Goal: Task Accomplishment & Management: Use online tool/utility

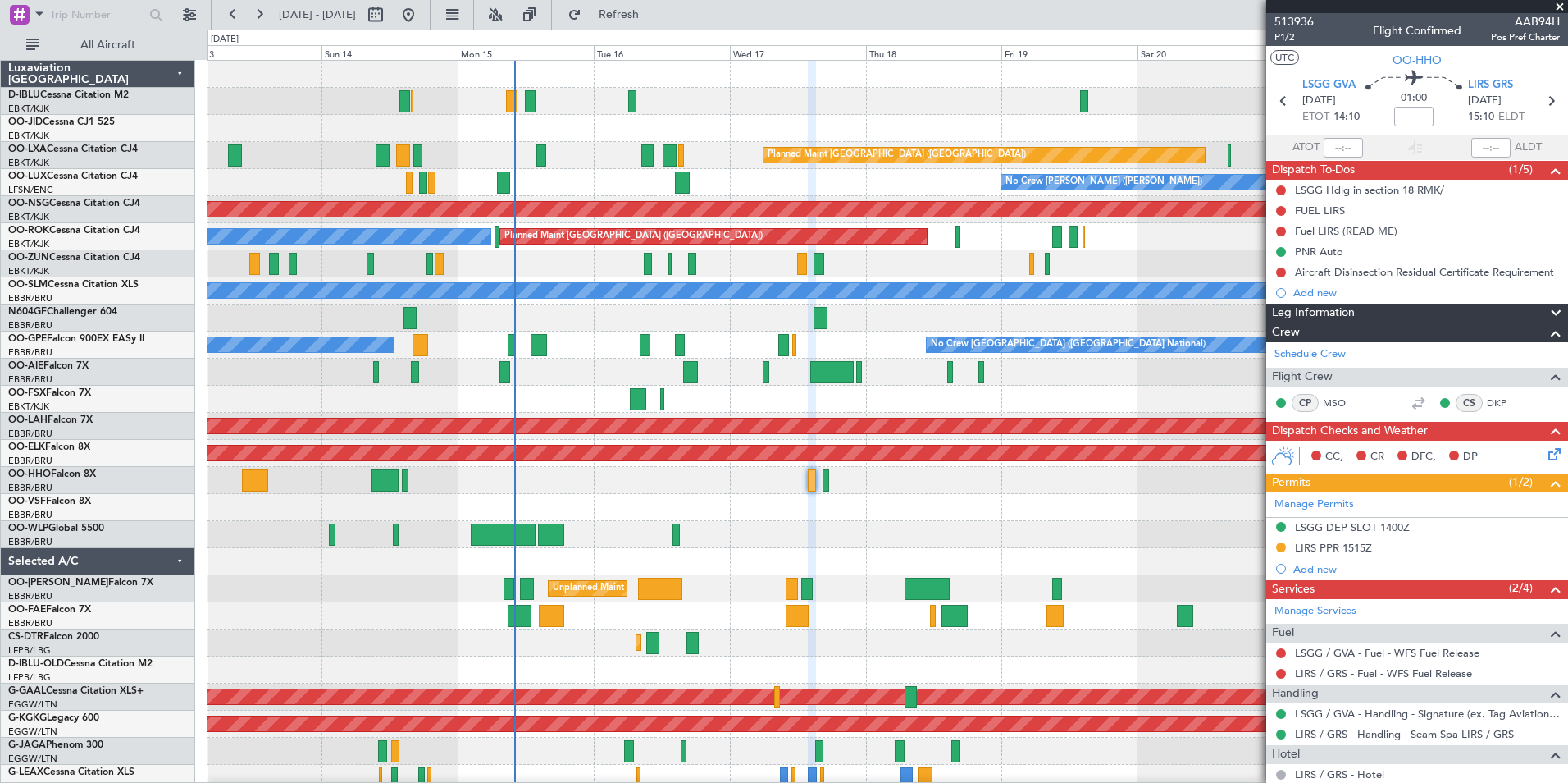
click at [1024, 510] on div at bounding box center [887, 507] width 1360 height 27
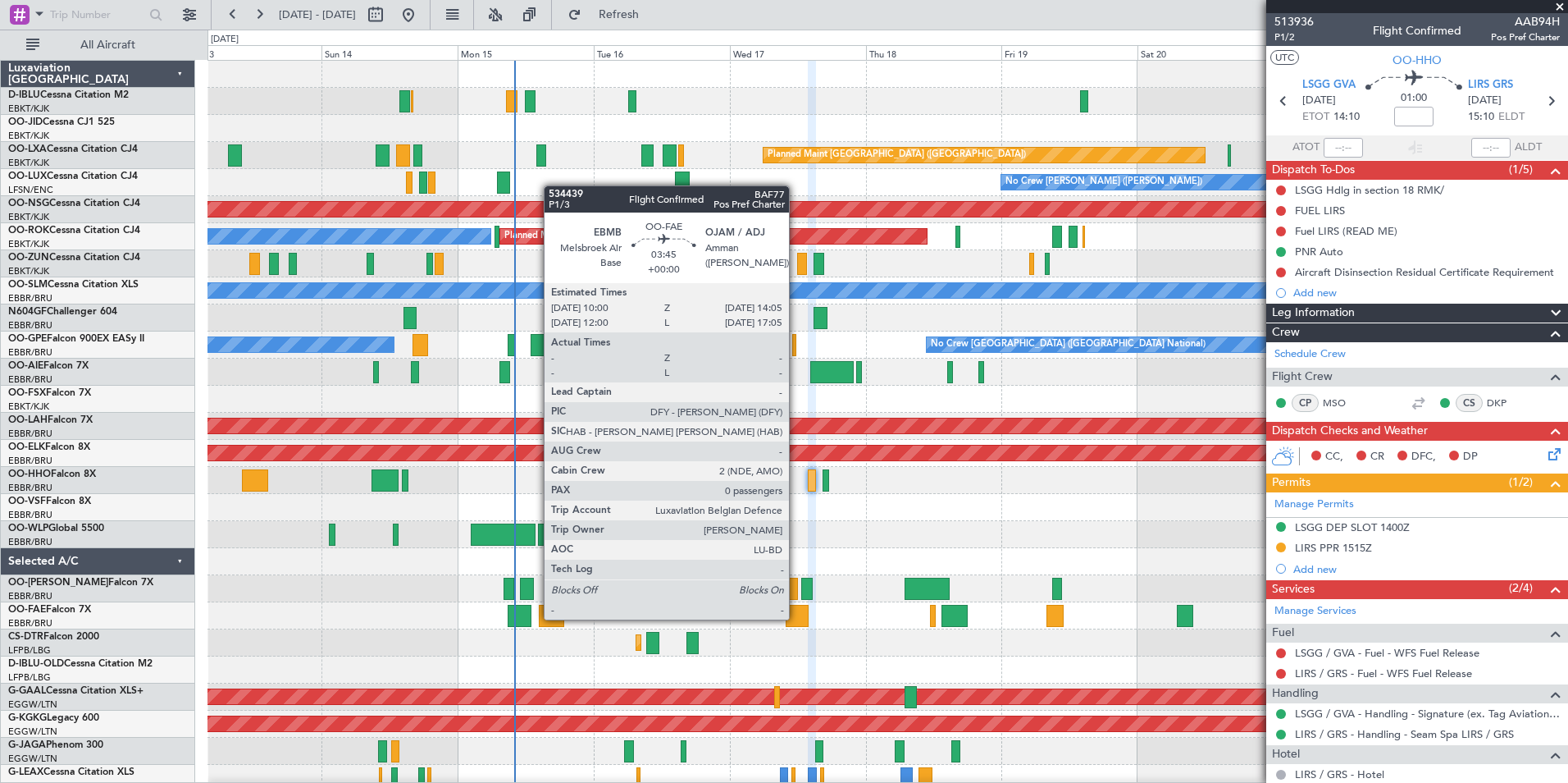
click at [796, 617] on div at bounding box center [797, 616] width 24 height 22
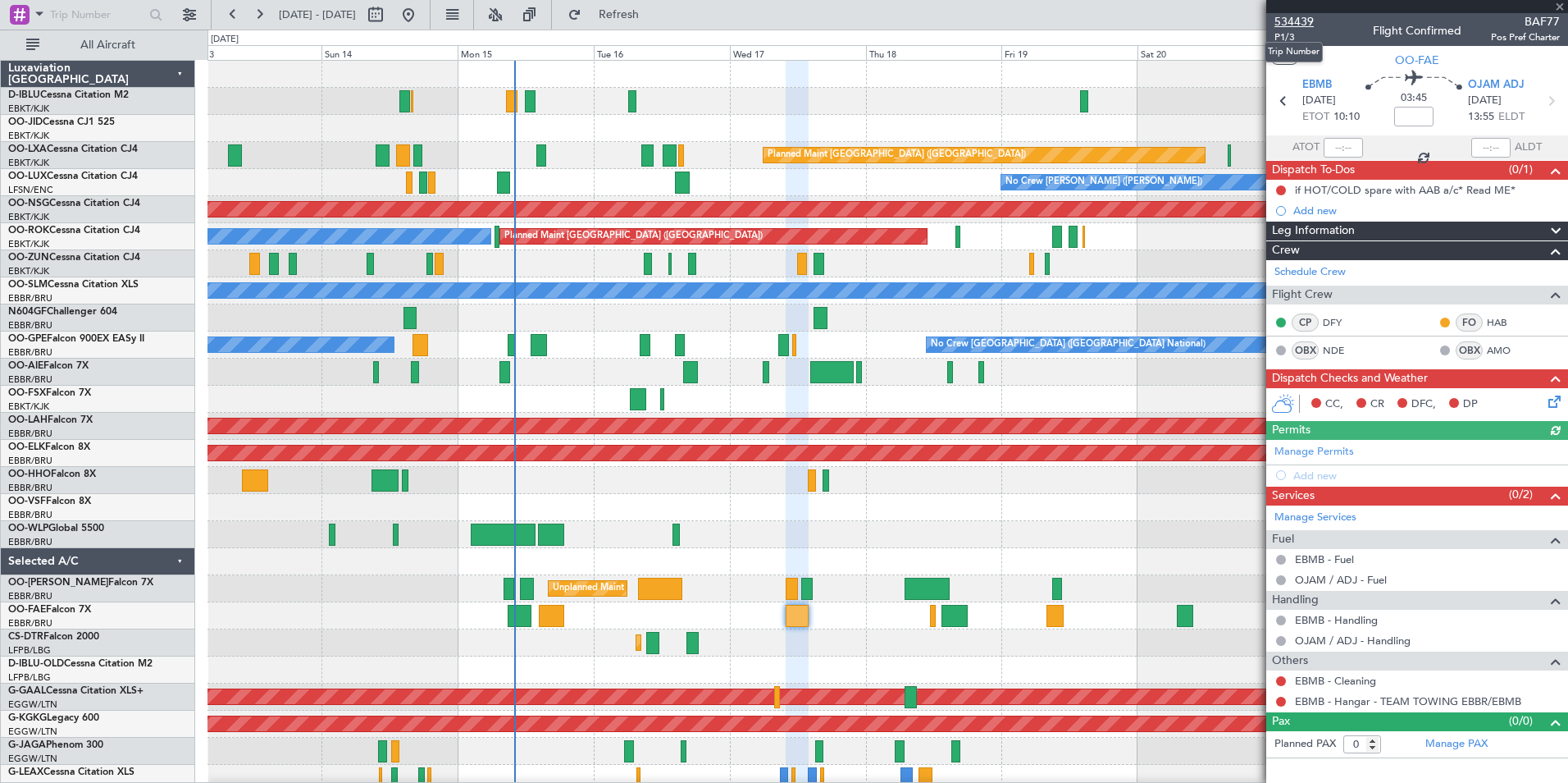
click at [1292, 18] on span "534439" at bounding box center [1293, 22] width 39 height 18
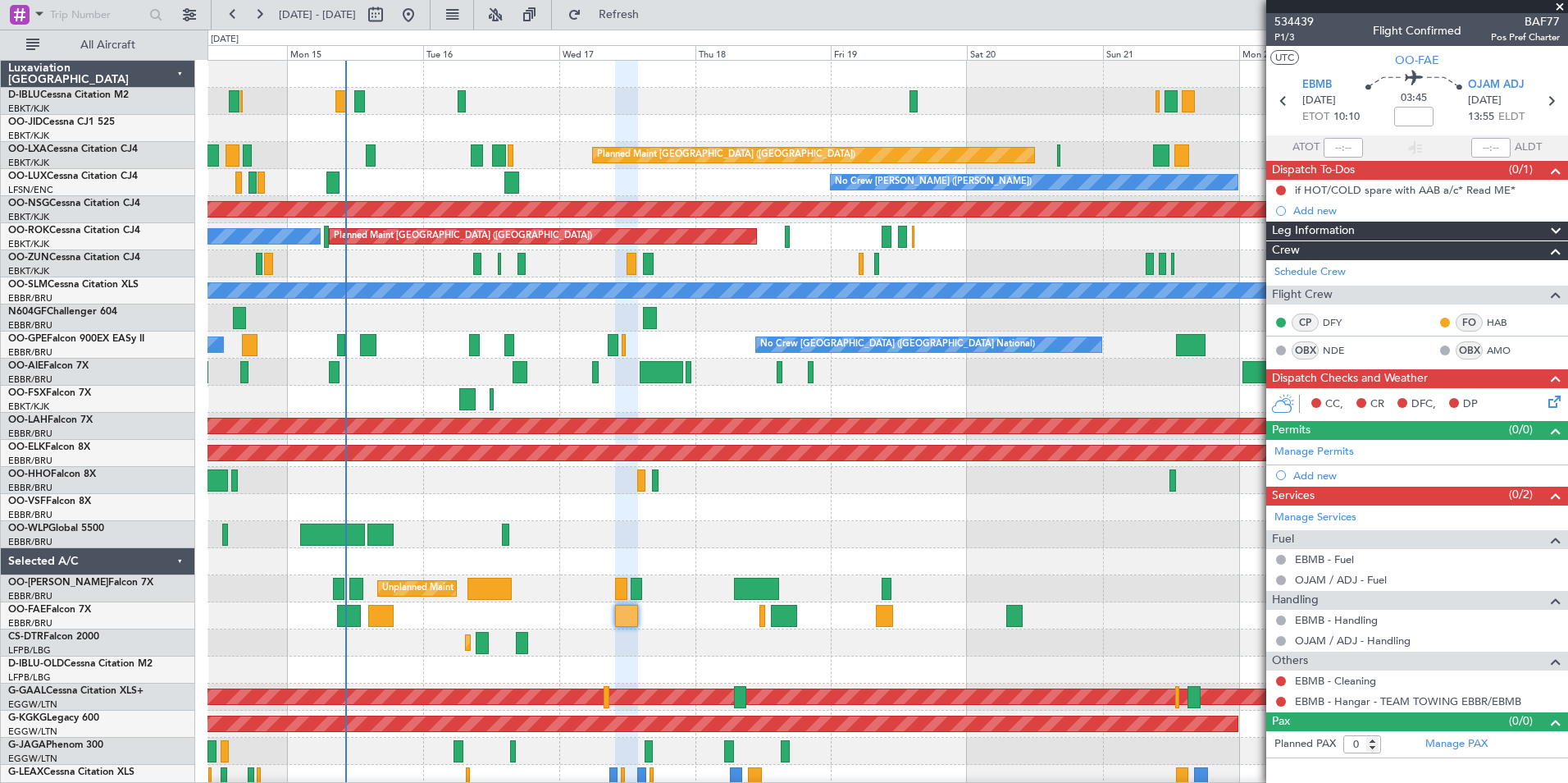
click at [573, 122] on div "A/C Unavailable [GEOGRAPHIC_DATA] ([GEOGRAPHIC_DATA] National) No Crew [GEOGRAP…" at bounding box center [887, 602] width 1360 height 1083
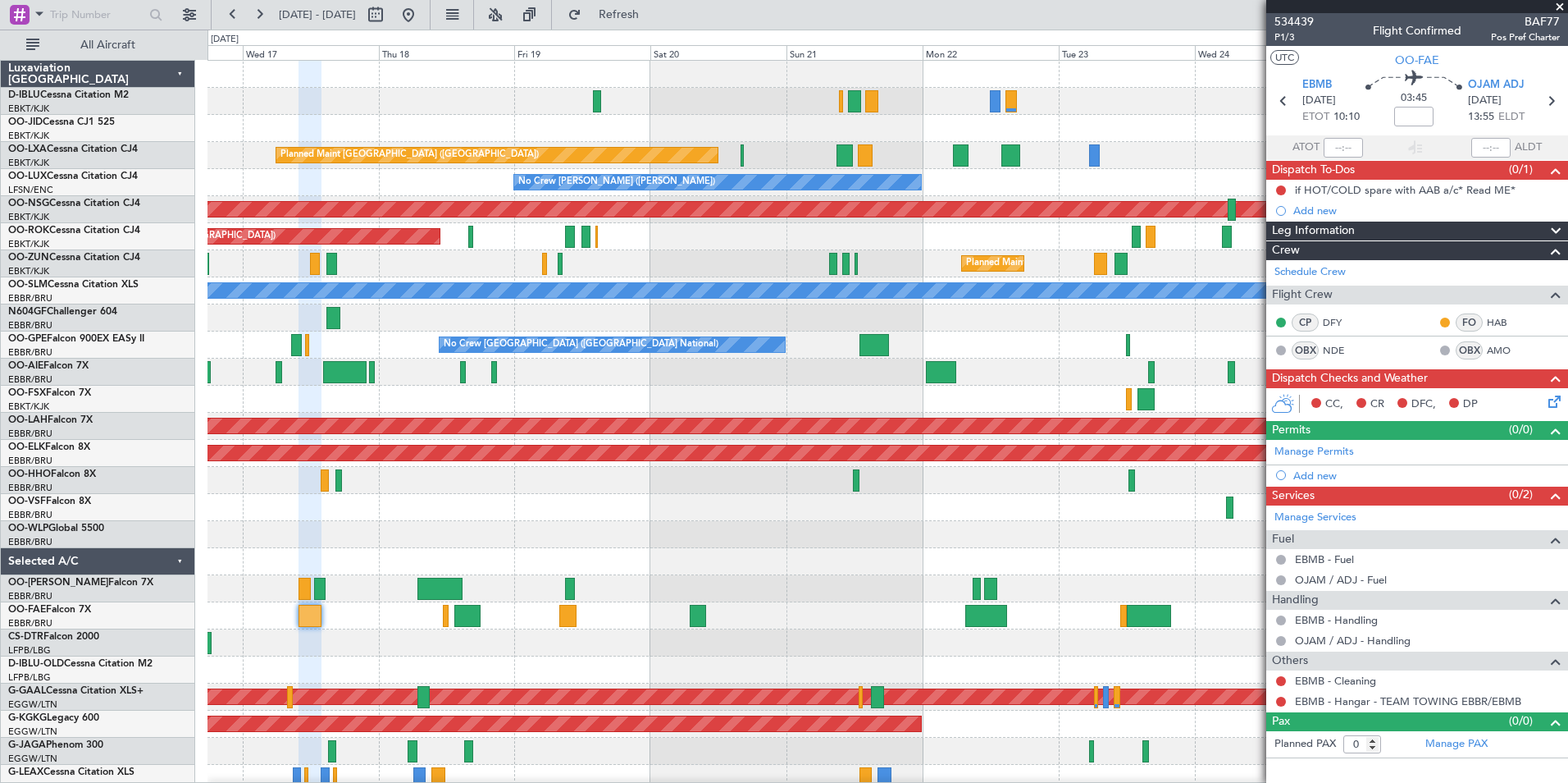
click at [138, 585] on div "A/C Unavailable [GEOGRAPHIC_DATA] ([GEOGRAPHIC_DATA] National) A/C Unavailable …" at bounding box center [784, 406] width 1568 height 753
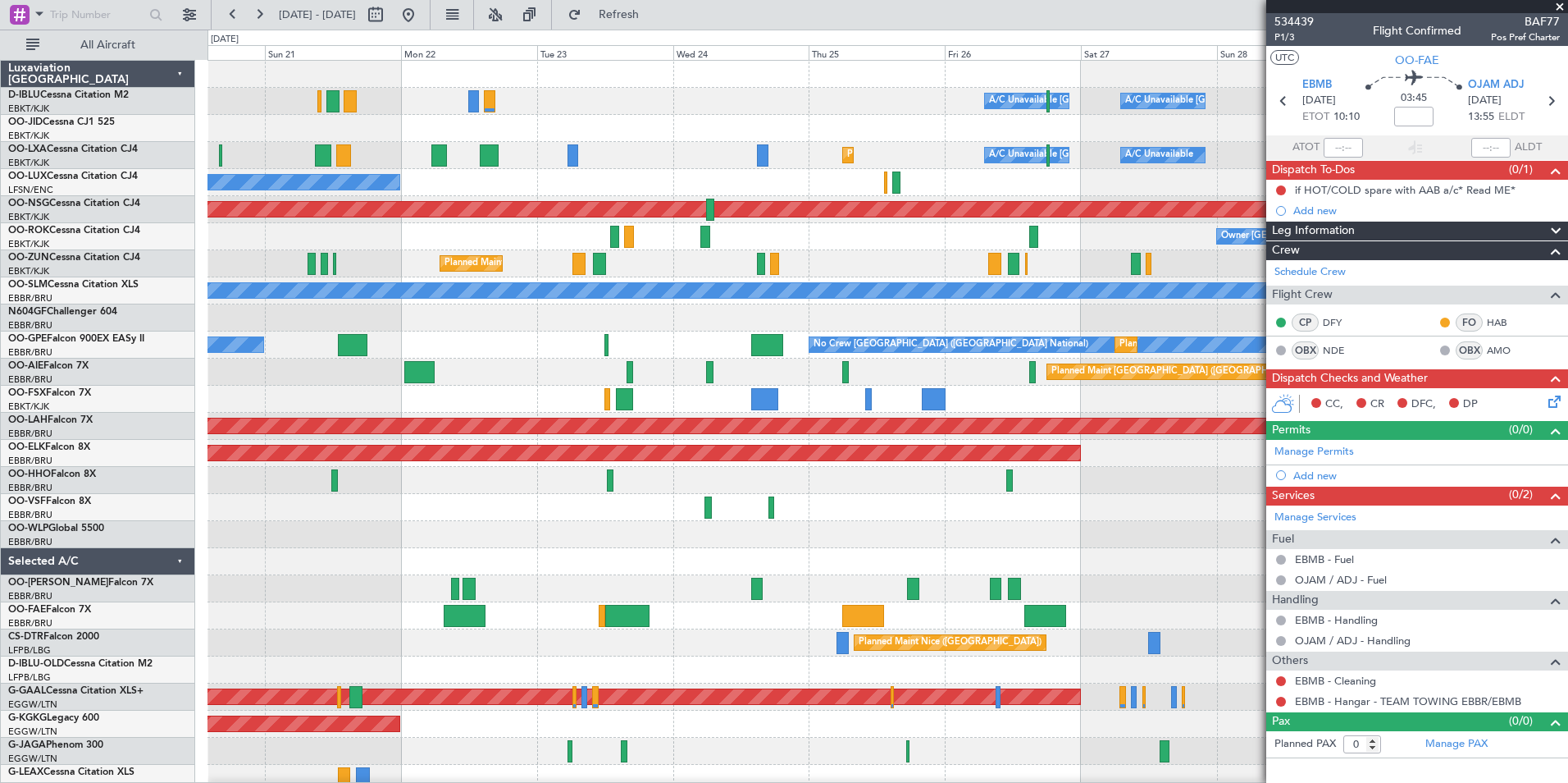
click at [64, 610] on div "A/C Unavailable [GEOGRAPHIC_DATA] ([GEOGRAPHIC_DATA] National) A/C Unavailable …" at bounding box center [784, 406] width 1568 height 753
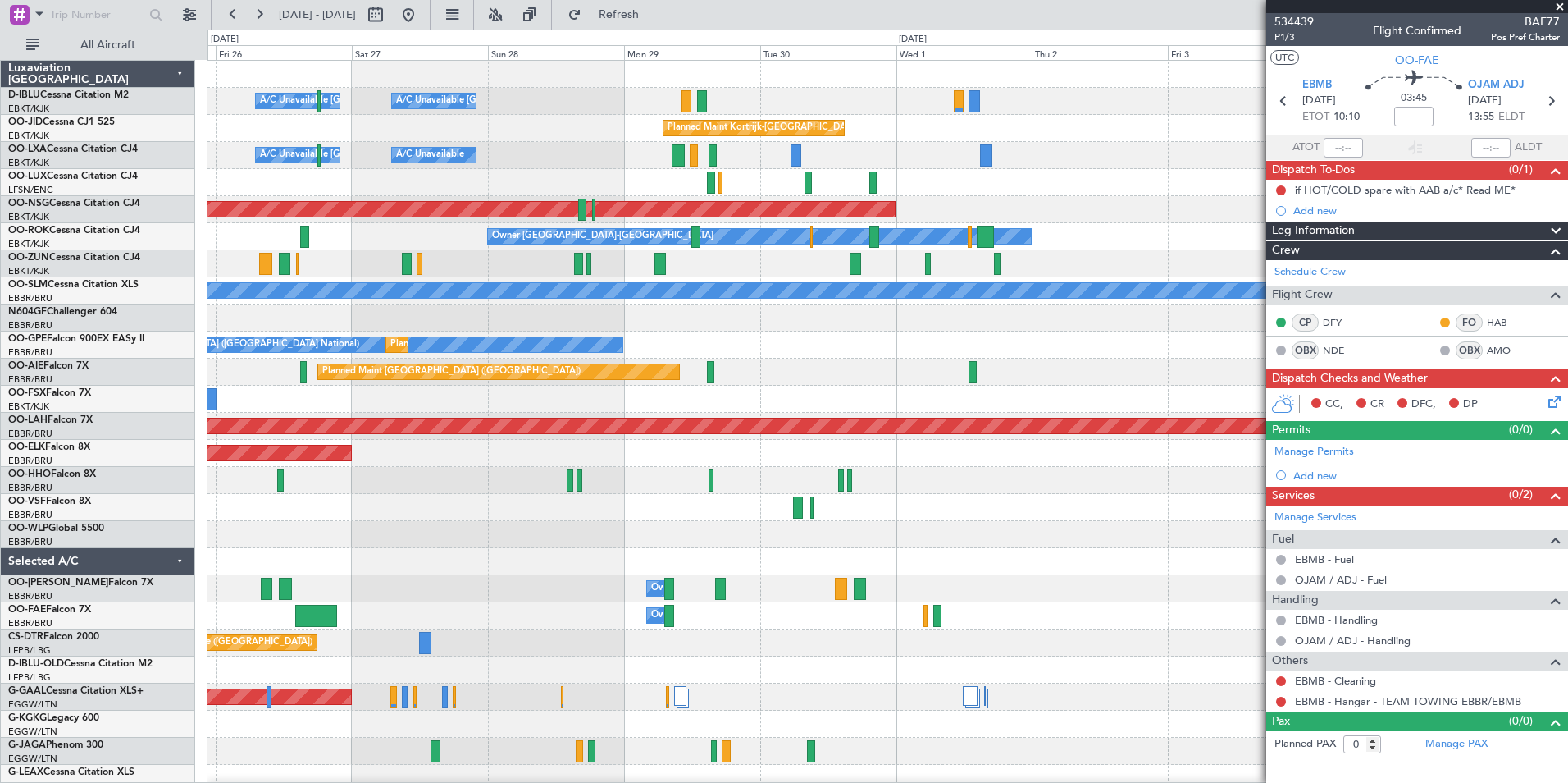
click at [0, 638] on html "[DATE] - [DATE] Refresh Quick Links All Aircraft A/C Unavailable [GEOGRAPHIC_DA…" at bounding box center [784, 392] width 1568 height 783
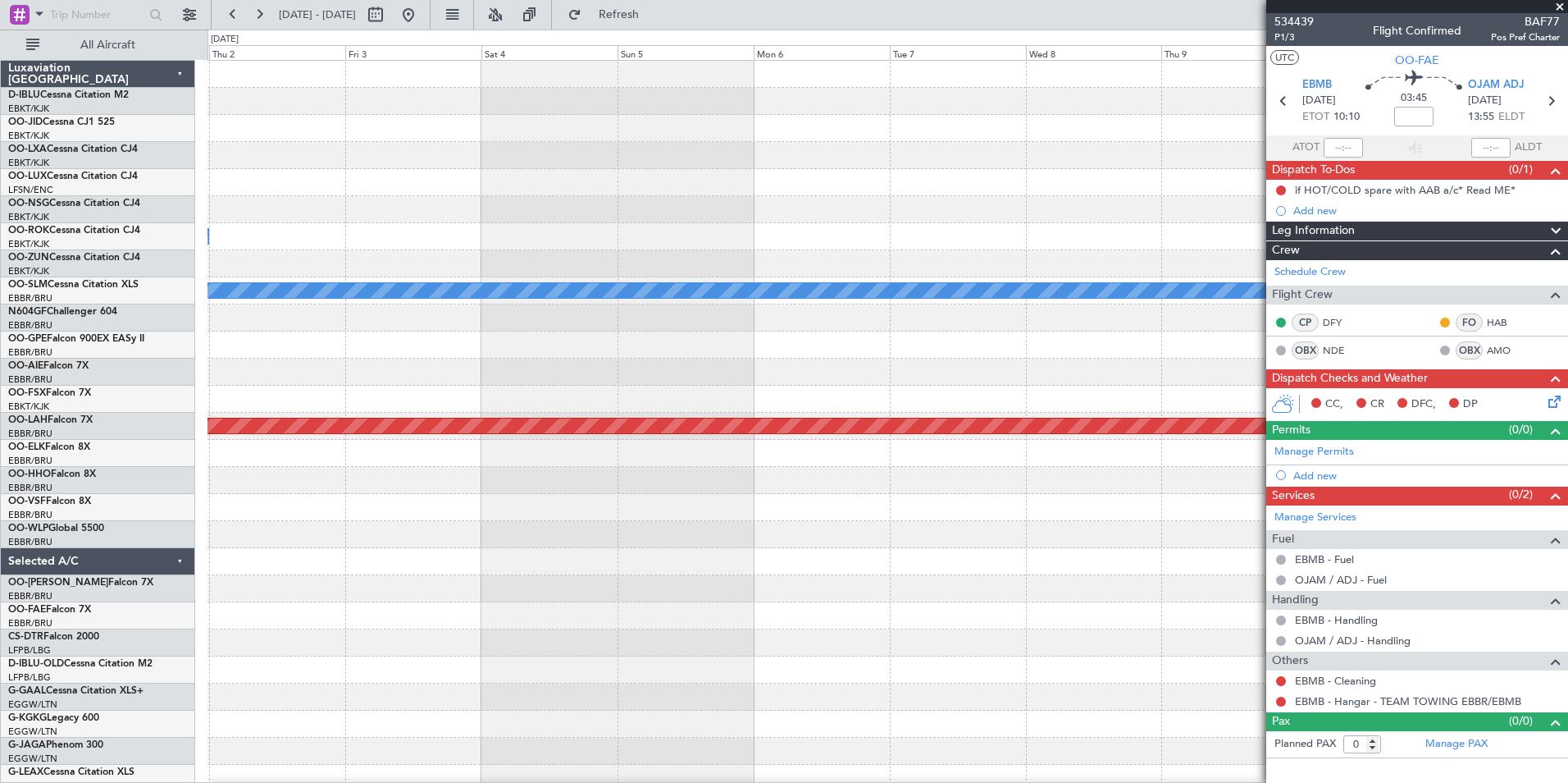
click at [0, 712] on html "[DATE] - [DATE] Refresh Quick Links All Aircraft Planned Maint [GEOGRAPHIC_DATA…" at bounding box center [784, 392] width 1568 height 783
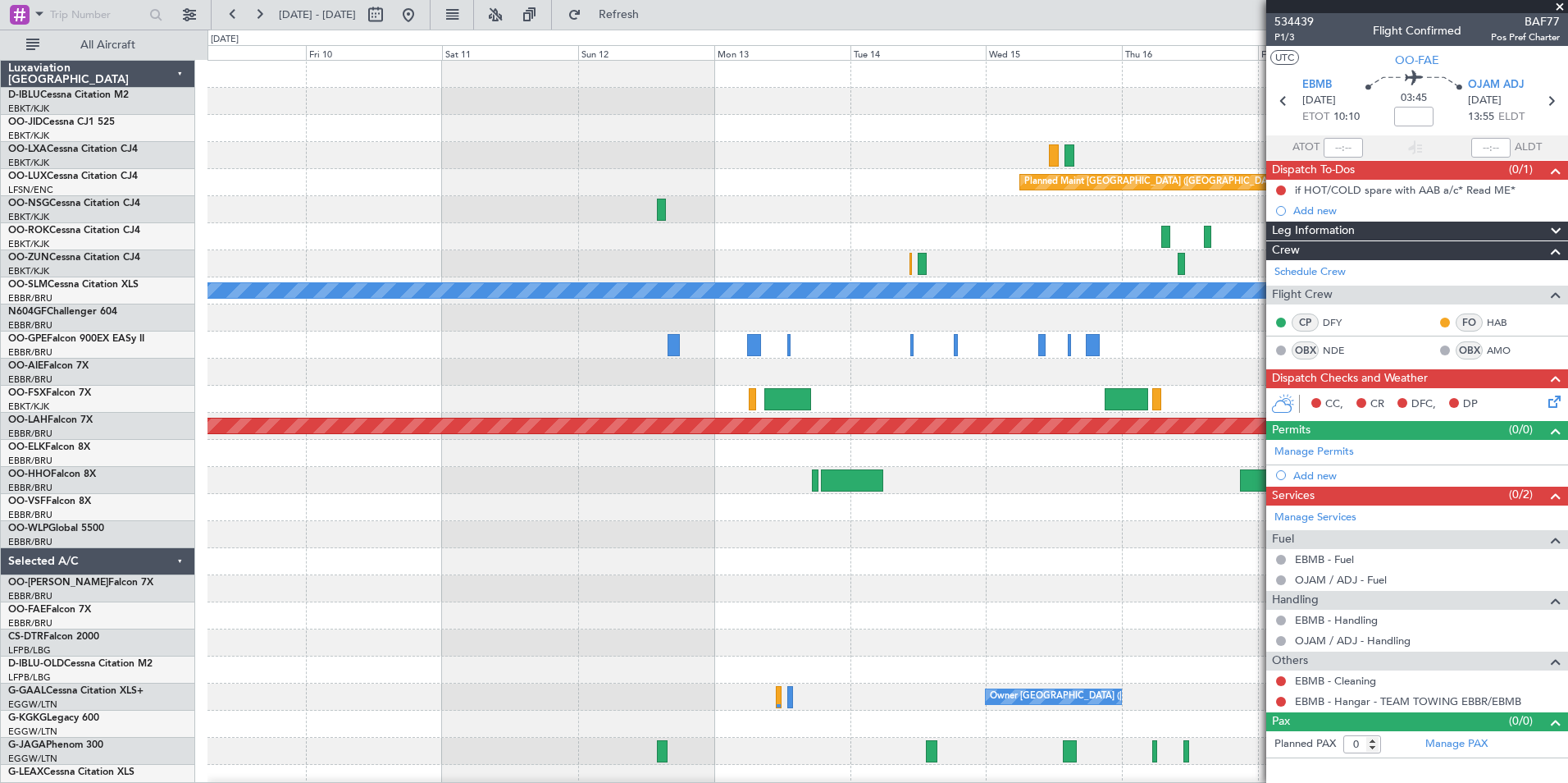
click at [0, 651] on html "[DATE] - [DATE] Refresh Quick Links All Aircraft Planned Maint [GEOGRAPHIC_DATA…" at bounding box center [784, 392] width 1568 height 783
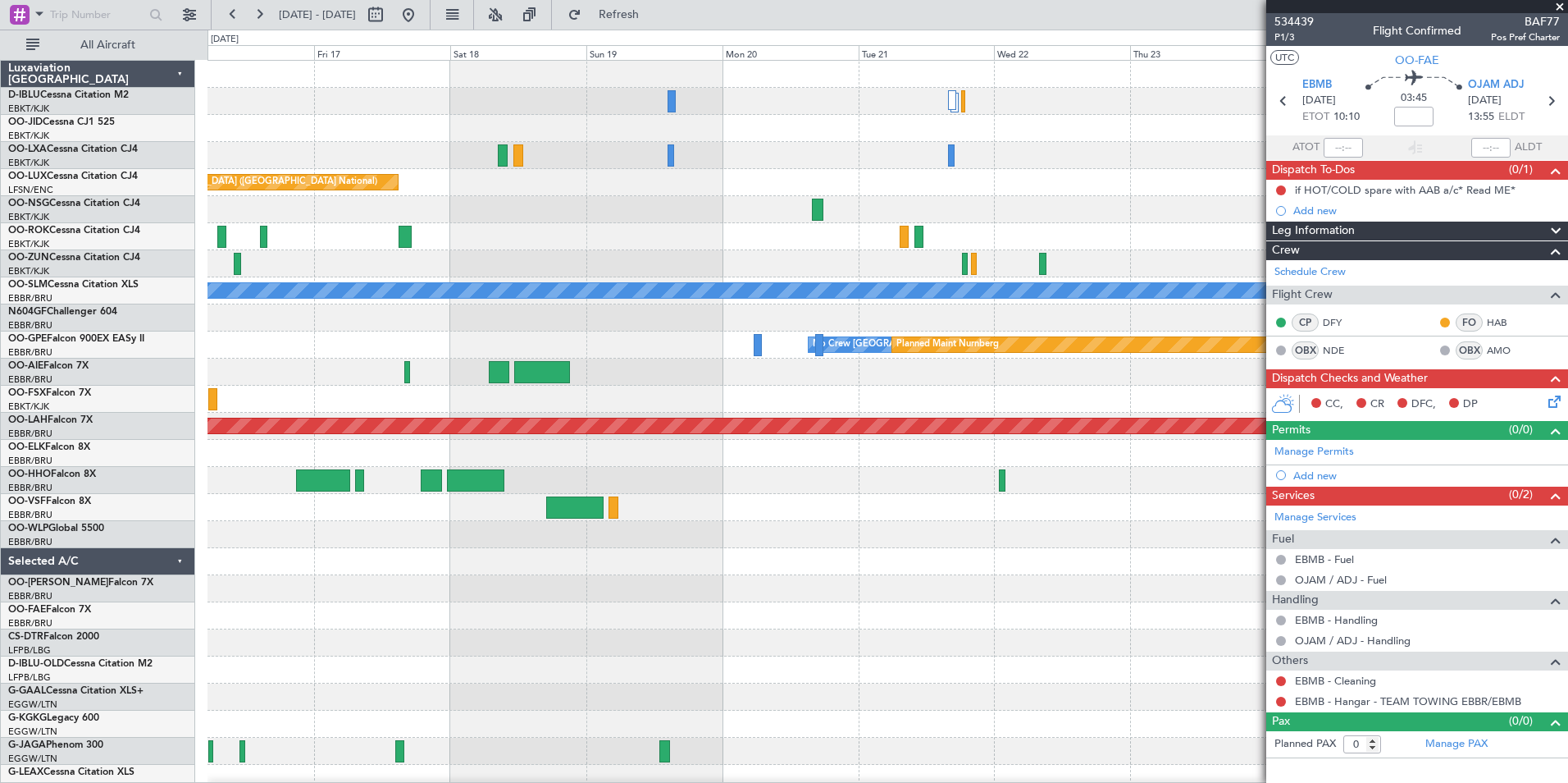
click at [0, 643] on html "[DATE] - [DATE] Refresh Quick Links All Aircraft Planned Maint [GEOGRAPHIC_DATA…" at bounding box center [784, 392] width 1568 height 783
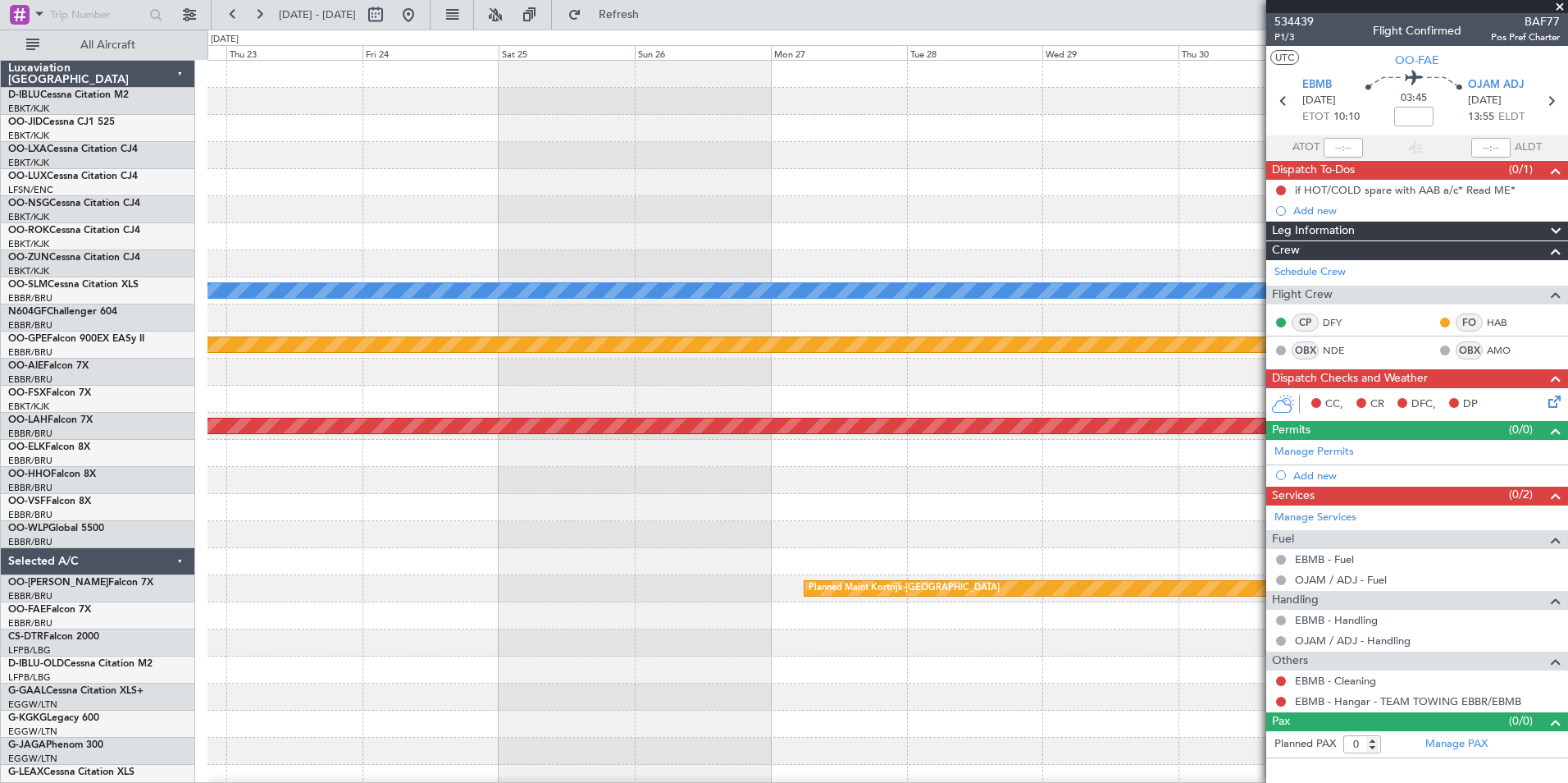
click at [0, 701] on html "[DATE] - [DATE] Refresh Quick Links All Aircraft A/C Unavailable [GEOGRAPHIC_DA…" at bounding box center [784, 392] width 1568 height 783
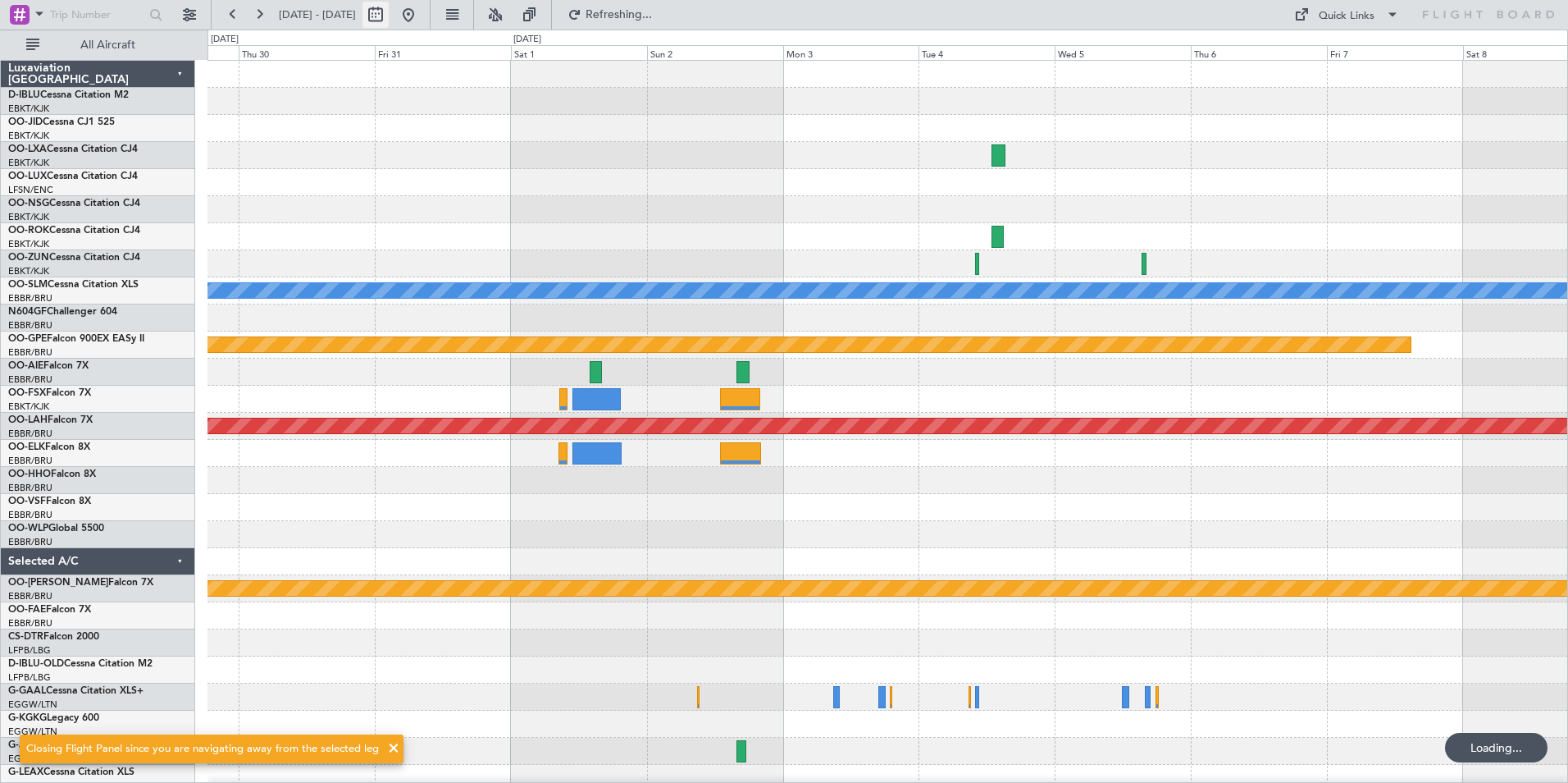
click at [389, 13] on button at bounding box center [375, 14] width 26 height 26
select select "10"
select select "2025"
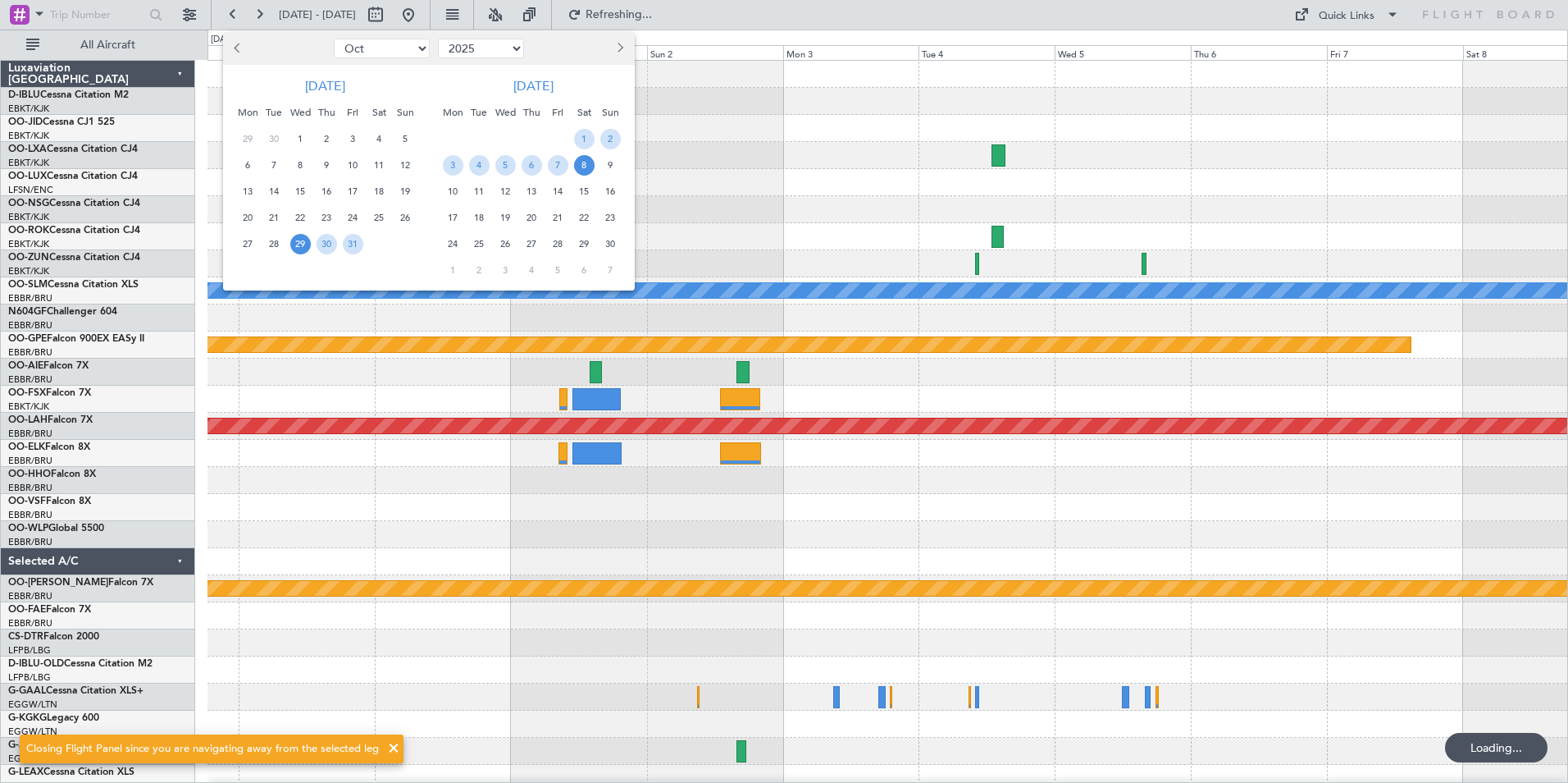
click at [374, 50] on select "Jan Feb Mar Apr May Jun [DATE] Aug Sep Oct Nov Dec" at bounding box center [381, 48] width 96 height 19
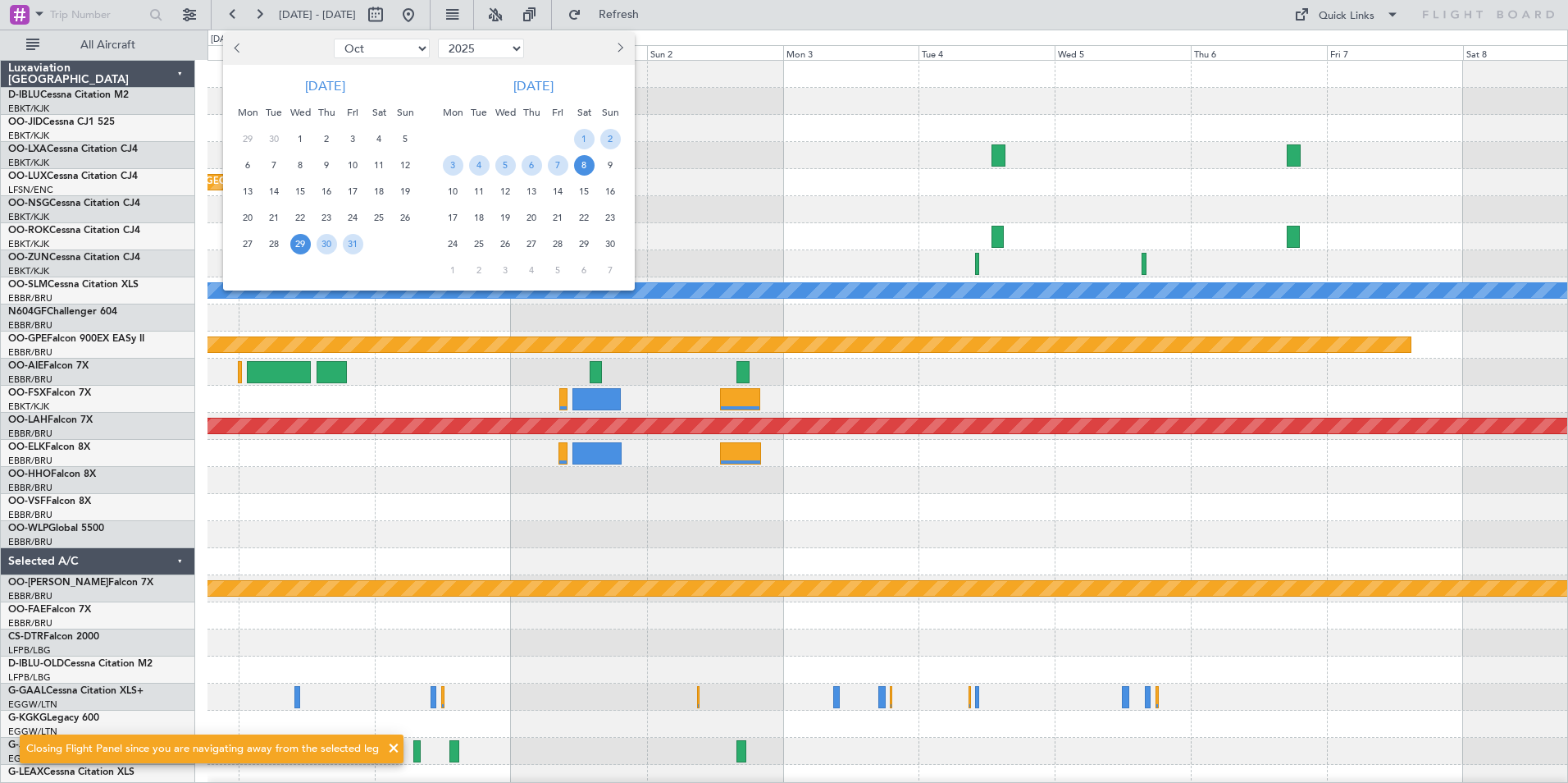
select select "12"
click at [333, 39] on select "Jan Feb Mar Apr May Jun [DATE] Aug Sep Oct Nov Dec" at bounding box center [381, 48] width 96 height 19
click at [247, 135] on span "1" at bounding box center [248, 139] width 20 height 20
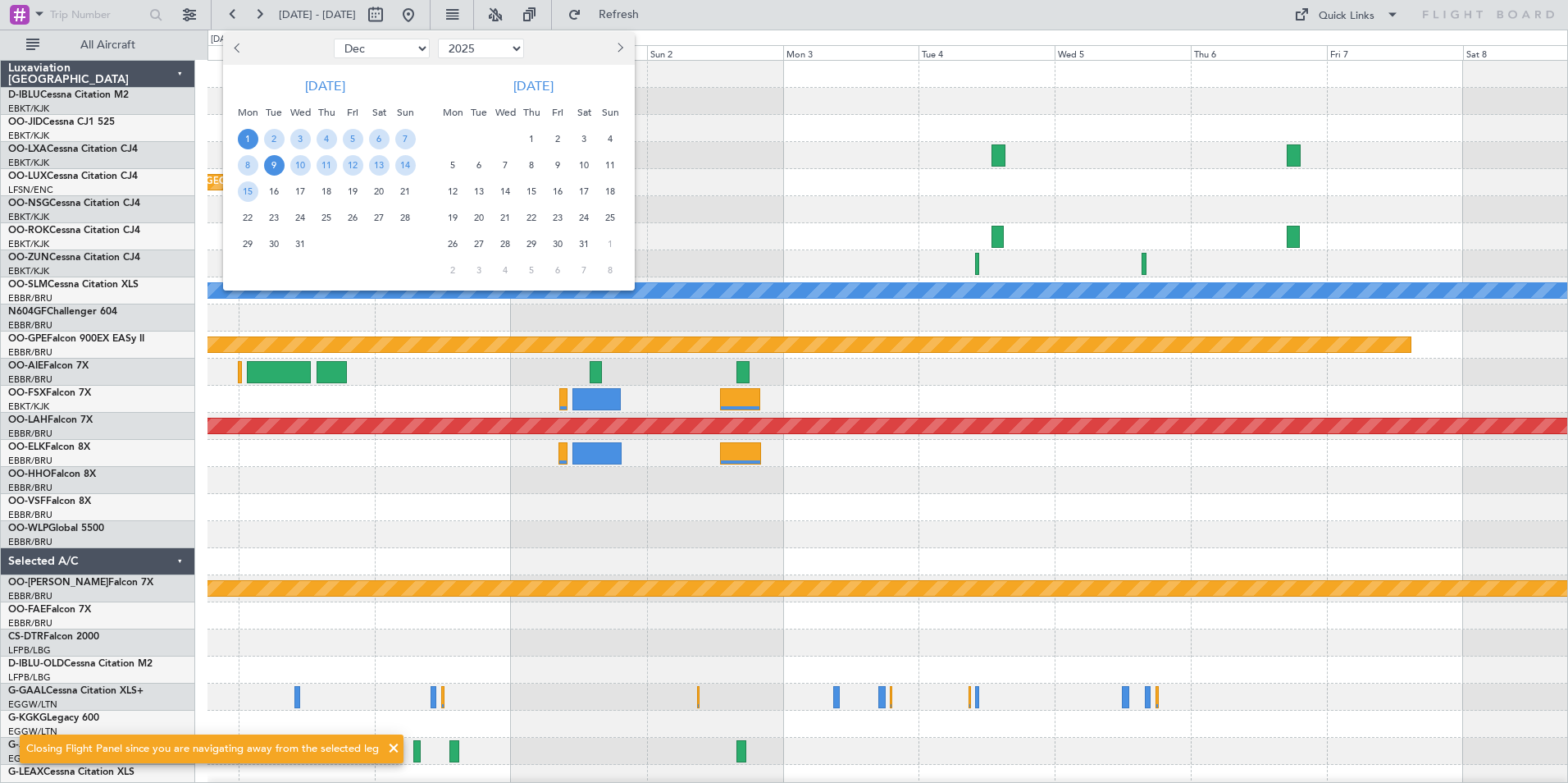
click at [274, 168] on span "9" at bounding box center [274, 166] width 20 height 20
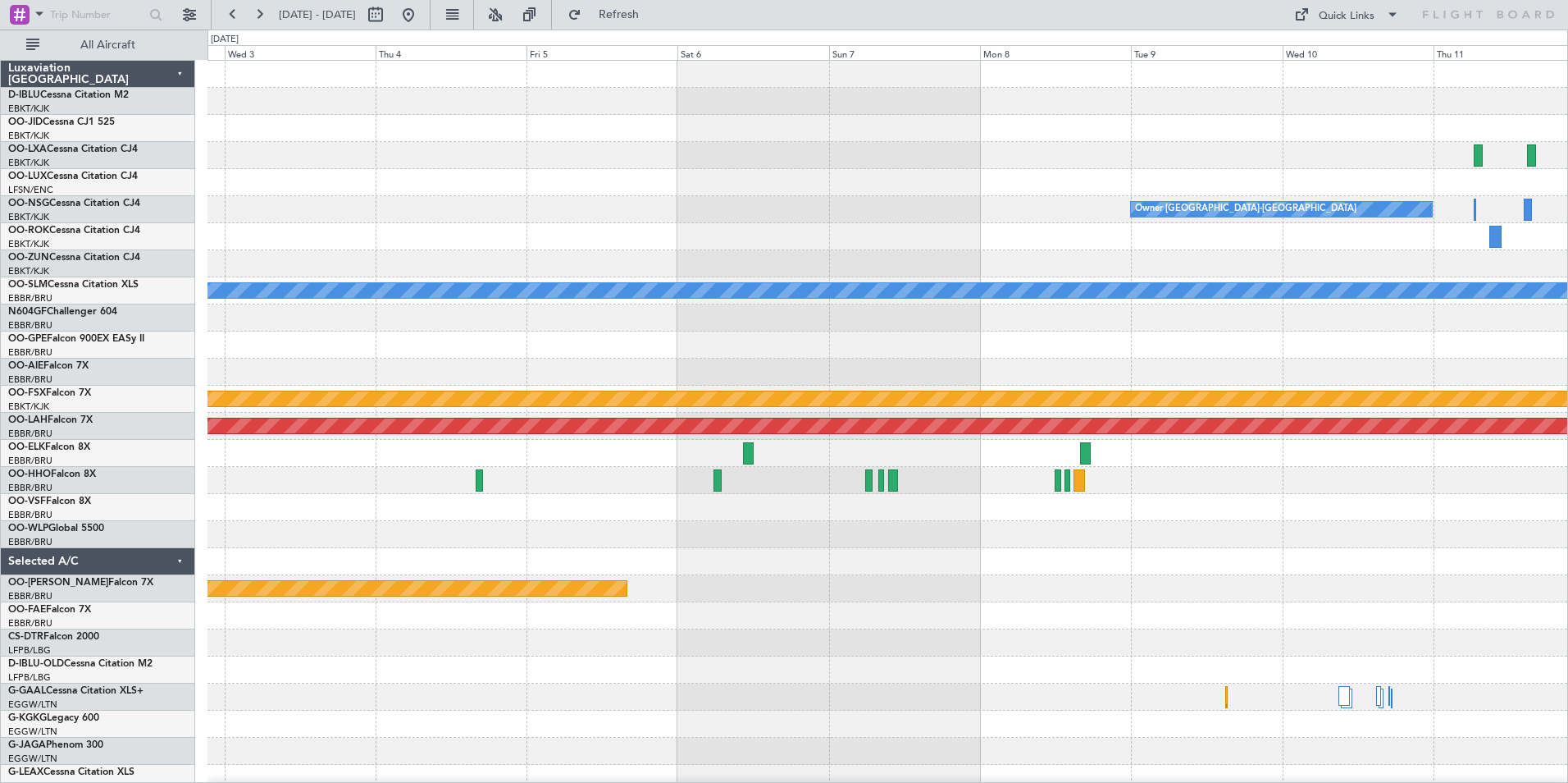
click at [646, 356] on div at bounding box center [887, 344] width 1360 height 27
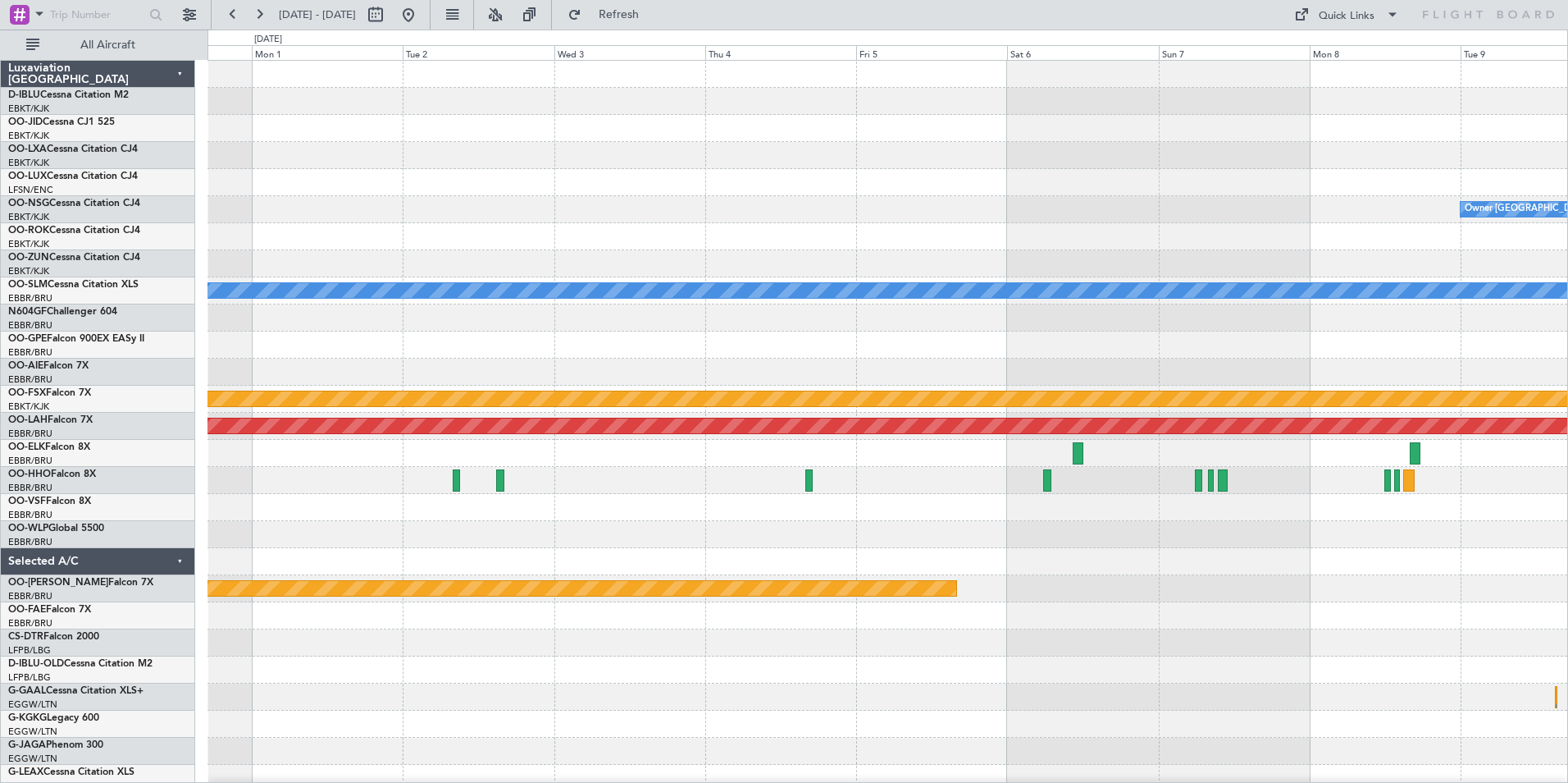
click at [1085, 358] on div at bounding box center [887, 344] width 1360 height 27
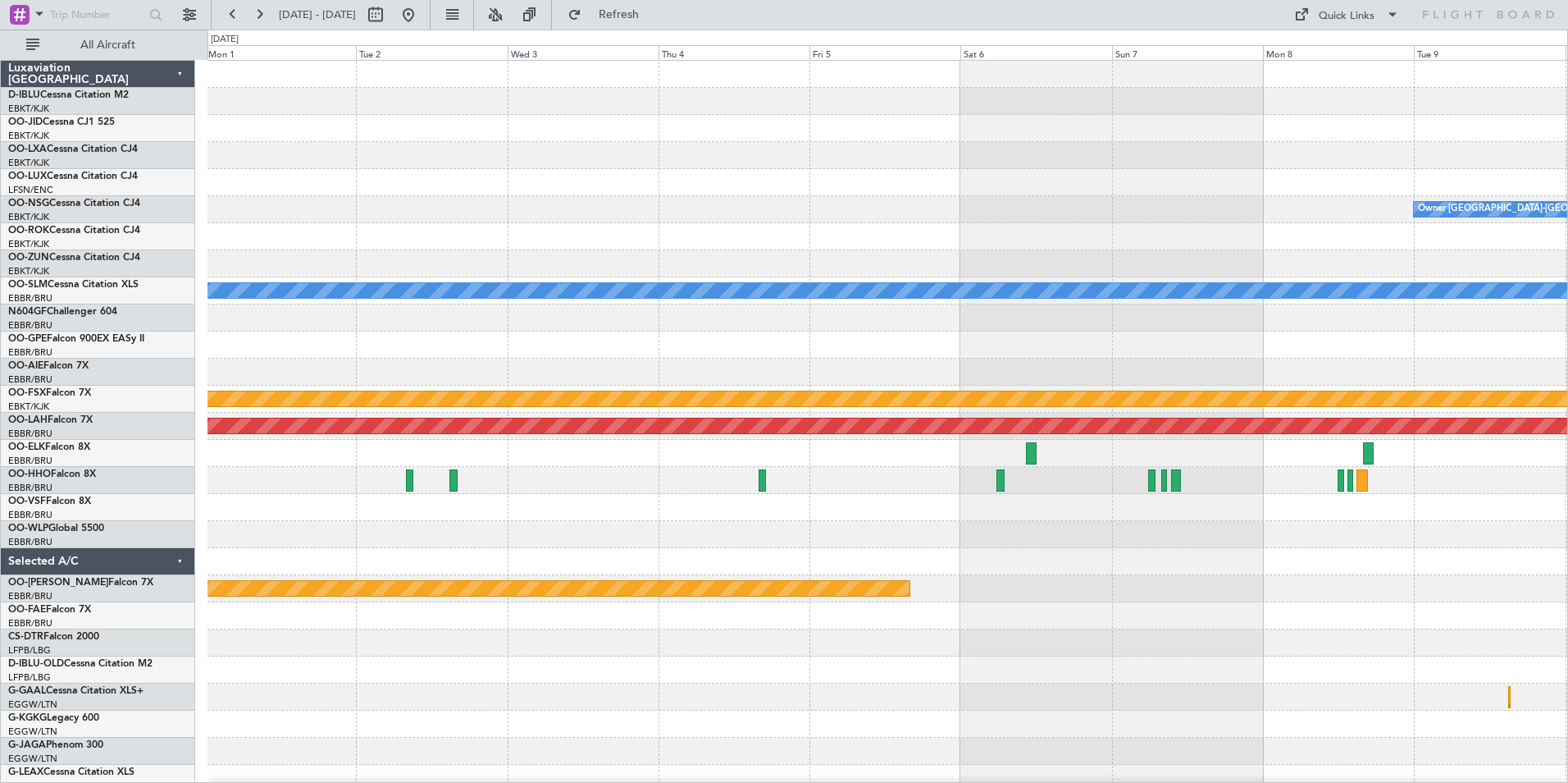
click at [900, 360] on div "Owner [GEOGRAPHIC_DATA]-[GEOGRAPHIC_DATA] A/C Unavailable [GEOGRAPHIC_DATA] Pla…" at bounding box center [887, 575] width 1360 height 1028
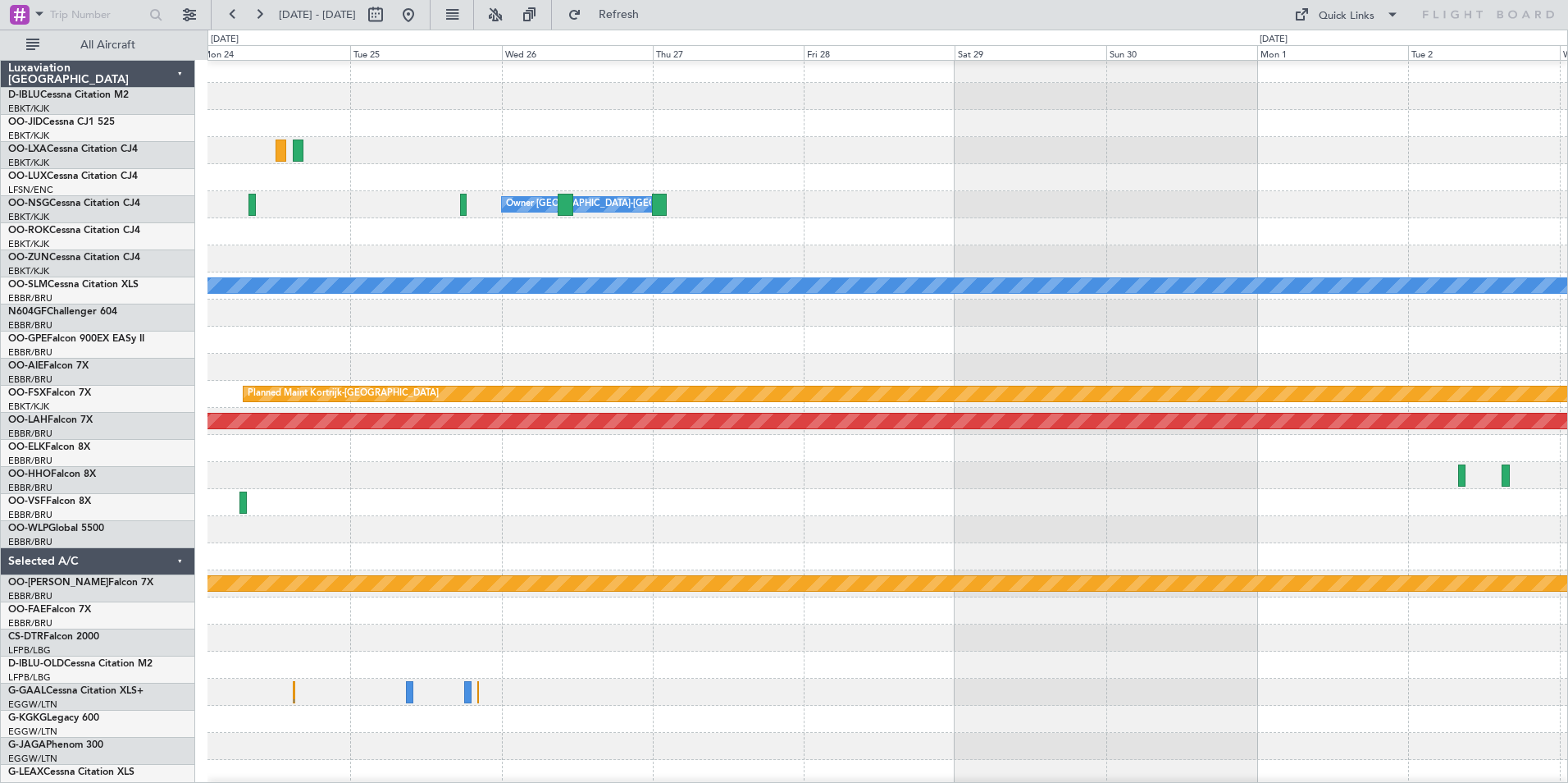
click at [1391, 377] on div at bounding box center [887, 367] width 1360 height 27
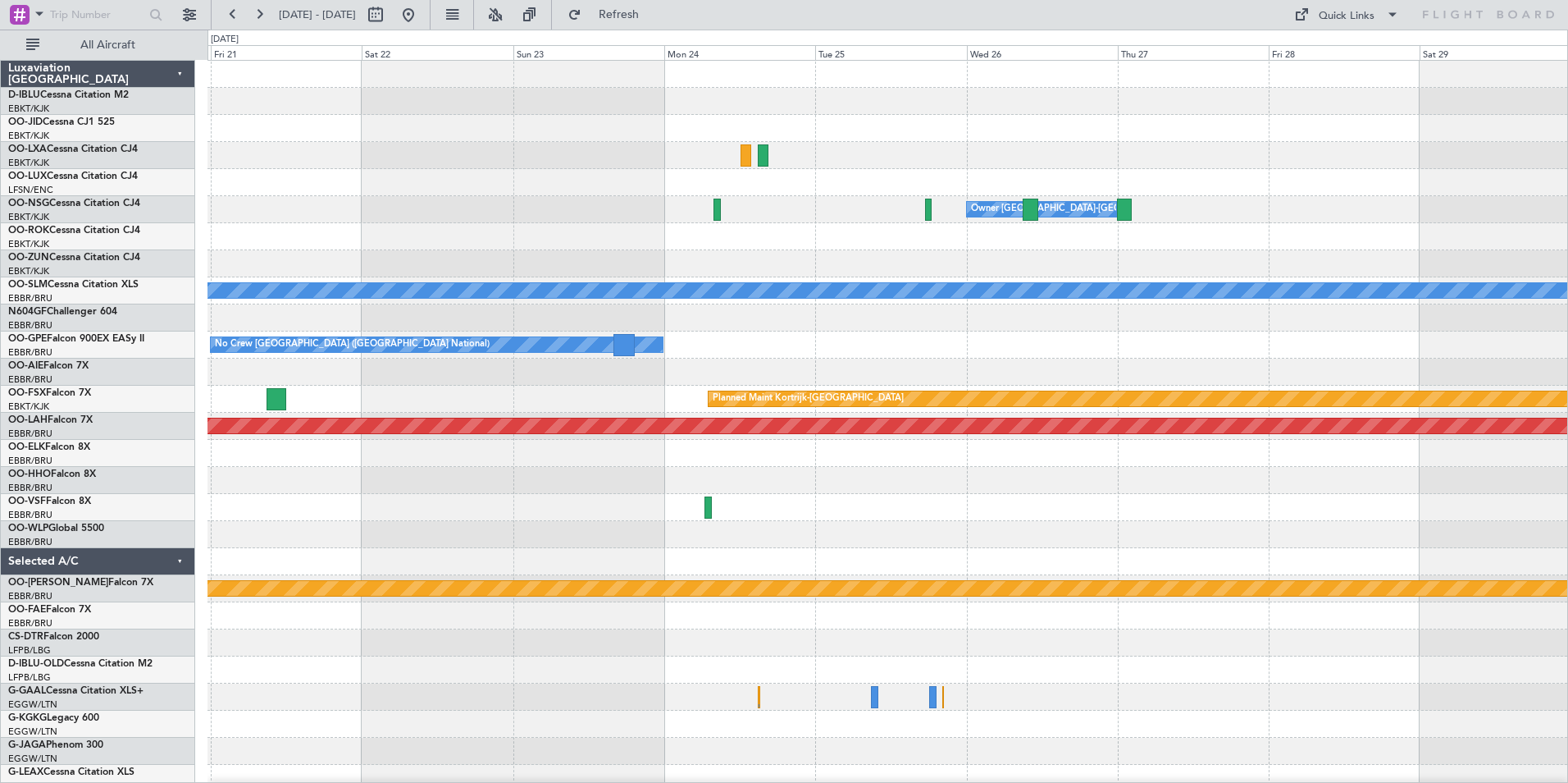
click at [1269, 415] on div "Owner [GEOGRAPHIC_DATA]-[GEOGRAPHIC_DATA] A/C Unavailable [GEOGRAPHIC_DATA] No …" at bounding box center [887, 575] width 1360 height 1028
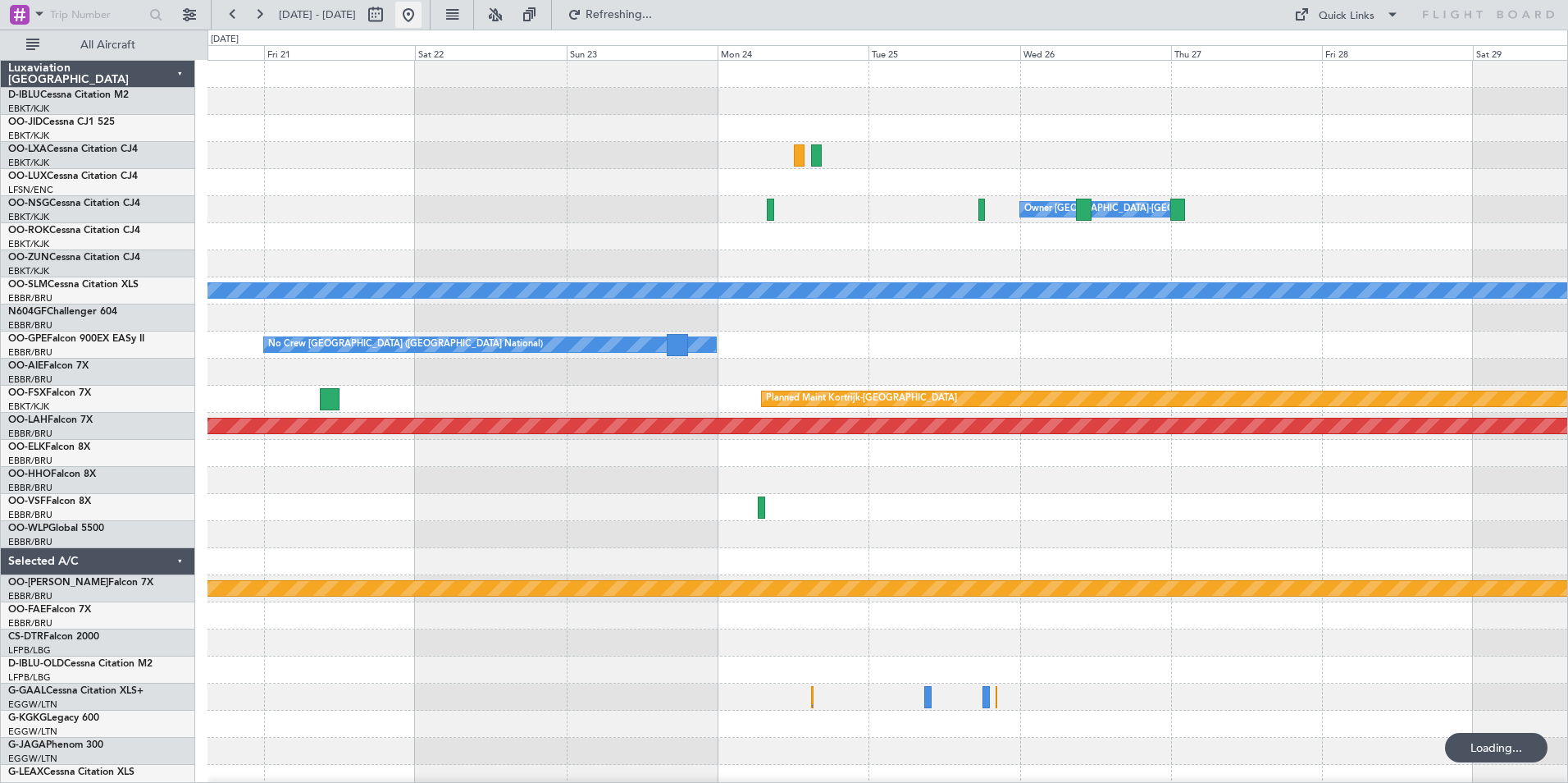
click at [422, 18] on button at bounding box center [408, 14] width 26 height 26
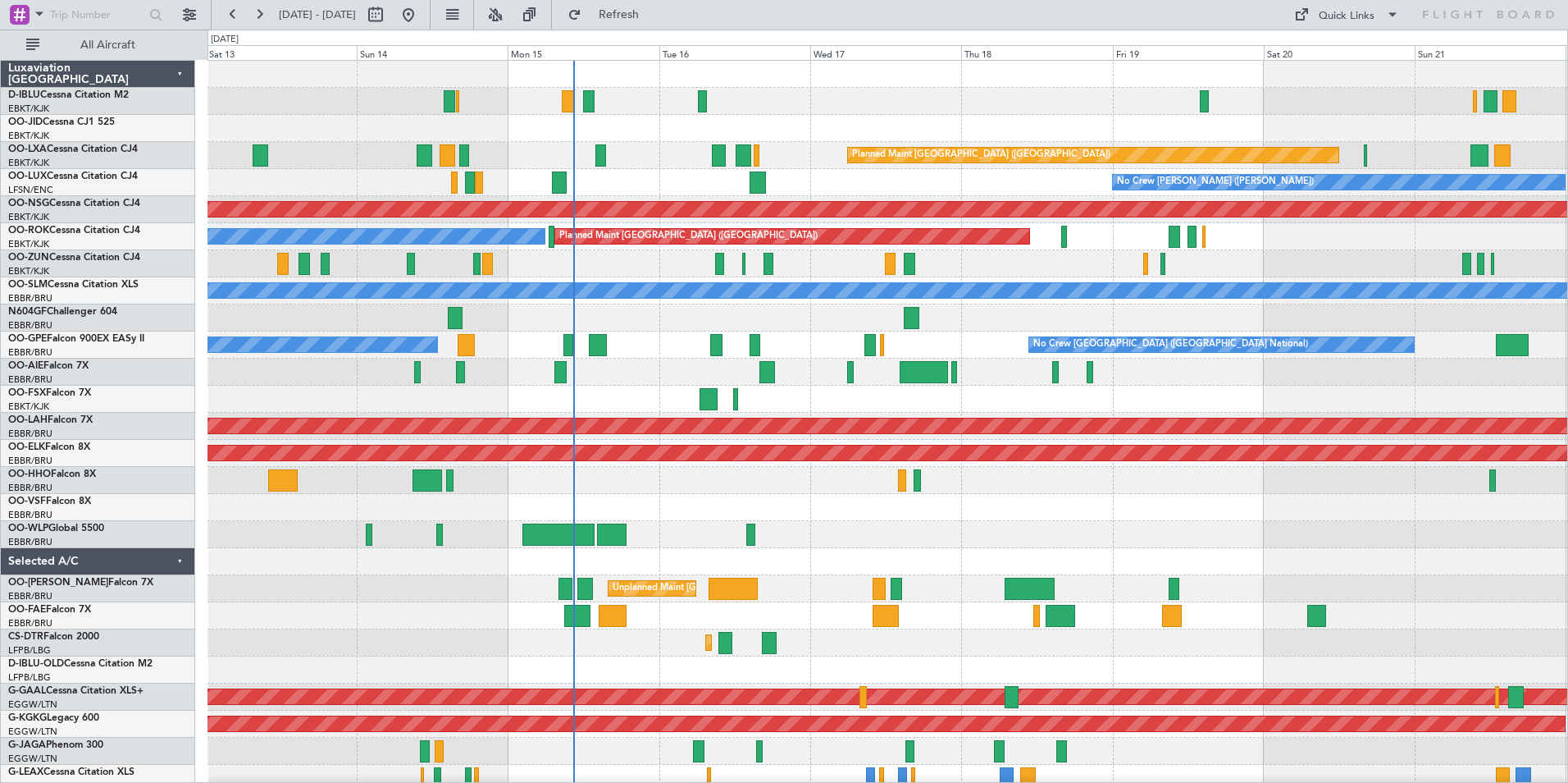
click at [605, 436] on div "No Crew [GEOGRAPHIC_DATA] ([GEOGRAPHIC_DATA] National) Planned Maint [GEOGRAPHI…" at bounding box center [887, 615] width 1360 height 1110
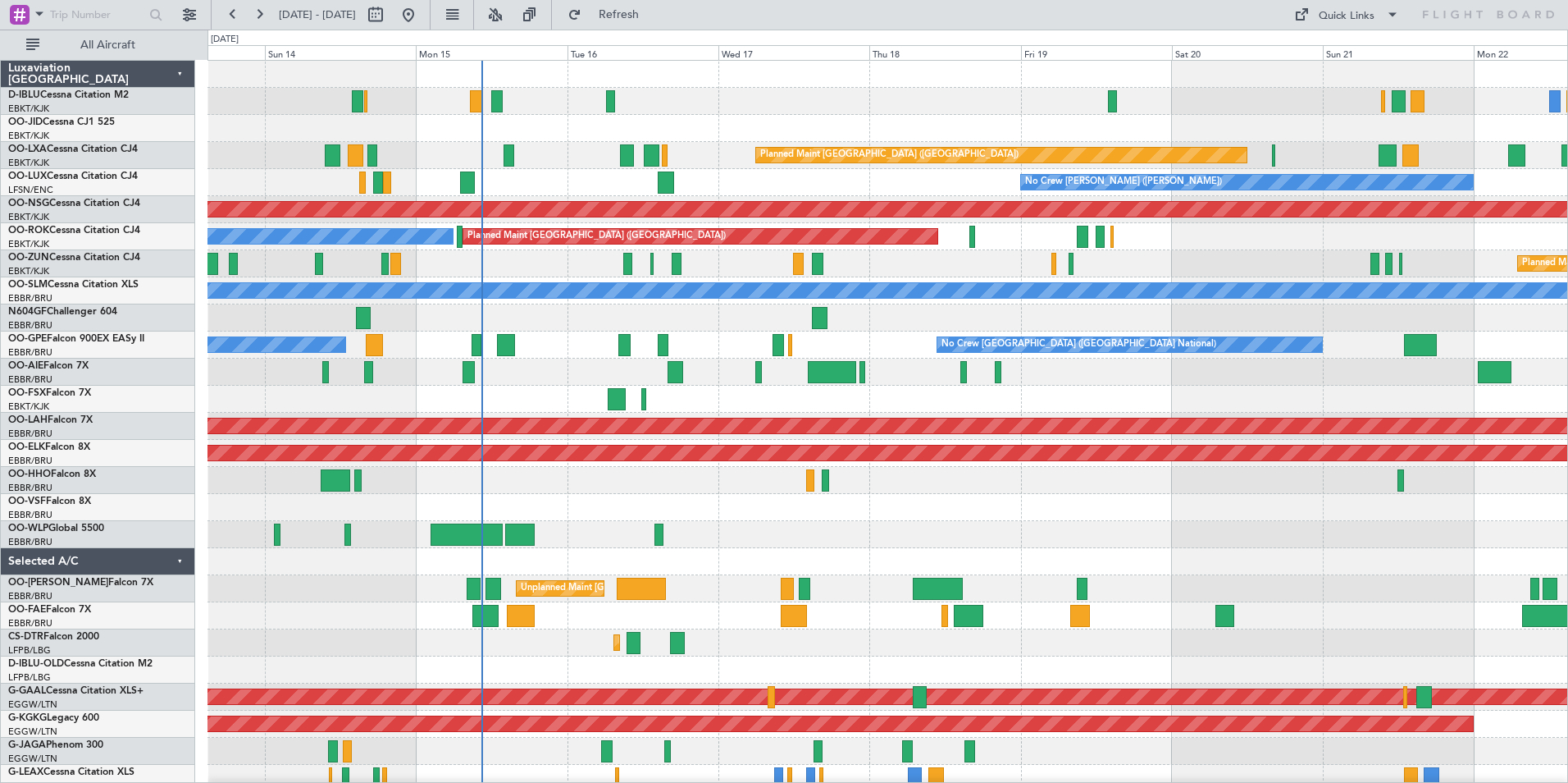
click at [903, 404] on div "No Crew [GEOGRAPHIC_DATA] ([GEOGRAPHIC_DATA] National) Planned Maint [GEOGRAPHI…" at bounding box center [887, 602] width 1360 height 1083
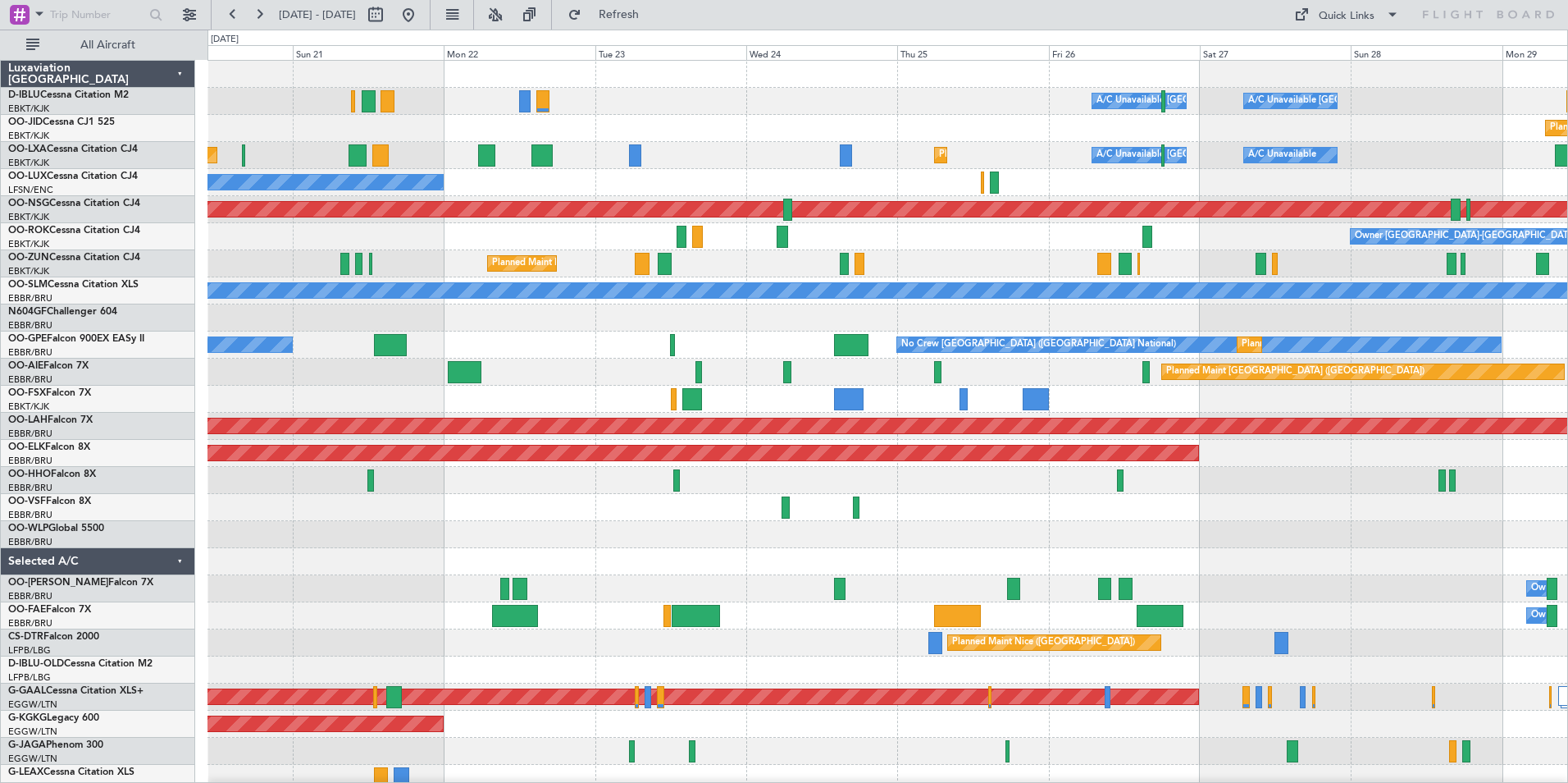
click at [254, 551] on div "A/C Unavailable [GEOGRAPHIC_DATA] ([GEOGRAPHIC_DATA] National) A/C Unavailable …" at bounding box center [887, 602] width 1360 height 1083
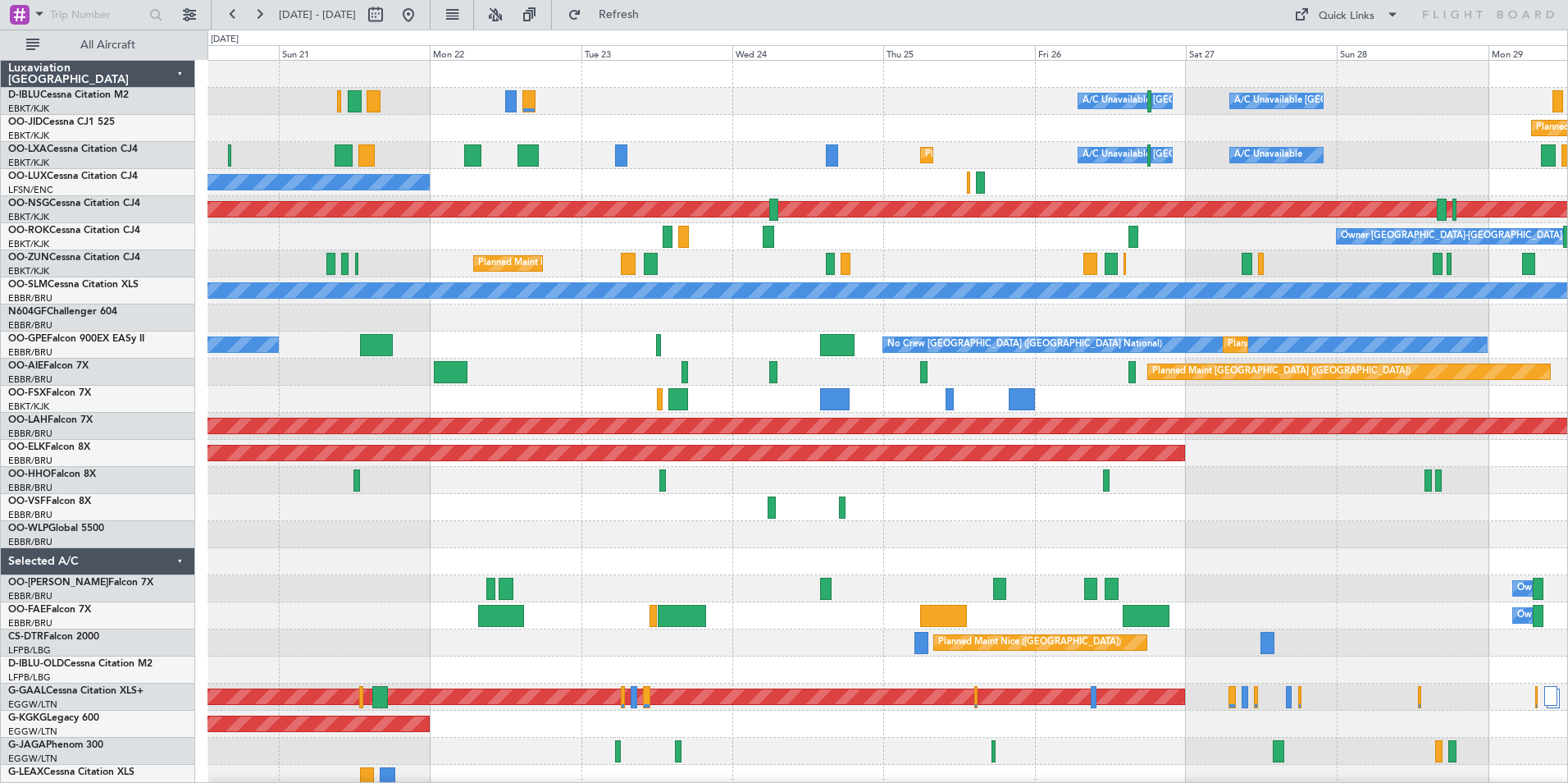
click at [574, 533] on div at bounding box center [887, 534] width 1360 height 27
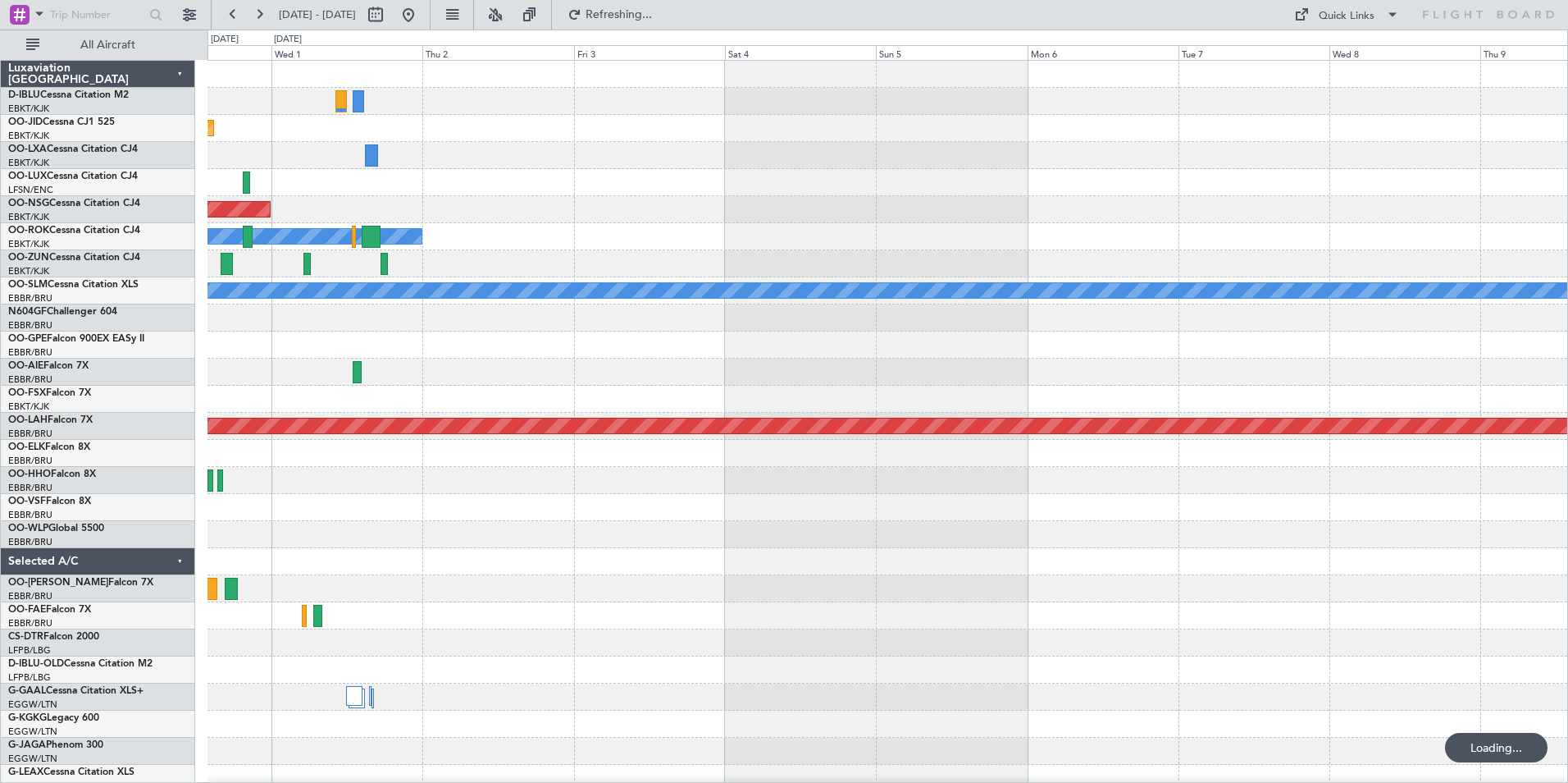
click at [868, 482] on div "Planned Maint Kortrijk-[GEOGRAPHIC_DATA] Planned Maint [GEOGRAPHIC_DATA] ([GEOG…" at bounding box center [887, 575] width 1360 height 1028
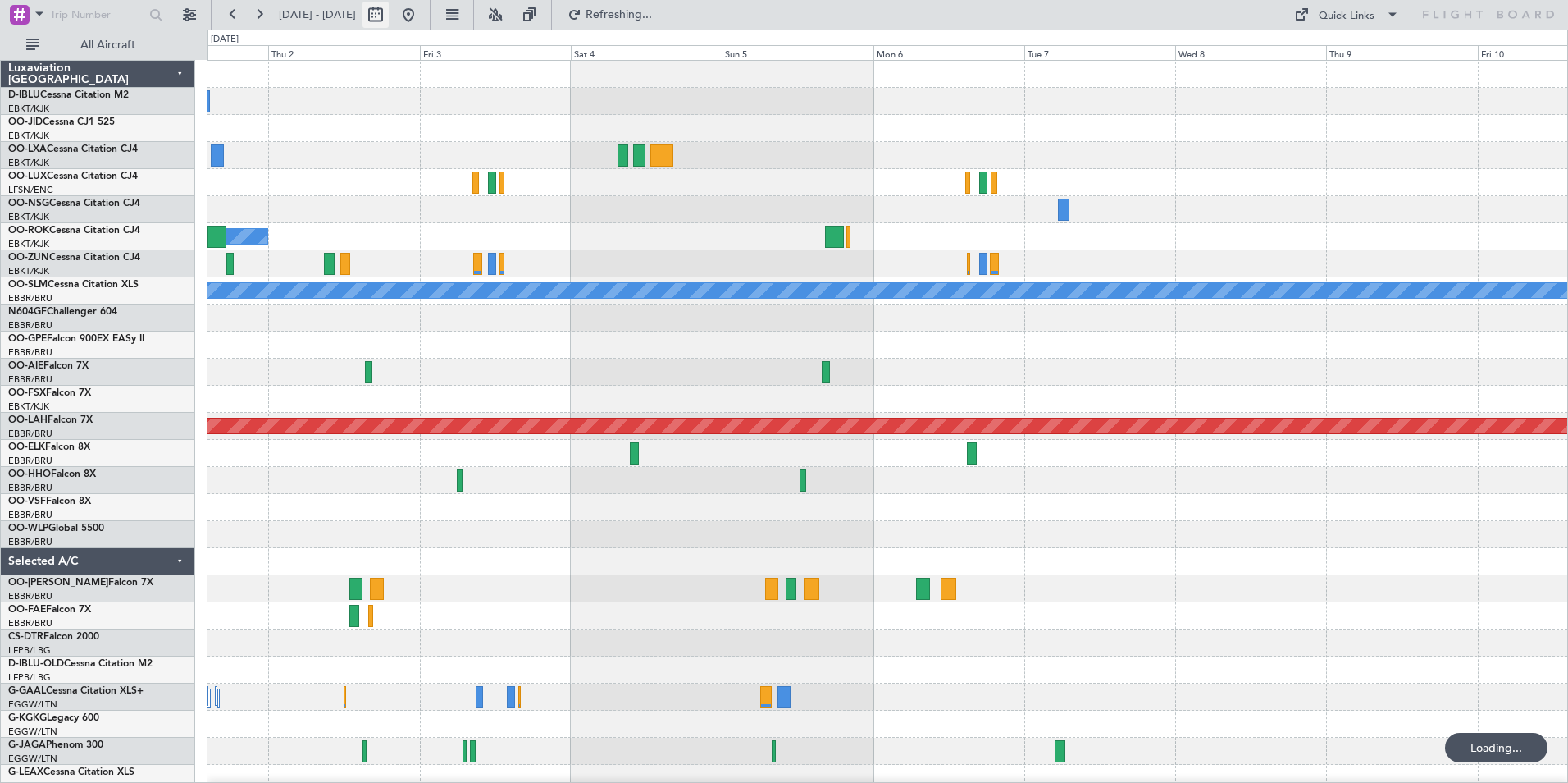
click at [389, 23] on button at bounding box center [375, 14] width 26 height 26
select select "10"
select select "2025"
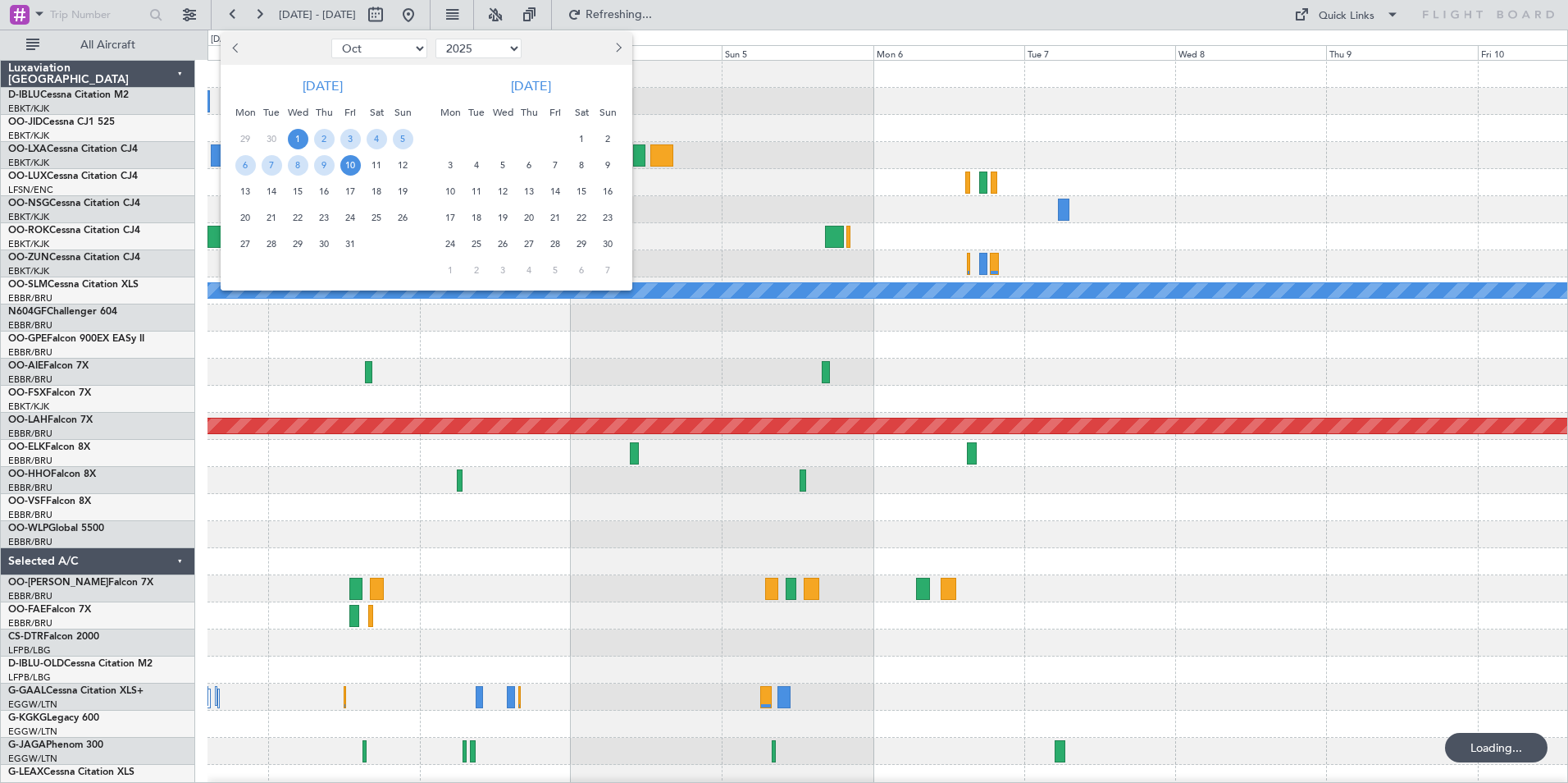
click at [401, 50] on select "Jan Feb Mar Apr May Jun [DATE] Aug Sep Oct Nov Dec" at bounding box center [379, 48] width 96 height 19
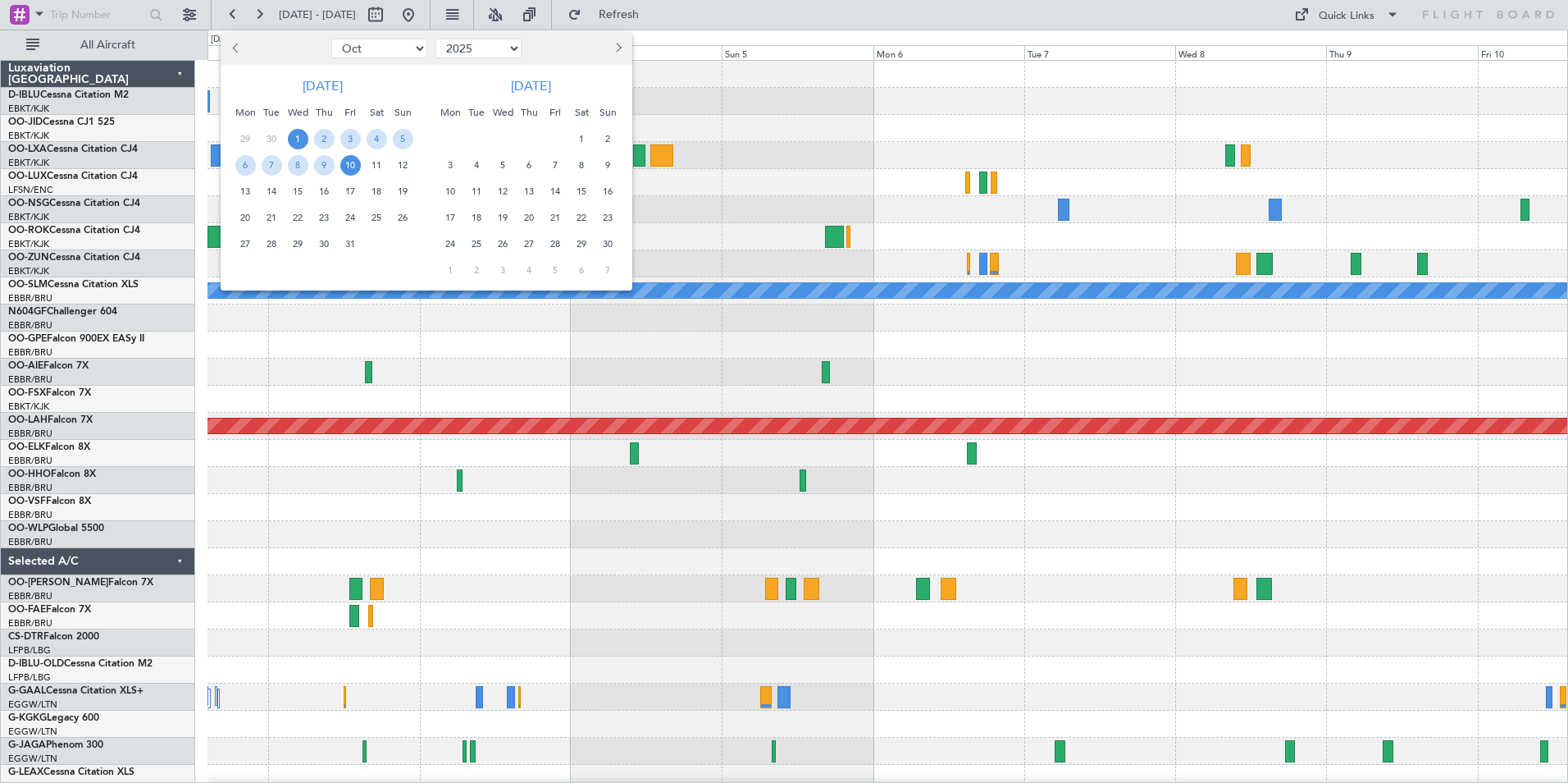
select select "11"
click at [331, 39] on select "Jan Feb Mar Apr May Jun [DATE] Aug Sep Oct Nov Dec" at bounding box center [379, 48] width 96 height 19
click at [371, 139] on span "1" at bounding box center [376, 139] width 20 height 20
click at [376, 193] on span "15" at bounding box center [376, 192] width 20 height 20
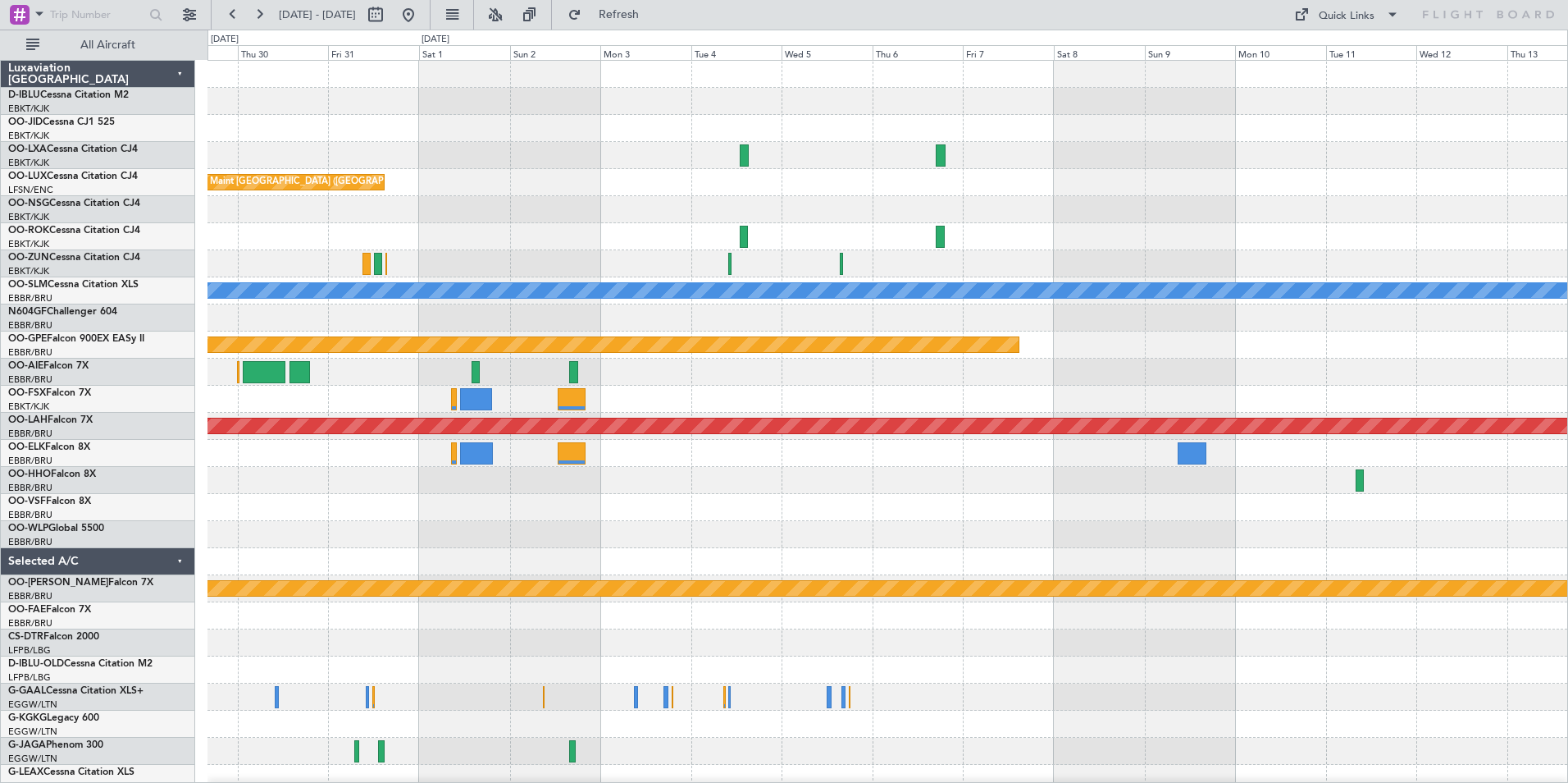
click at [814, 556] on div at bounding box center [887, 561] width 1360 height 27
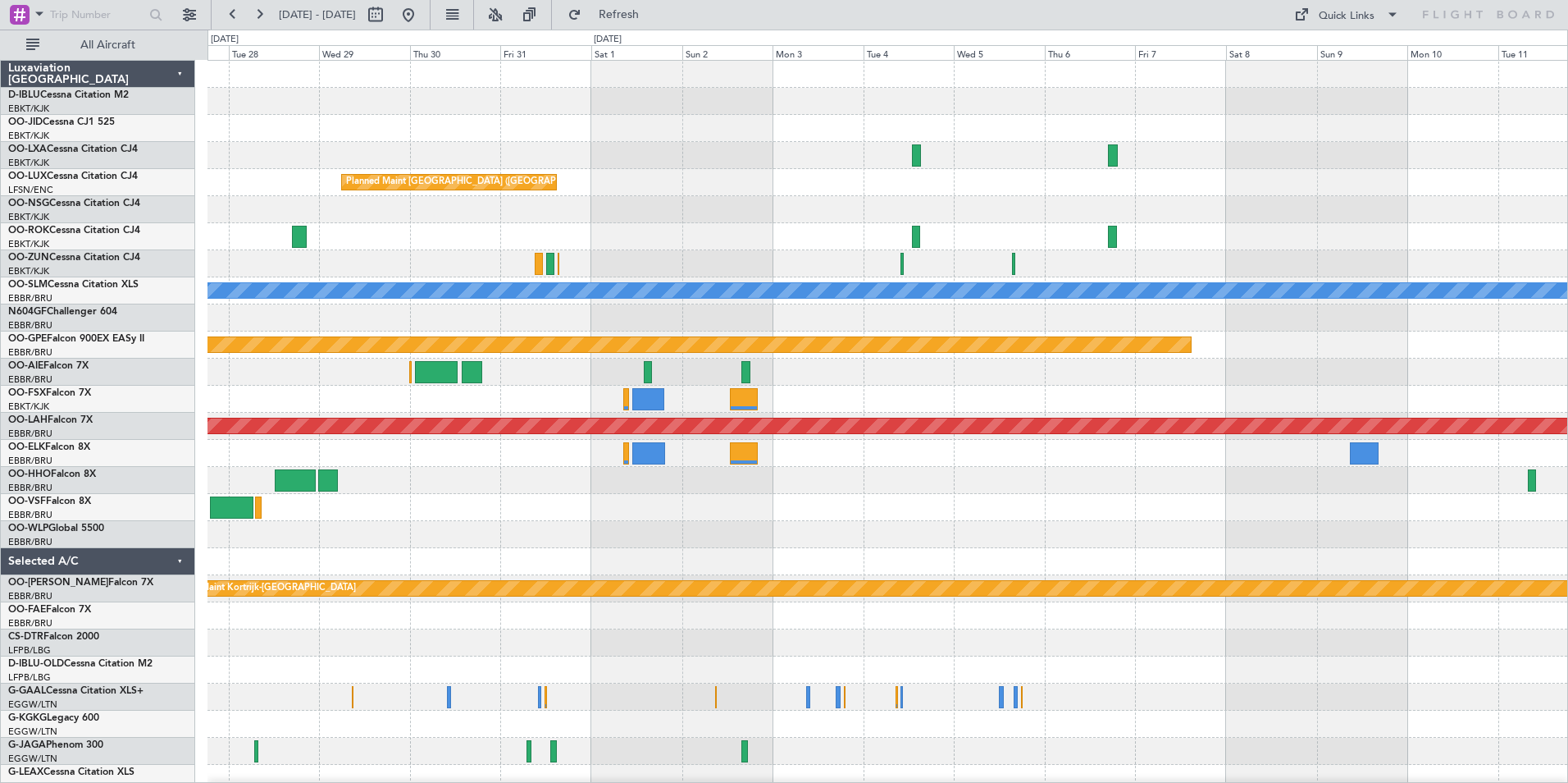
click at [972, 525] on div at bounding box center [887, 534] width 1360 height 27
click at [389, 20] on button at bounding box center [375, 14] width 26 height 26
select select "10"
select select "2025"
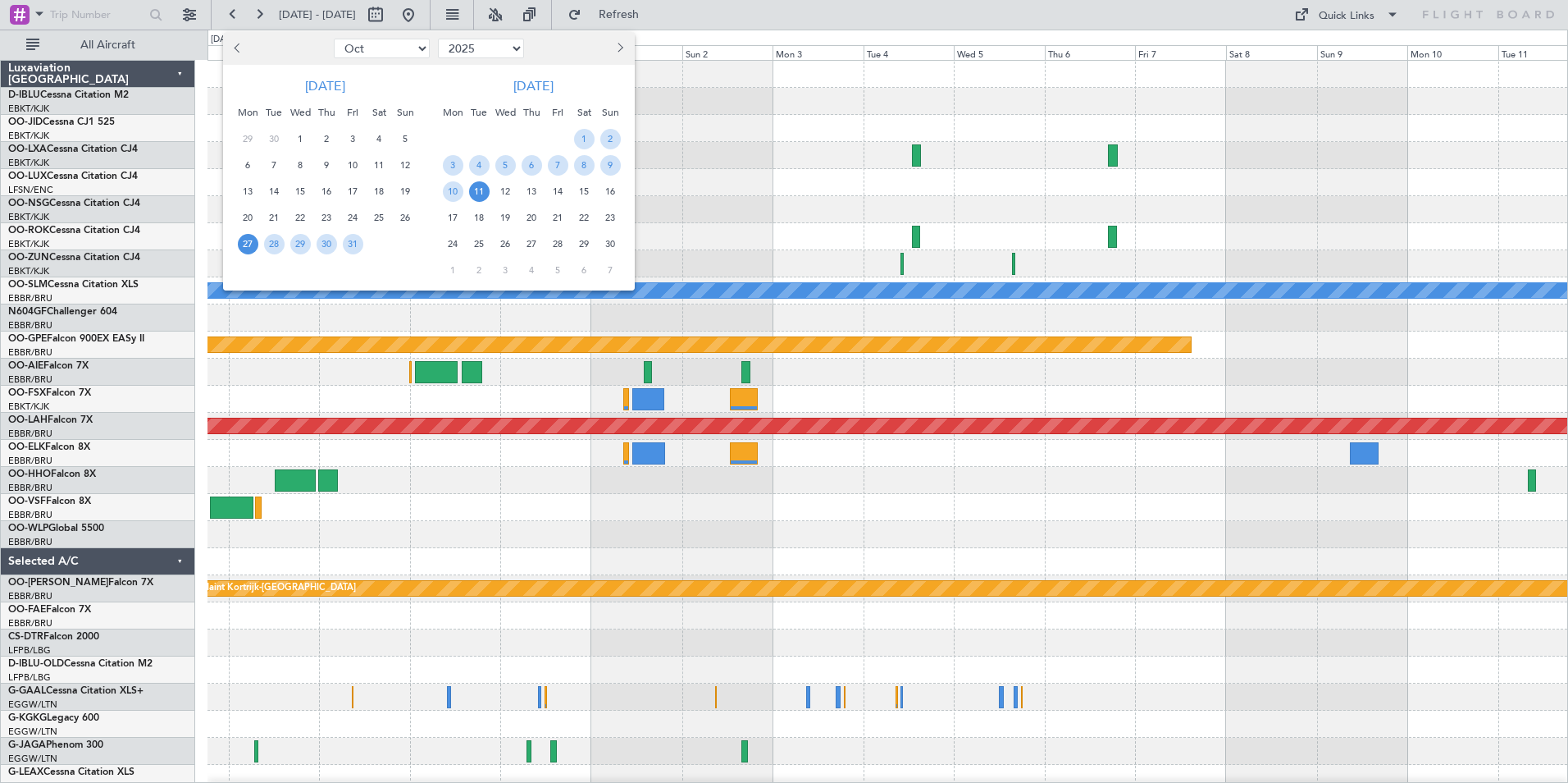
click at [401, 48] on select "Jan Feb Mar Apr May Jun [DATE] Aug Sep Oct Nov Dec" at bounding box center [381, 48] width 96 height 19
select select "12"
click at [333, 39] on select "Jan Feb Mar Apr May Jun [DATE] Aug Sep Oct Nov Dec" at bounding box center [381, 48] width 96 height 19
click at [350, 135] on span "5" at bounding box center [353, 139] width 20 height 20
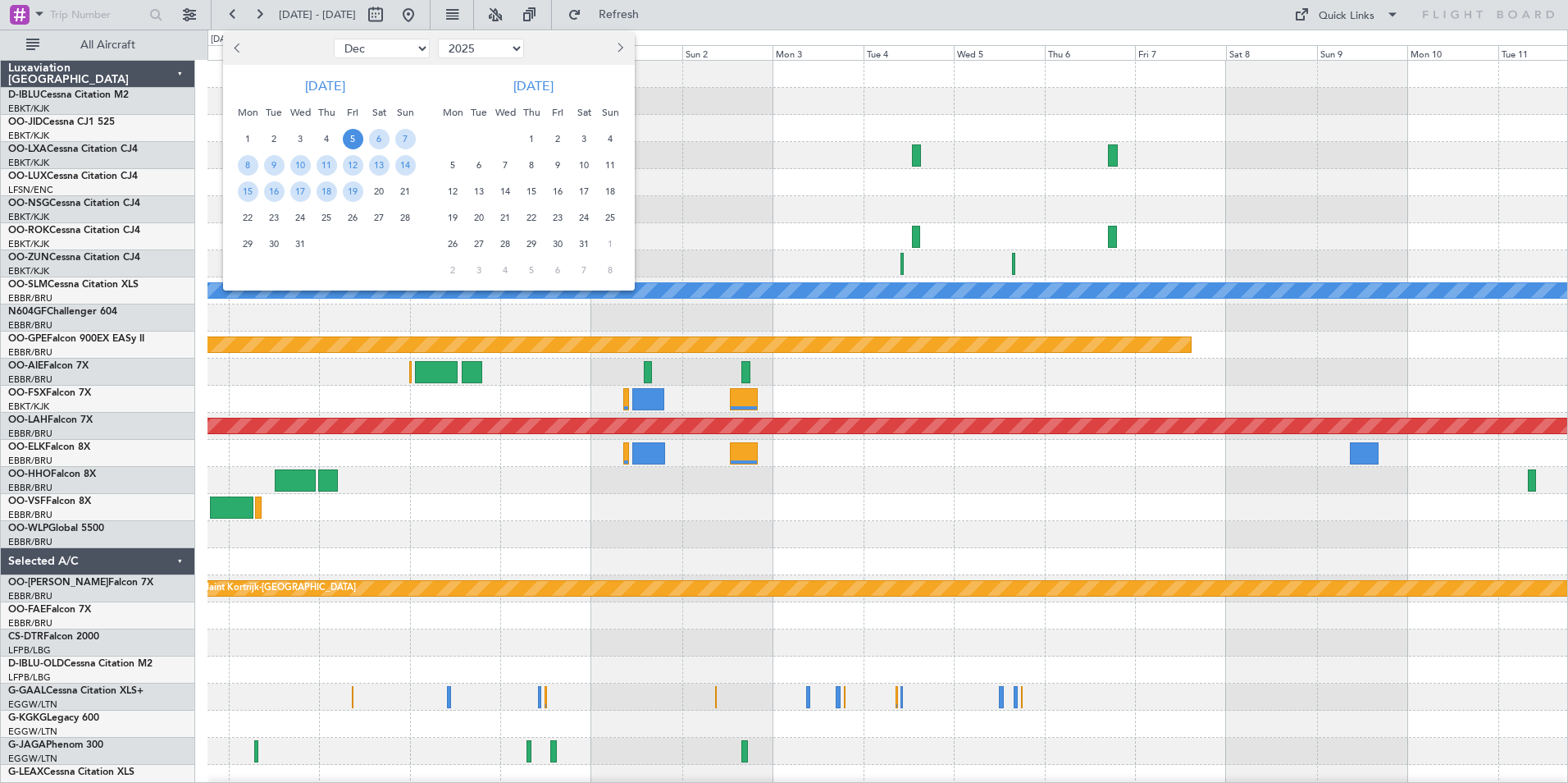
click at [350, 180] on div "19" at bounding box center [352, 191] width 26 height 26
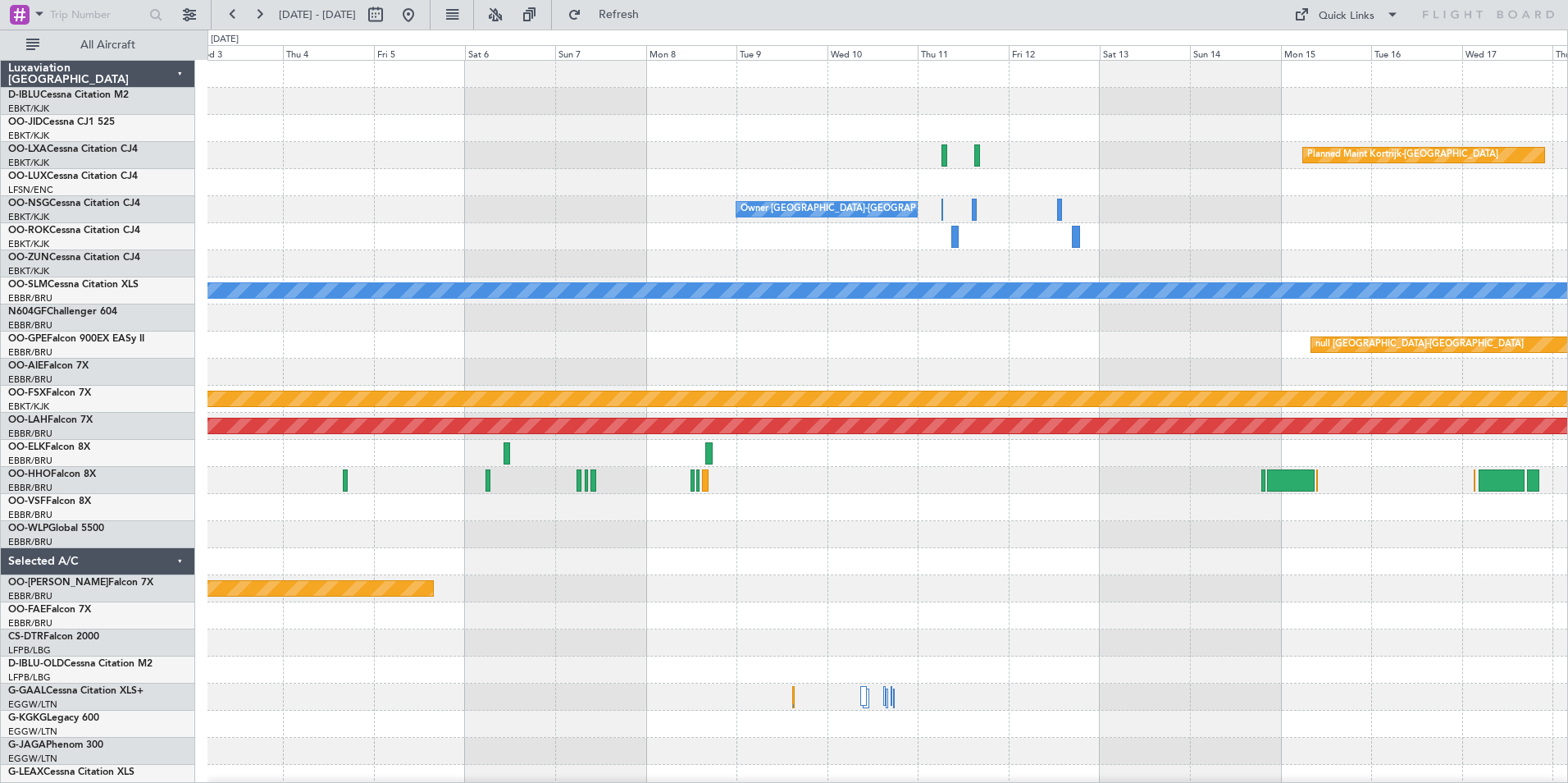
click at [870, 534] on div "Planned Maint Kortrijk-[GEOGRAPHIC_DATA] Owner [GEOGRAPHIC_DATA]-[GEOGRAPHIC_DA…" at bounding box center [887, 575] width 1360 height 1028
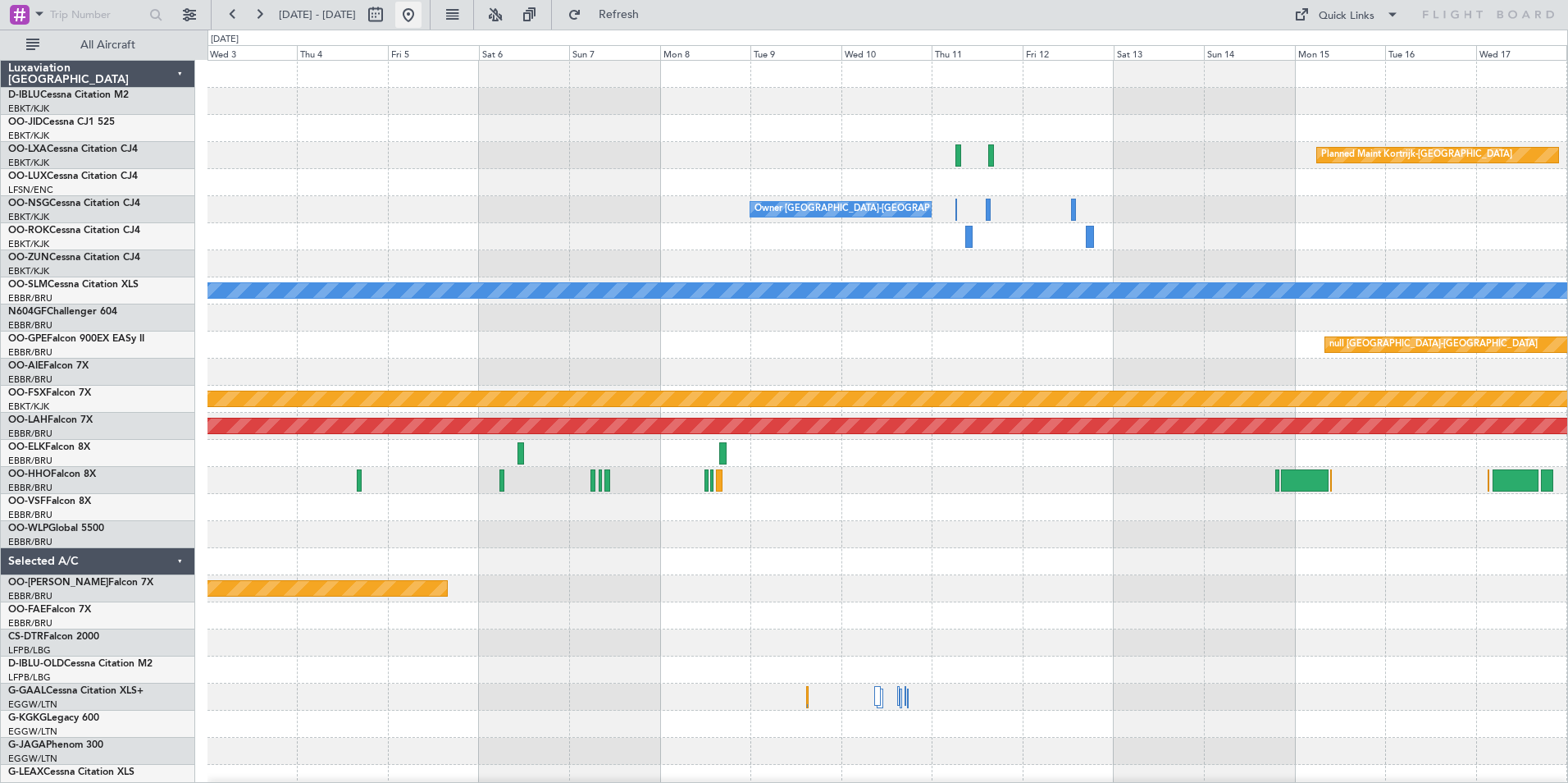
click at [422, 21] on button at bounding box center [408, 14] width 26 height 26
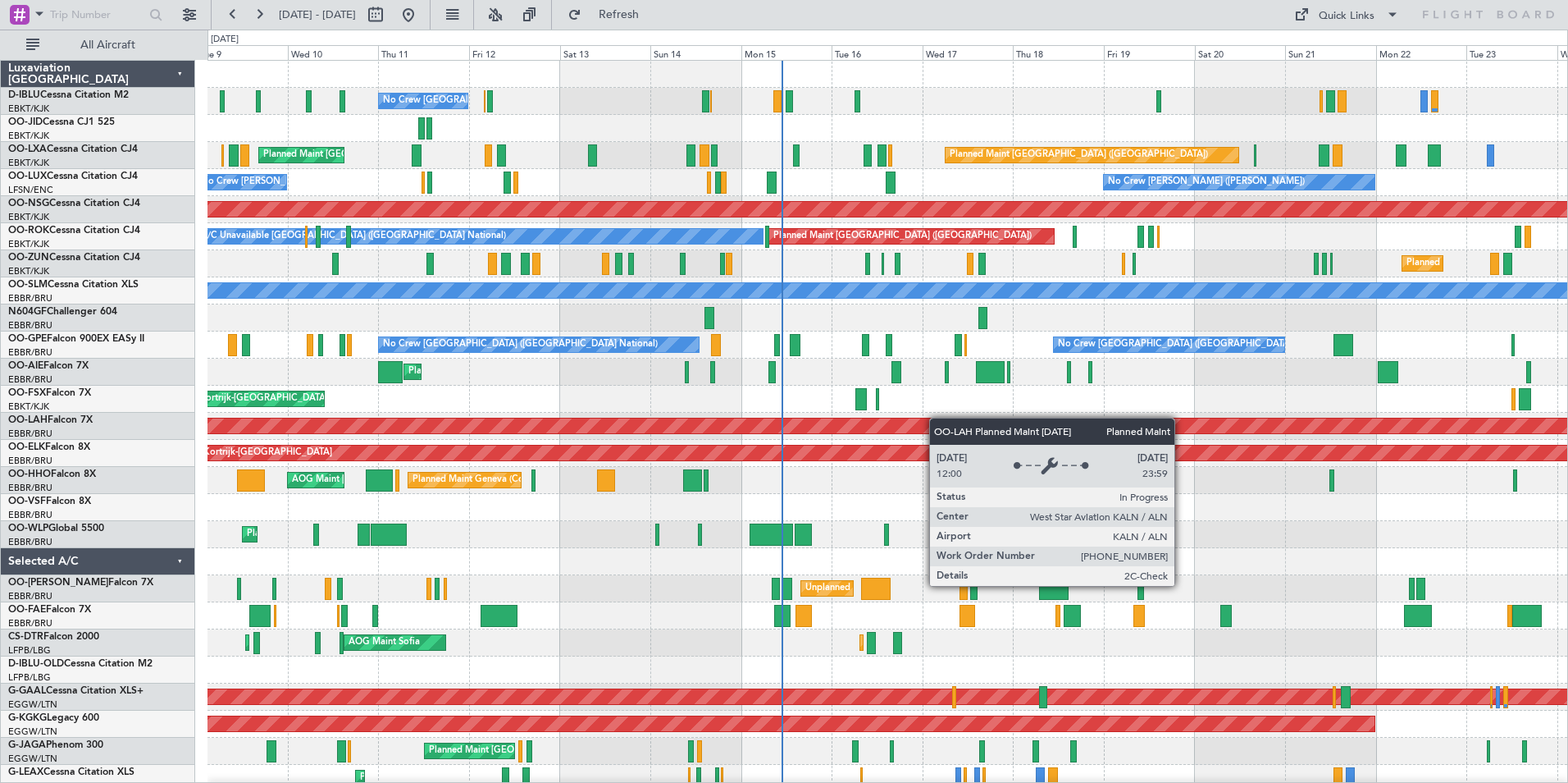
click at [918, 420] on div "No Crew [GEOGRAPHIC_DATA] ([GEOGRAPHIC_DATA] National) A/C Unavailable [GEOGRAP…" at bounding box center [887, 628] width 1360 height 1137
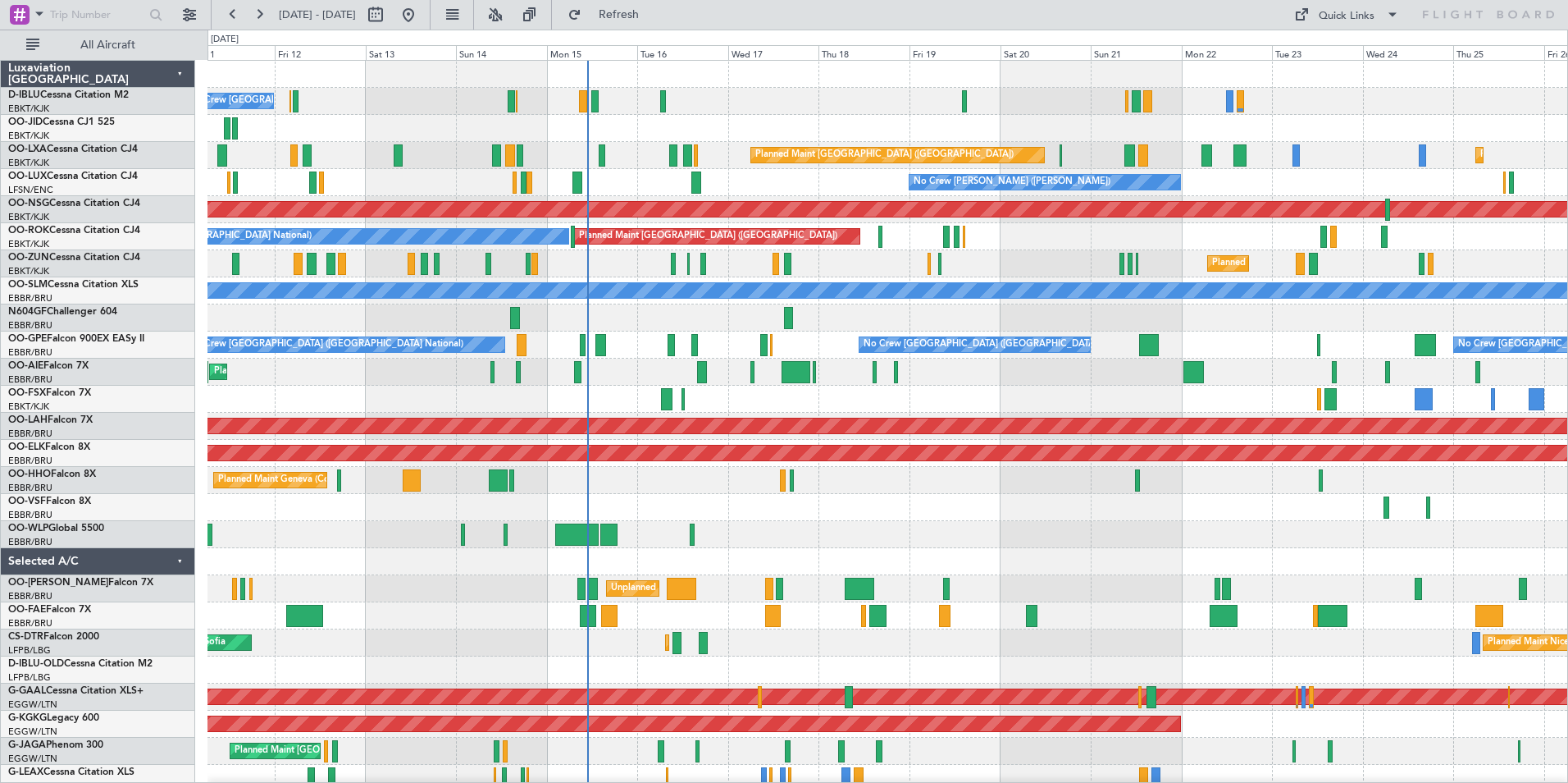
click at [947, 413] on div "No Crew [GEOGRAPHIC_DATA] ([GEOGRAPHIC_DATA] National) A/C Unavailable [GEOGRAP…" at bounding box center [887, 628] width 1360 height 1137
click at [389, 22] on button at bounding box center [375, 14] width 26 height 26
select select "9"
select select "2025"
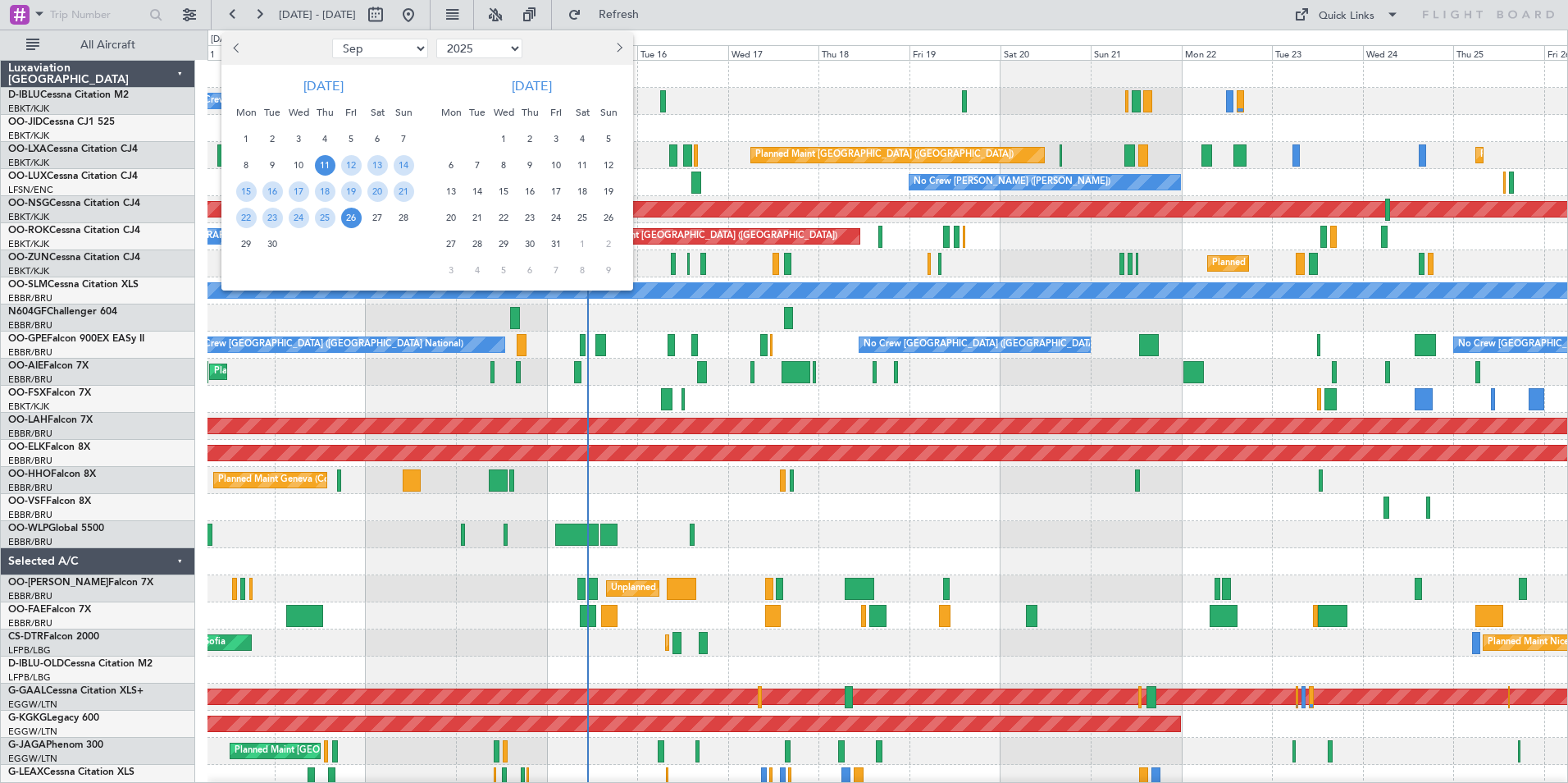
click at [396, 51] on select "Jan Feb Mar Apr May Jun [DATE] Aug Sep Oct Nov Dec" at bounding box center [380, 48] width 96 height 19
select select "12"
click at [332, 39] on select "Jan Feb Mar Apr May Jun [DATE] Aug Sep Oct Nov Dec" at bounding box center [380, 48] width 96 height 19
click at [251, 131] on span "1" at bounding box center [246, 139] width 20 height 20
click at [237, 195] on span "15" at bounding box center [246, 192] width 20 height 20
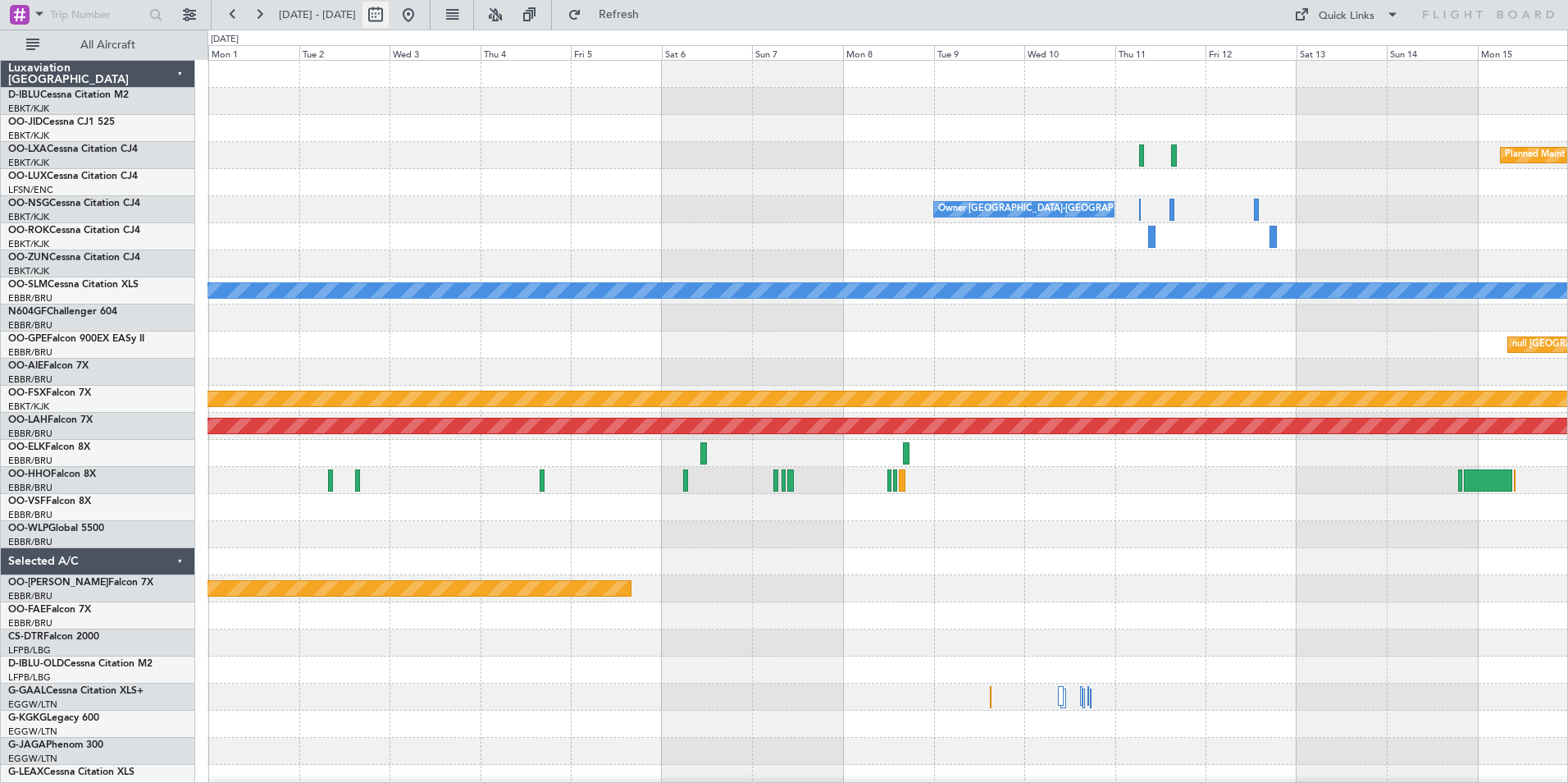
click at [389, 13] on button at bounding box center [375, 14] width 26 height 26
select select "12"
select select "2025"
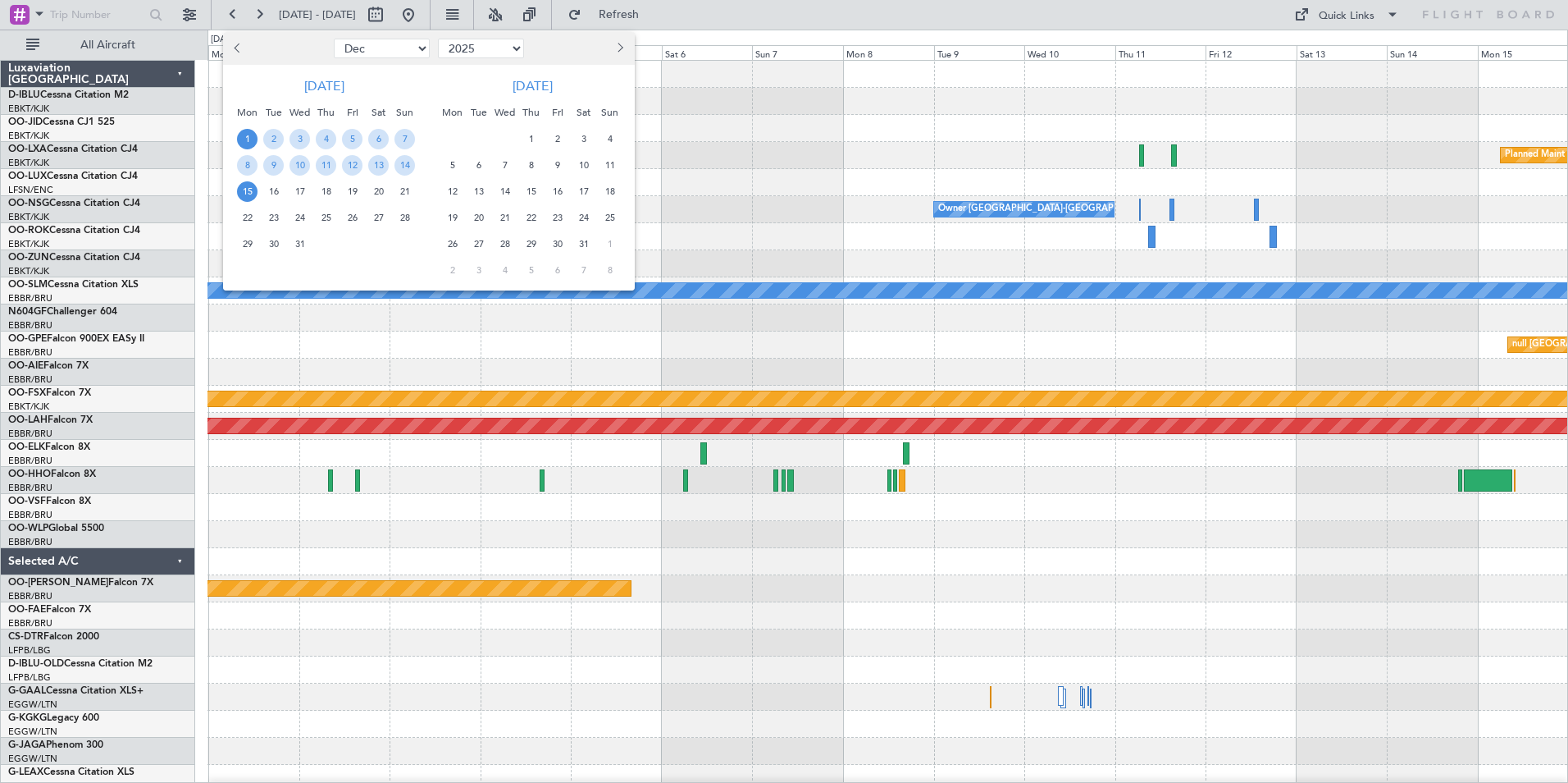
click at [383, 45] on select "Jan Feb Mar Apr May Jun [DATE] Aug Sep Oct Nov Dec" at bounding box center [381, 48] width 96 height 19
click at [884, 313] on div at bounding box center [784, 392] width 1568 height 783
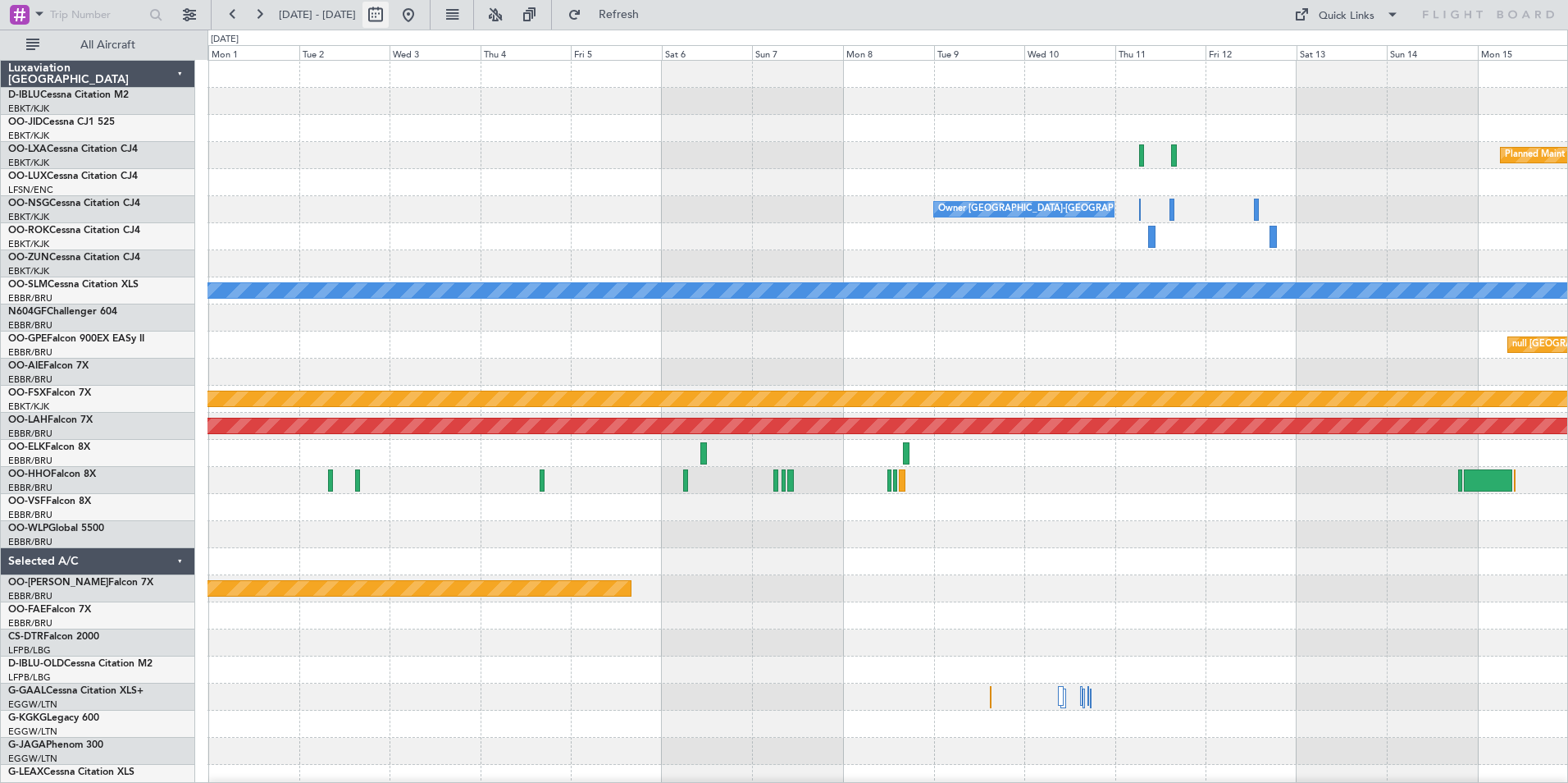
click at [389, 17] on button at bounding box center [375, 14] width 26 height 26
select select "12"
select select "2025"
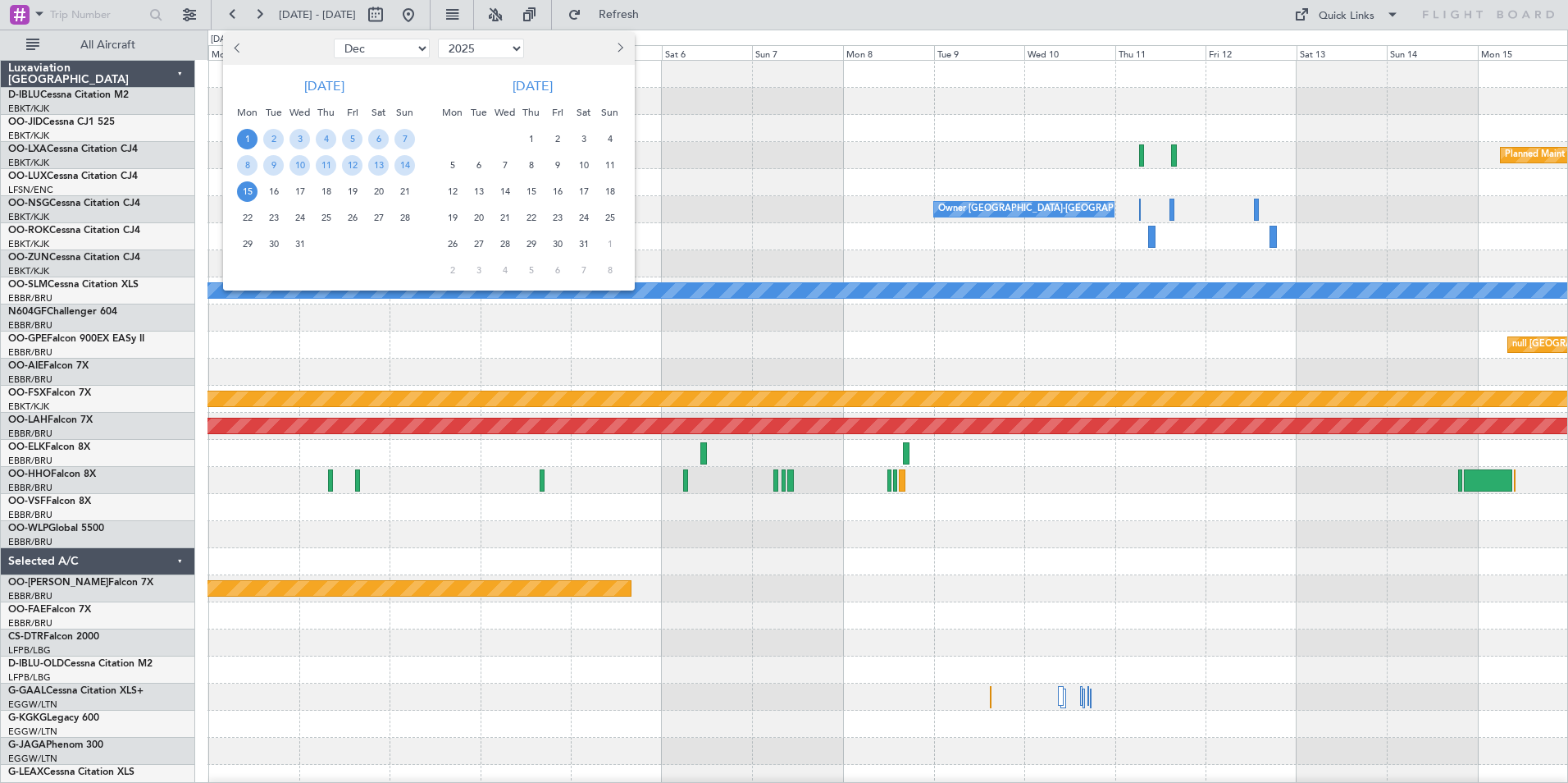
click at [379, 48] on select "Jan Feb Mar Apr May Jun [DATE] Aug Sep Oct Nov Dec" at bounding box center [381, 48] width 96 height 19
select select "11"
click at [333, 39] on select "Jan Feb Mar Apr May Jun [DATE] Aug Sep Oct Nov Dec" at bounding box center [381, 48] width 96 height 19
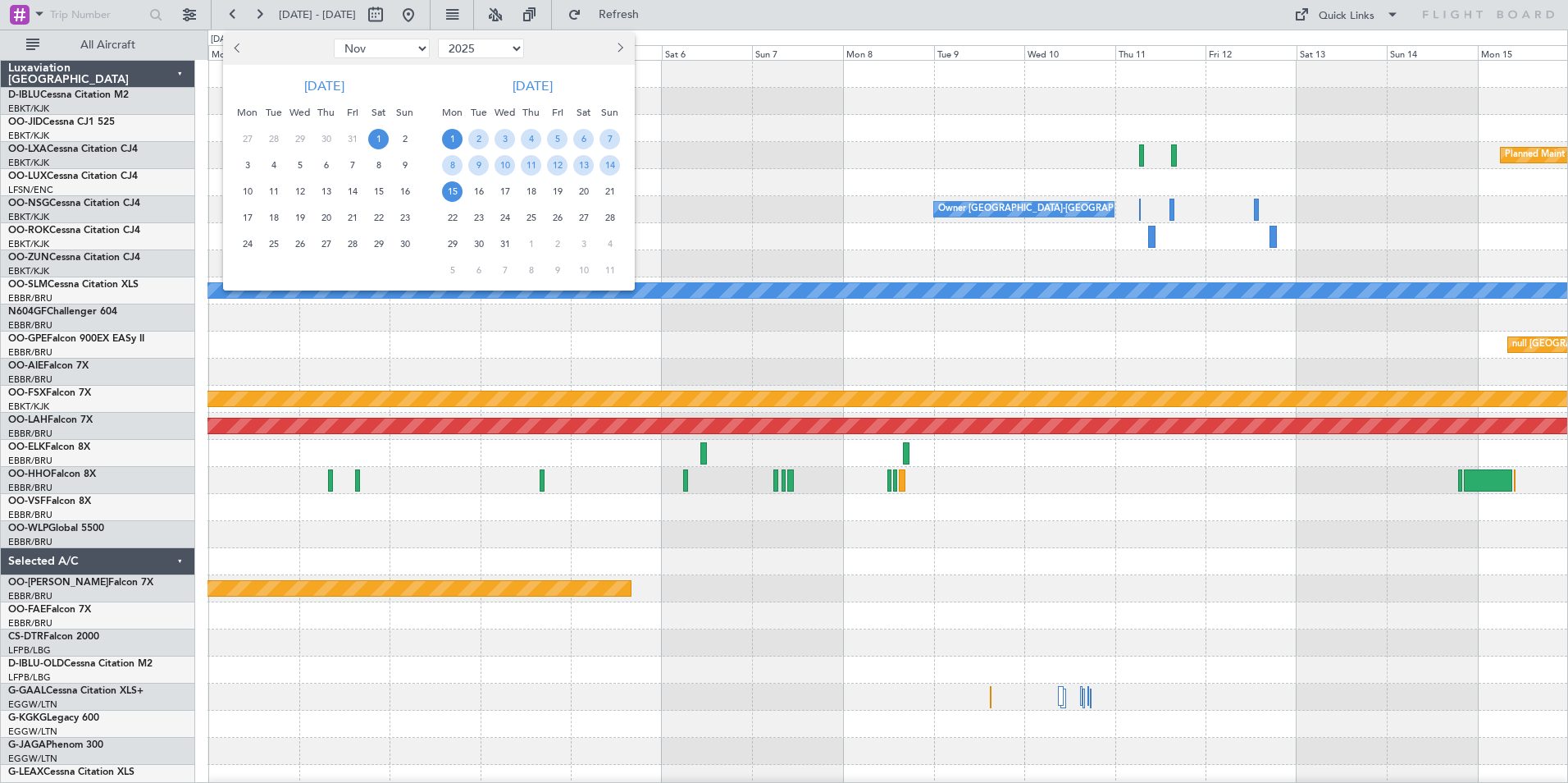
click at [382, 135] on span "1" at bounding box center [378, 139] width 20 height 20
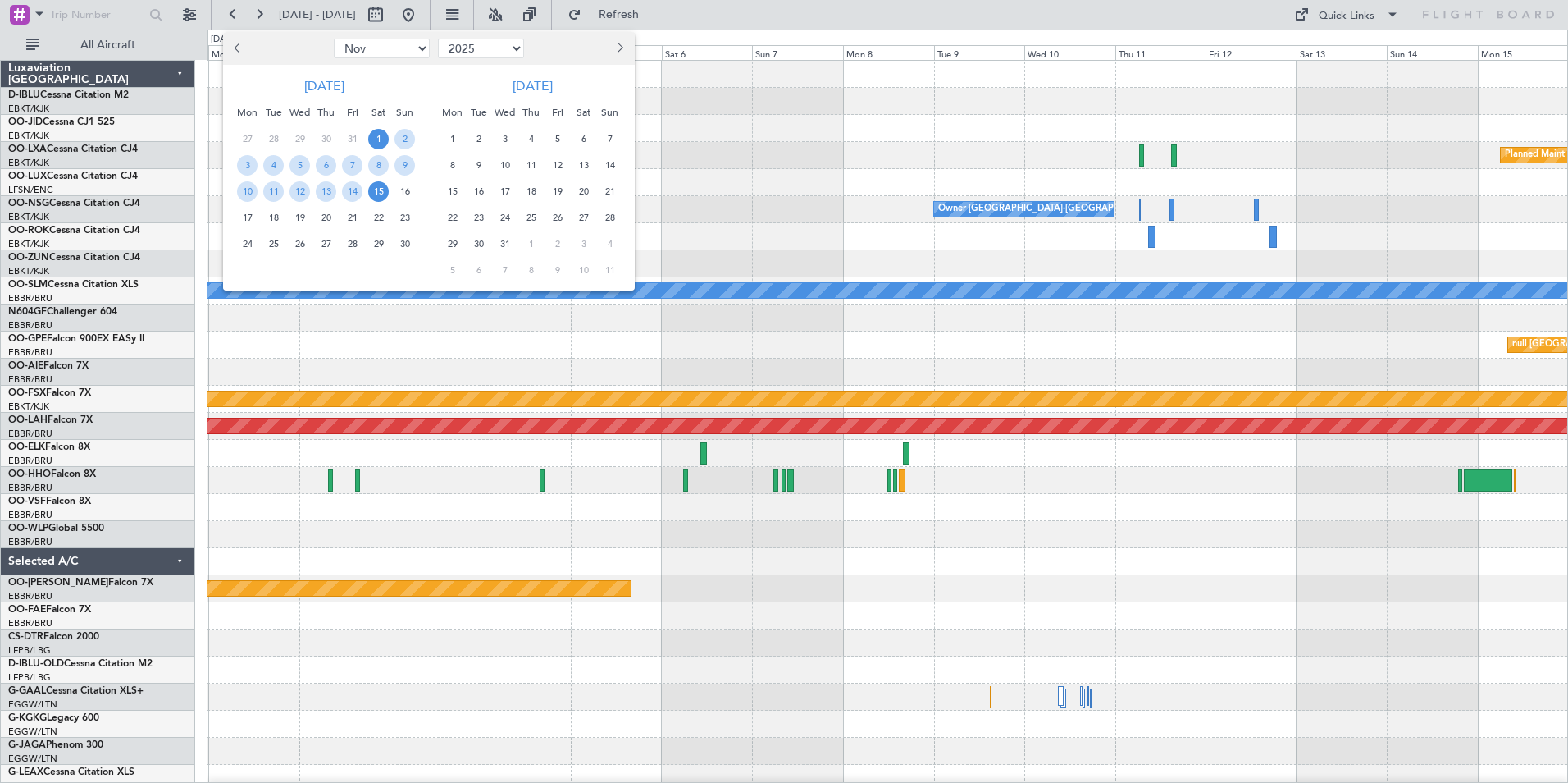
click at [382, 191] on span "15" at bounding box center [378, 192] width 20 height 20
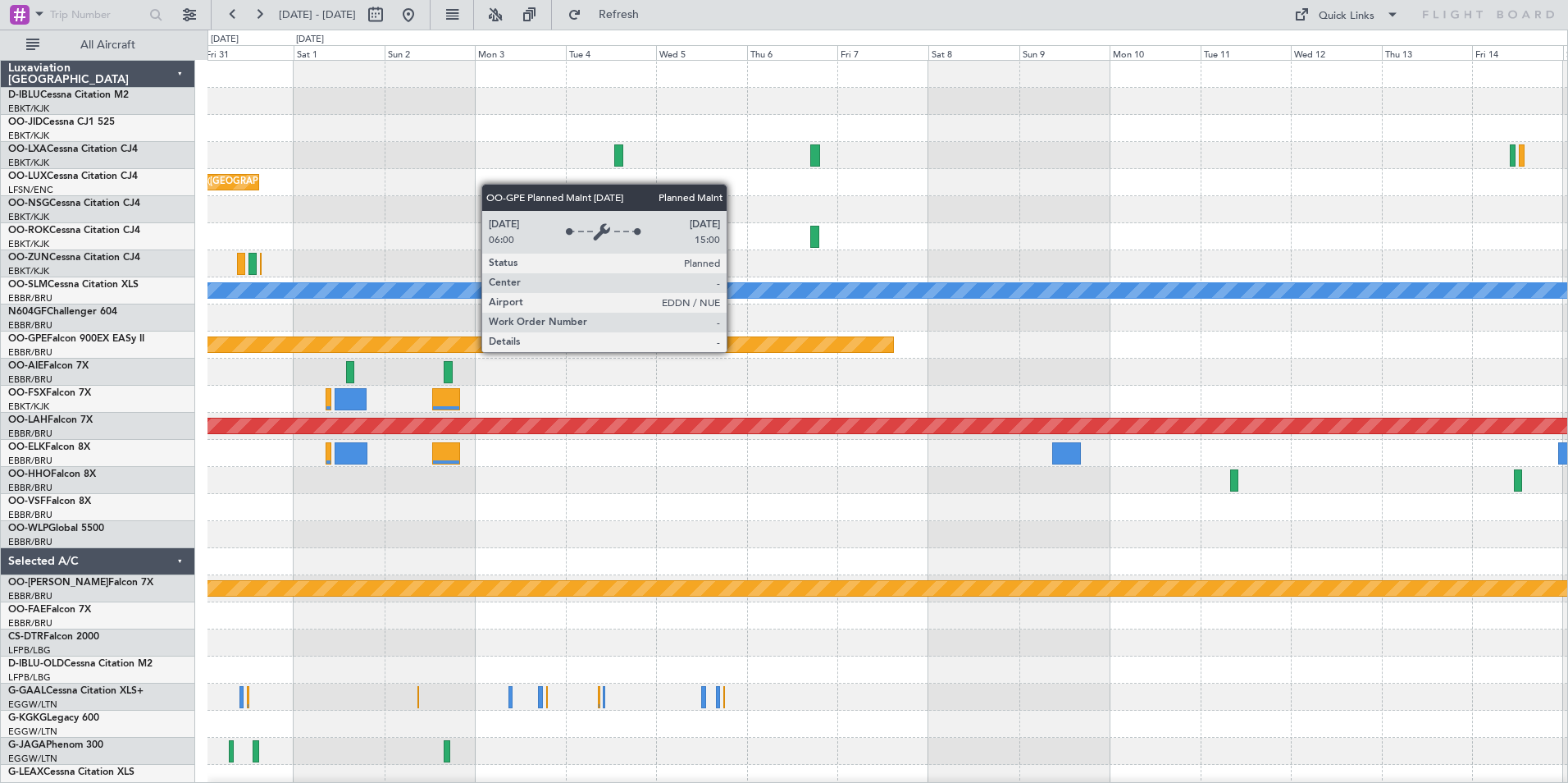
click at [656, 411] on div at bounding box center [887, 399] width 1360 height 27
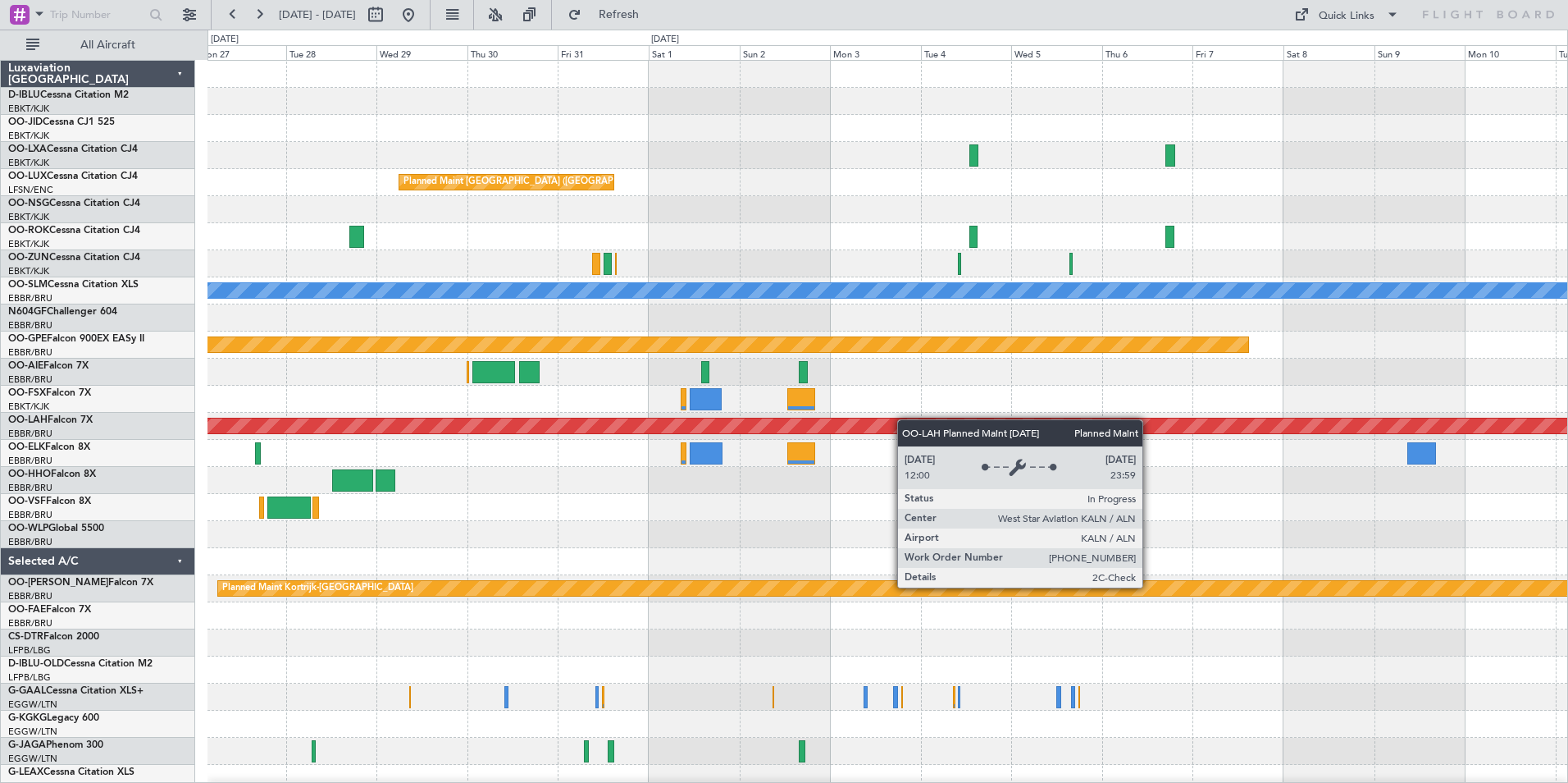
click at [931, 424] on div "Planned Maint [GEOGRAPHIC_DATA] ([GEOGRAPHIC_DATA]) A/C Unavailable [GEOGRAPHIC…" at bounding box center [887, 602] width 1360 height 1083
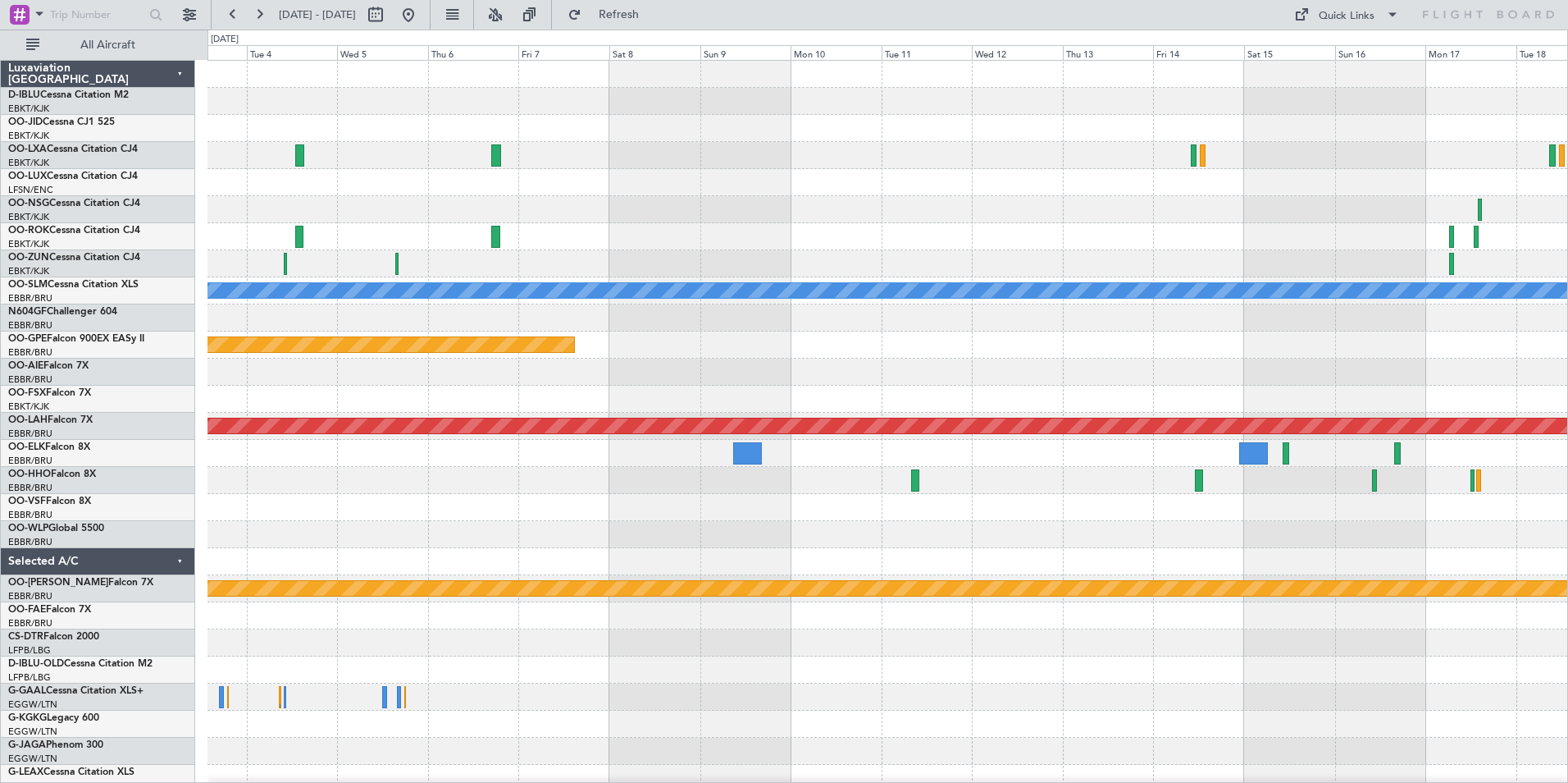
click at [677, 539] on div "Planned Maint [GEOGRAPHIC_DATA] ([GEOGRAPHIC_DATA]) A/C Unavailable [GEOGRAPHIC…" at bounding box center [887, 602] width 1360 height 1083
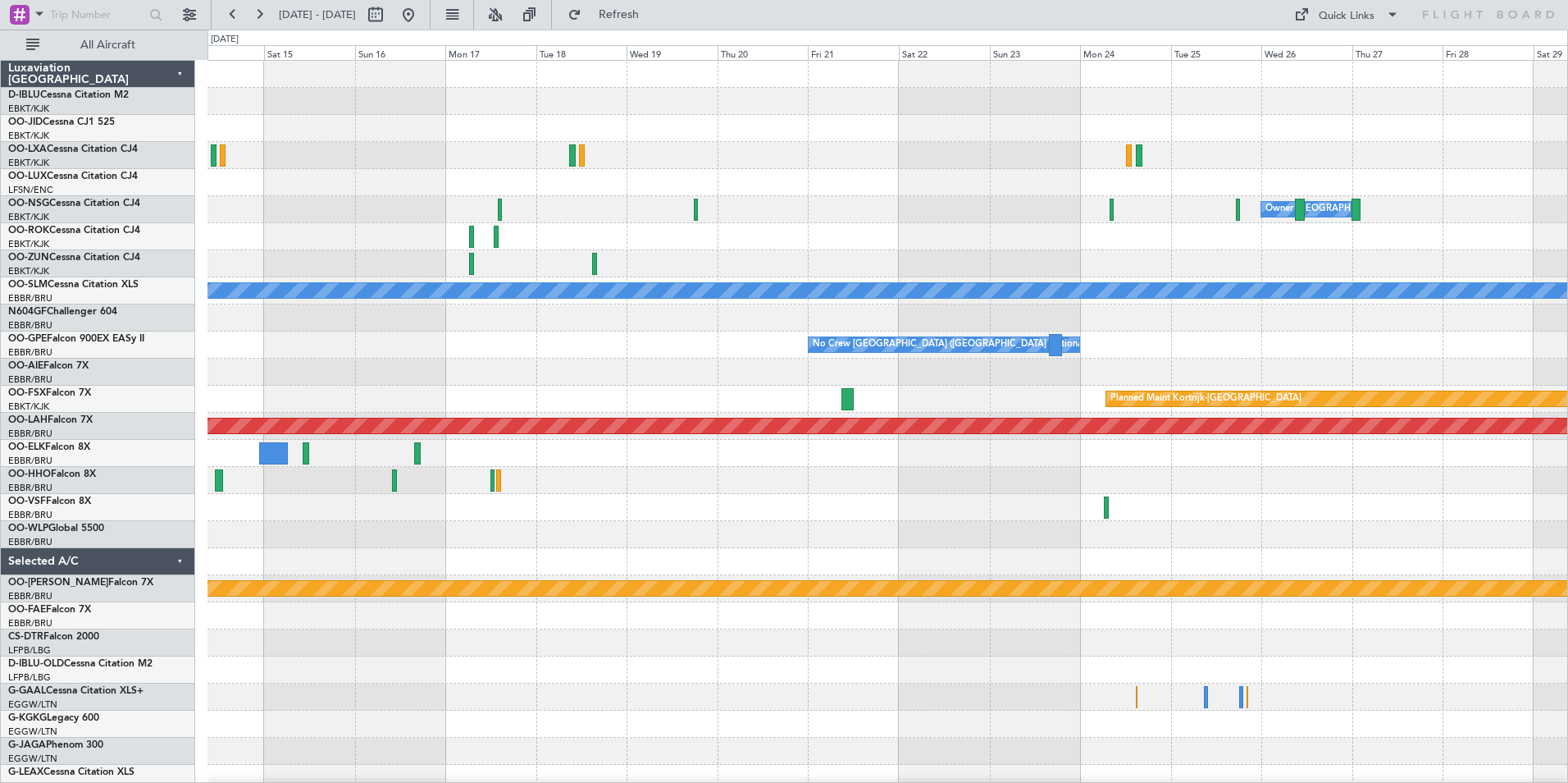
click at [454, 382] on div "Owner [GEOGRAPHIC_DATA]-[GEOGRAPHIC_DATA] A/C Unavailable [GEOGRAPHIC_DATA] No …" at bounding box center [887, 575] width 1360 height 1028
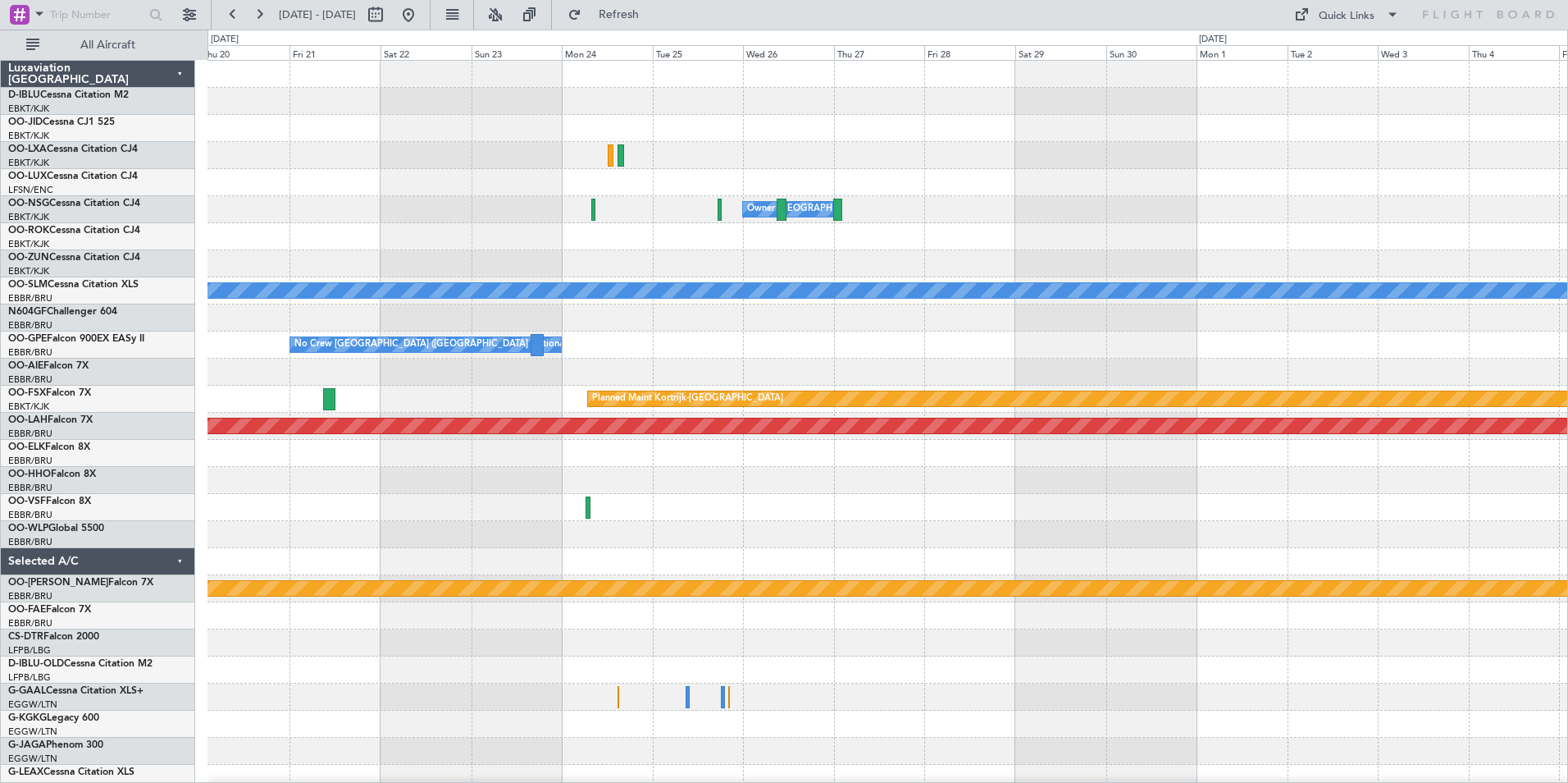
click at [512, 415] on div "Owner [GEOGRAPHIC_DATA]-[GEOGRAPHIC_DATA] A/C Unavailable [GEOGRAPHIC_DATA] No …" at bounding box center [887, 575] width 1360 height 1028
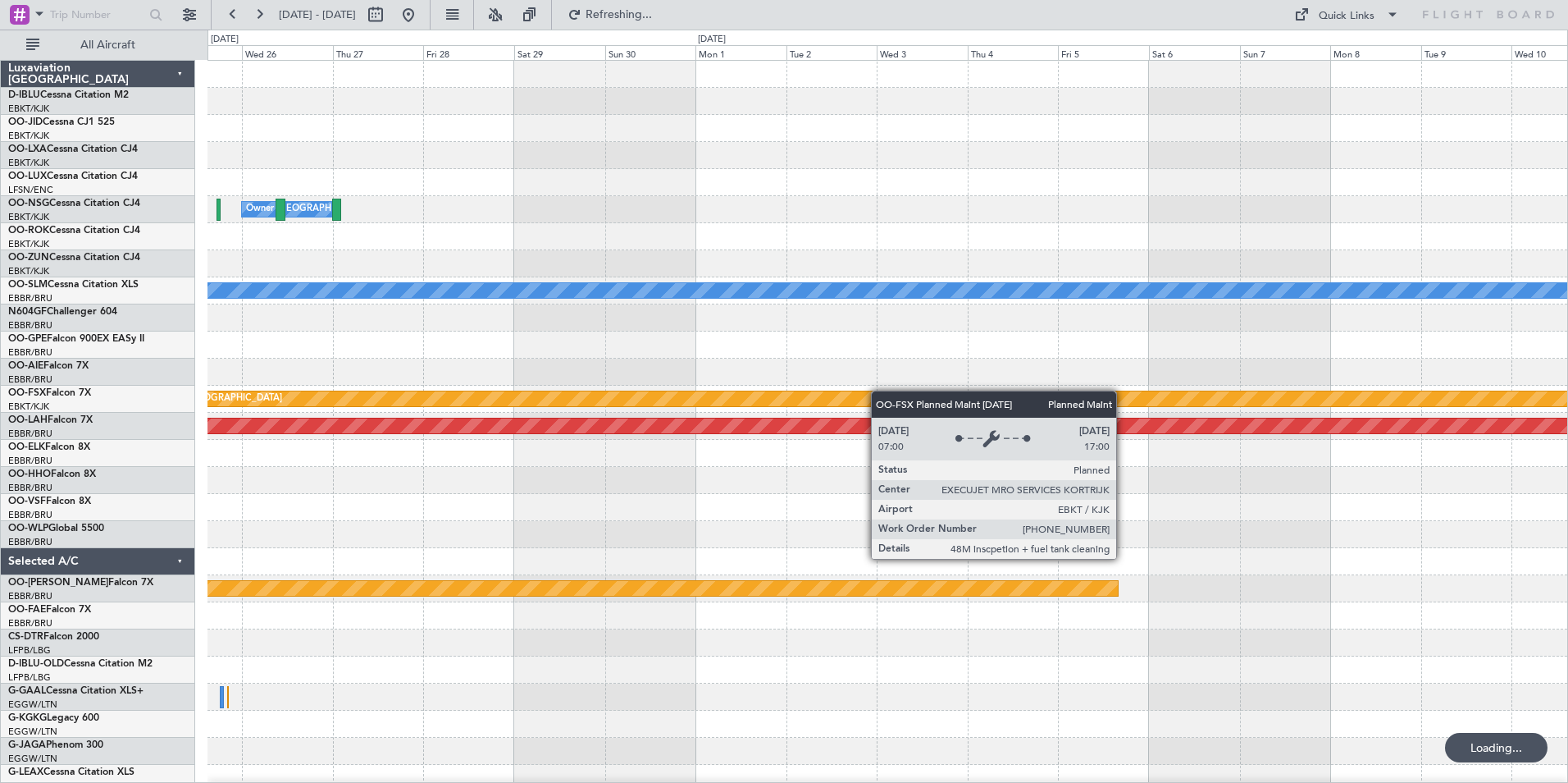
click at [784, 394] on div "Owner [GEOGRAPHIC_DATA]-[GEOGRAPHIC_DATA] A/C Unavailable [GEOGRAPHIC_DATA] No …" at bounding box center [887, 575] width 1360 height 1028
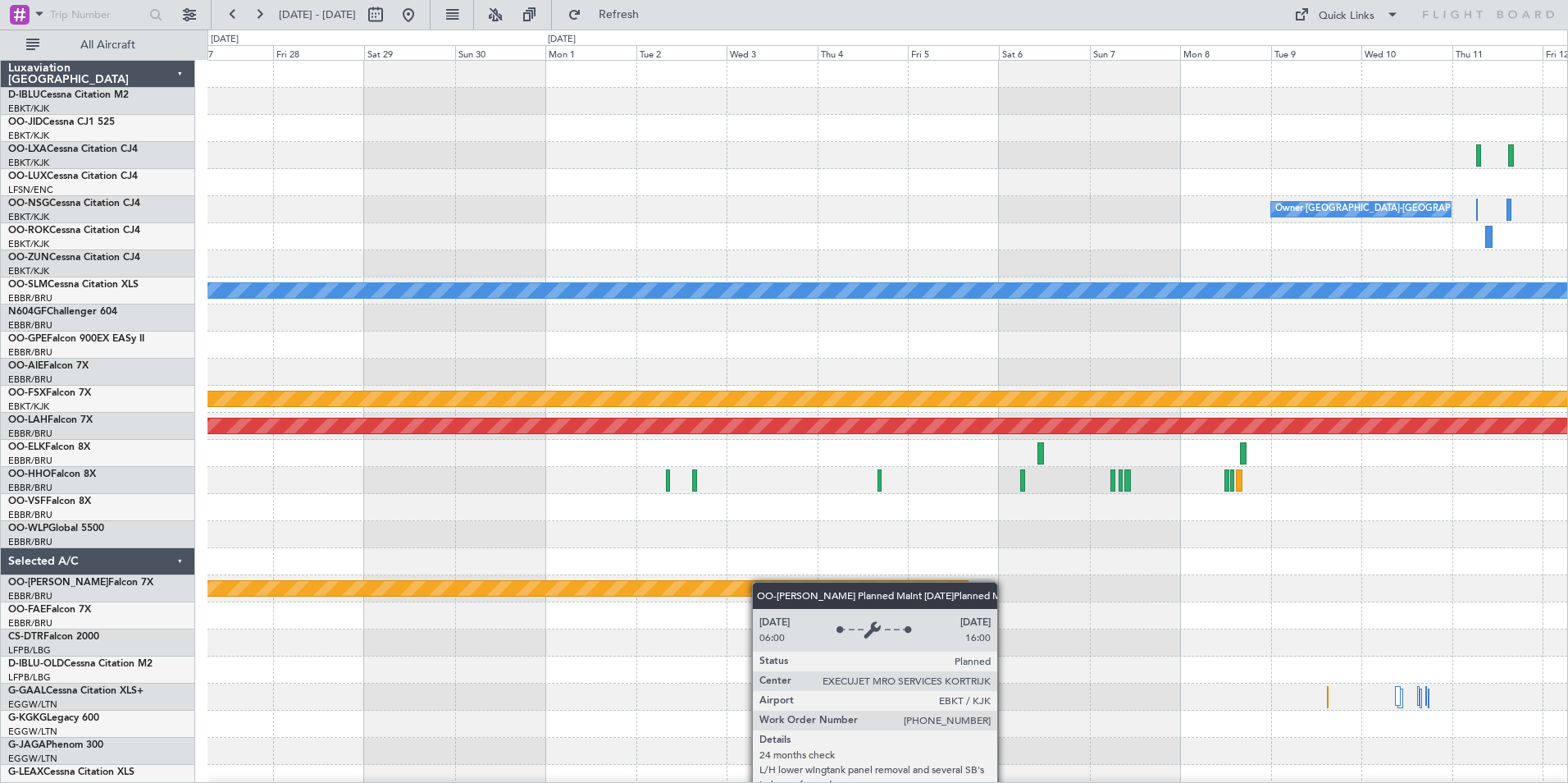
click at [1251, 594] on div "Planned Maint Kortrijk-[GEOGRAPHIC_DATA] Owner [GEOGRAPHIC_DATA]-[GEOGRAPHIC_DA…" at bounding box center [887, 575] width 1360 height 1028
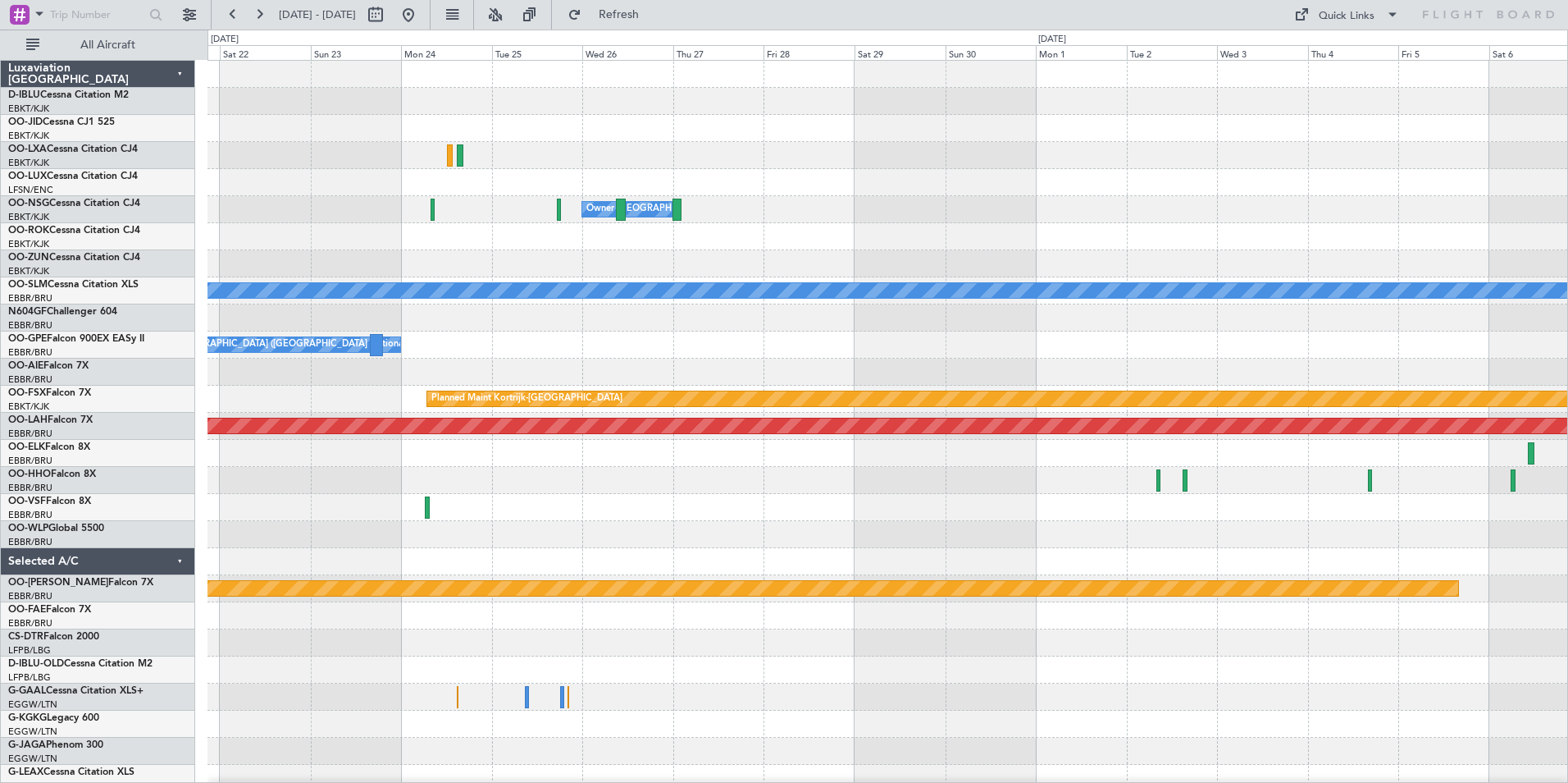
click at [1398, 570] on div at bounding box center [887, 561] width 1360 height 27
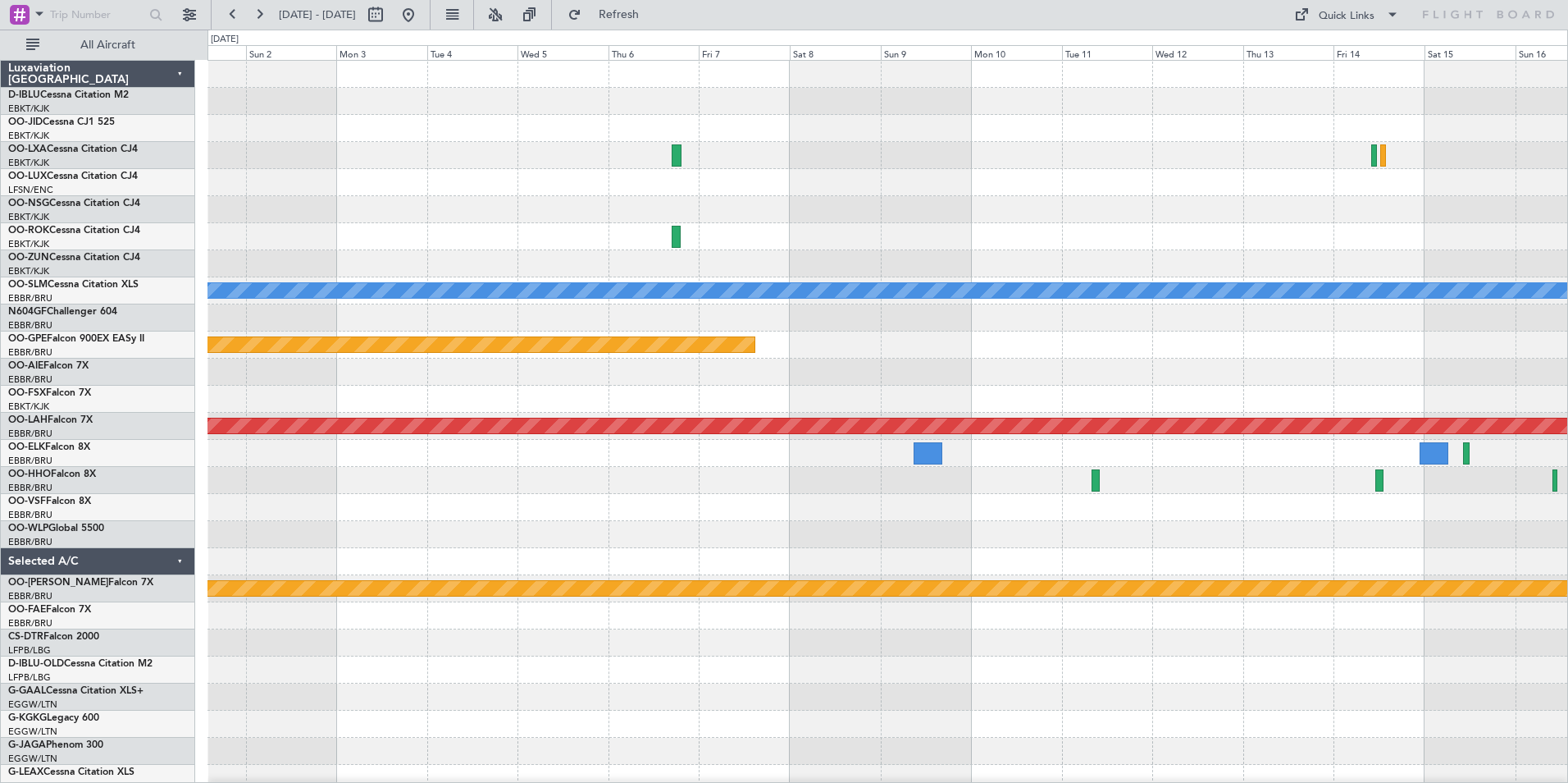
click at [1298, 423] on div "A/C Unavailable [GEOGRAPHIC_DATA] Planned Maint Nurnberg Planned [GEOGRAPHIC_DA…" at bounding box center [887, 575] width 1360 height 1028
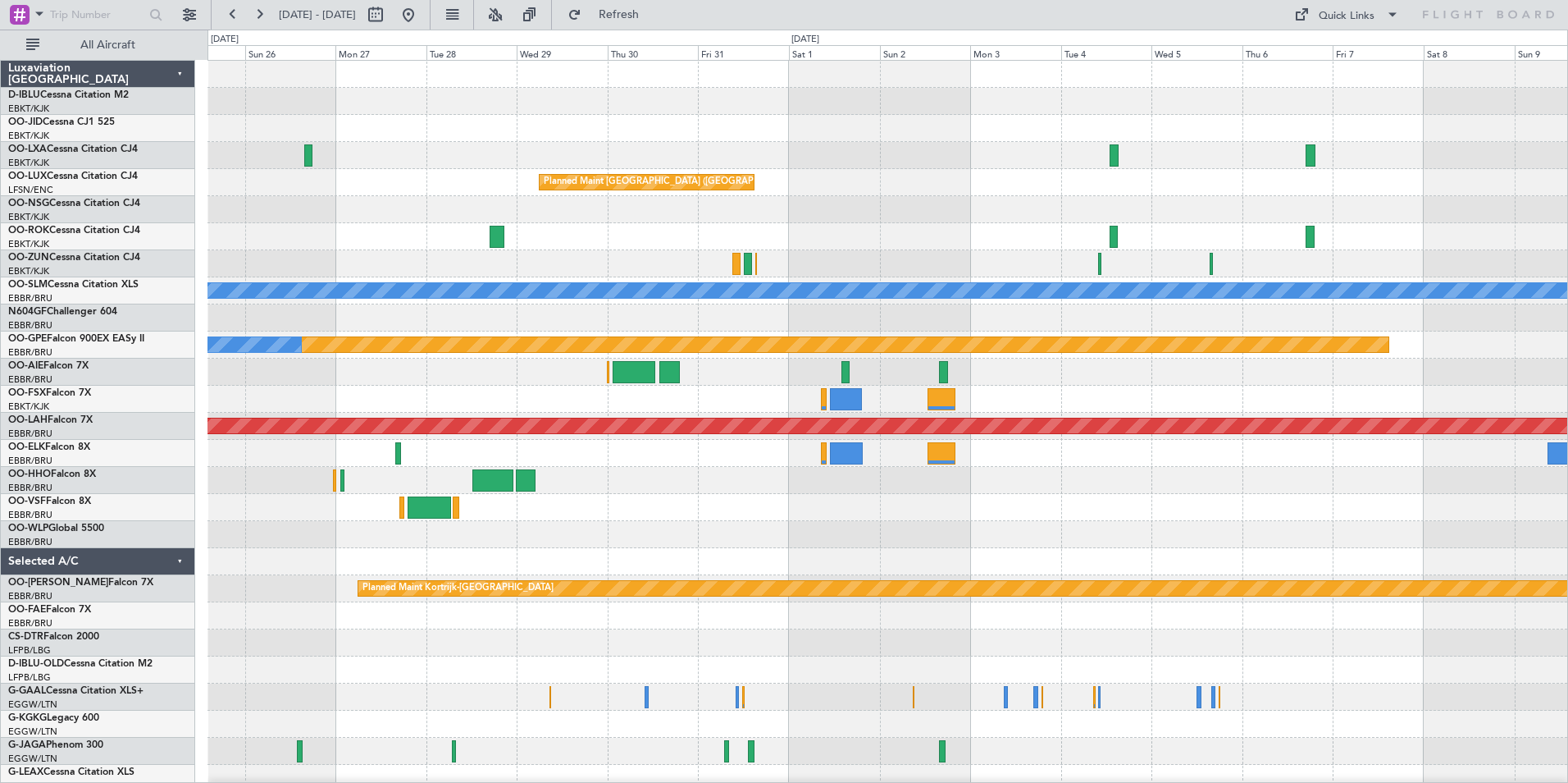
click at [1051, 395] on div "Planned Maint [GEOGRAPHIC_DATA] ([GEOGRAPHIC_DATA]) A/C Unavailable [GEOGRAPHIC…" at bounding box center [887, 602] width 1360 height 1083
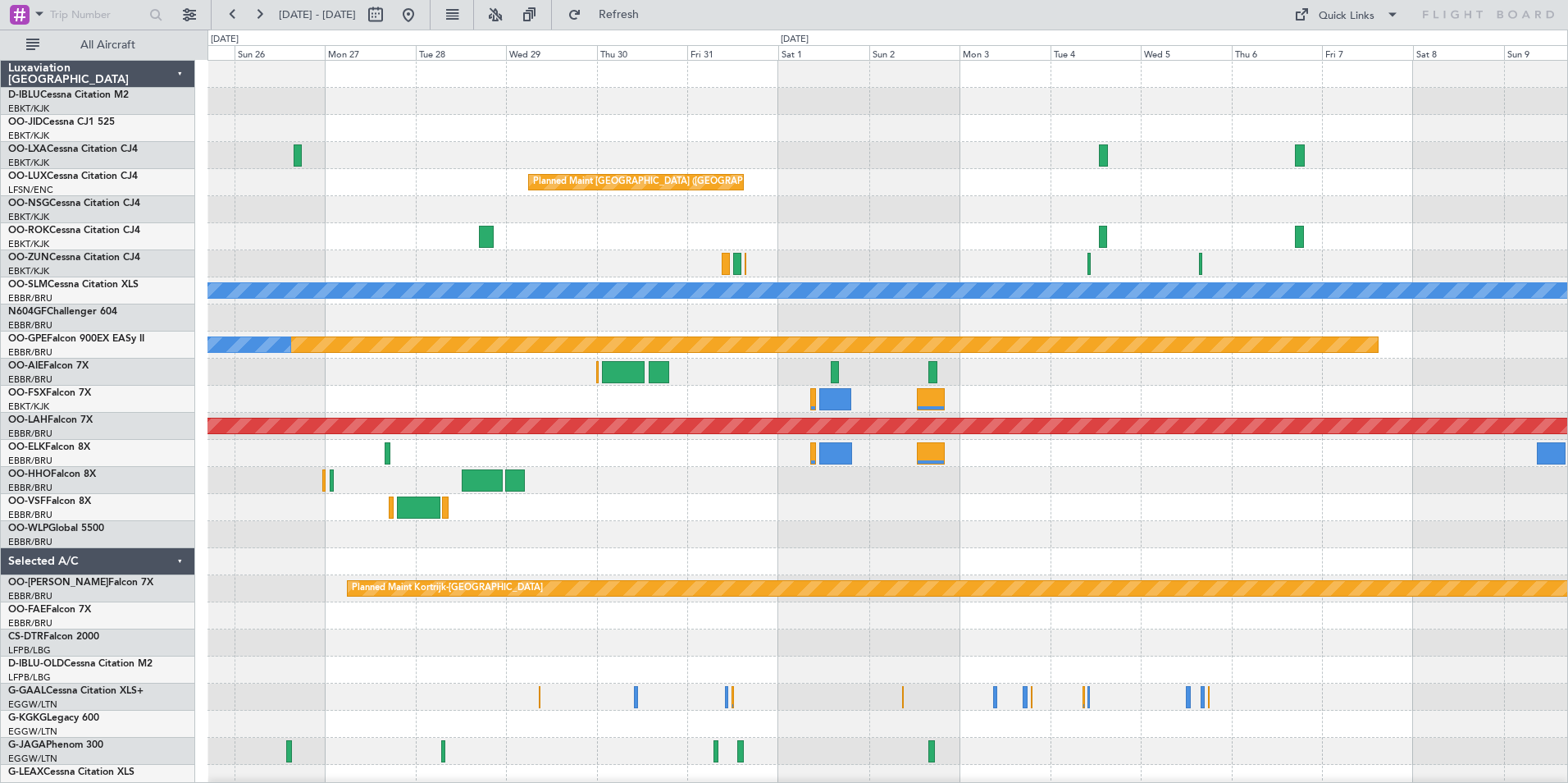
click at [973, 397] on div at bounding box center [887, 399] width 1360 height 27
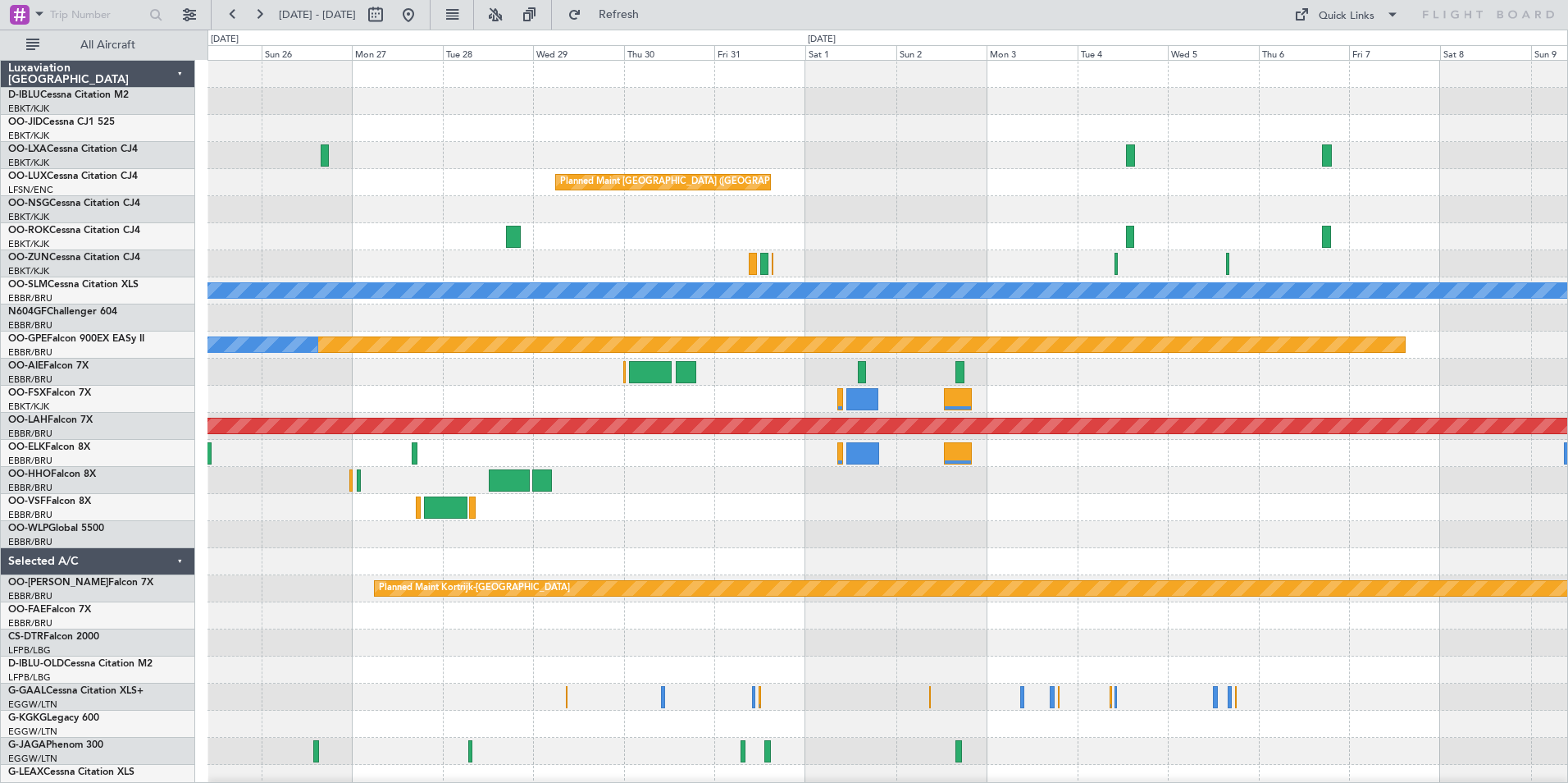
click at [693, 385] on div at bounding box center [887, 372] width 1360 height 27
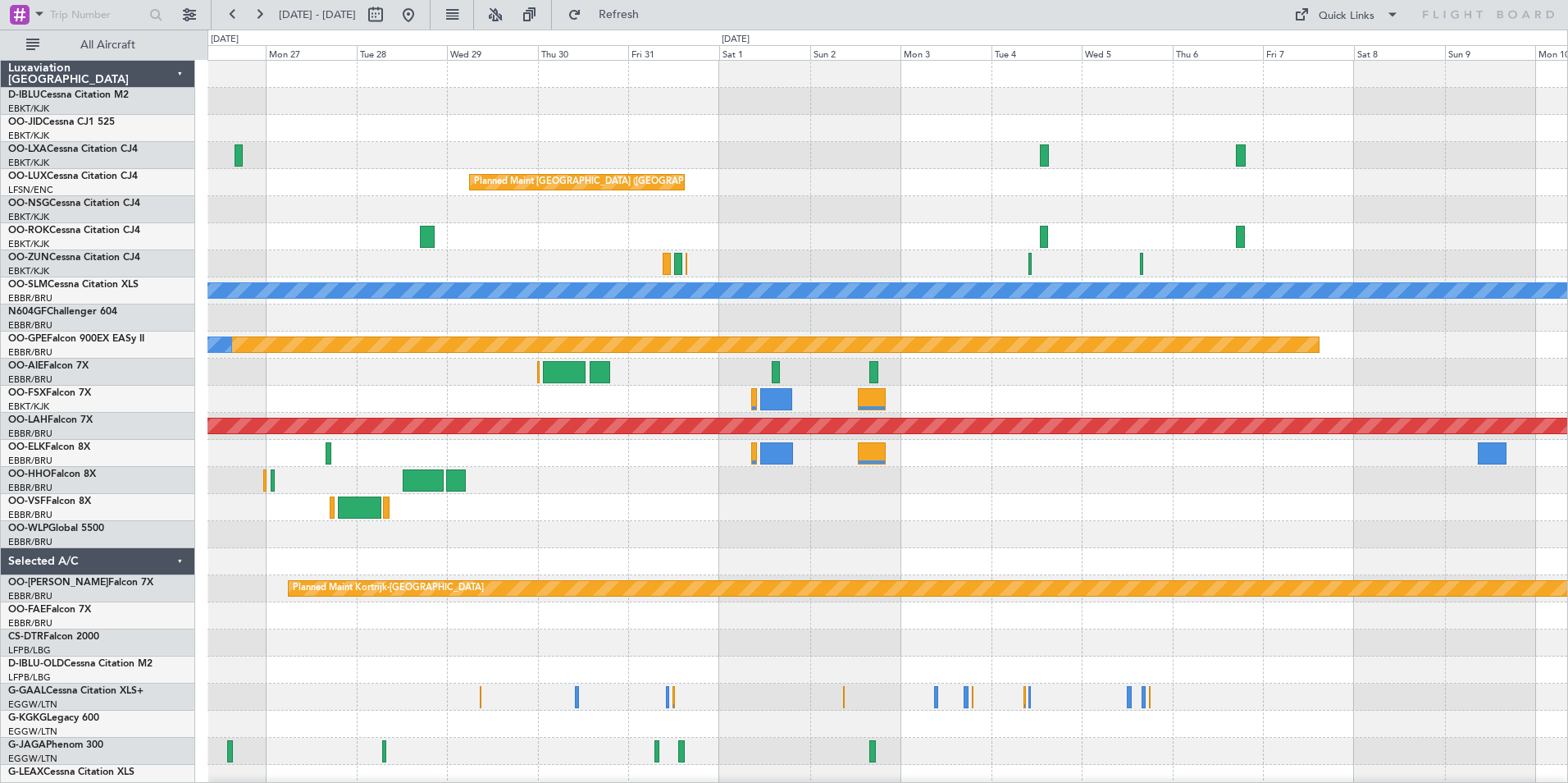
click at [941, 401] on div "Planned Maint [GEOGRAPHIC_DATA] ([GEOGRAPHIC_DATA]) A/C Unavailable [GEOGRAPHIC…" at bounding box center [887, 602] width 1360 height 1083
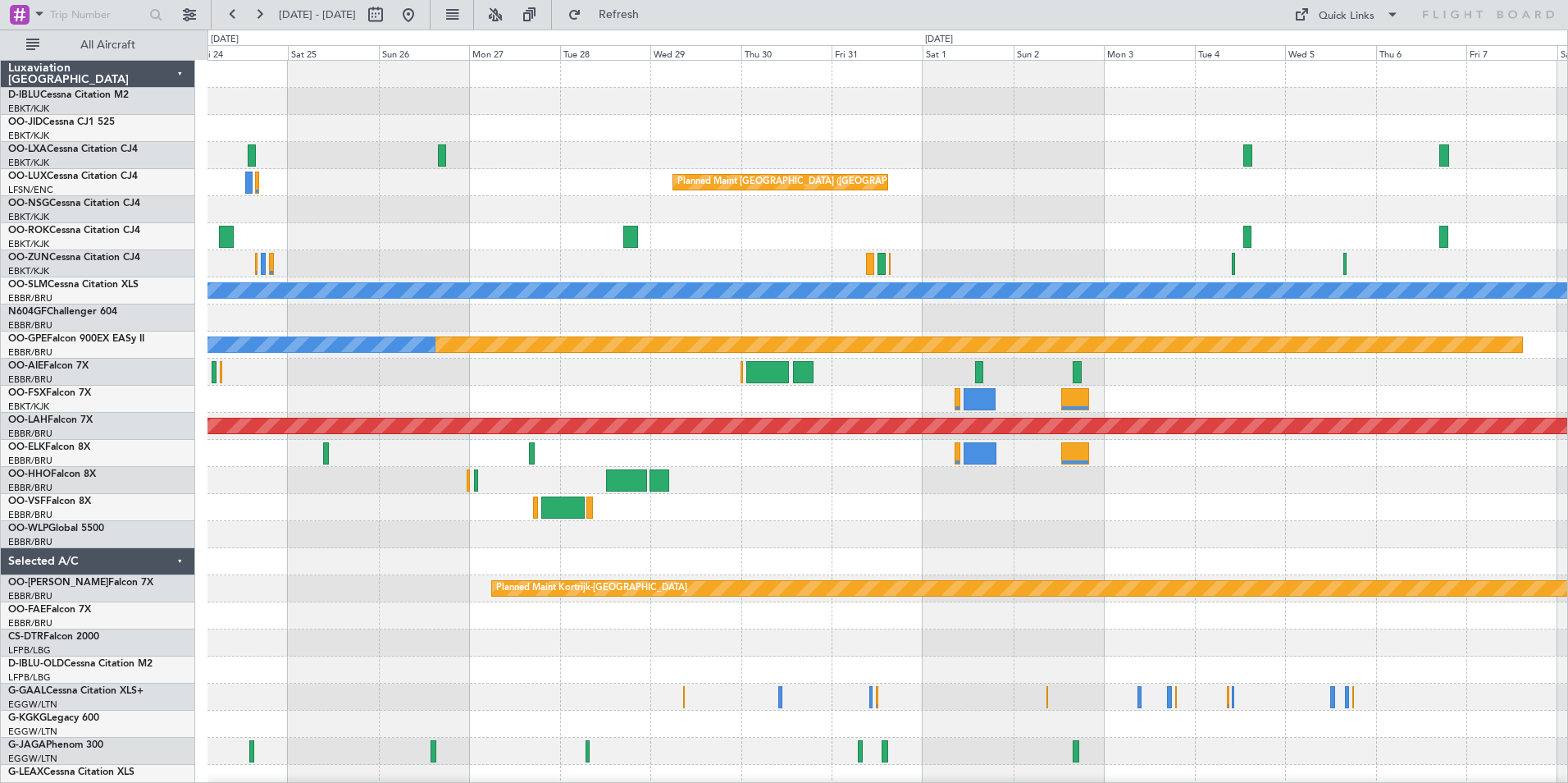
click at [1247, 395] on div at bounding box center [887, 399] width 1360 height 27
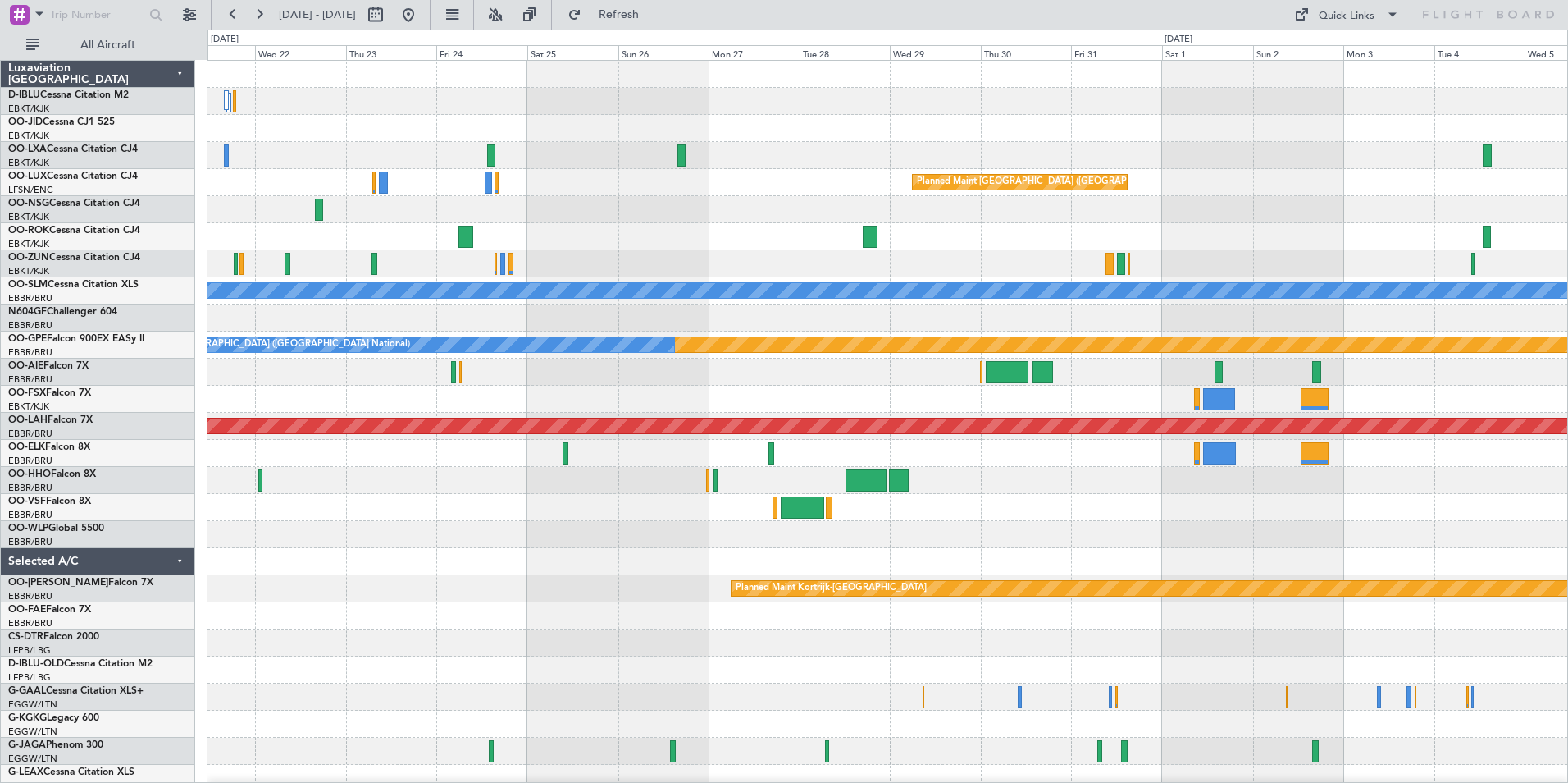
click at [766, 392] on div "Planned Maint [GEOGRAPHIC_DATA] ([GEOGRAPHIC_DATA]) A/C Unavailable [GEOGRAPHIC…" at bounding box center [887, 602] width 1360 height 1083
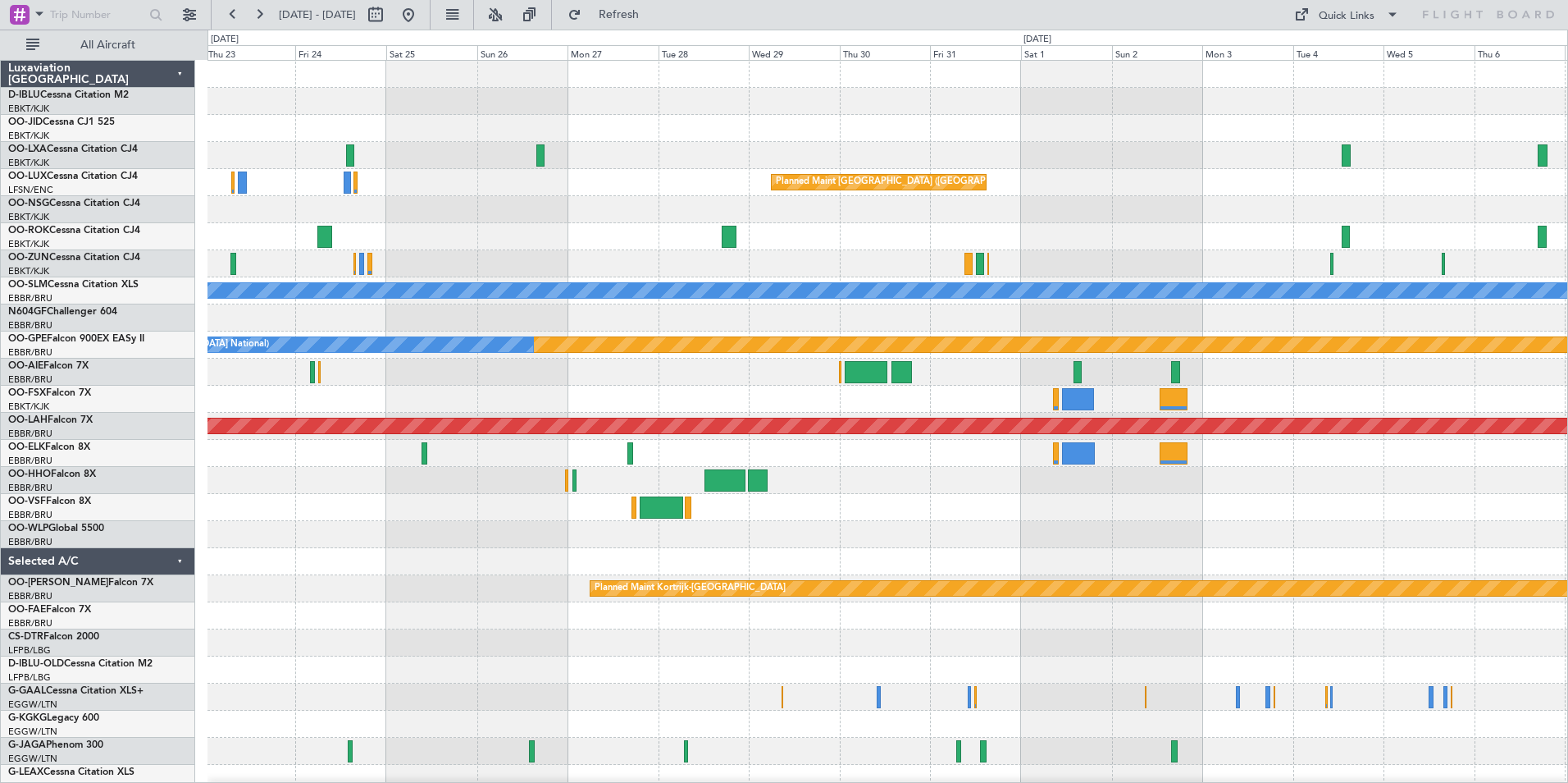
click at [414, 401] on div at bounding box center [887, 399] width 1360 height 27
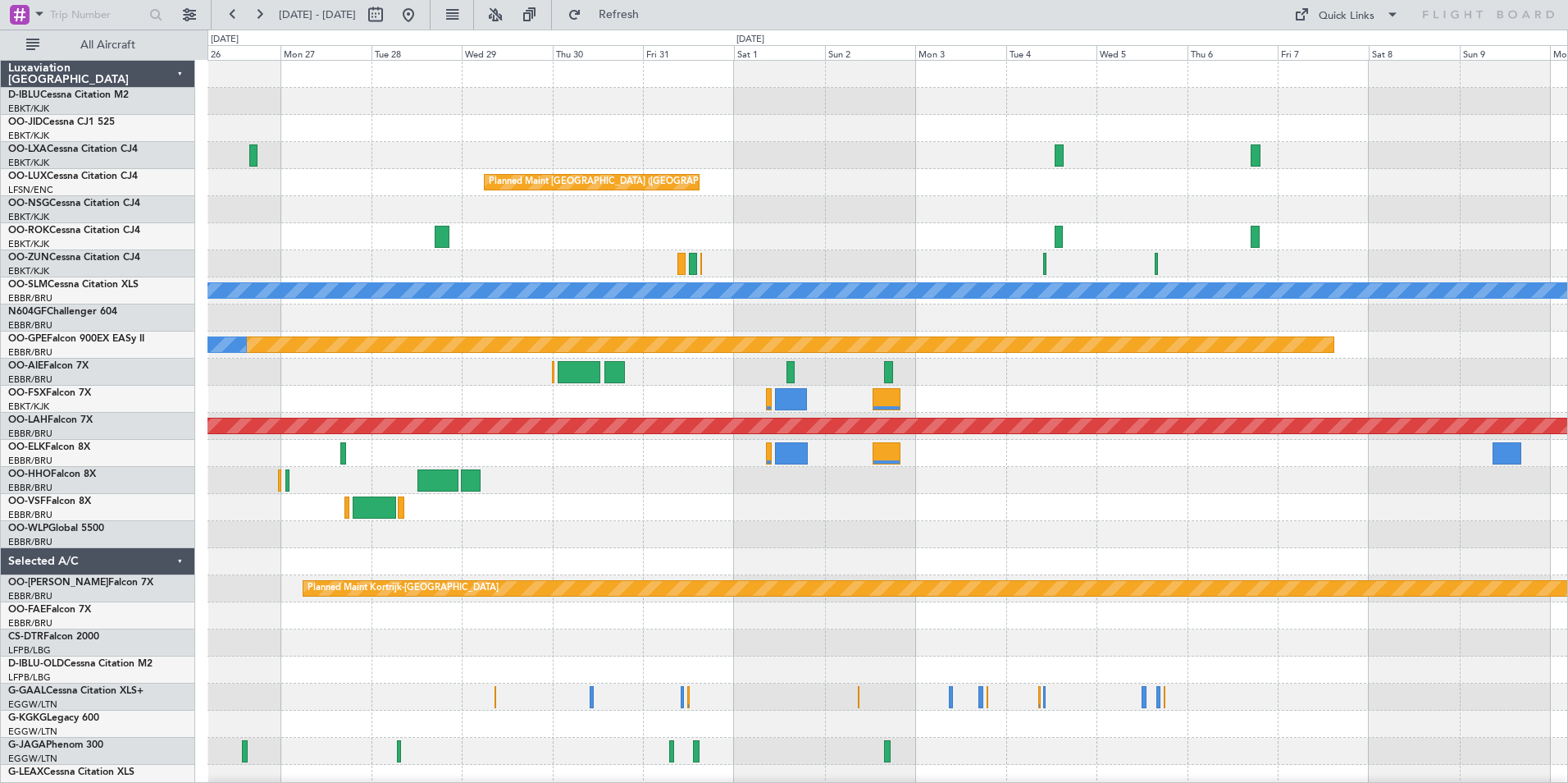
click at [928, 423] on div "Planned Maint [GEOGRAPHIC_DATA] ([GEOGRAPHIC_DATA]) A/C Unavailable [GEOGRAPHIC…" at bounding box center [887, 602] width 1360 height 1083
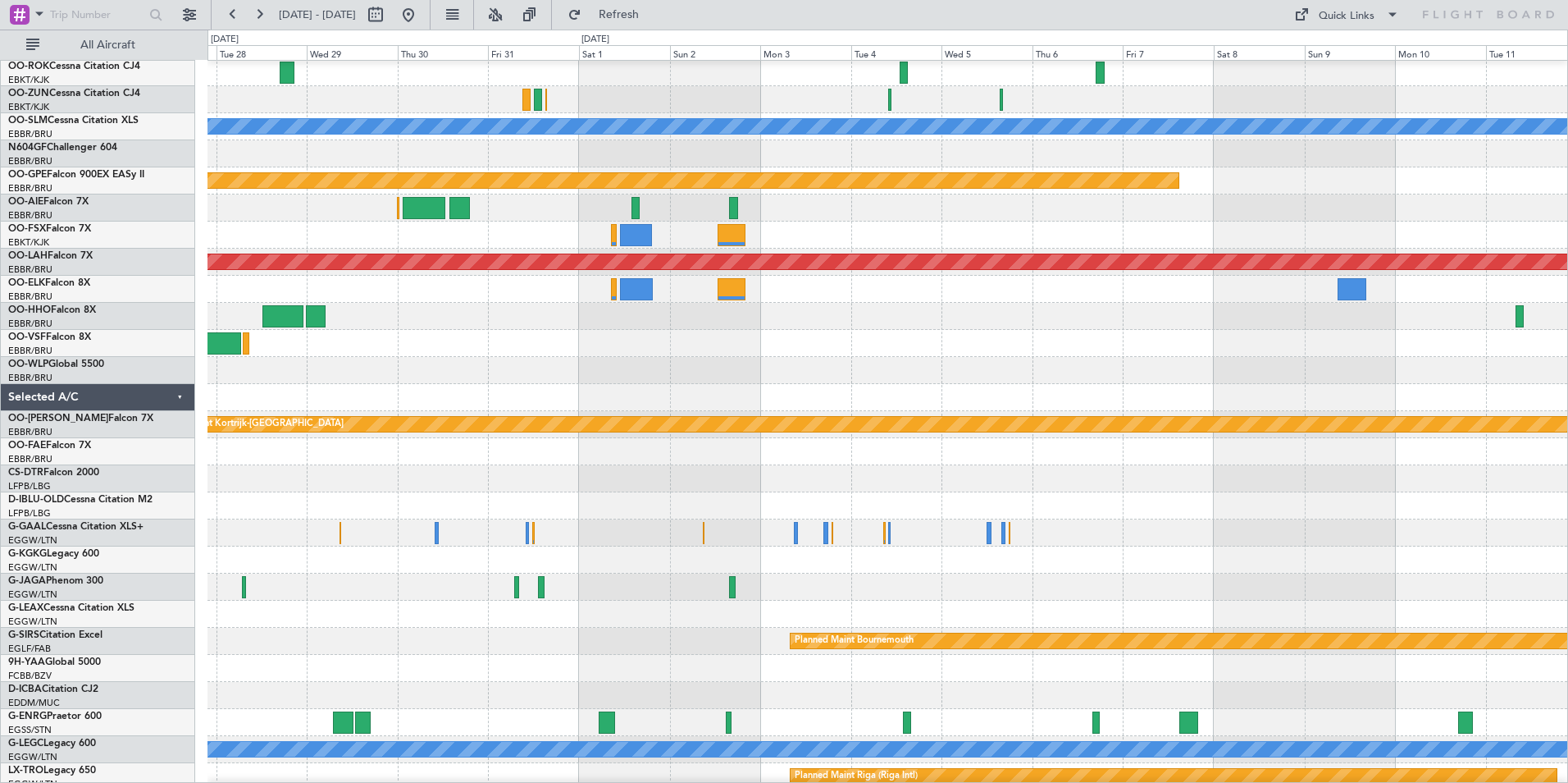
scroll to position [159, 0]
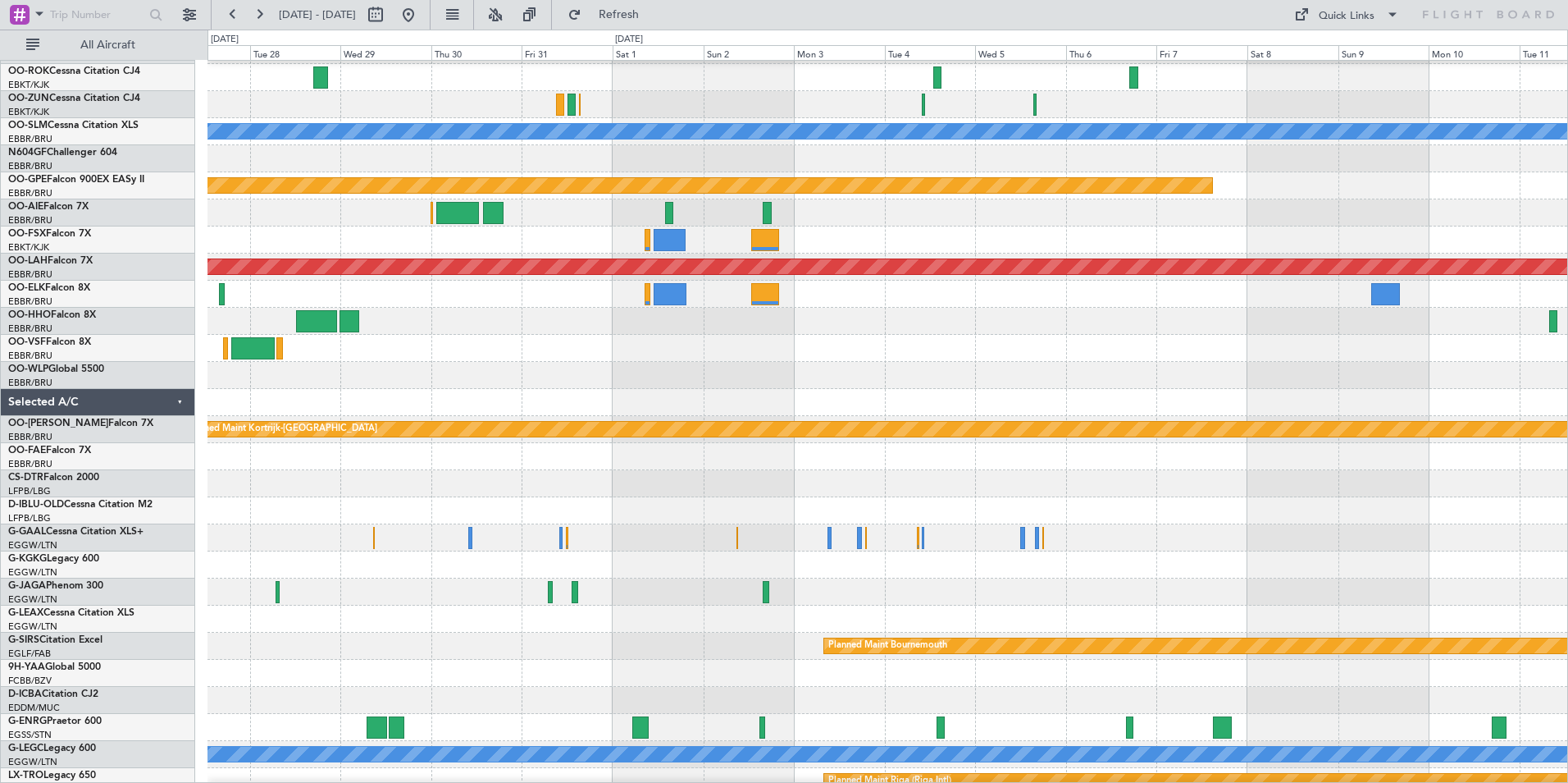
click at [702, 633] on div "Planned Maint Bournemouth Planned Maint [GEOGRAPHIC_DATA]" at bounding box center [887, 646] width 1360 height 27
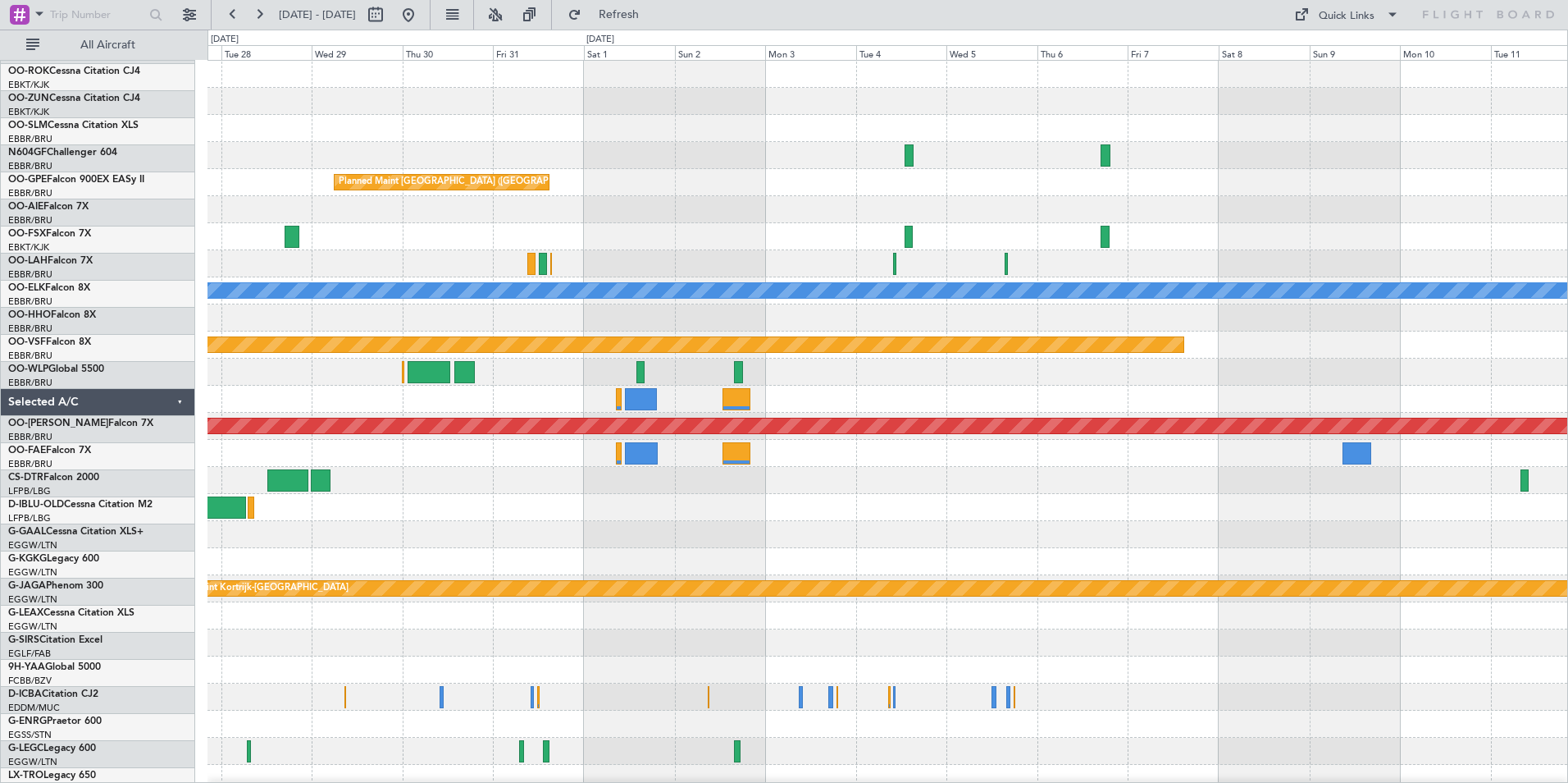
scroll to position [0, 0]
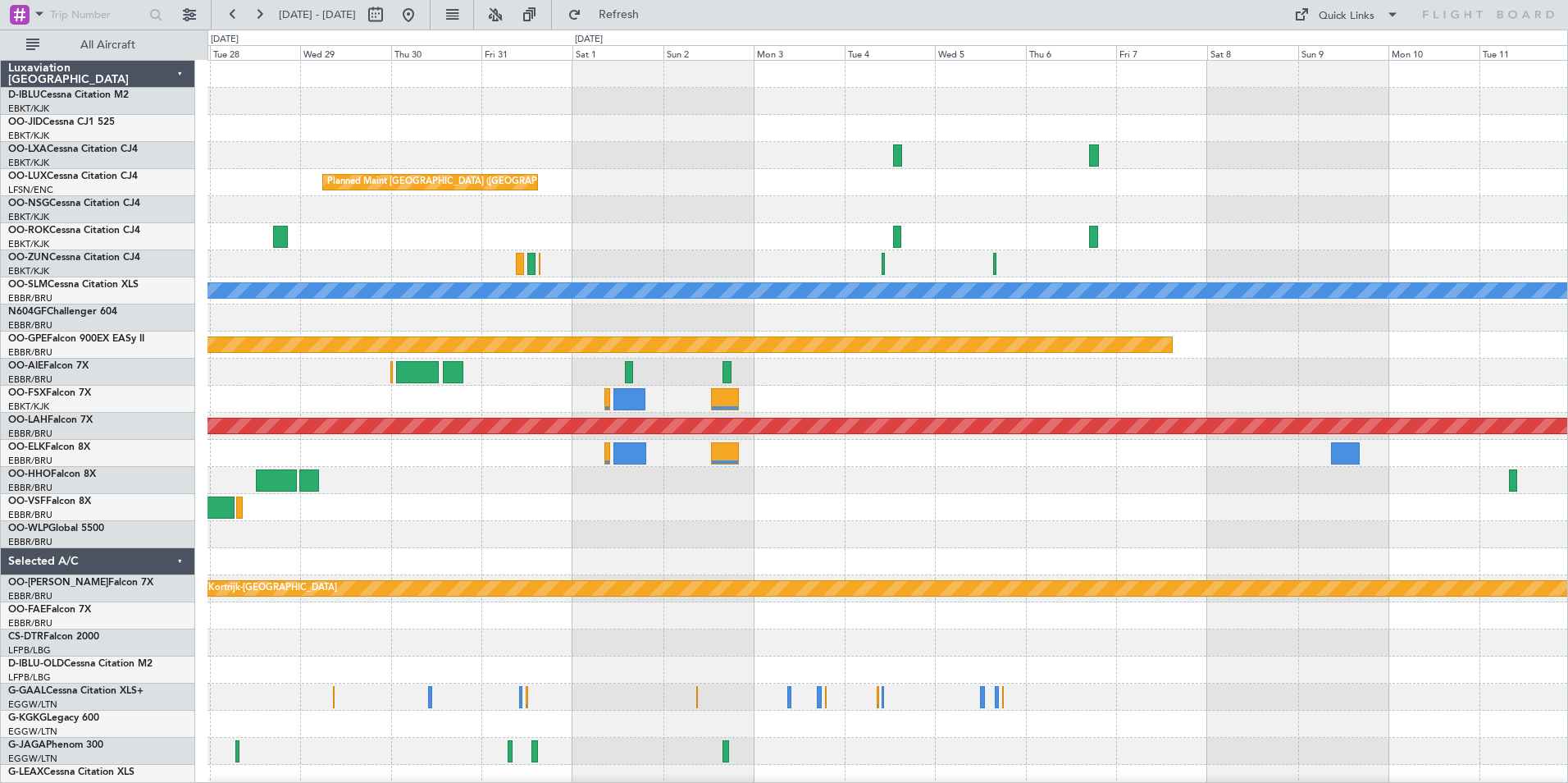
click at [1001, 557] on div "Planned Maint [GEOGRAPHIC_DATA] ([GEOGRAPHIC_DATA]) A/C Unavailable [GEOGRAPHIC…" at bounding box center [887, 602] width 1360 height 1083
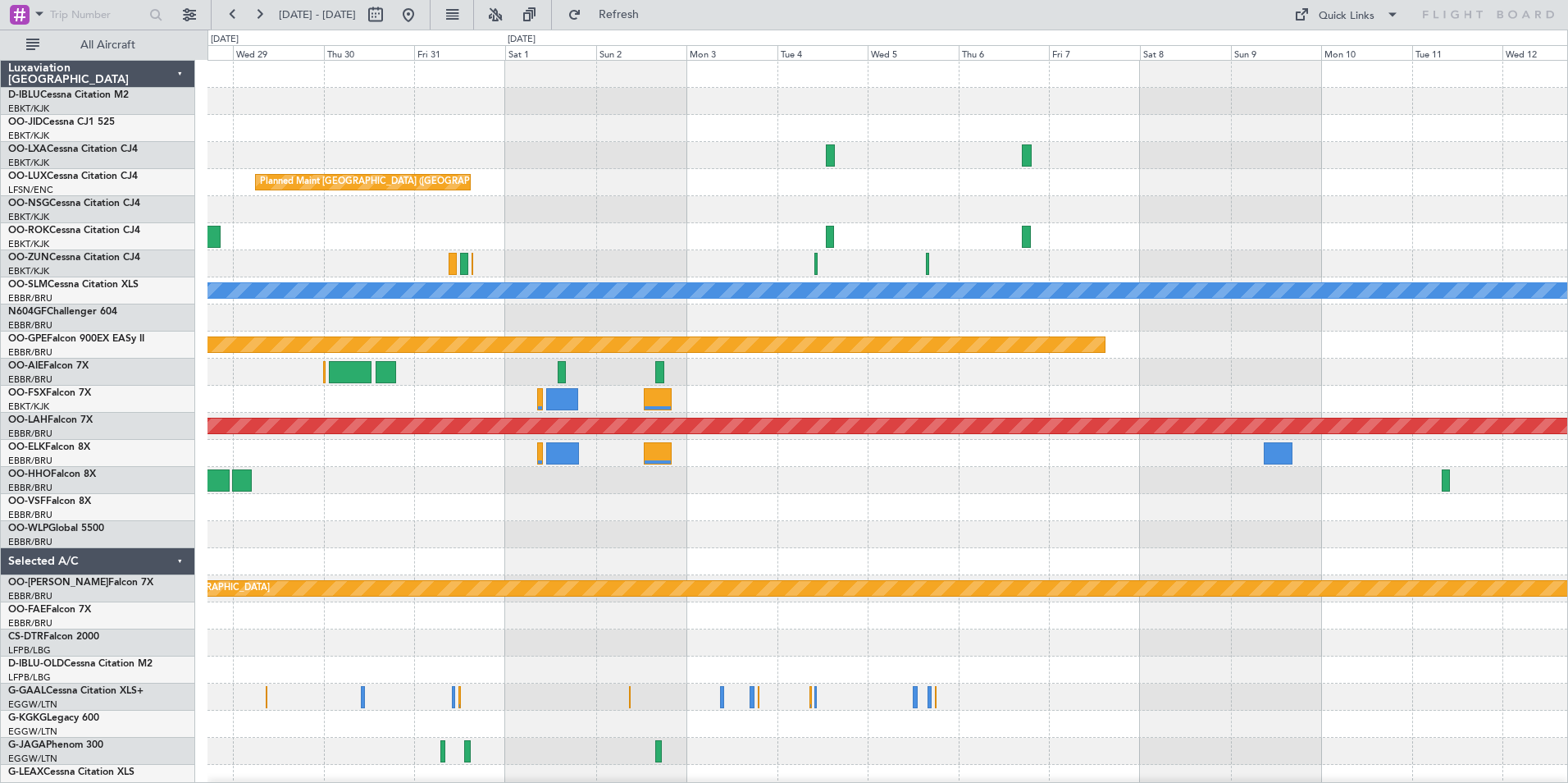
click at [963, 553] on div "Planned Maint [GEOGRAPHIC_DATA] ([GEOGRAPHIC_DATA]) A/C Unavailable [GEOGRAPHIC…" at bounding box center [887, 602] width 1360 height 1083
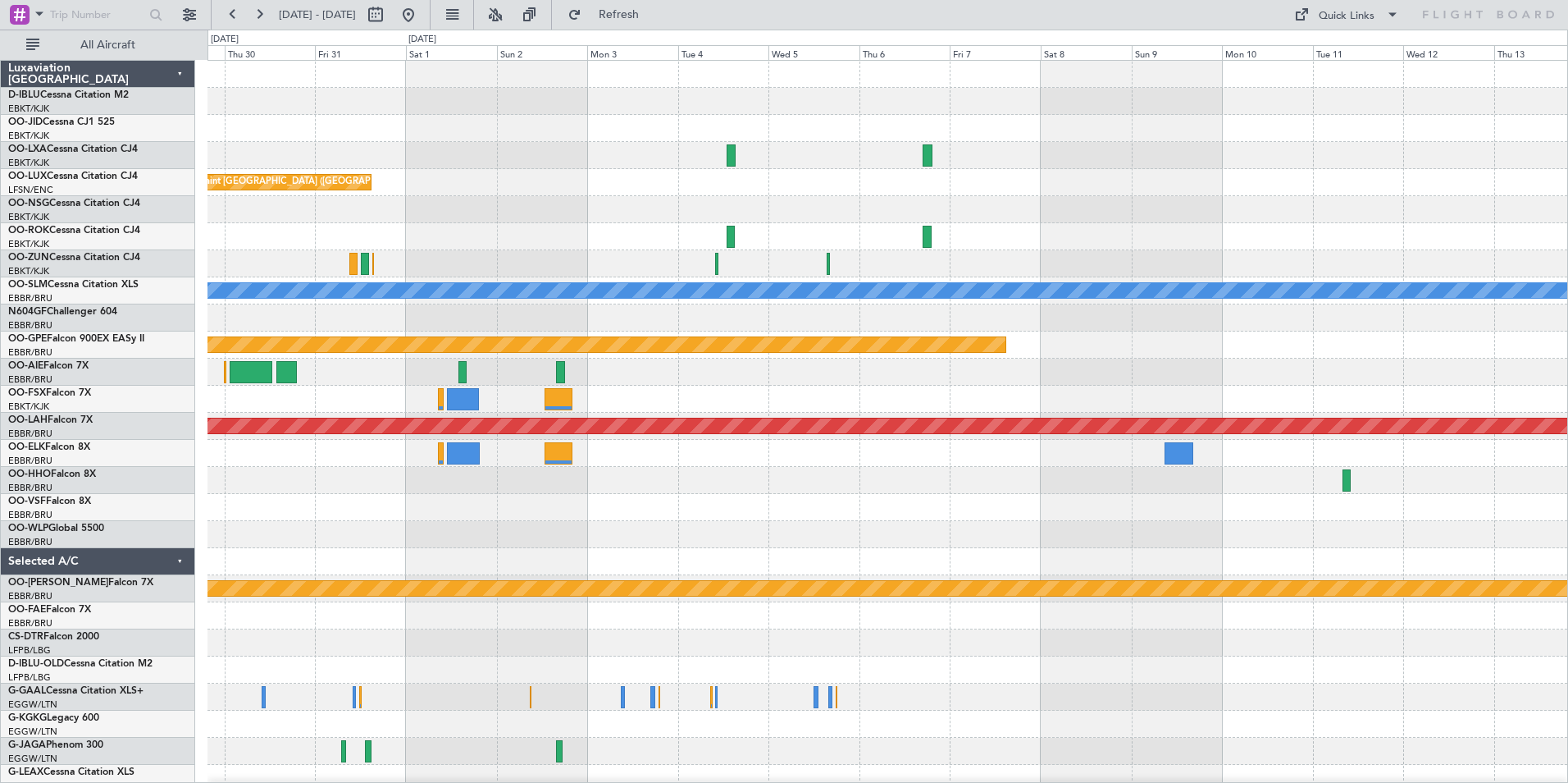
click at [833, 542] on div at bounding box center [887, 534] width 1360 height 27
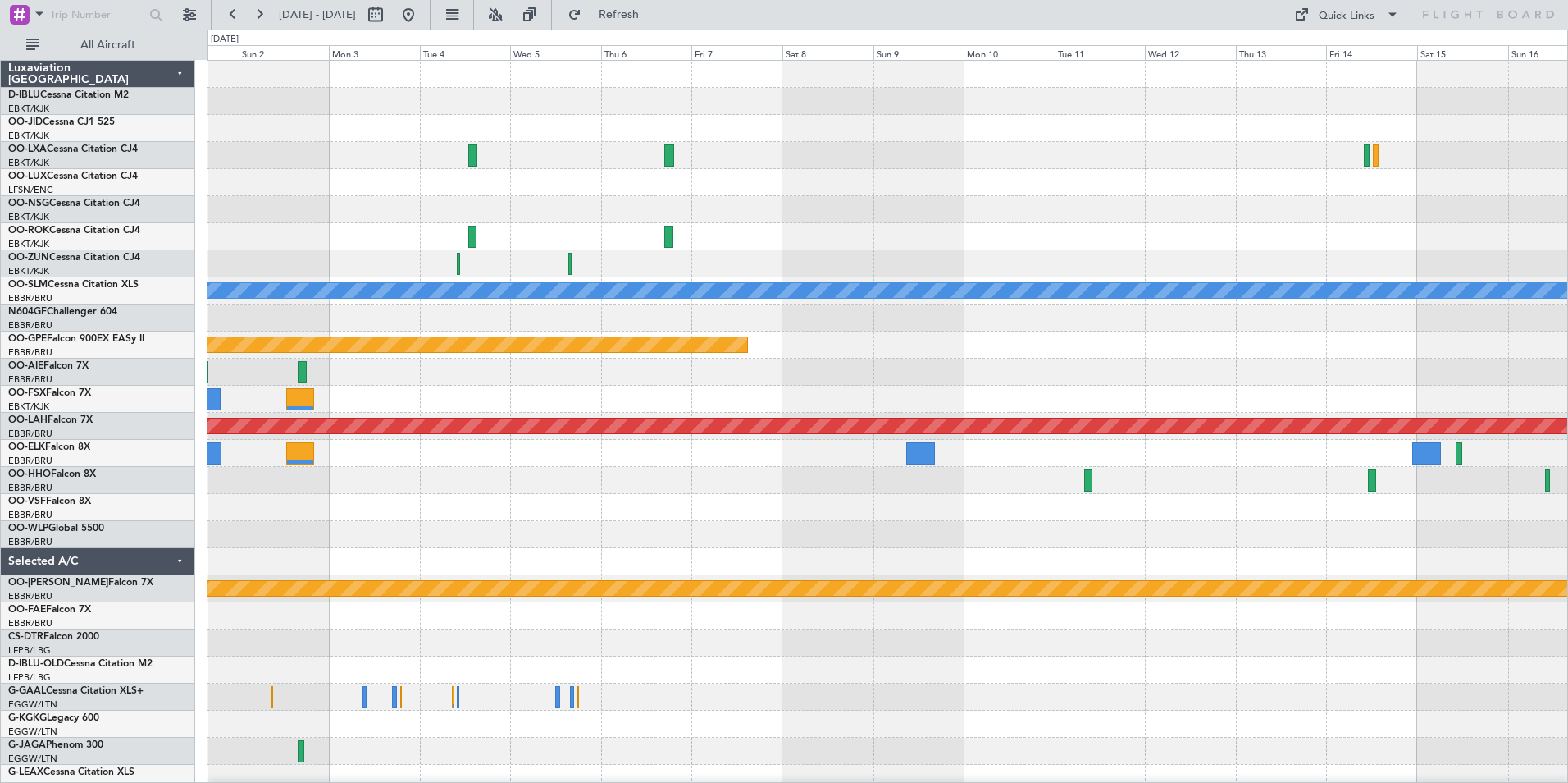
click at [787, 524] on div "Planned Maint [GEOGRAPHIC_DATA] ([GEOGRAPHIC_DATA]) A/C Unavailable [GEOGRAPHIC…" at bounding box center [887, 602] width 1360 height 1083
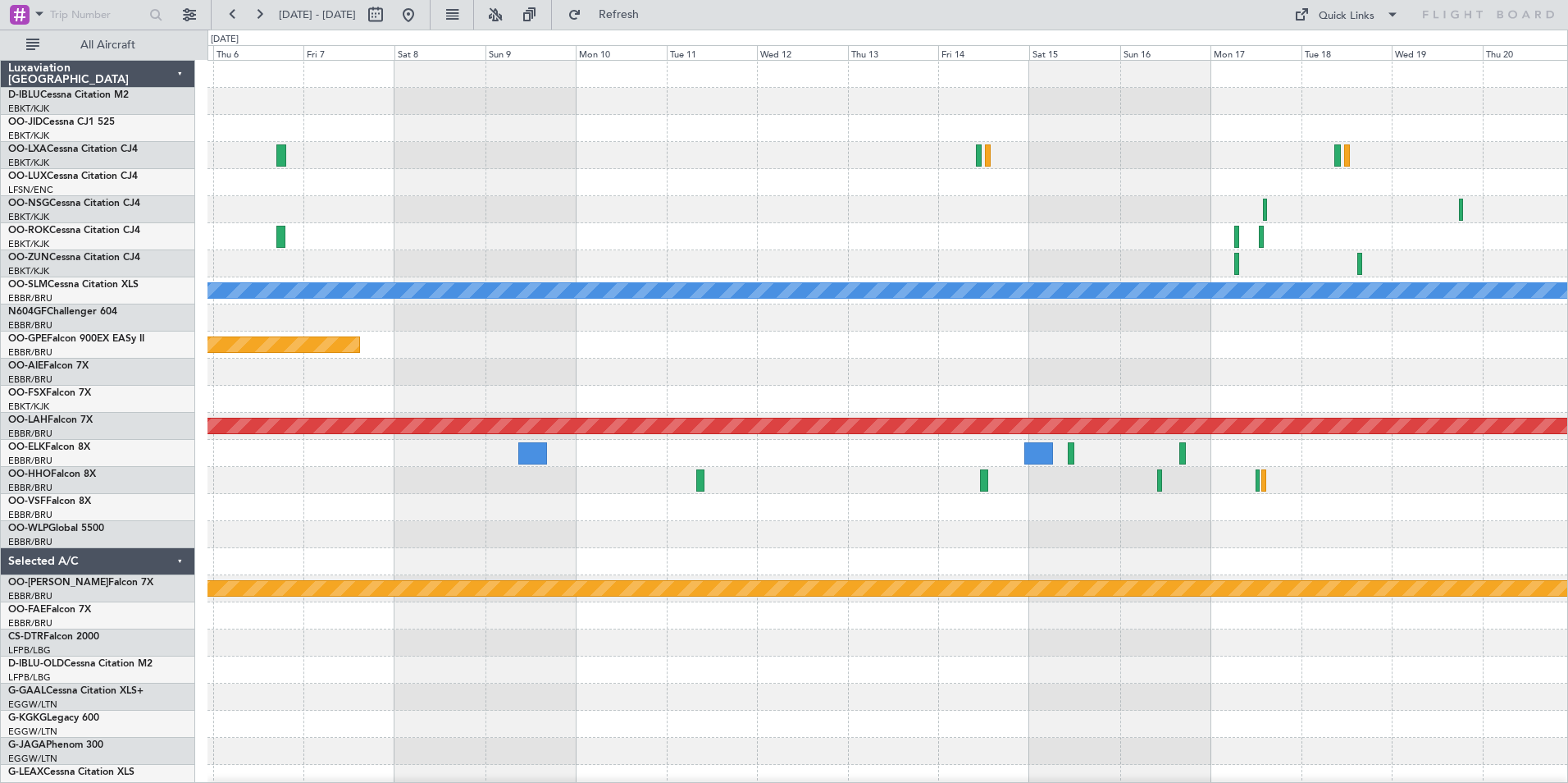
click at [431, 10] on fb-range-datepicker "[DATE] - [DATE]" at bounding box center [321, 14] width 220 height 29
click at [422, 10] on button at bounding box center [408, 14] width 26 height 26
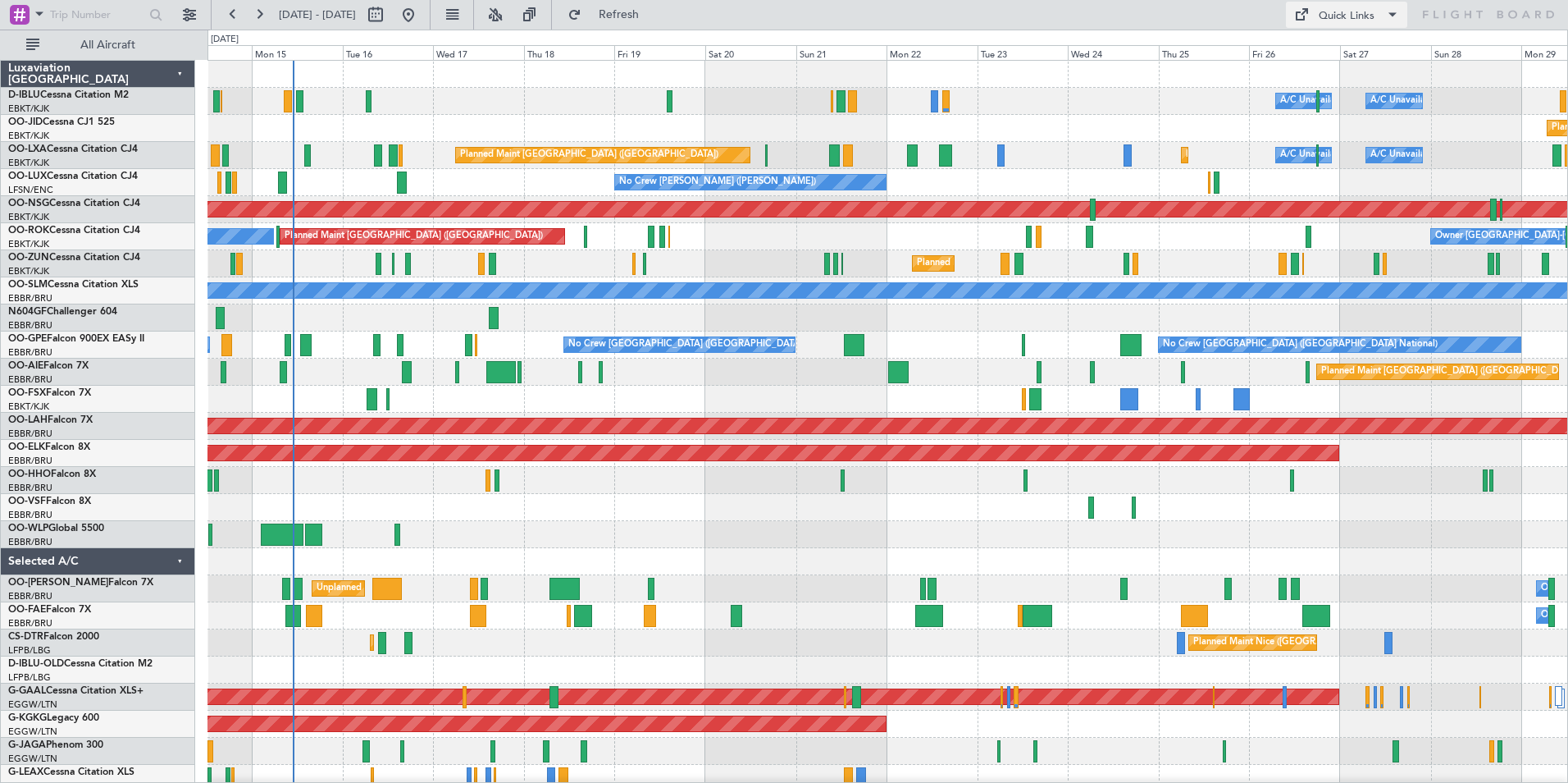
click at [1329, 17] on div "Quick Links" at bounding box center [1346, 17] width 55 height 17
click at [1324, 44] on button "Trip Builder" at bounding box center [1347, 54] width 123 height 39
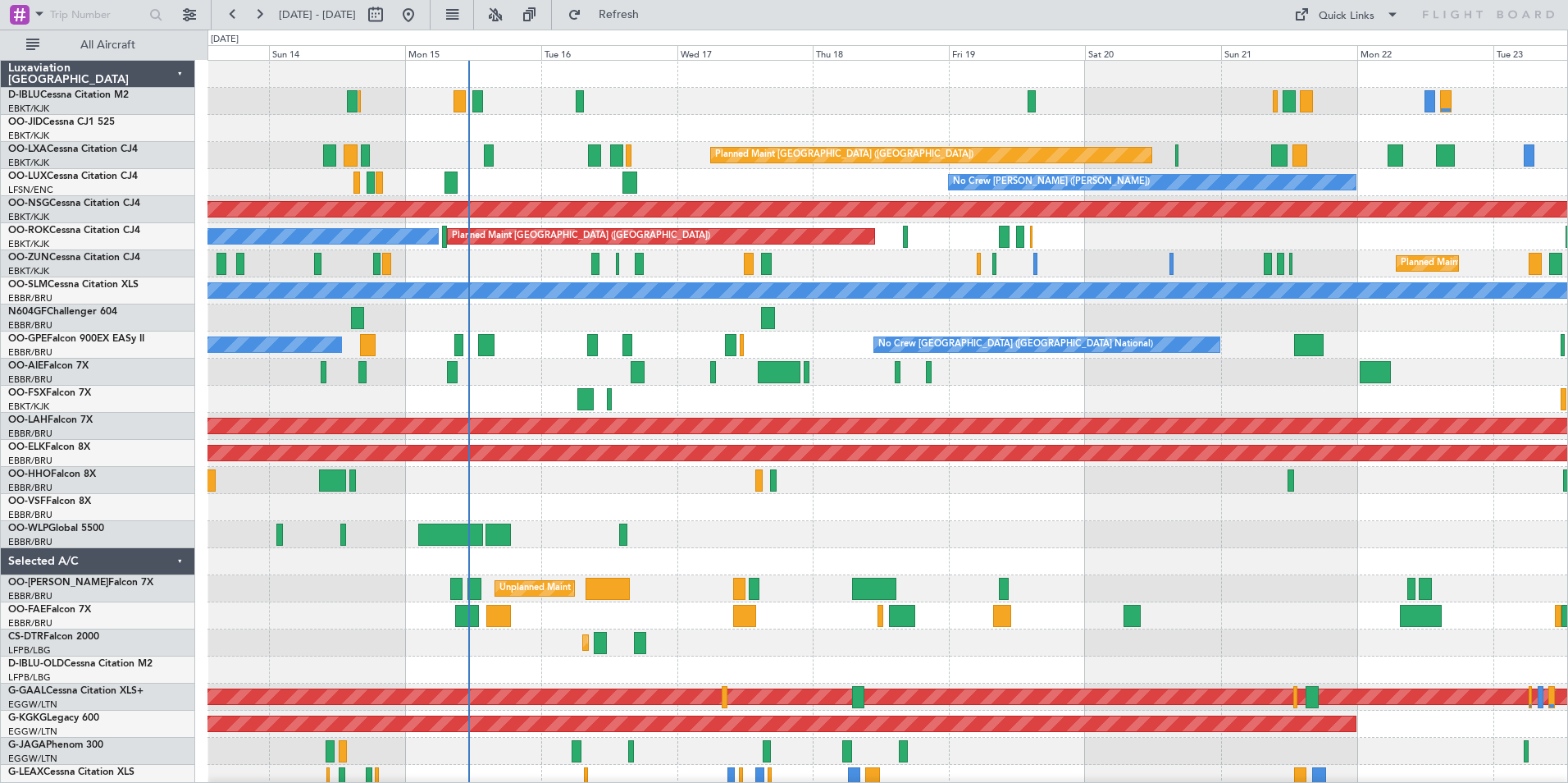
click at [503, 479] on div "No Crew [GEOGRAPHIC_DATA] ([GEOGRAPHIC_DATA] National) Planned Maint [GEOGRAPHI…" at bounding box center [887, 628] width 1360 height 1137
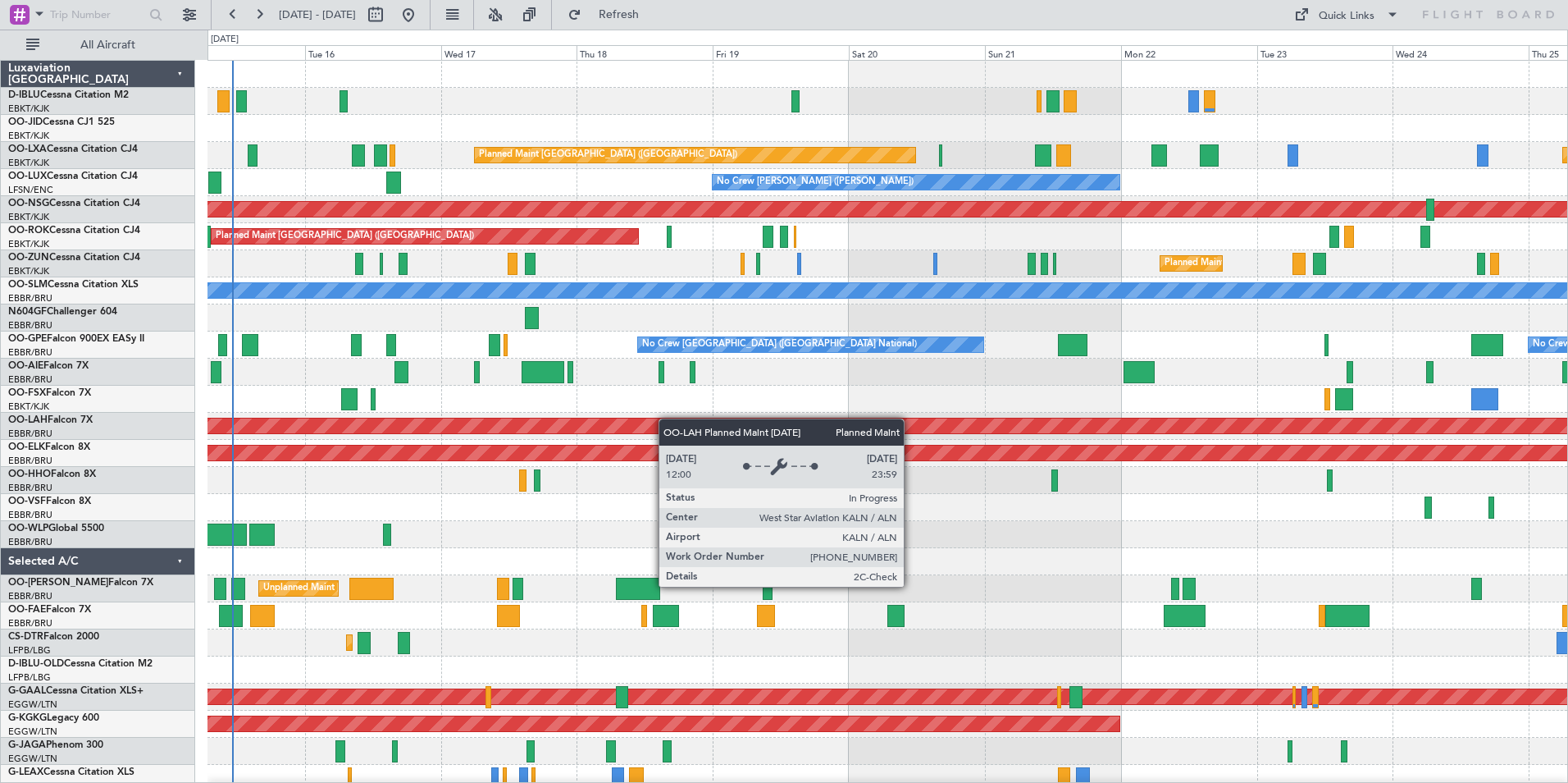
click at [658, 420] on div "A/C Unavailable [GEOGRAPHIC_DATA] ([GEOGRAPHIC_DATA] National) A/C Unavailable …" at bounding box center [887, 628] width 1360 height 1137
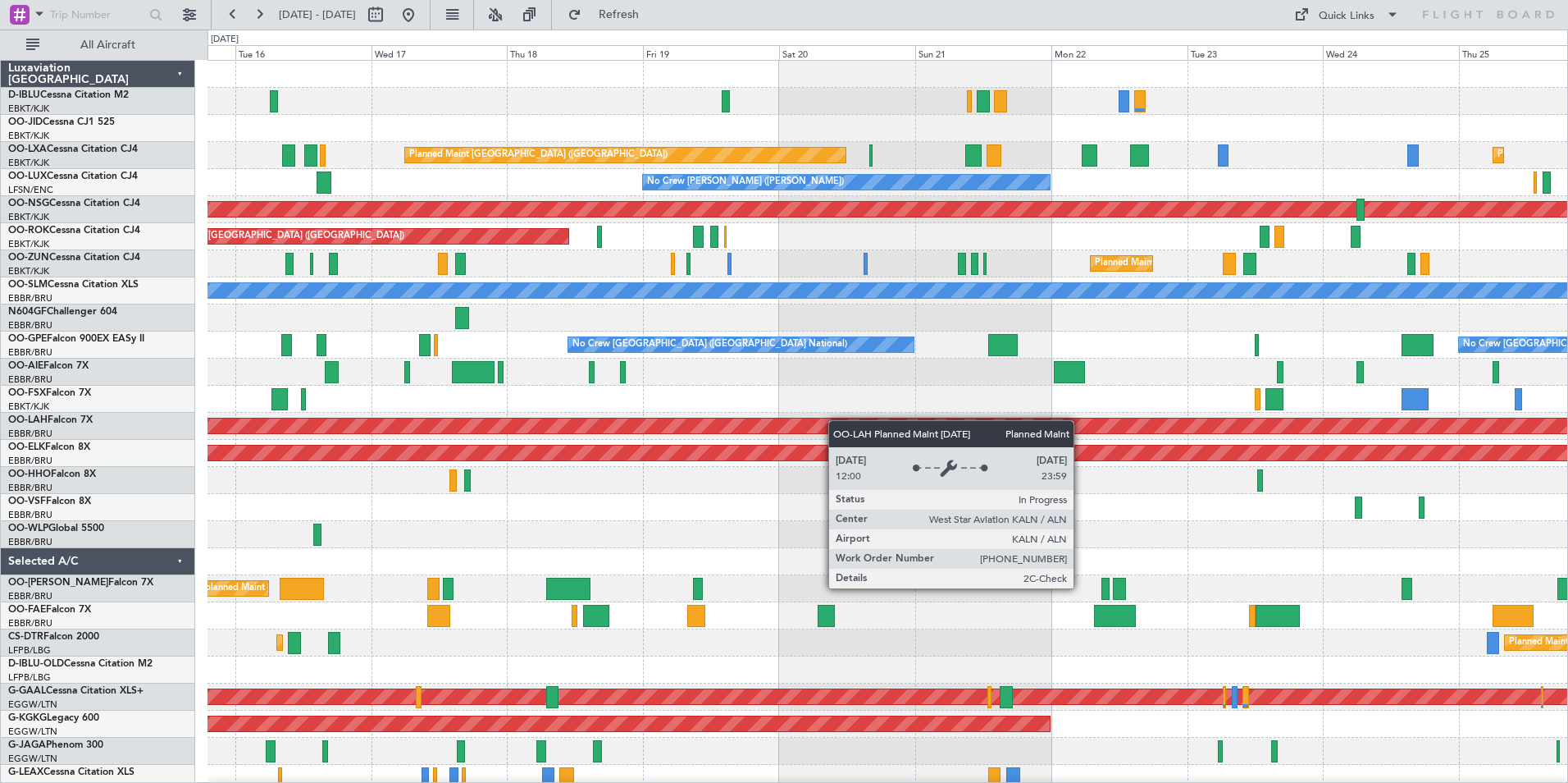
click at [836, 422] on div "A/C Unavailable [GEOGRAPHIC_DATA] ([GEOGRAPHIC_DATA] National) A/C Unavailable …" at bounding box center [887, 602] width 1360 height 1083
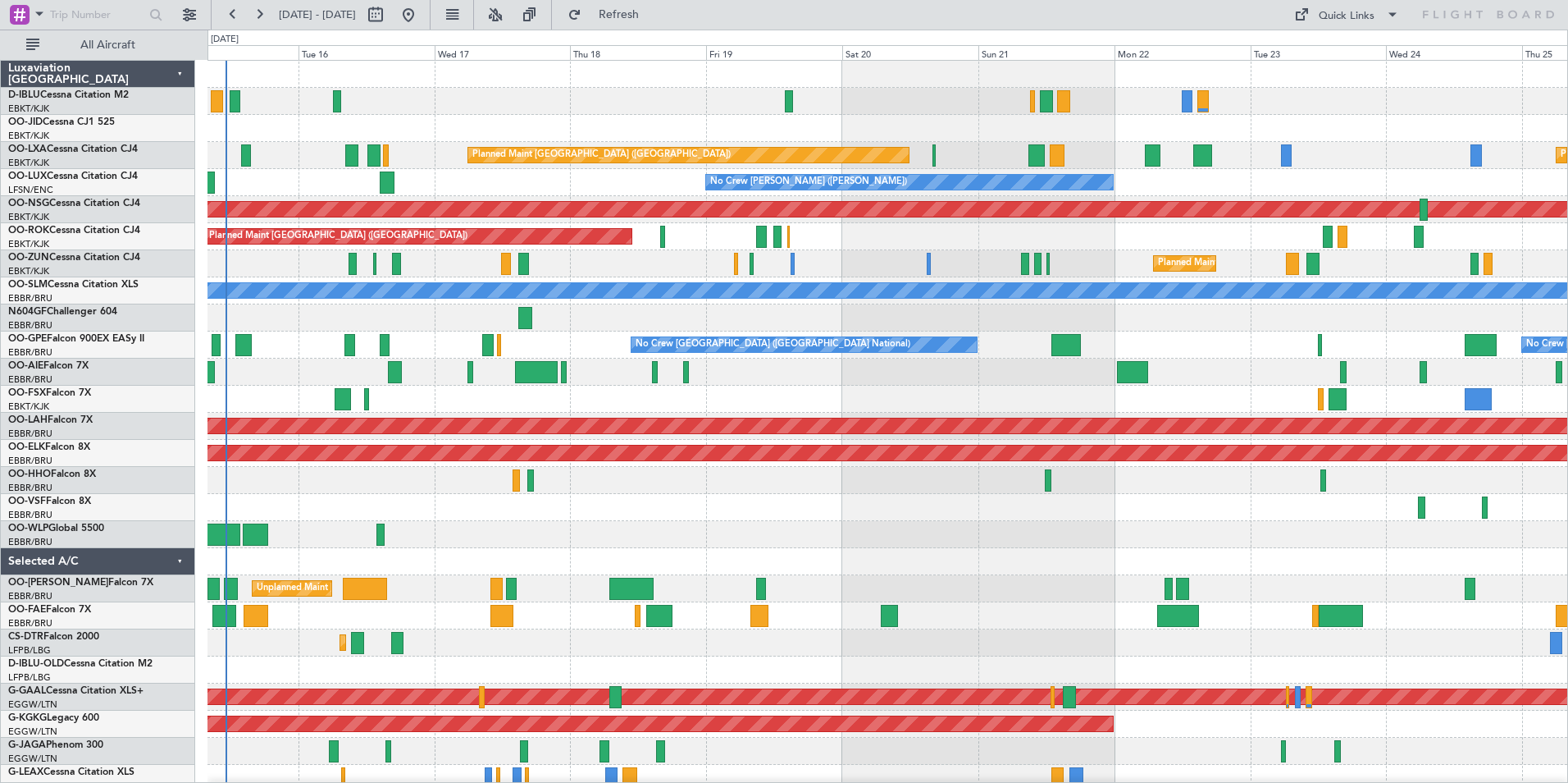
click at [813, 392] on div "A/C Unavailable [GEOGRAPHIC_DATA] ([GEOGRAPHIC_DATA] National) A/C Unavailable …" at bounding box center [887, 602] width 1360 height 1083
click at [1346, 21] on div "Quick Links" at bounding box center [1346, 17] width 55 height 17
click at [1355, 50] on button "Trip Builder" at bounding box center [1347, 54] width 123 height 39
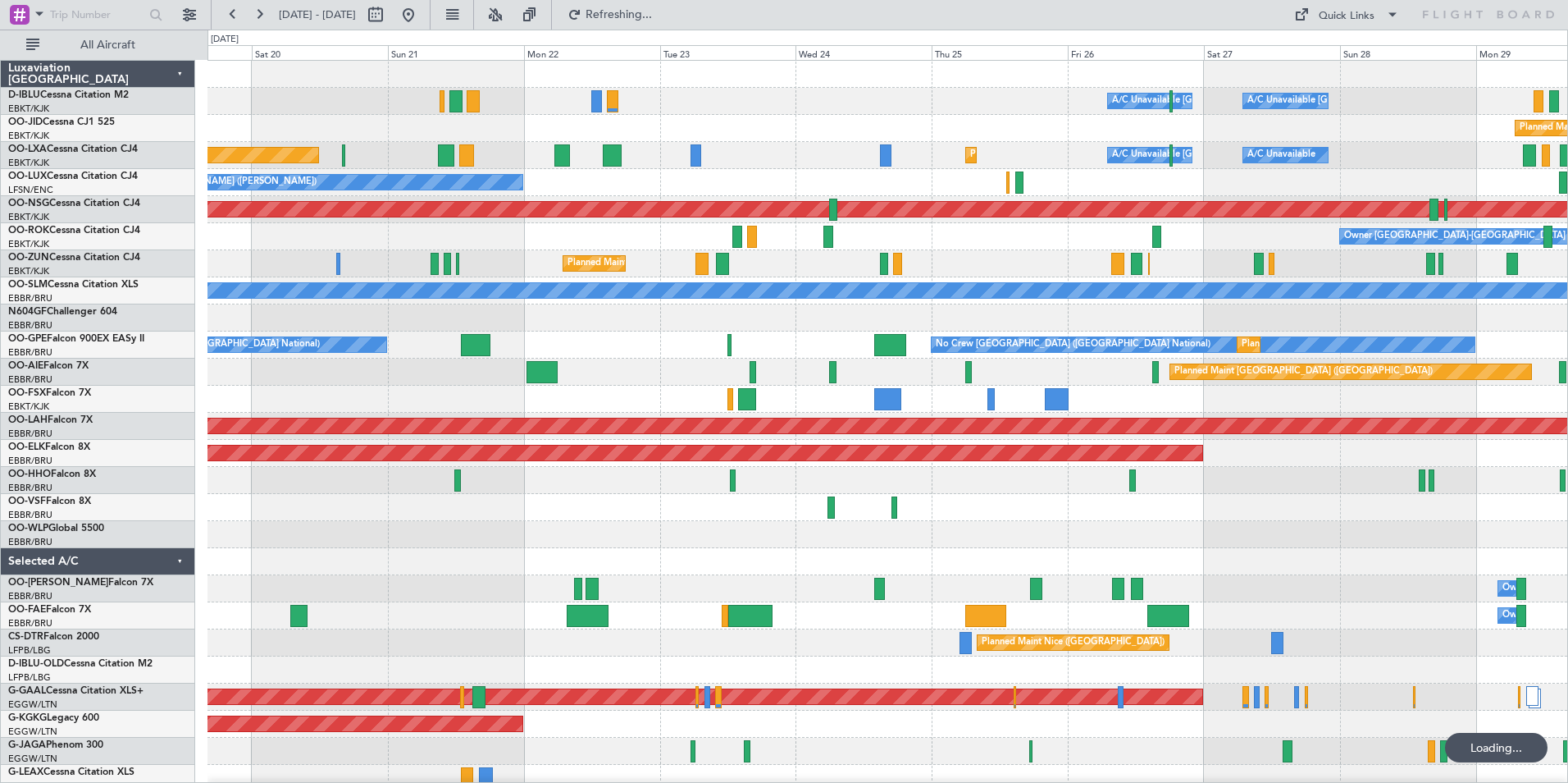
click at [689, 561] on div "A/C Unavailable [GEOGRAPHIC_DATA] ([GEOGRAPHIC_DATA] National) A/C Unavailable …" at bounding box center [887, 602] width 1360 height 1083
click at [575, 520] on div at bounding box center [887, 507] width 1360 height 27
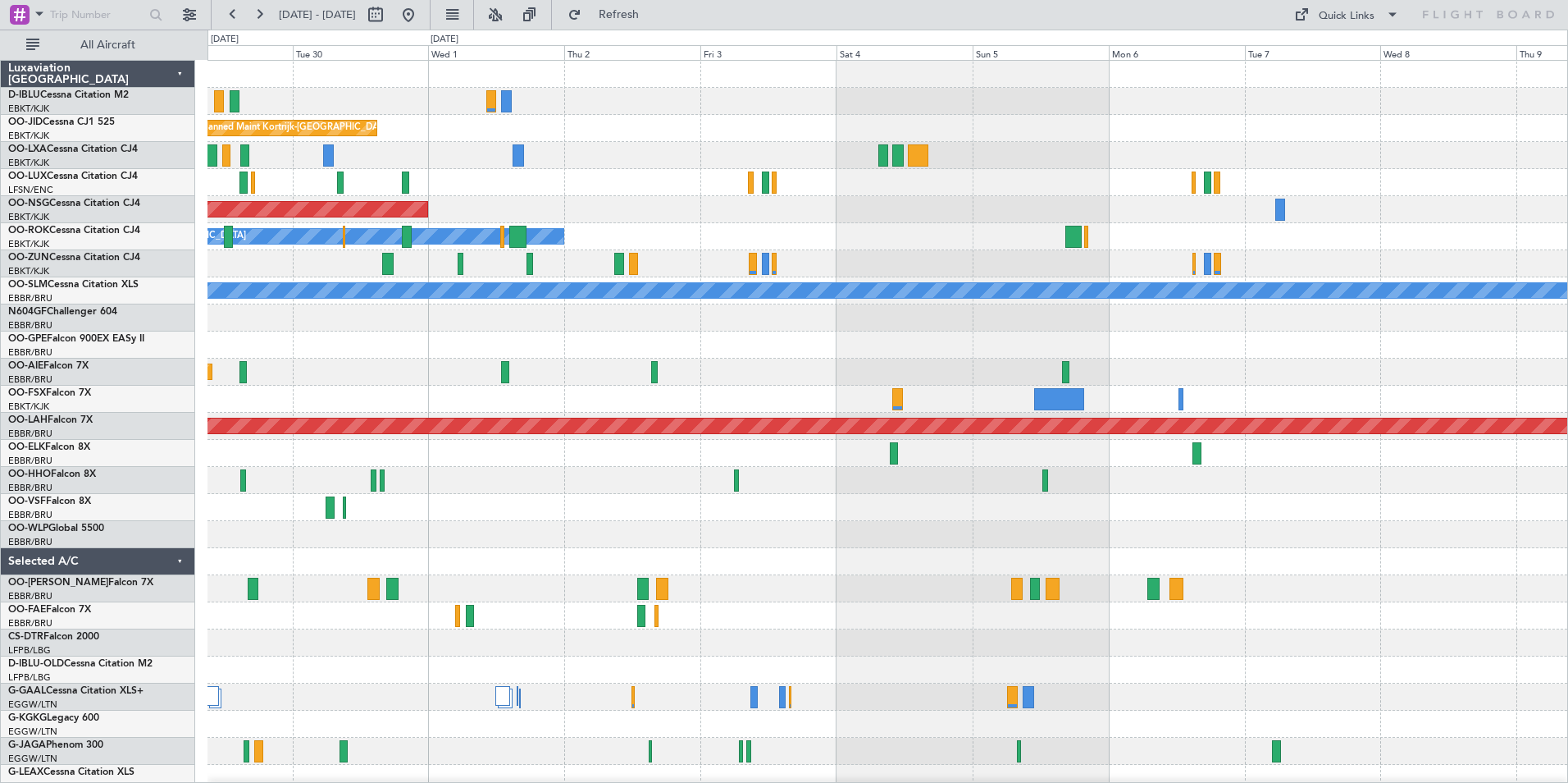
click at [0, 534] on html "[DATE] - [DATE] Refresh Quick Links All Aircraft A/C Unavailable [GEOGRAPHIC_DA…" at bounding box center [784, 392] width 1568 height 783
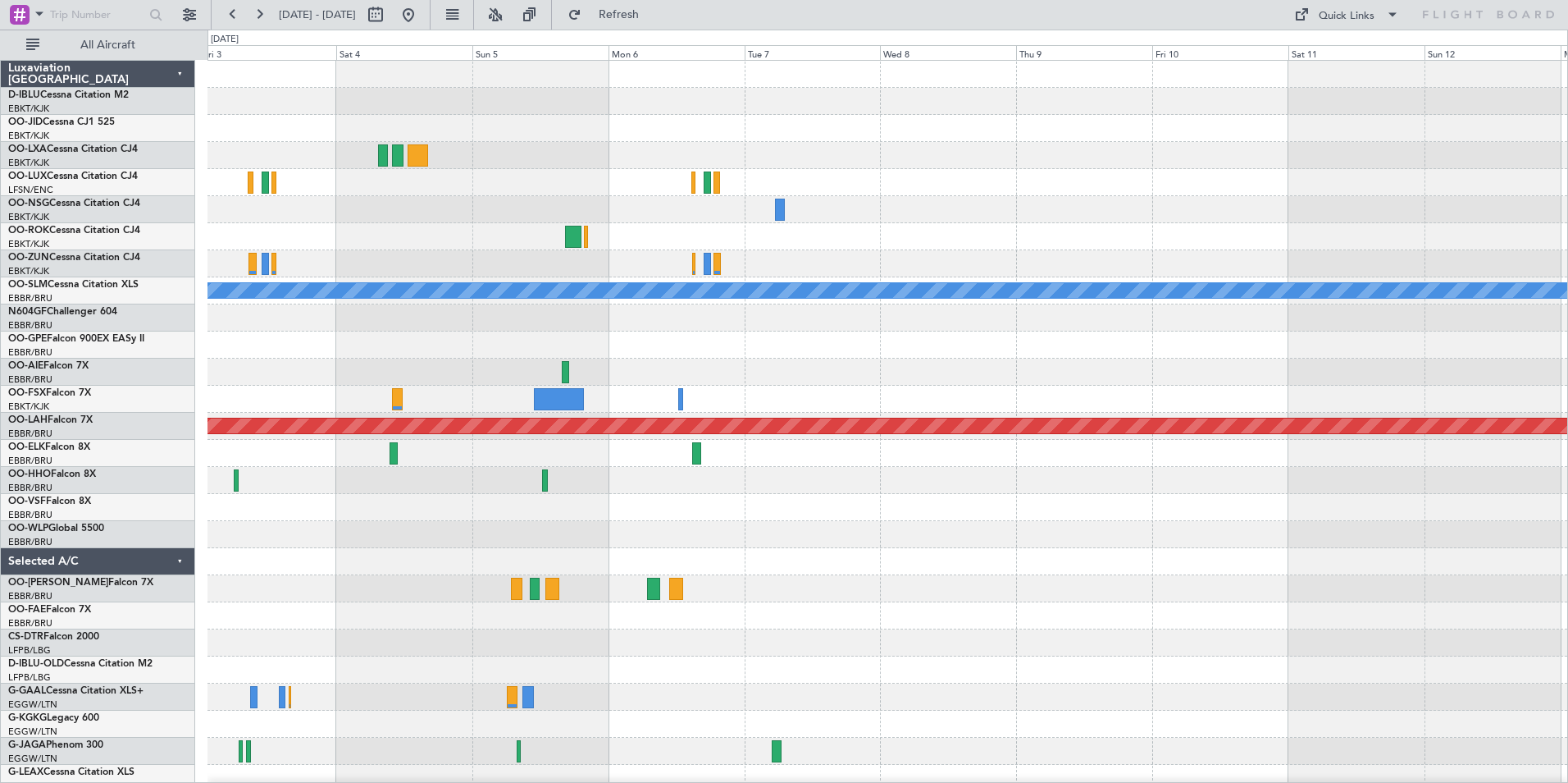
click at [332, 644] on div "Planned Maint Kortrijk-[GEOGRAPHIC_DATA] Planned Maint [GEOGRAPHIC_DATA] ([GEOG…" at bounding box center [887, 575] width 1360 height 1028
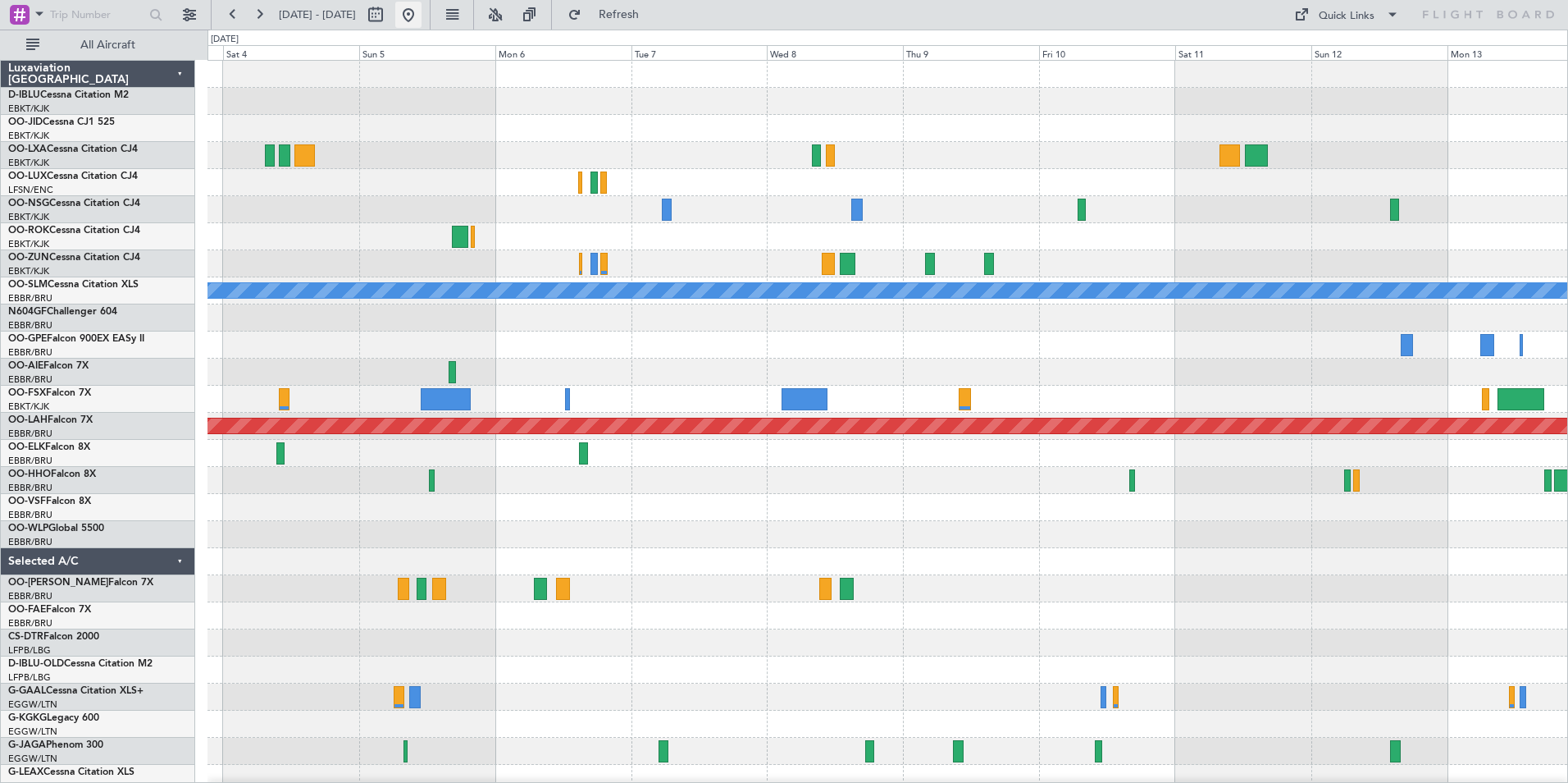
drag, startPoint x: 459, startPoint y: 14, endPoint x: 483, endPoint y: 39, distance: 34.7
click at [422, 14] on button at bounding box center [408, 14] width 26 height 26
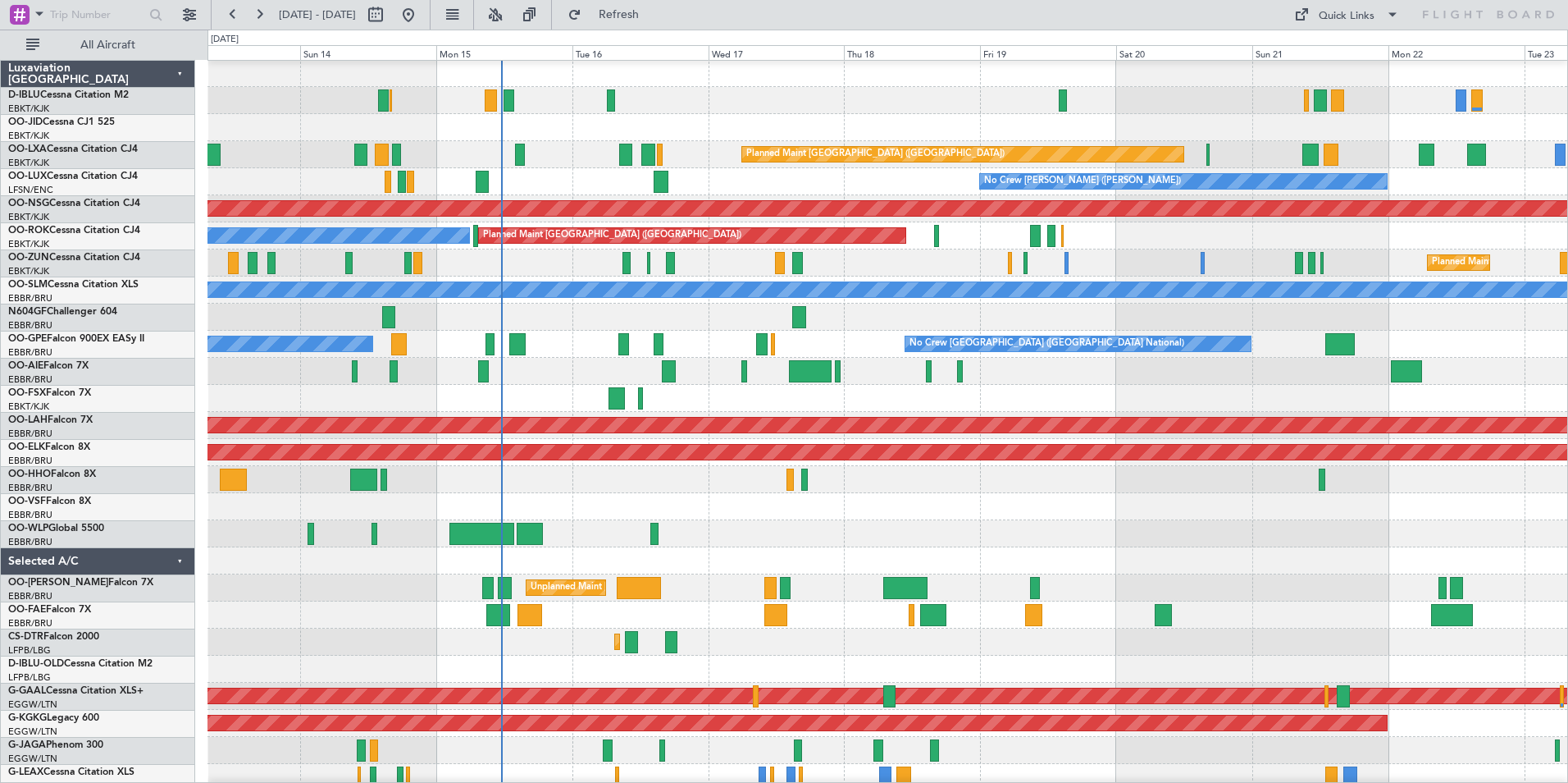
scroll to position [1, 0]
click at [1035, 507] on div at bounding box center [887, 507] width 1360 height 27
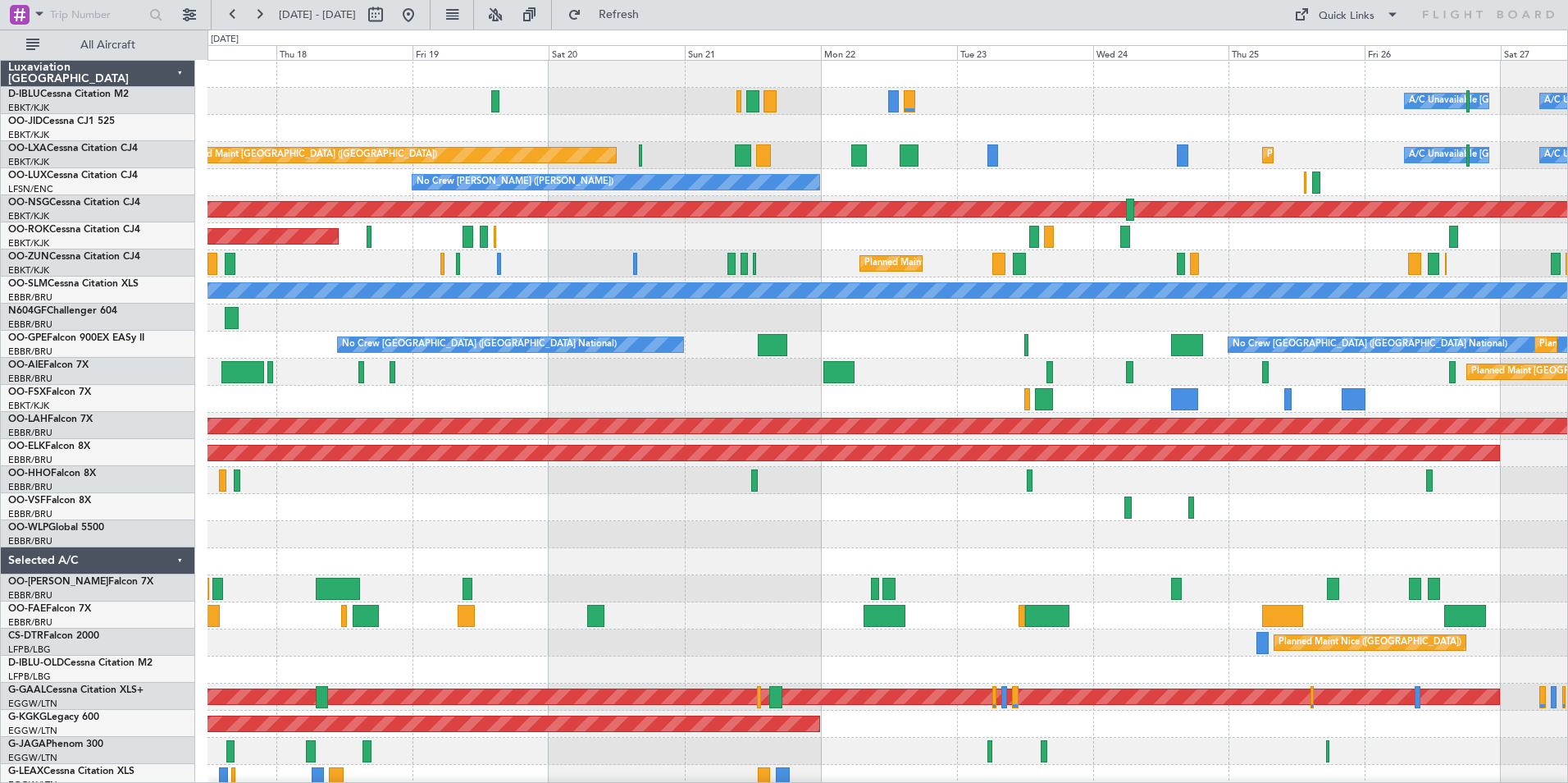
scroll to position [0, 0]
click at [537, 540] on div "A/C Unavailable Brussels (Brussels National) A/C Unavailable Kortrijk-Wevelgem …" at bounding box center [887, 602] width 1360 height 1083
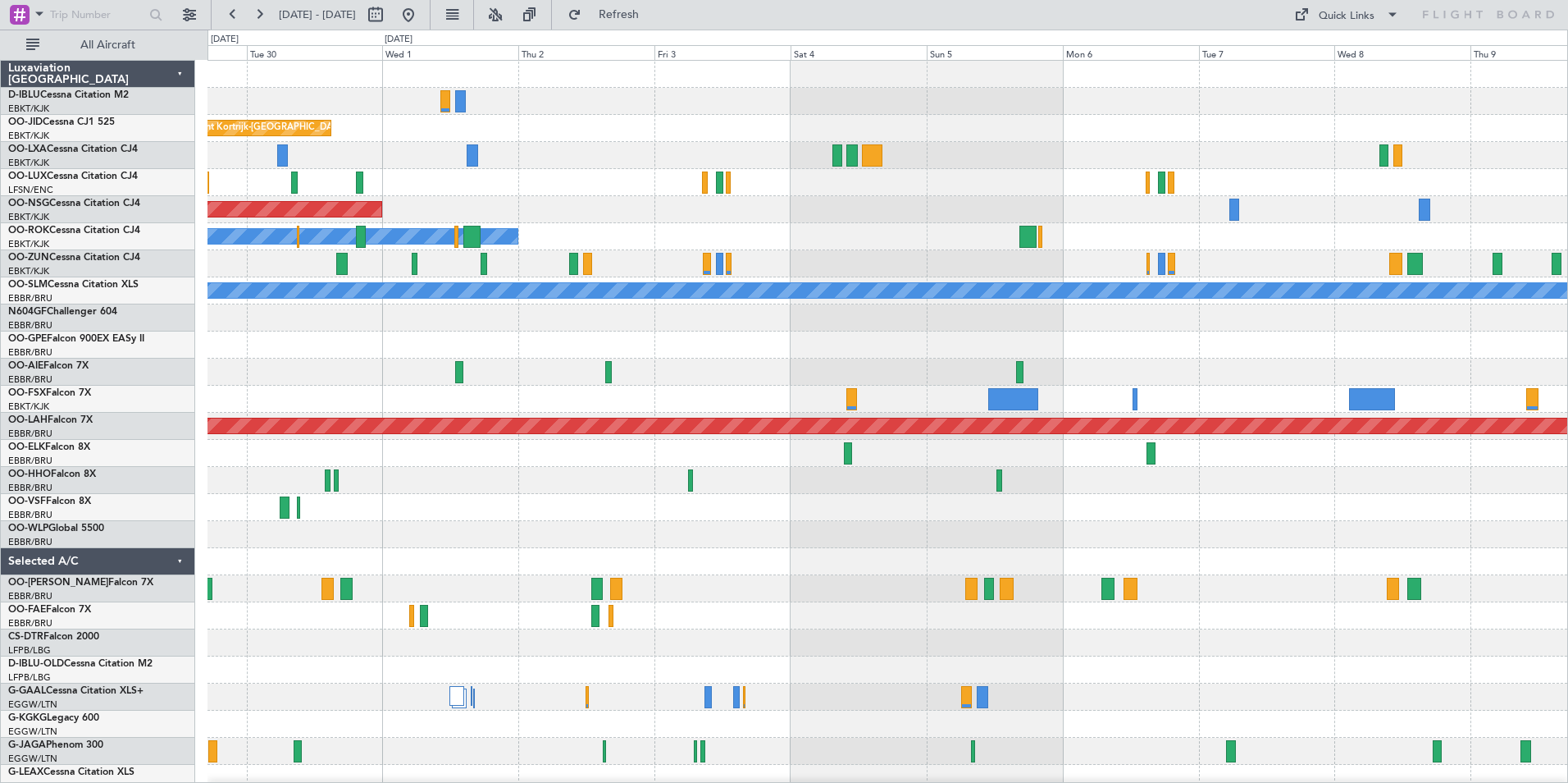
click at [1226, 566] on div "A/C Unavailable Kortrijk-Wevelgem Planned Maint Kortrijk-Wevelgem A/C Unavailab…" at bounding box center [887, 575] width 1360 height 1028
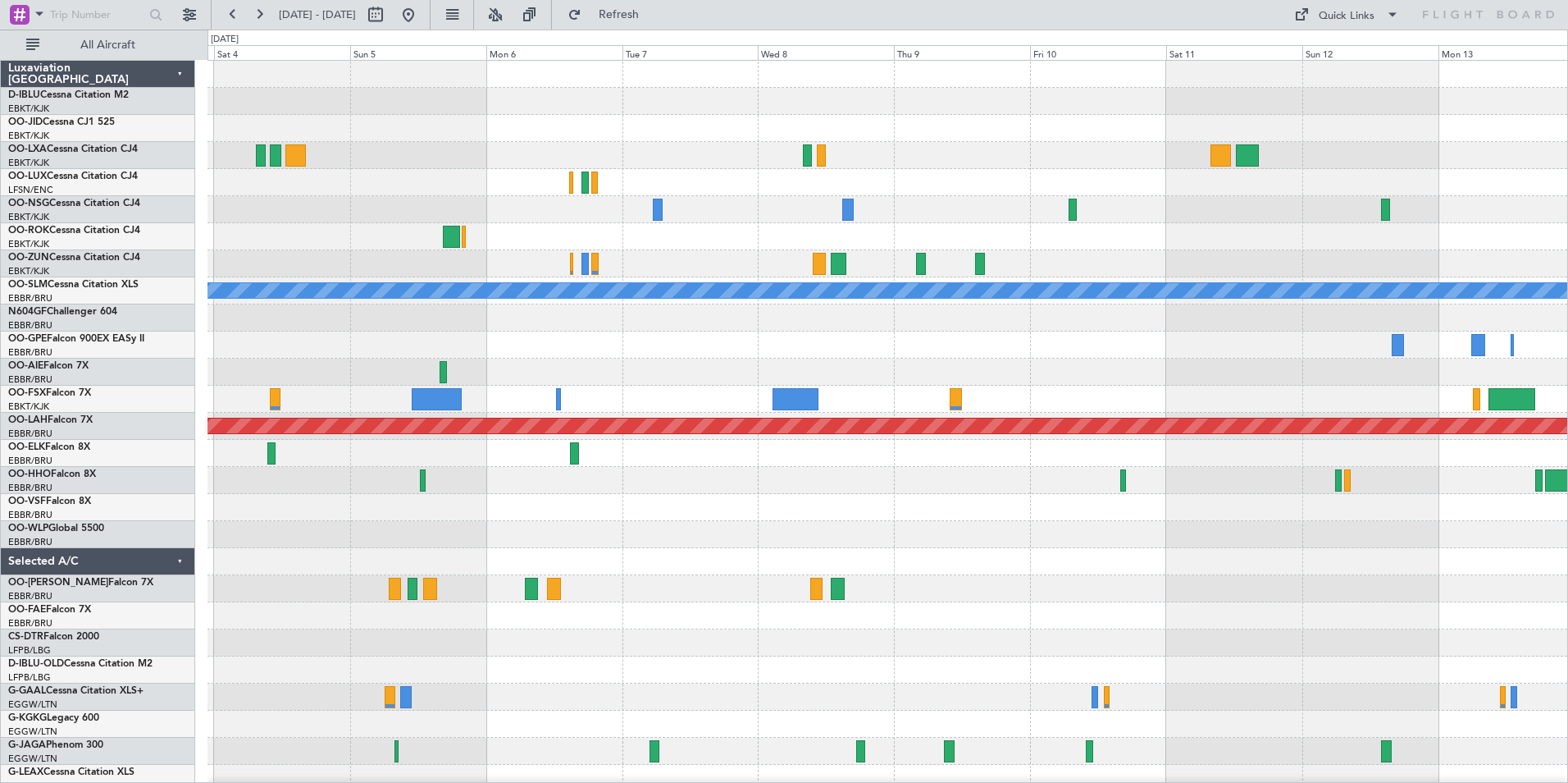
click at [615, 561] on div "Planned Maint Brussels (Brussels National) Owner Kortrijk-Wevelgem A/C Unavaila…" at bounding box center [887, 575] width 1360 height 1028
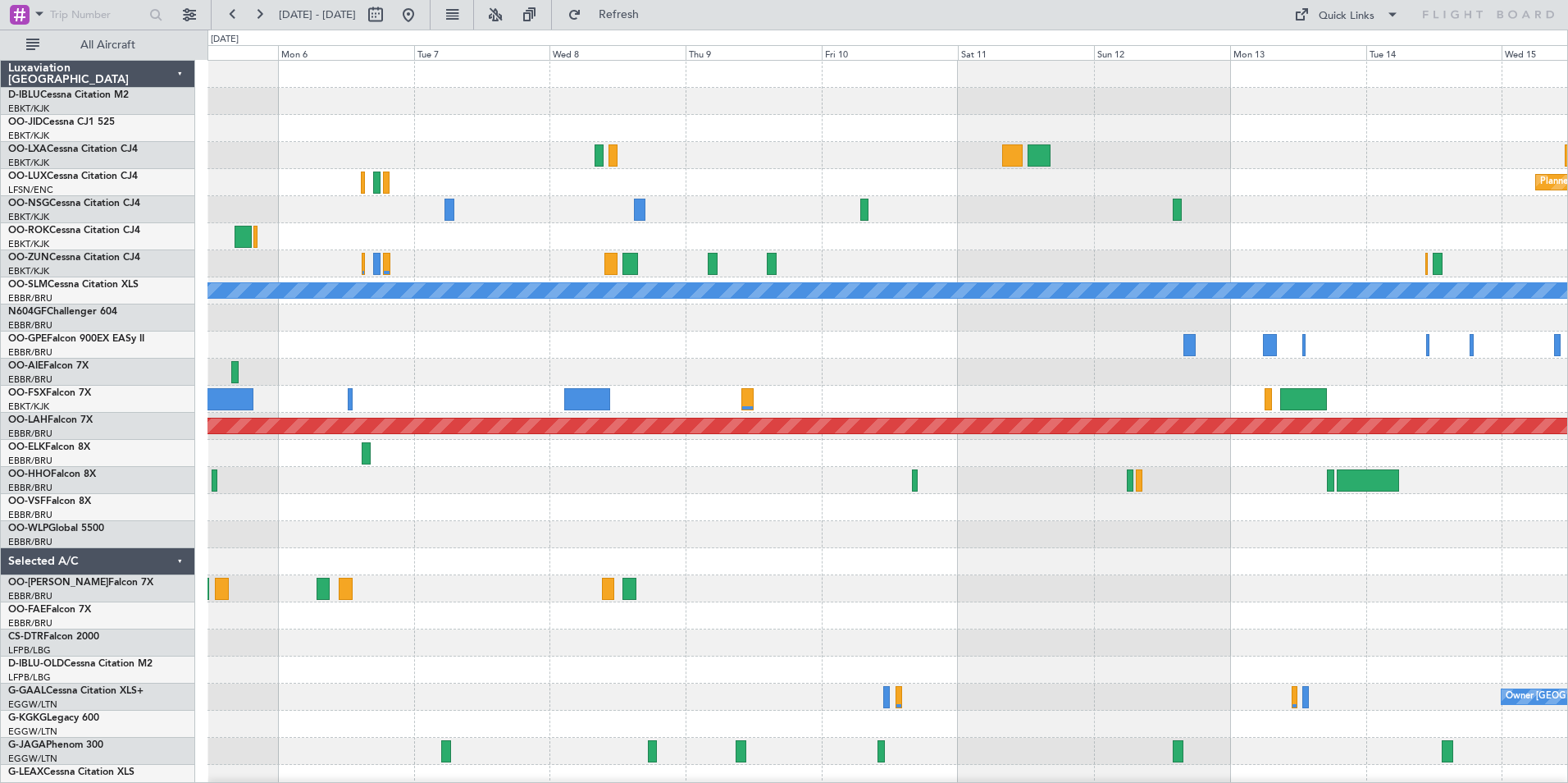
click at [616, 586] on div "Planned Maint Brussels (Brussels National) A/C Unavailable Monchengladbach Plan…" at bounding box center [887, 575] width 1360 height 1028
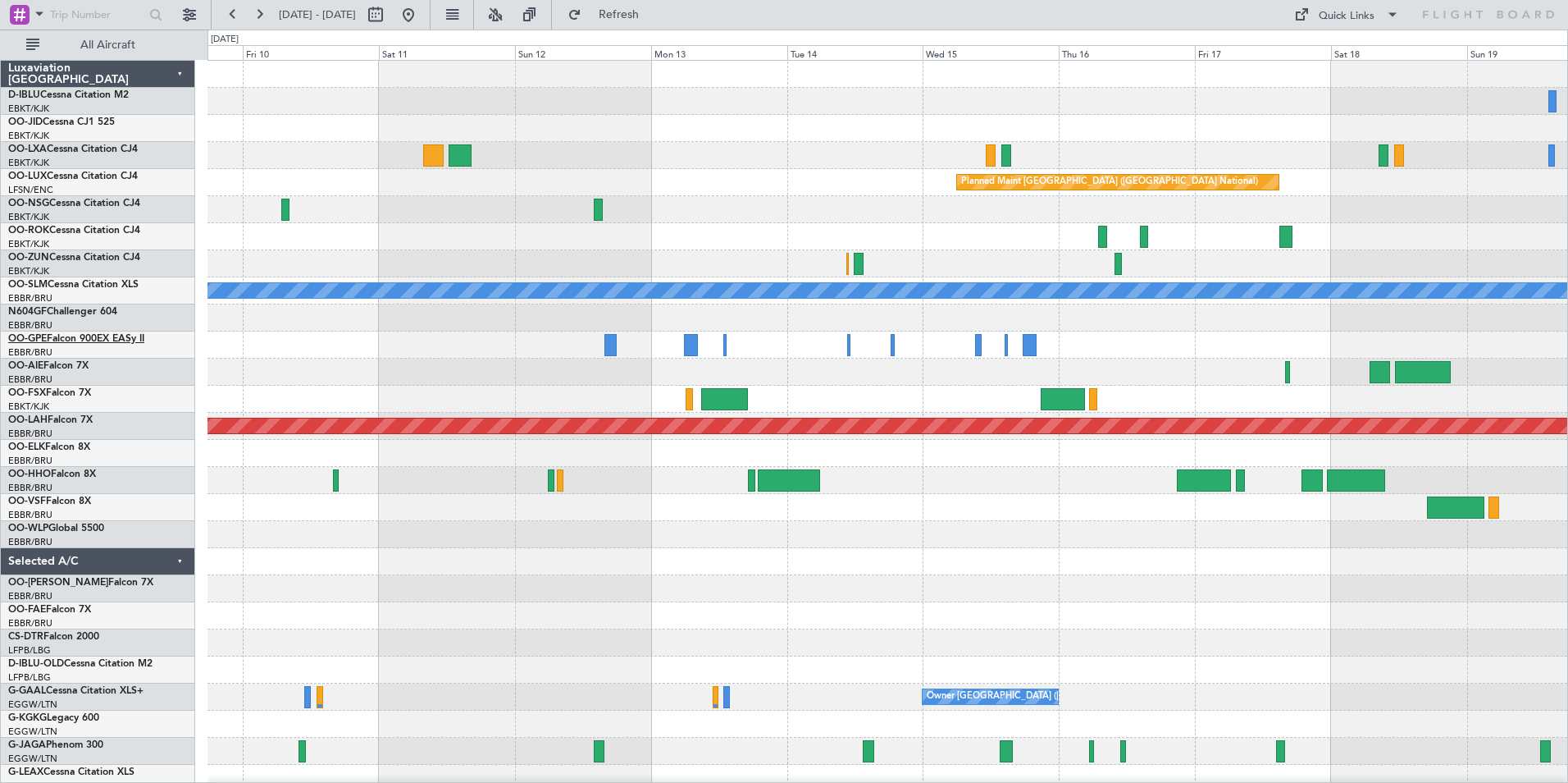
click at [124, 335] on link "OO-GPE Falcon 900EX EASy II" at bounding box center [76, 339] width 136 height 10
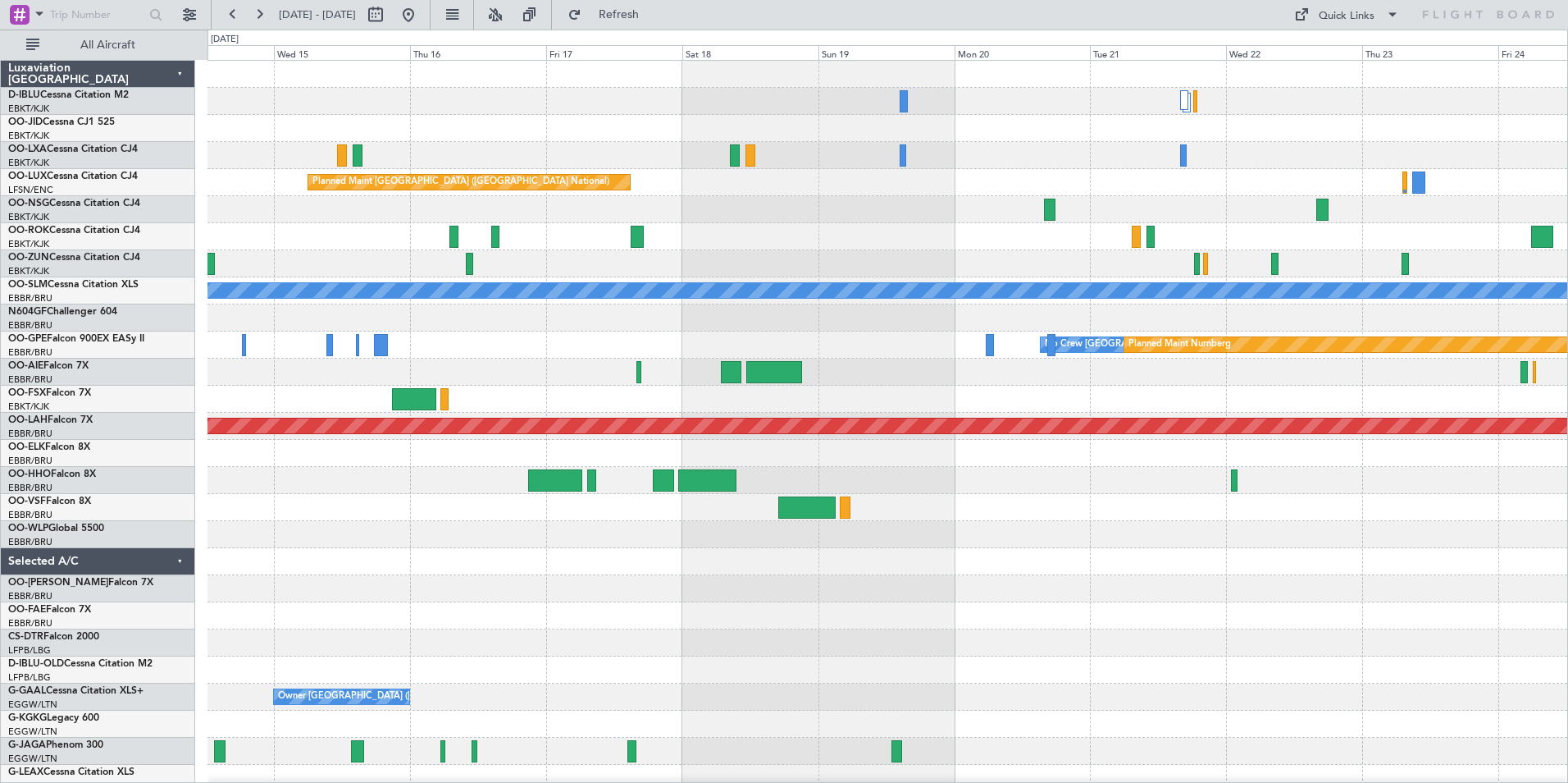
click at [310, 511] on div "Planned Maint Brussels (Brussels National) A/C Unavailable Monchengladbach No C…" at bounding box center [887, 602] width 1360 height 1083
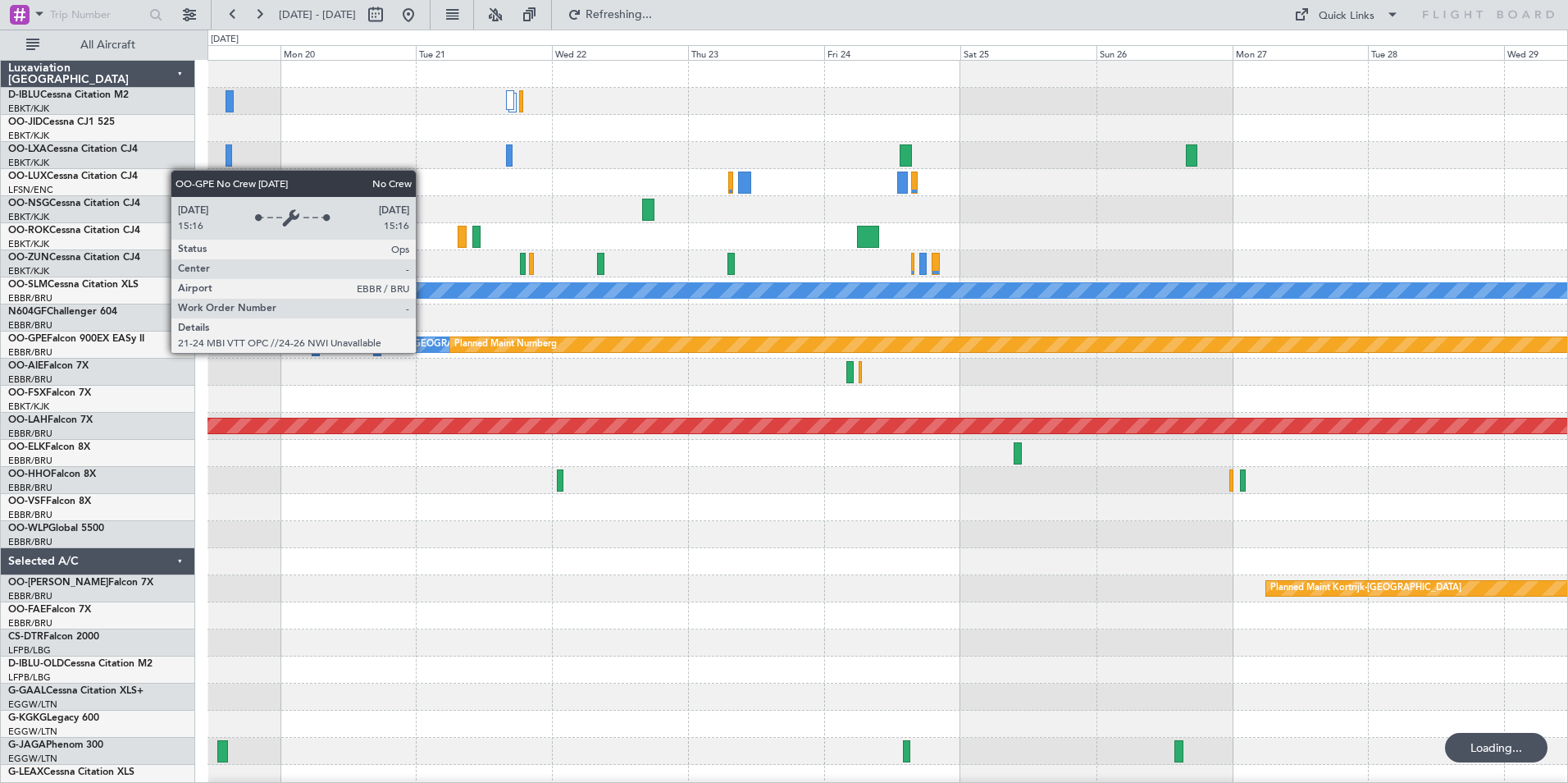
click at [423, 352] on div "No Crew [GEOGRAPHIC_DATA] ([GEOGRAPHIC_DATA] National)" at bounding box center [774, 344] width 817 height 17
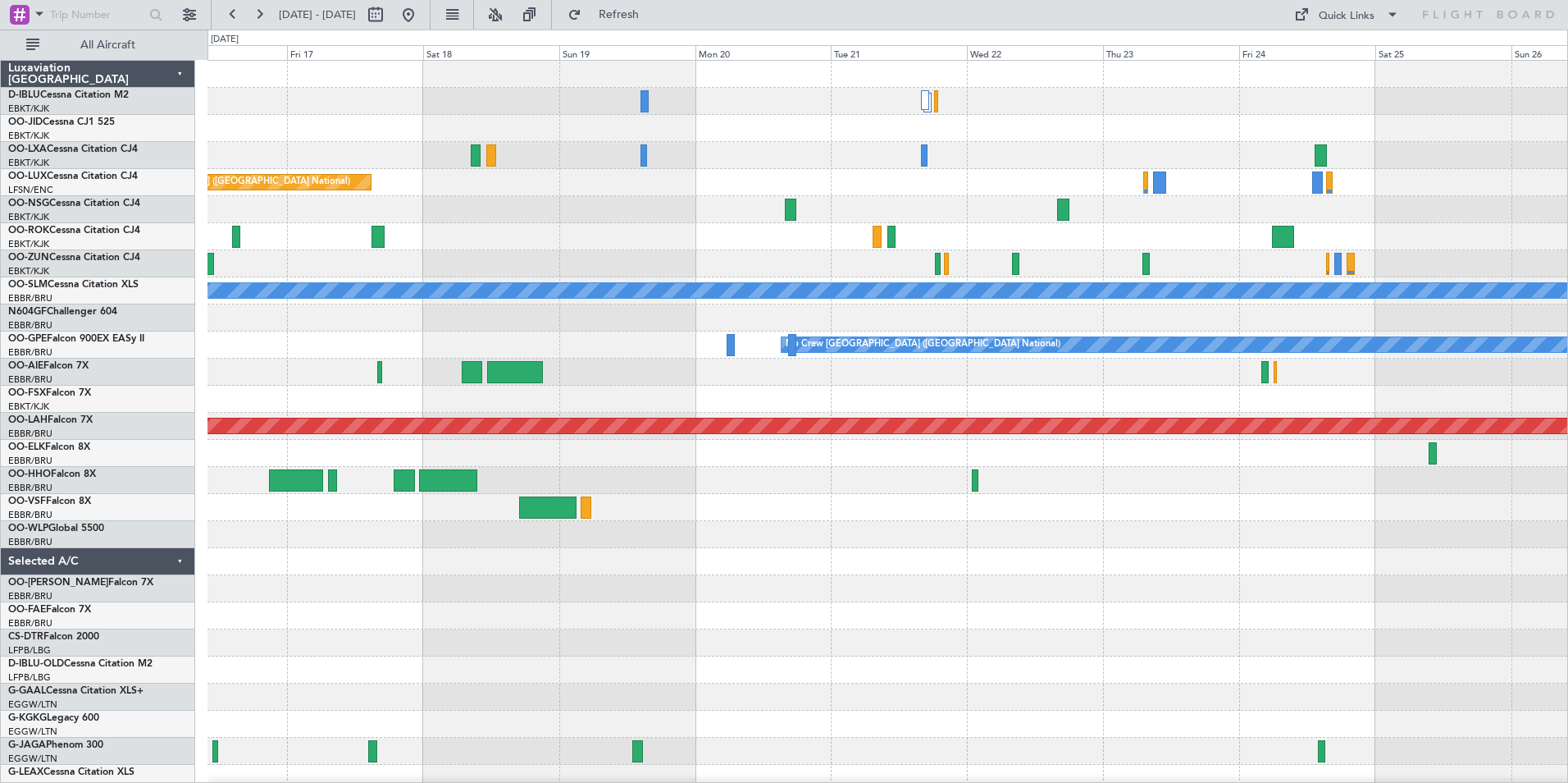
click at [1345, 391] on div "Planned Maint Brussels (Brussels National) A/C Unavailable Monchengladbach Plan…" at bounding box center [887, 575] width 1360 height 1028
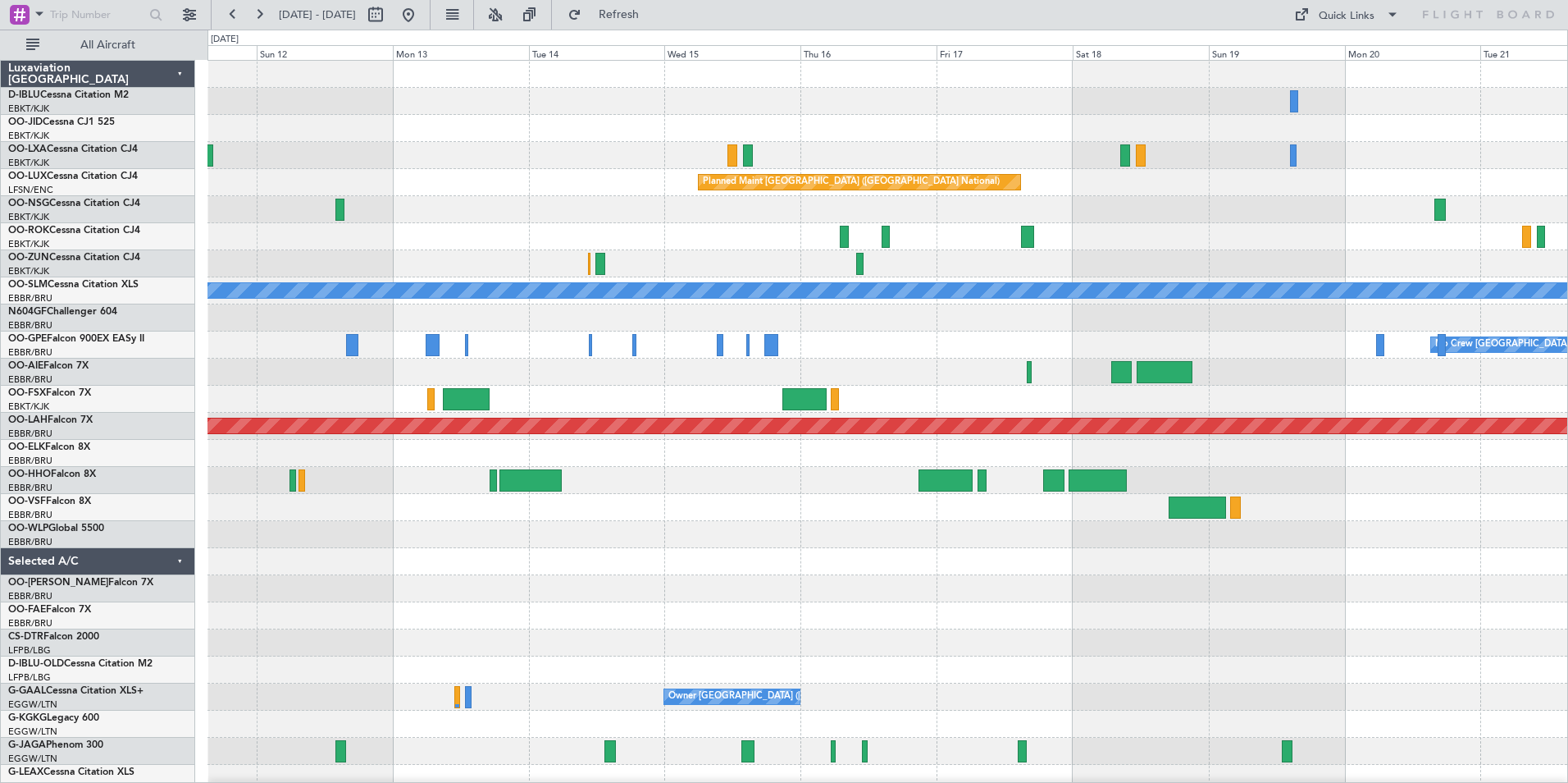
click at [1380, 461] on div at bounding box center [887, 453] width 1360 height 27
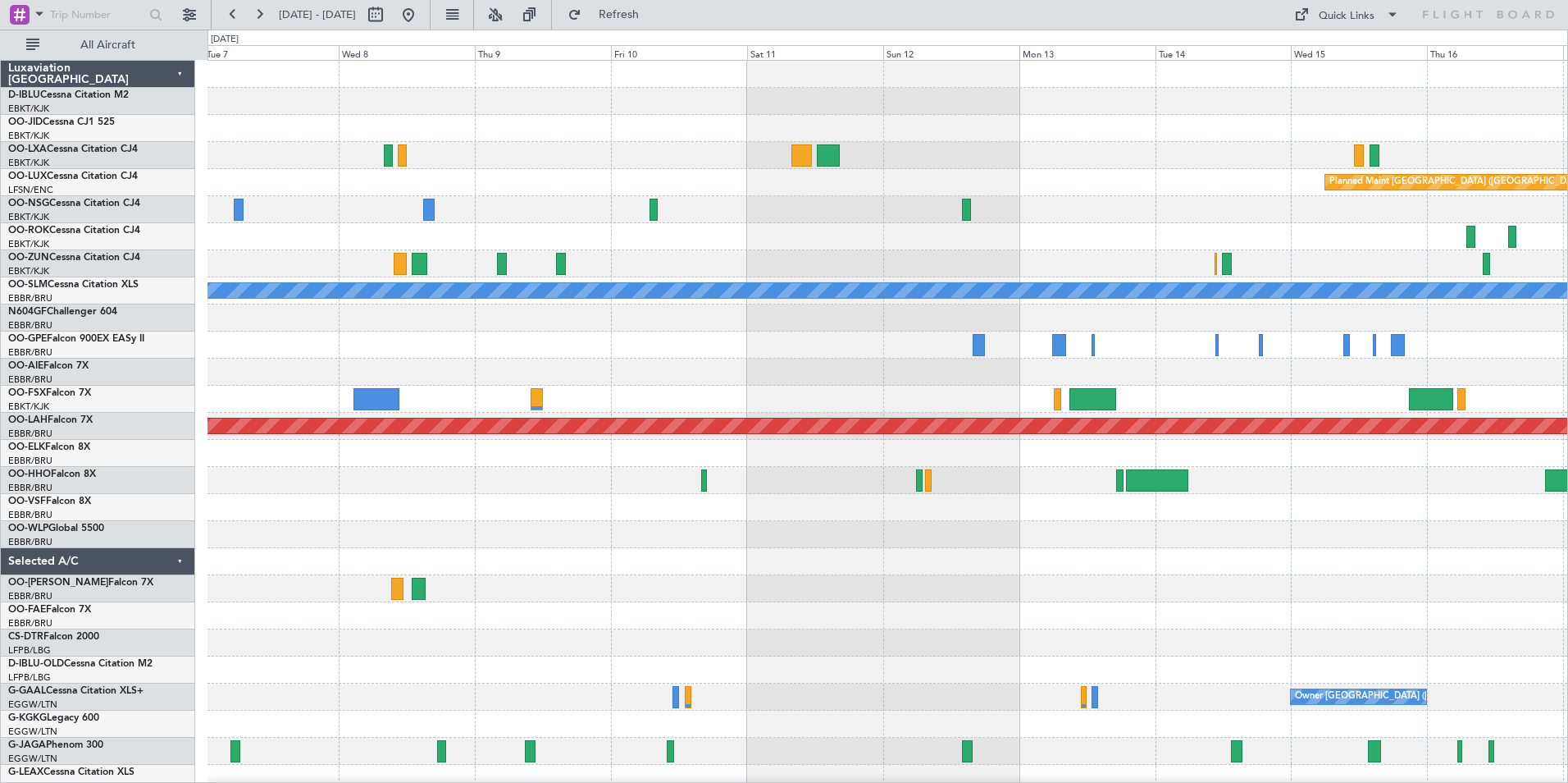
click at [1392, 479] on div "Planned Maint Brussels (Brussels National) A/C Unavailable Monchengladbach Plan…" at bounding box center [887, 575] width 1360 height 1028
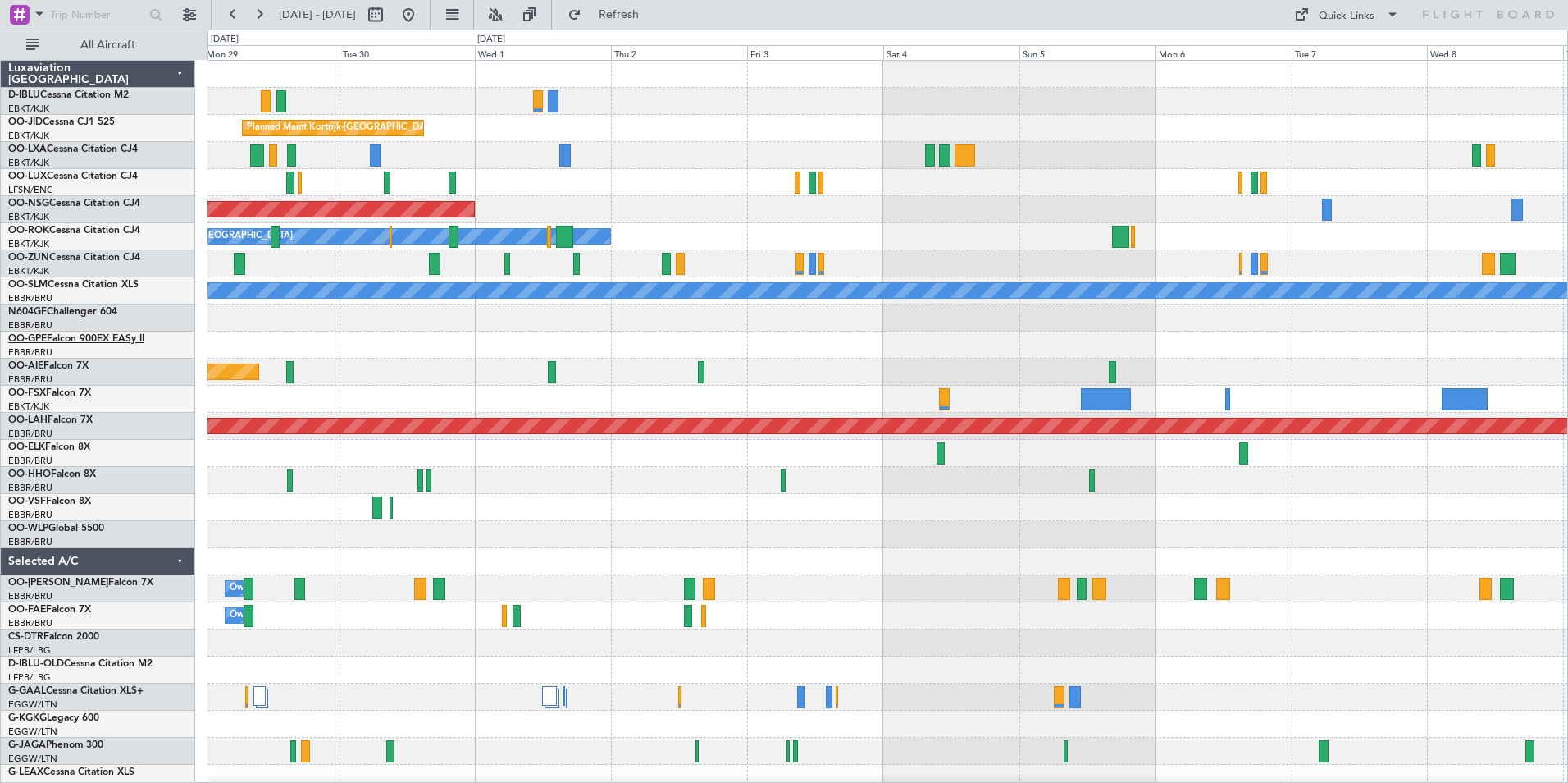
click at [121, 339] on link "OO-GPE Falcon 900EX EASy II" at bounding box center [76, 339] width 136 height 10
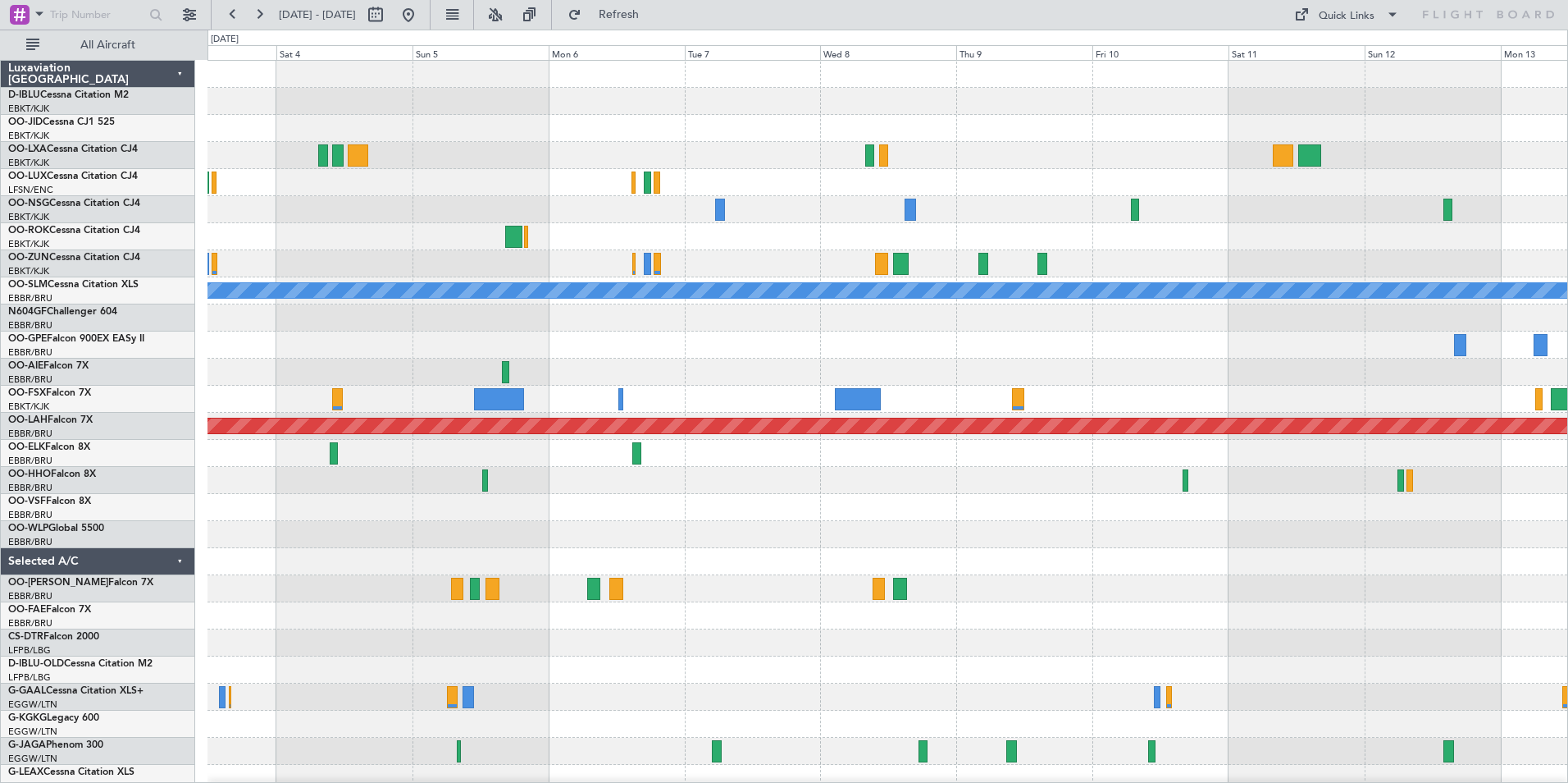
click at [423, 460] on div at bounding box center [887, 453] width 1360 height 27
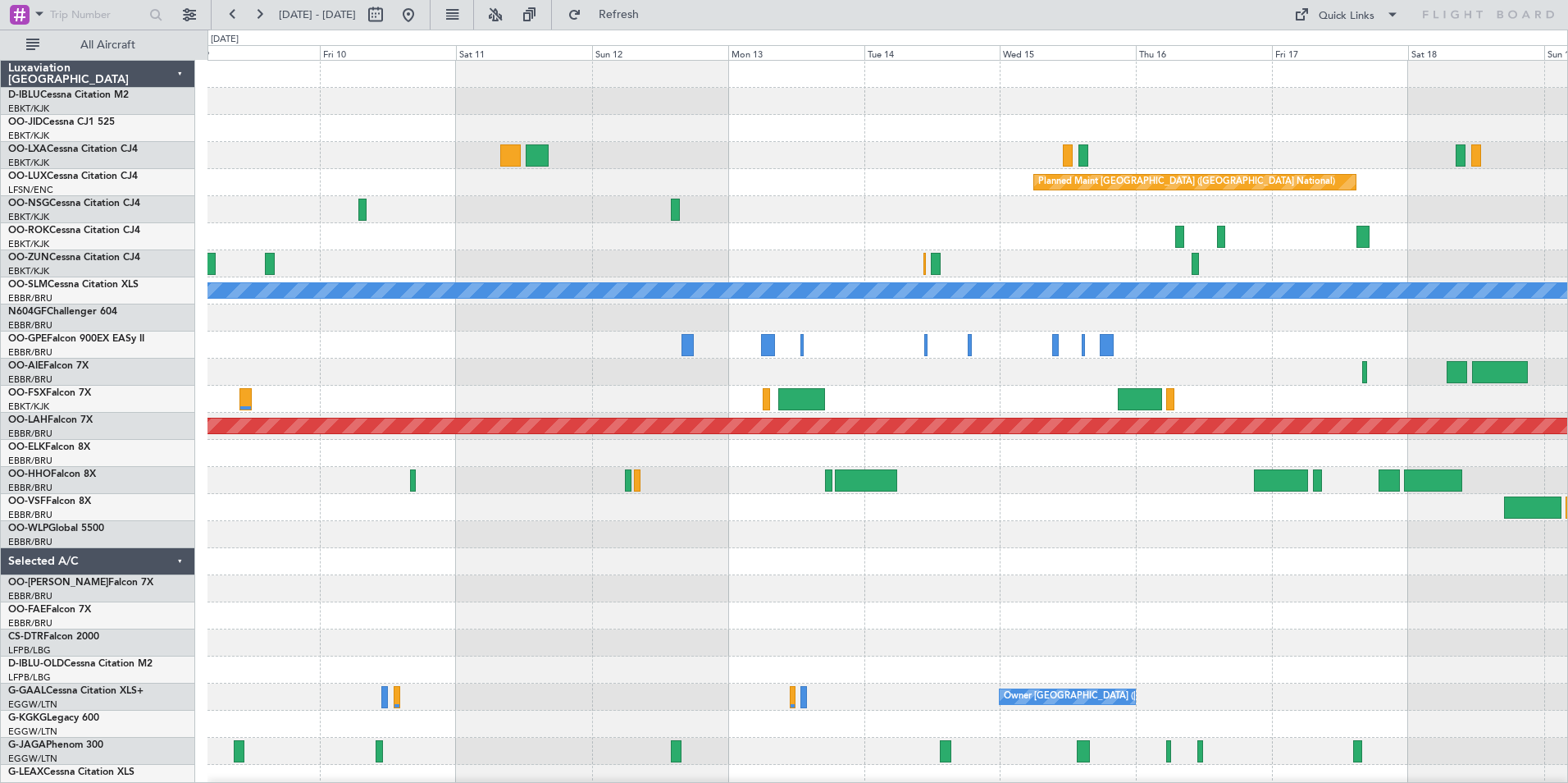
click at [240, 463] on div at bounding box center [887, 453] width 1360 height 27
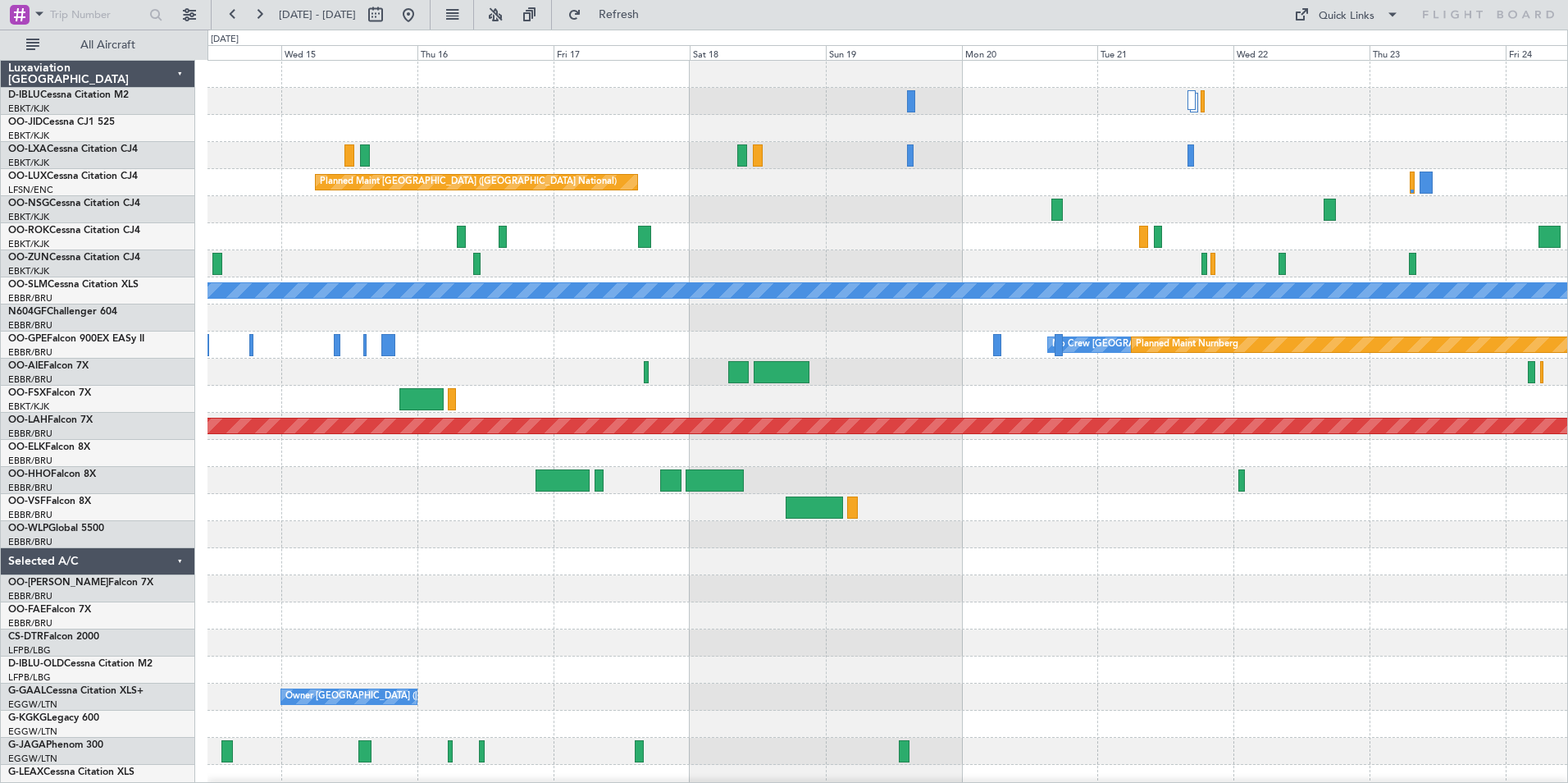
click at [283, 464] on div at bounding box center [887, 453] width 1360 height 27
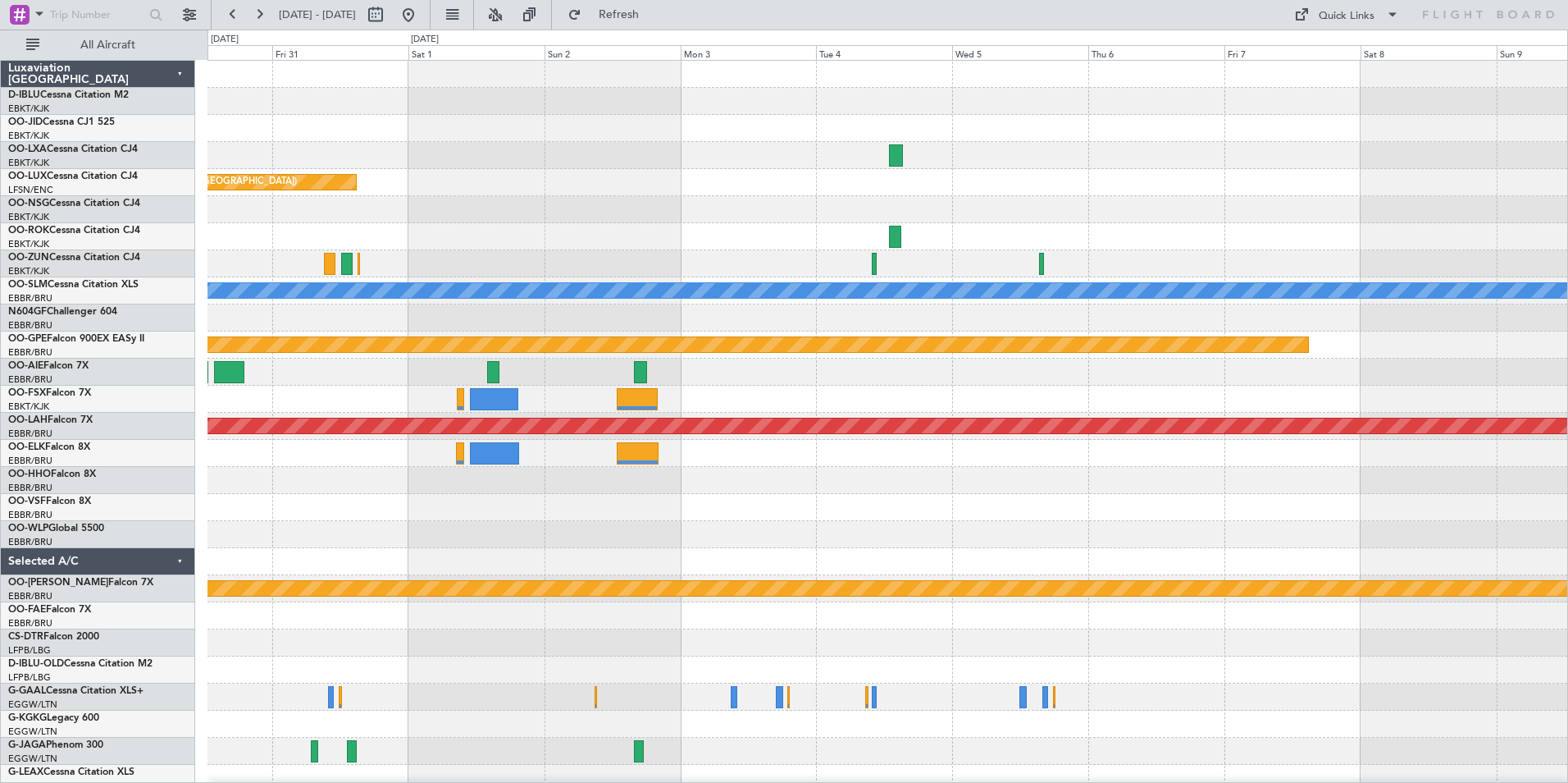
click at [325, 494] on div "Planned Maint [GEOGRAPHIC_DATA] ([GEOGRAPHIC_DATA]) A/C Unavailable [GEOGRAPHIC…" at bounding box center [887, 575] width 1360 height 1028
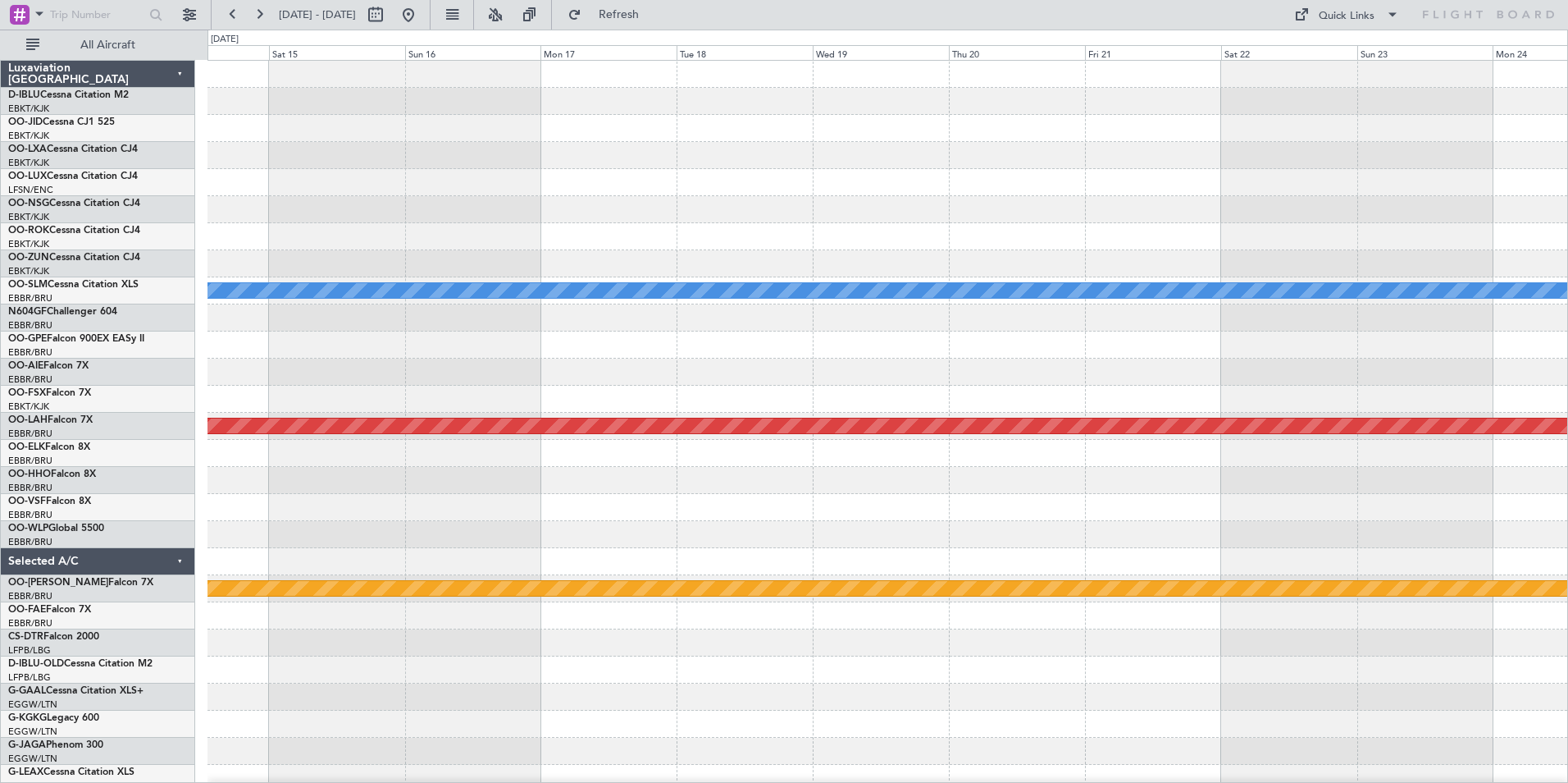
click at [114, 477] on div "A/C Unavailable Monchengladbach Planned Maint Alton-st Louis (St Louis Regl) Pl…" at bounding box center [784, 406] width 1568 height 753
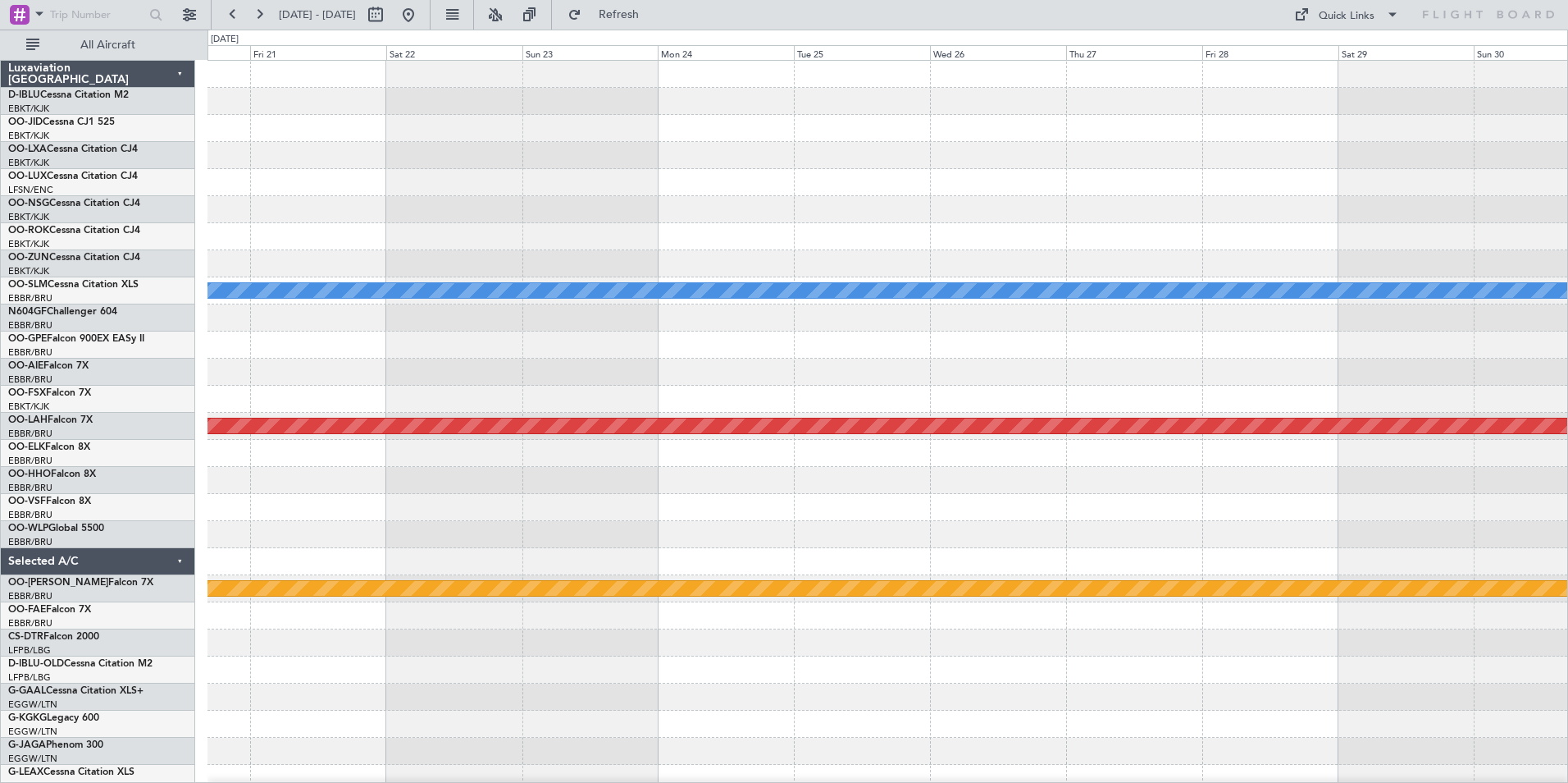
click at [79, 460] on div "A/C Unavailable Monchengladbach Planned Maint Alton-st Louis (St Louis Regl) Pl…" at bounding box center [784, 406] width 1568 height 753
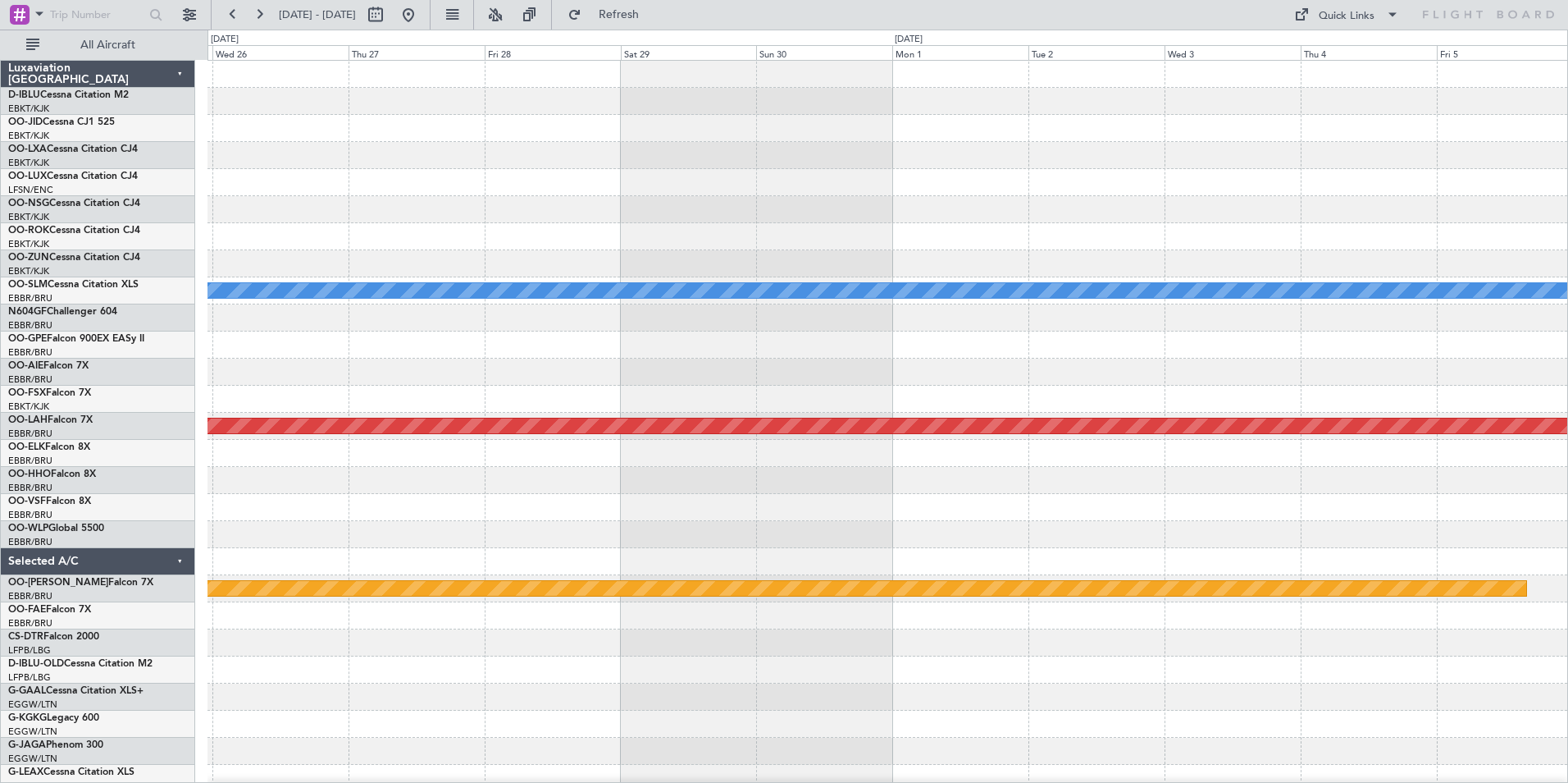
click at [372, 450] on div "A/C Unavailable Monchengladbach Planned Maint Alton-st Louis (St Louis Regl) Pl…" at bounding box center [887, 575] width 1360 height 1028
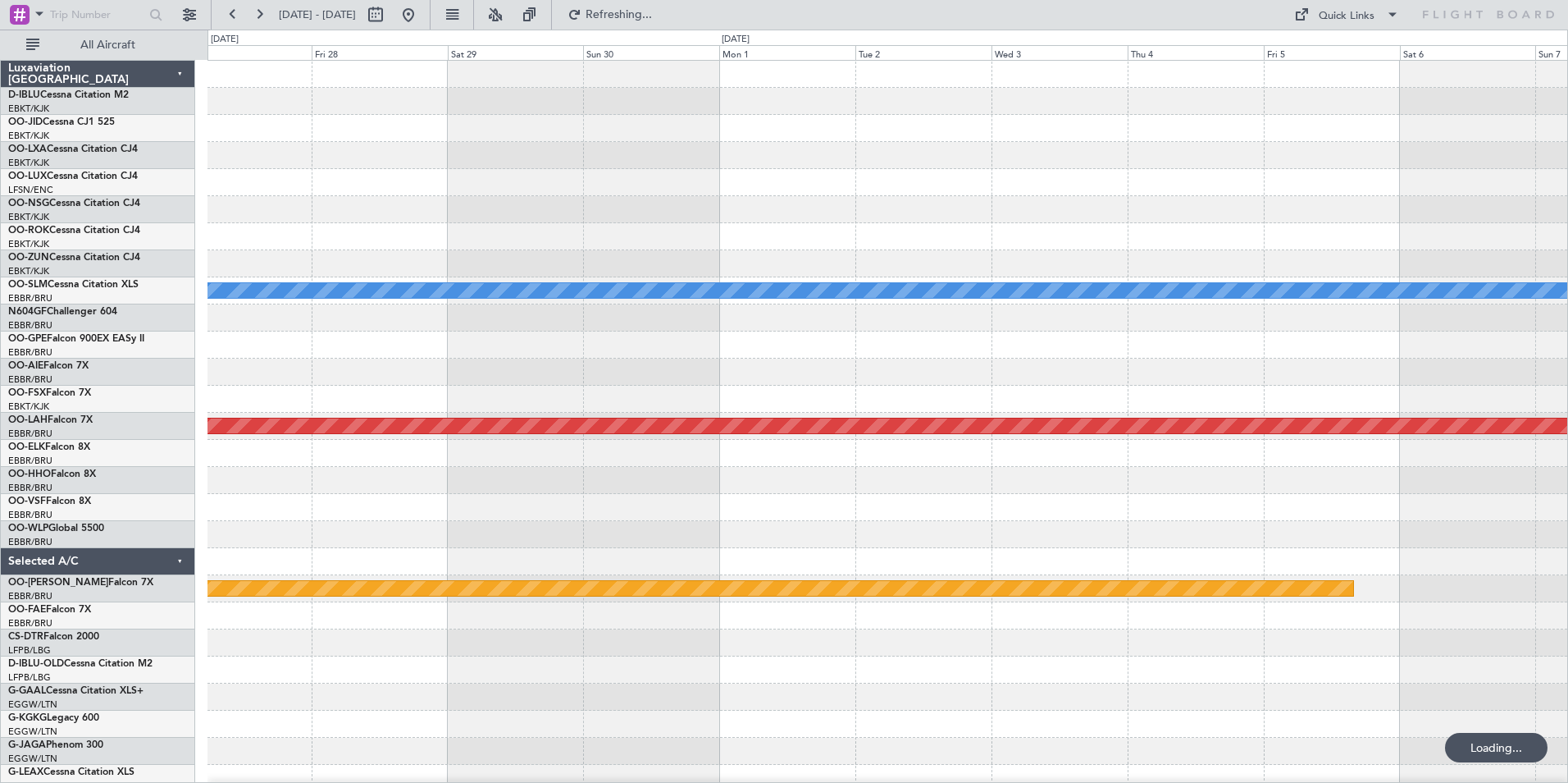
click at [1428, 475] on div "A/C Unavailable Monchengladbach Planned Maint Alton-st Louis (St Louis Regl) Pl…" at bounding box center [887, 575] width 1360 height 1028
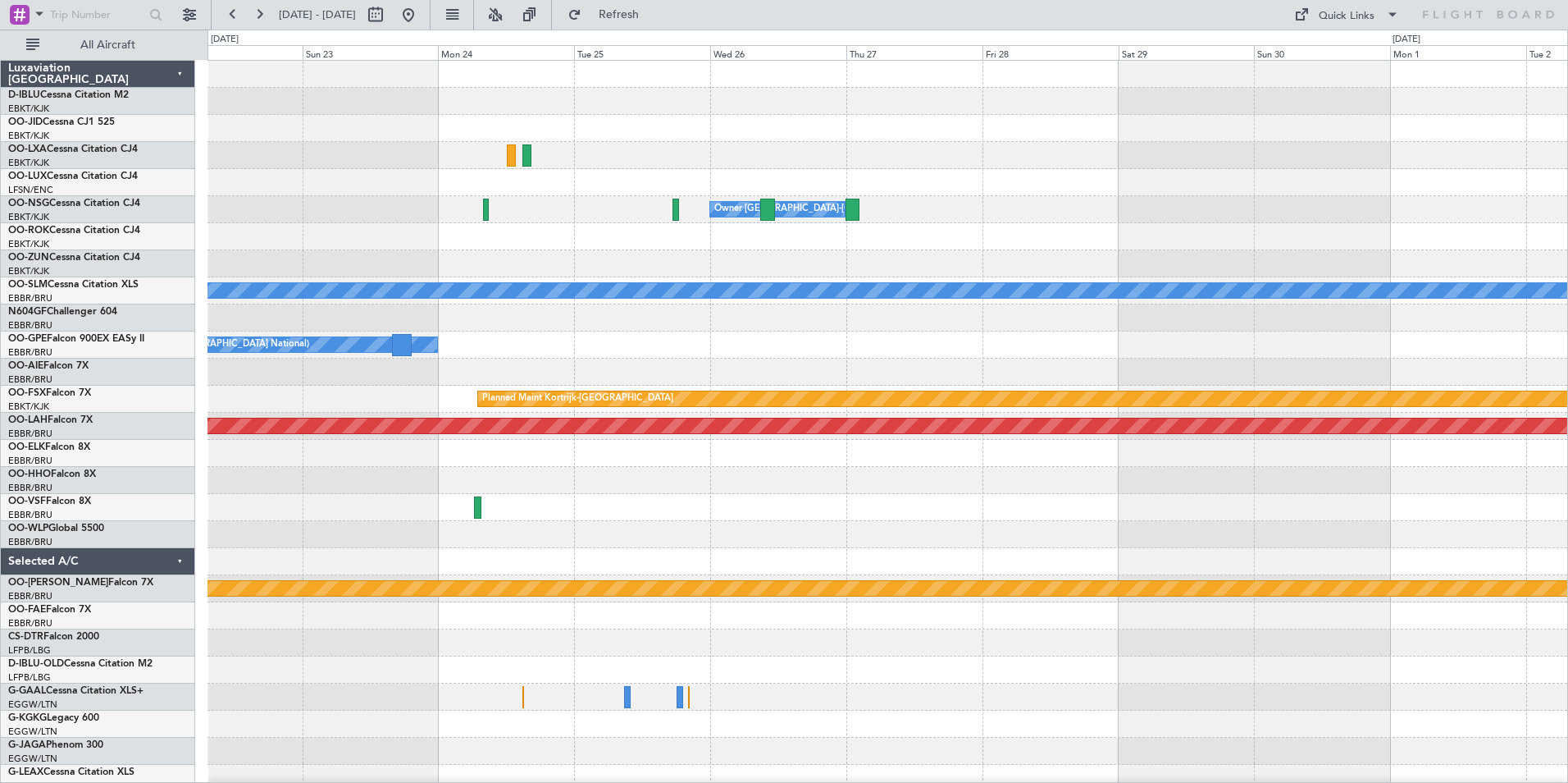
click at [652, 381] on div "Owner [GEOGRAPHIC_DATA]-[GEOGRAPHIC_DATA] A/C Unavailable [GEOGRAPHIC_DATA] No …" at bounding box center [887, 575] width 1360 height 1028
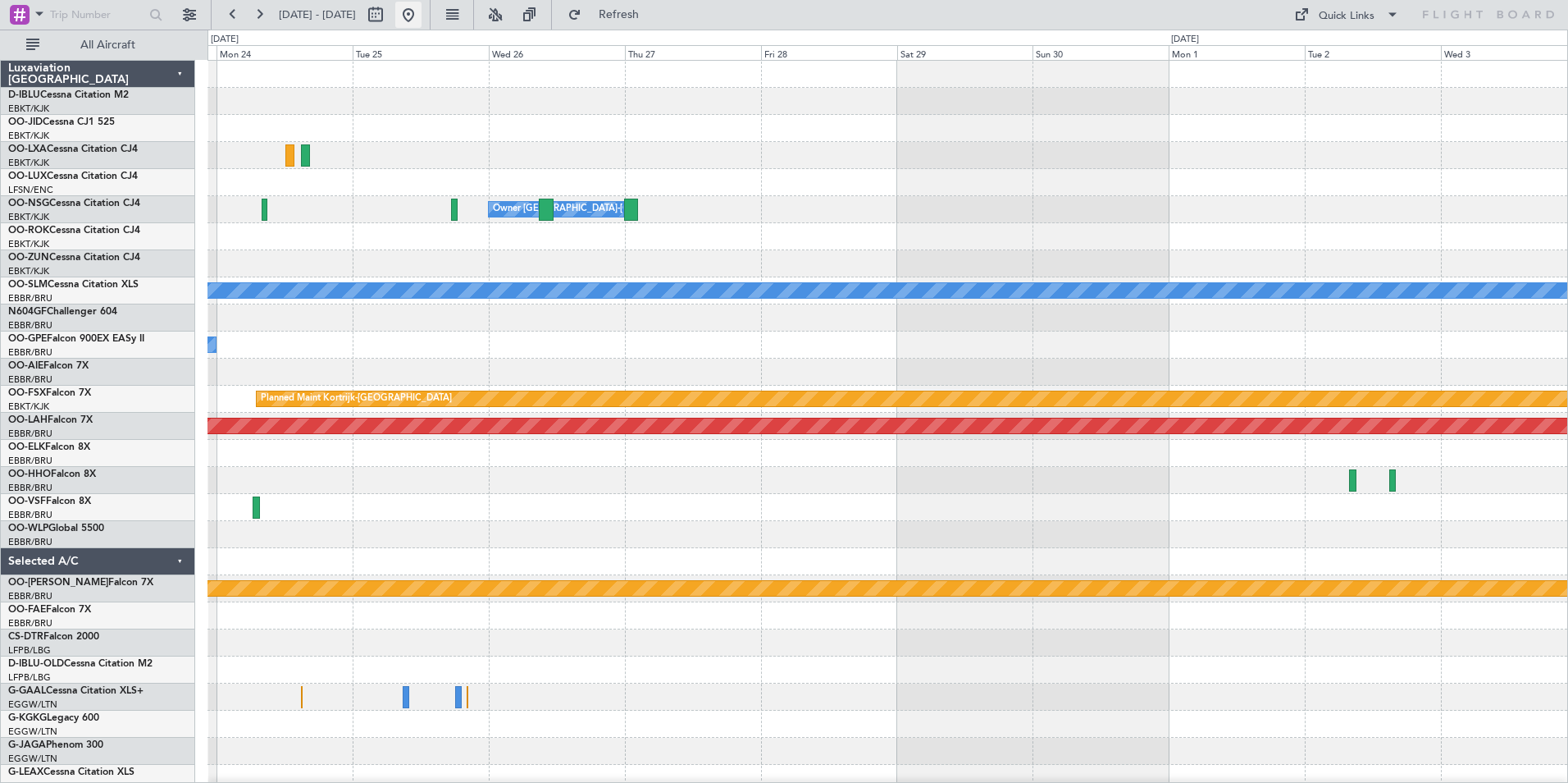
click at [422, 23] on button at bounding box center [408, 14] width 26 height 26
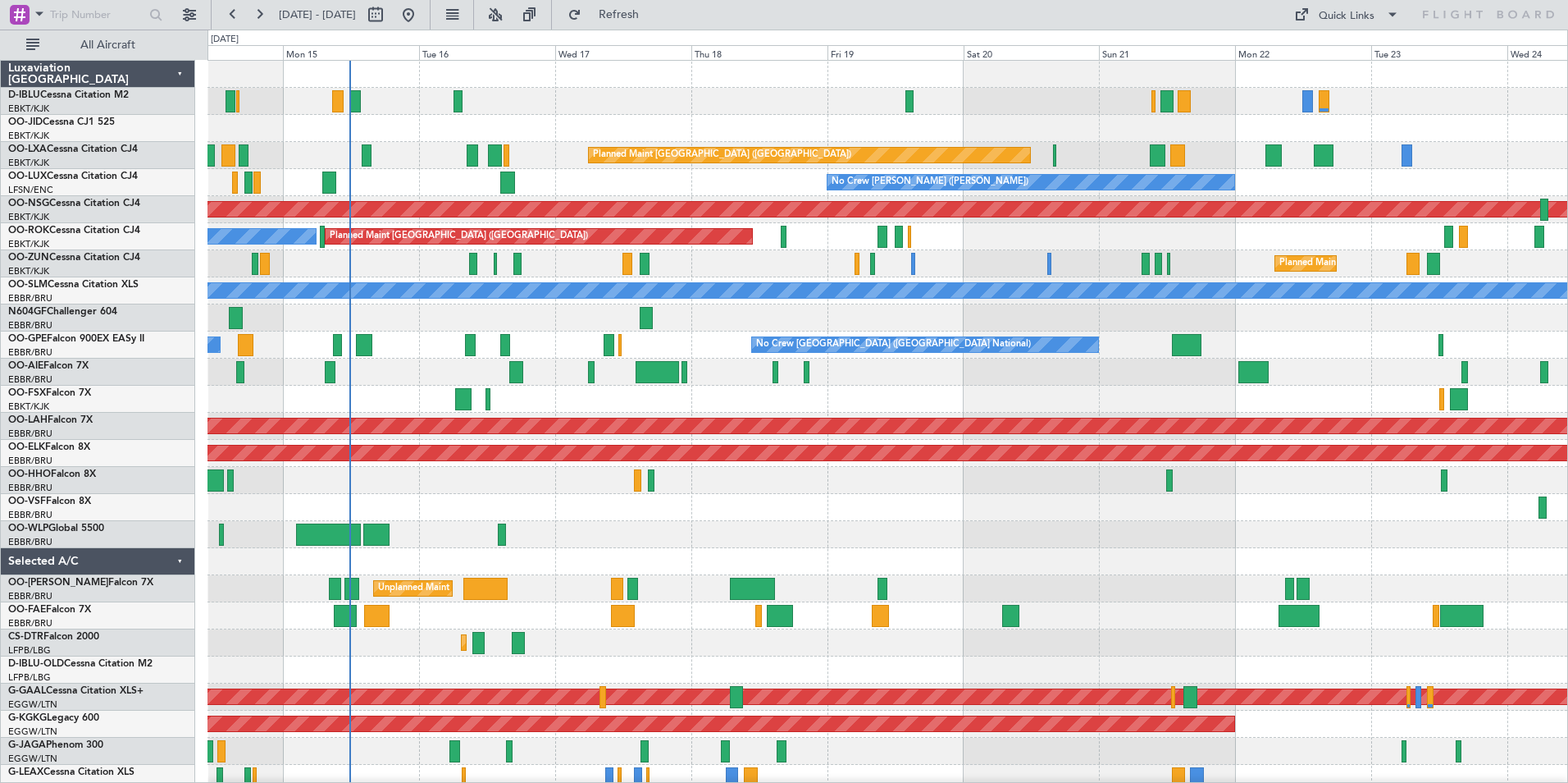
click at [836, 551] on div "A/C Unavailable Brussels (Brussels National) No Crew Brussels (Brussels Nationa…" at bounding box center [887, 628] width 1360 height 1137
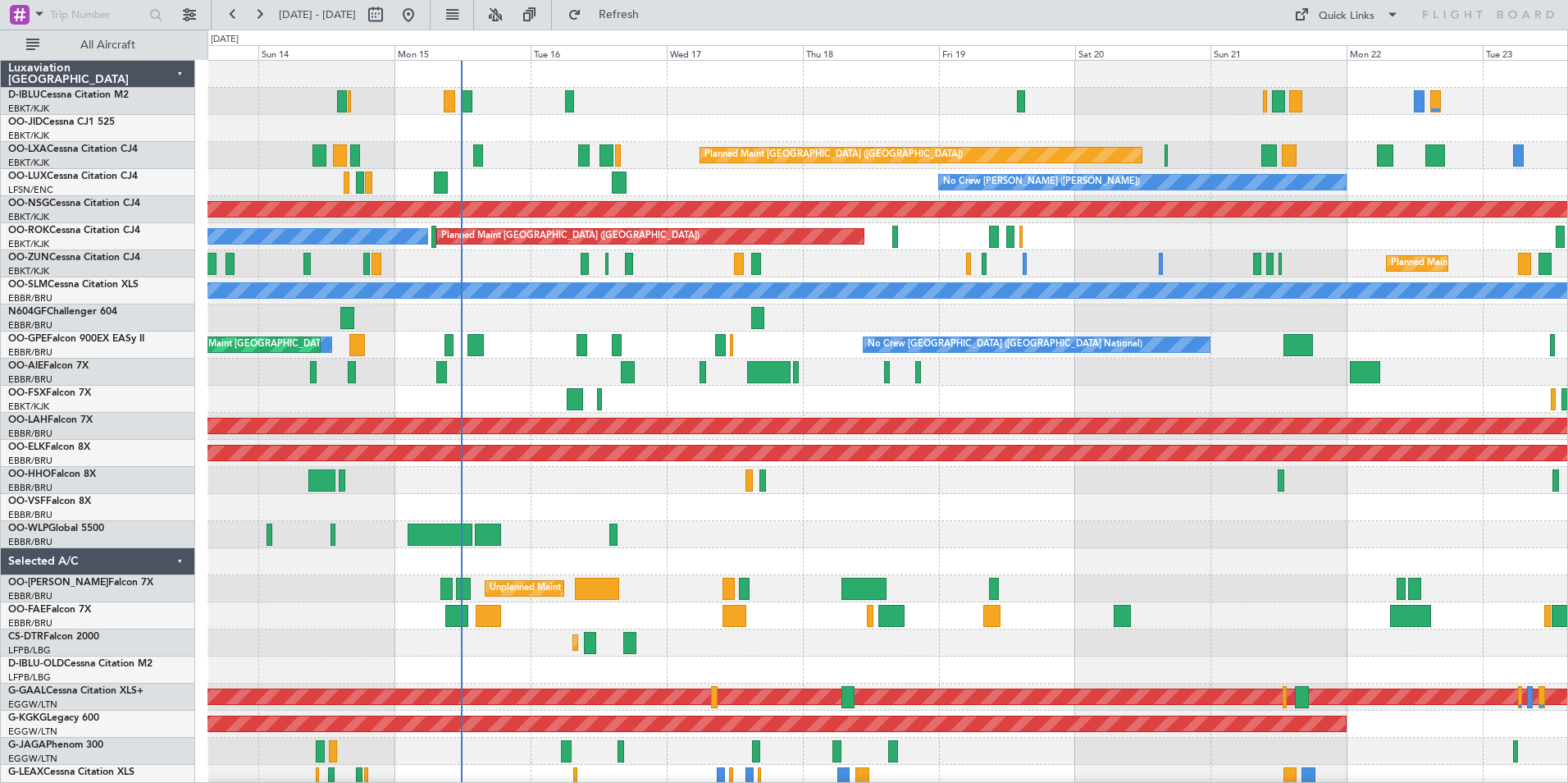
click at [1083, 573] on div at bounding box center [887, 561] width 1360 height 27
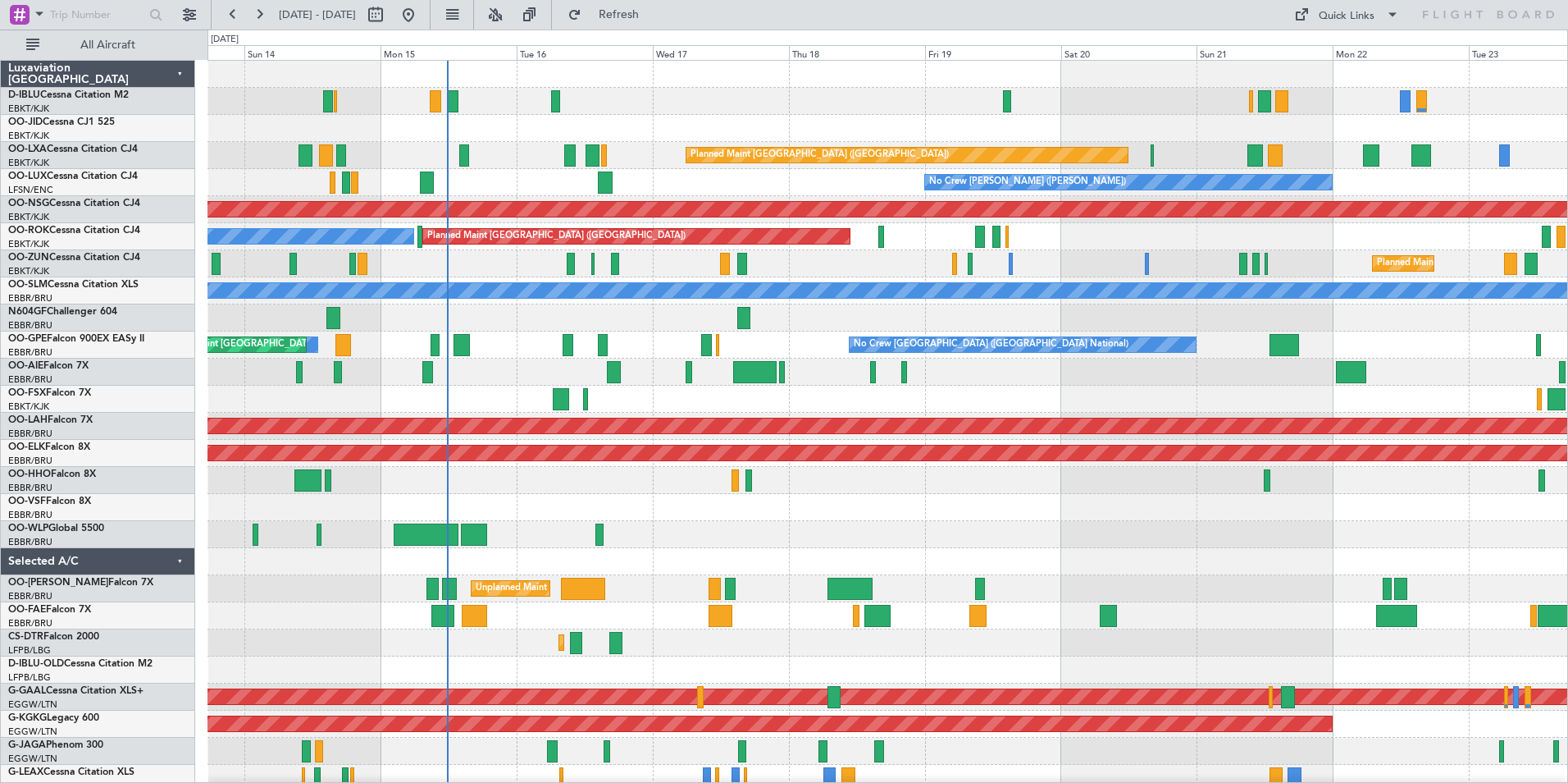
click at [1120, 560] on div at bounding box center [887, 561] width 1360 height 27
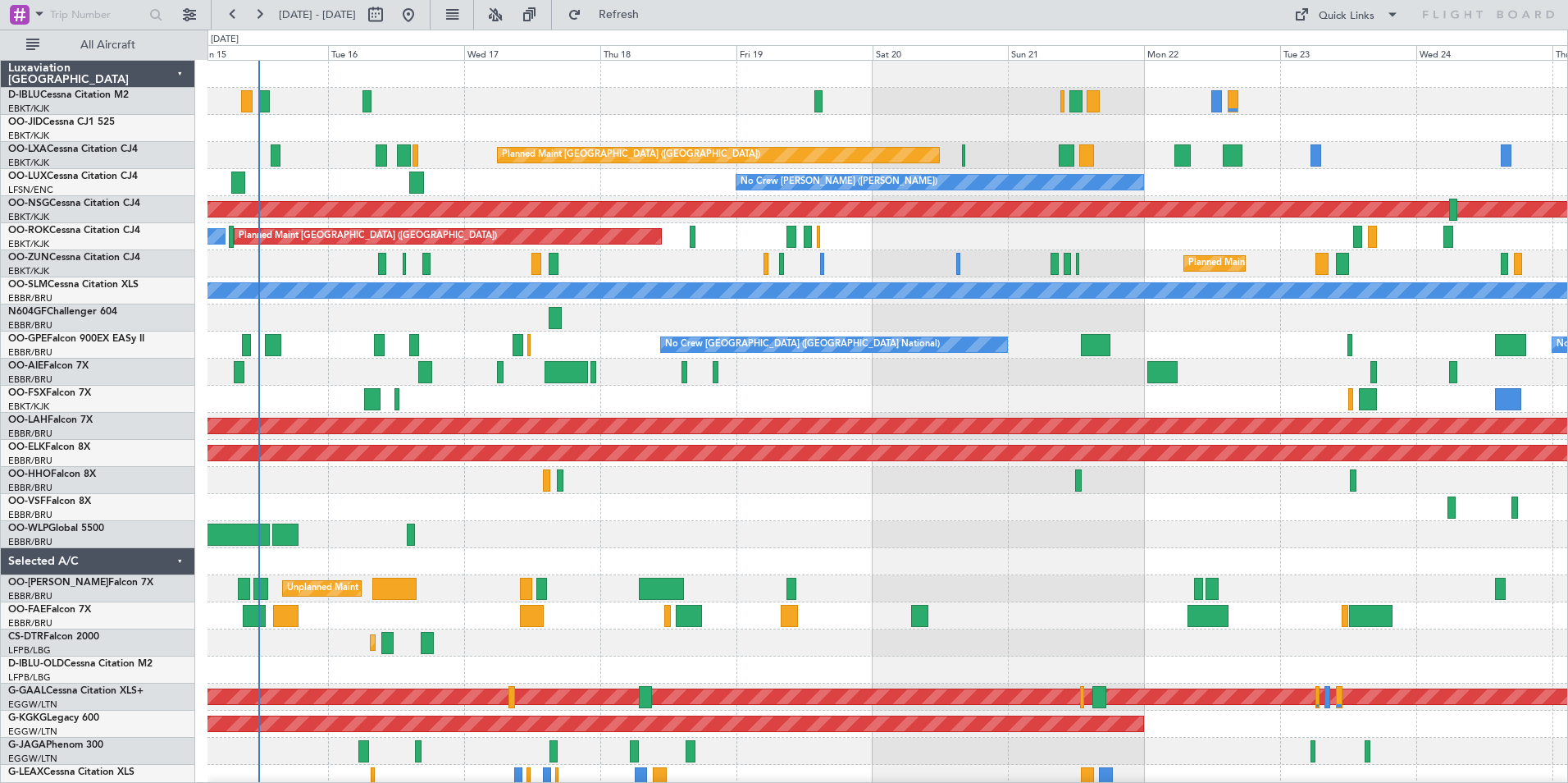
click at [1018, 392] on div "A/C Unavailable Brussels (Brussels National) A/C Unavailable Kortrijk-Wevelgem …" at bounding box center [887, 602] width 1360 height 1083
click at [605, 500] on div "A/C Unavailable Brussels (Brussels National) A/C Unavailable Kortrijk-Wevelgem …" at bounding box center [887, 602] width 1360 height 1083
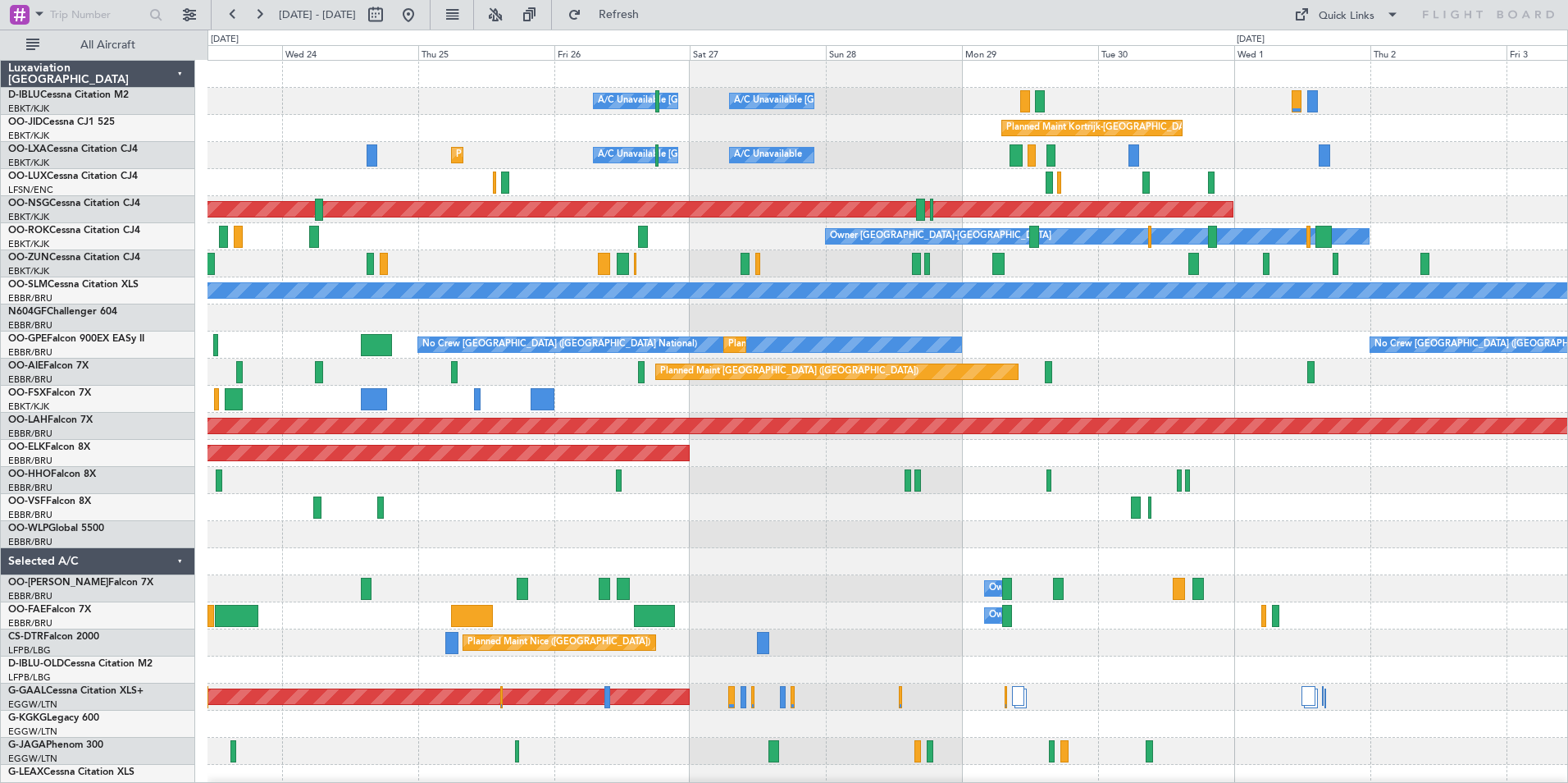
click at [532, 540] on div "A/C Unavailable Brussels (Brussels National) A/C Unavailable Kortrijk-Wevelgem …" at bounding box center [887, 575] width 1360 height 1028
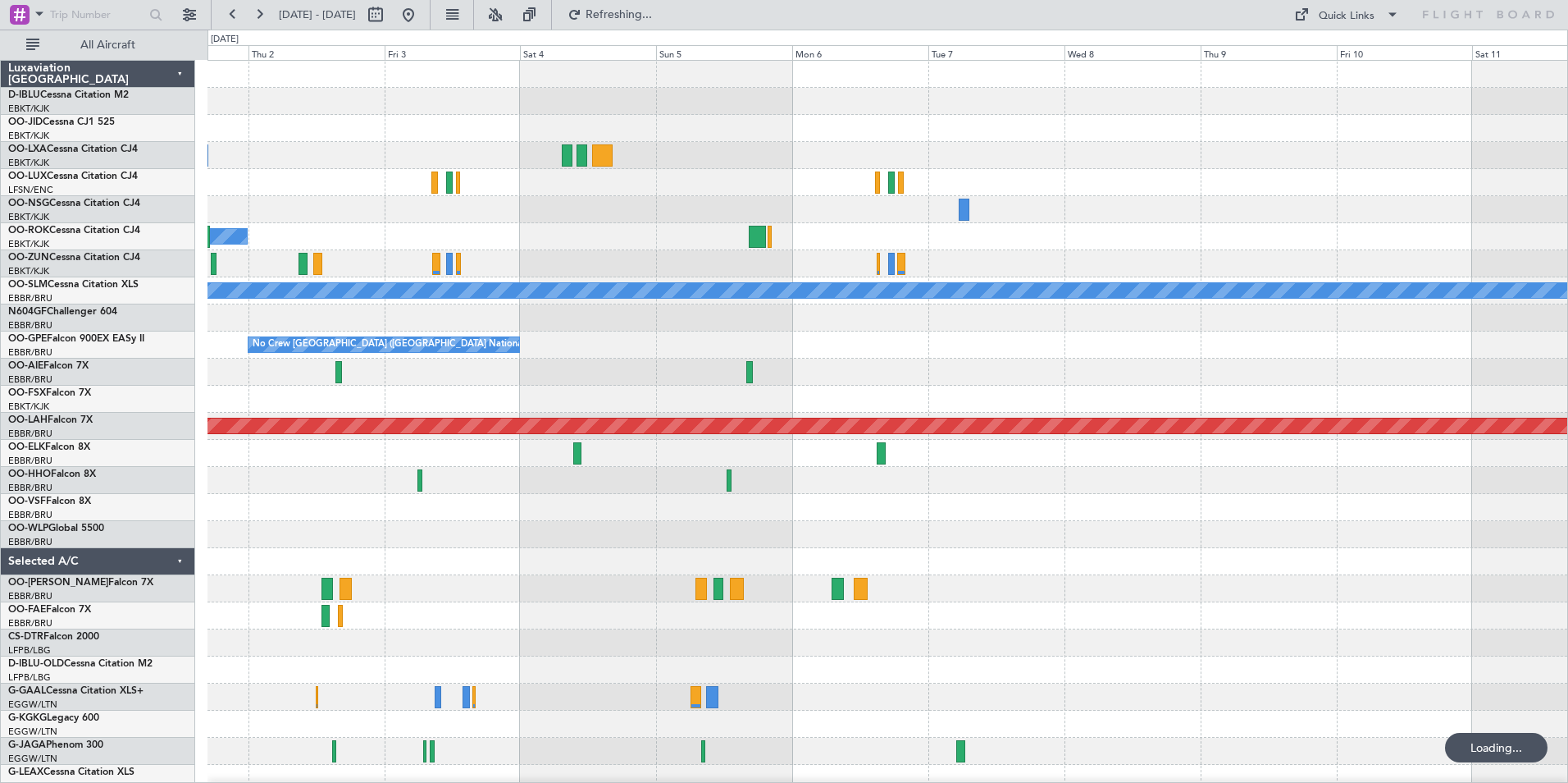
click at [511, 549] on div "Planned Maint Kortrijk-[GEOGRAPHIC_DATA] Planned Maint [GEOGRAPHIC_DATA] ([GEOG…" at bounding box center [887, 575] width 1360 height 1028
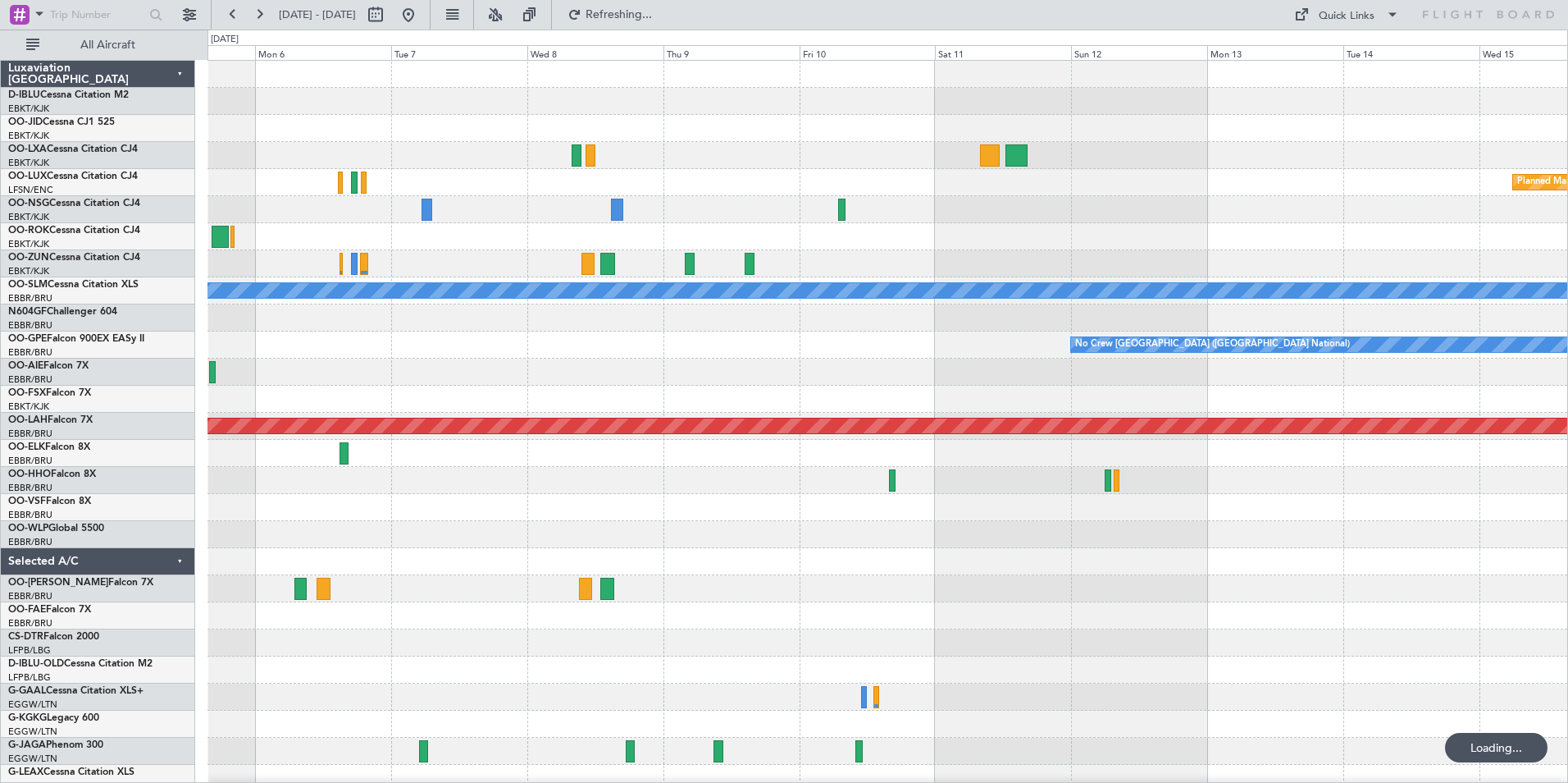
click at [728, 529] on div at bounding box center [887, 534] width 1360 height 27
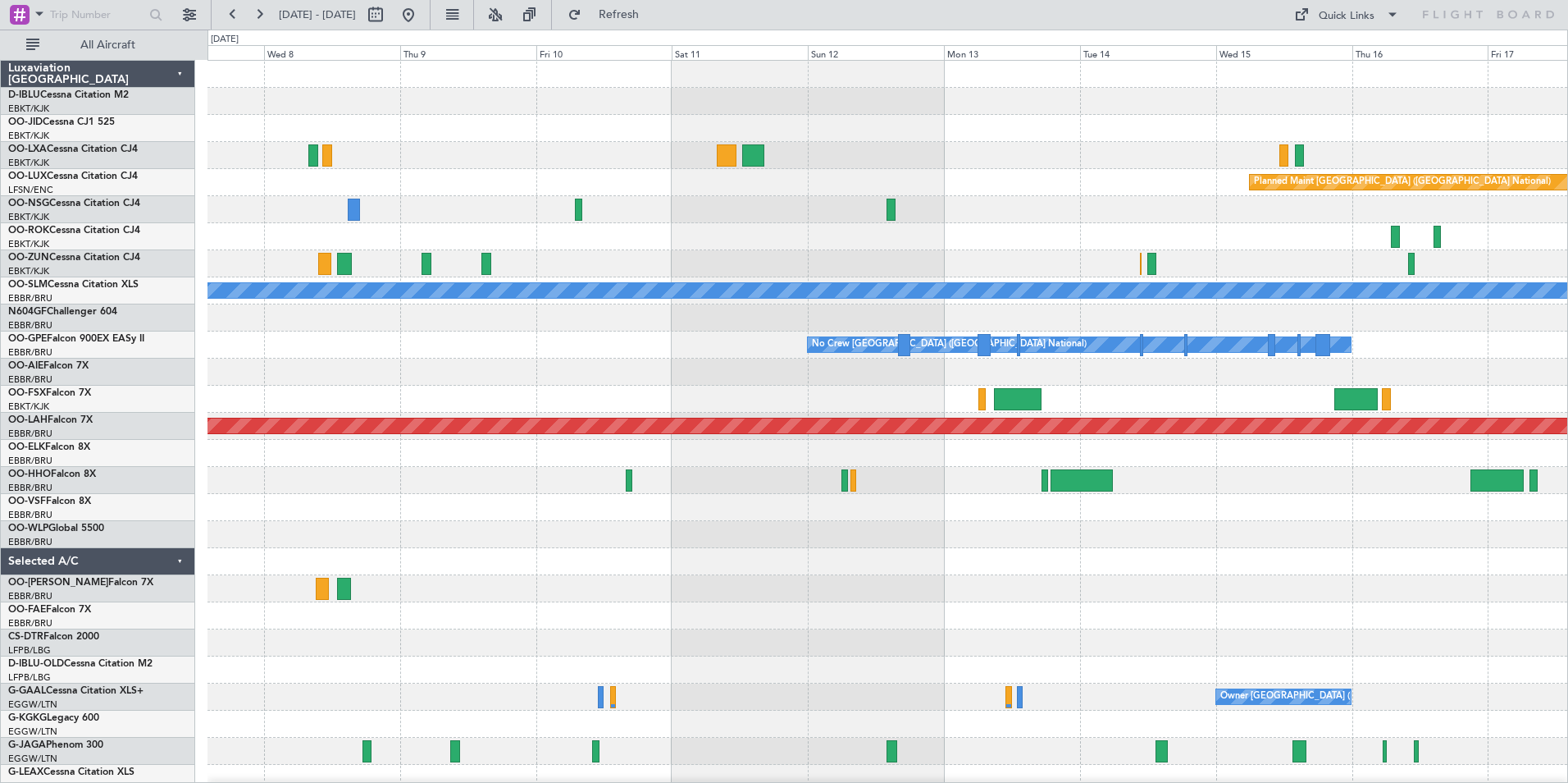
click at [699, 565] on div at bounding box center [887, 561] width 1360 height 27
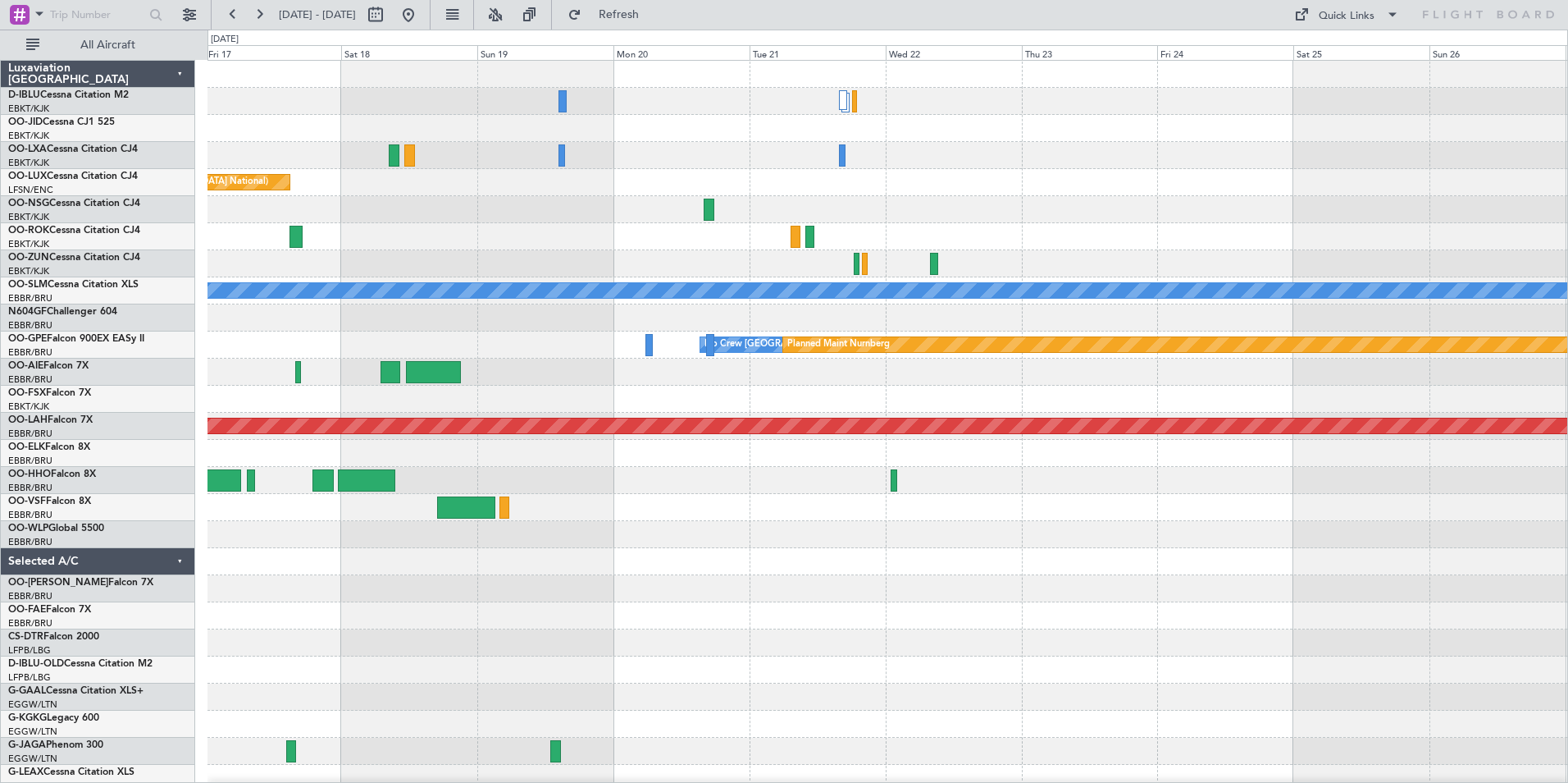
click at [615, 571] on div at bounding box center [887, 561] width 1360 height 27
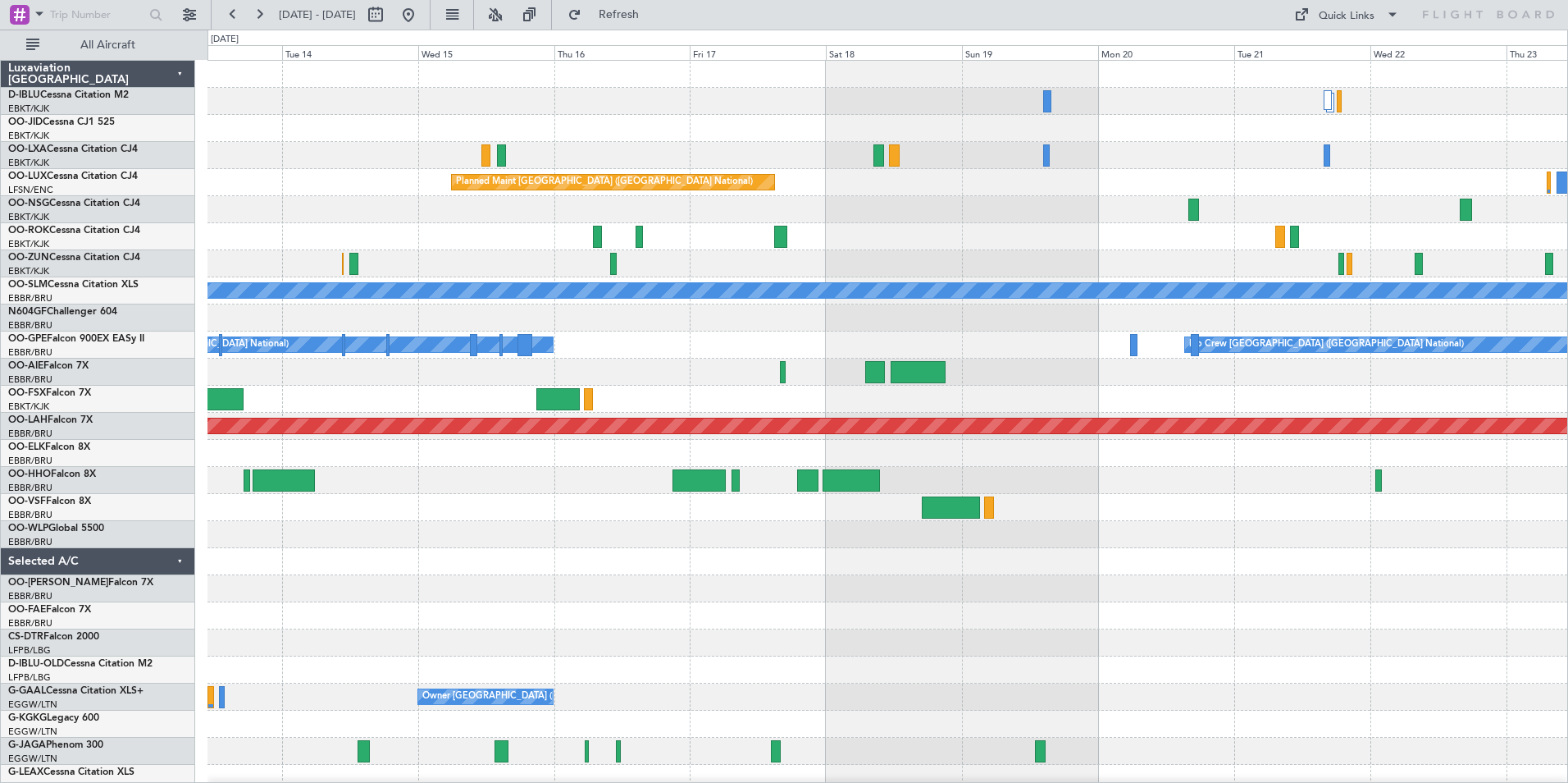
click at [1231, 625] on div at bounding box center [887, 616] width 1360 height 27
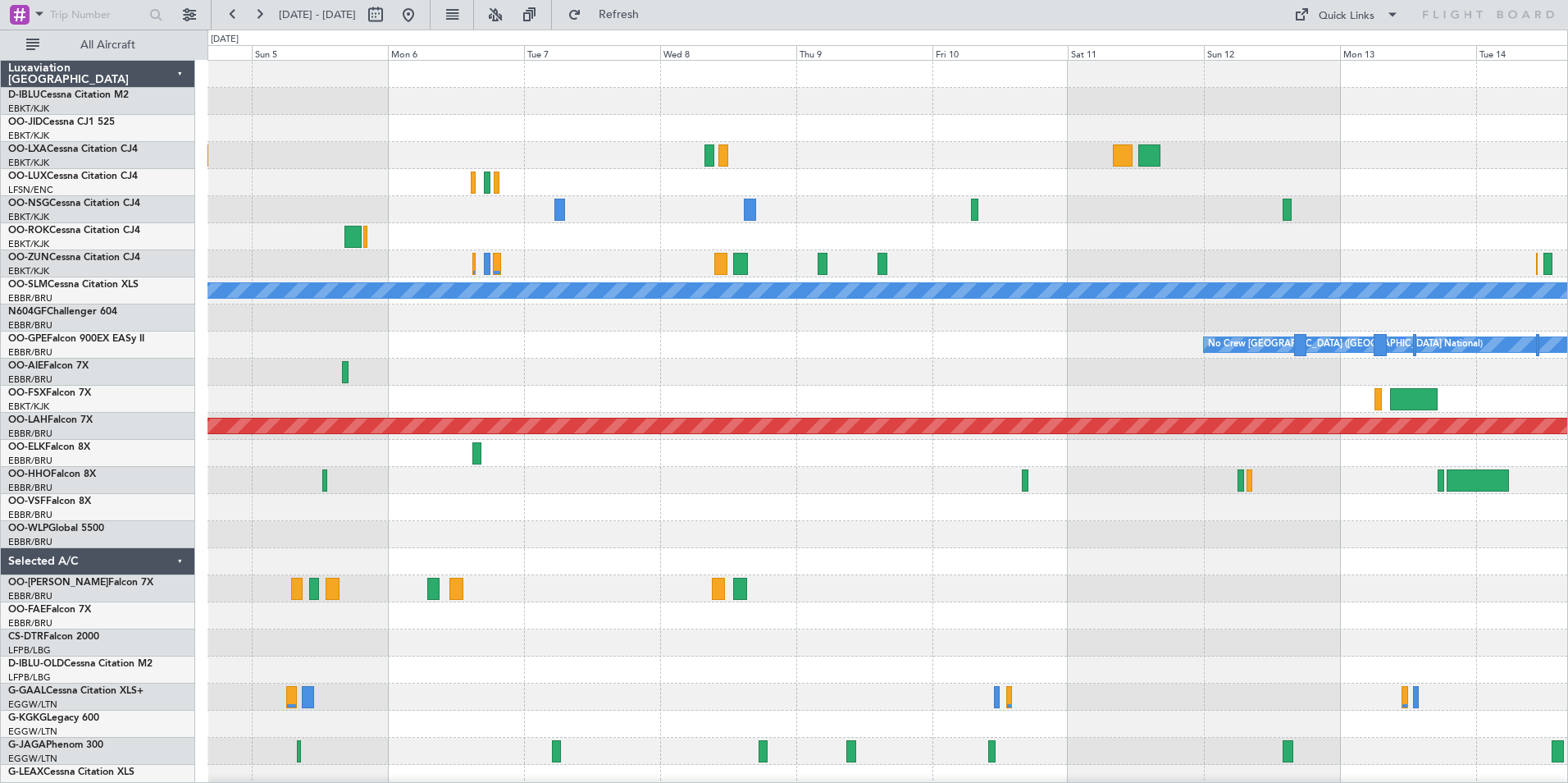
click at [1089, 583] on div "Planned Maint Brussels (Brussels National) A/C Unavailable Monchengladbach No C…" at bounding box center [887, 575] width 1360 height 1028
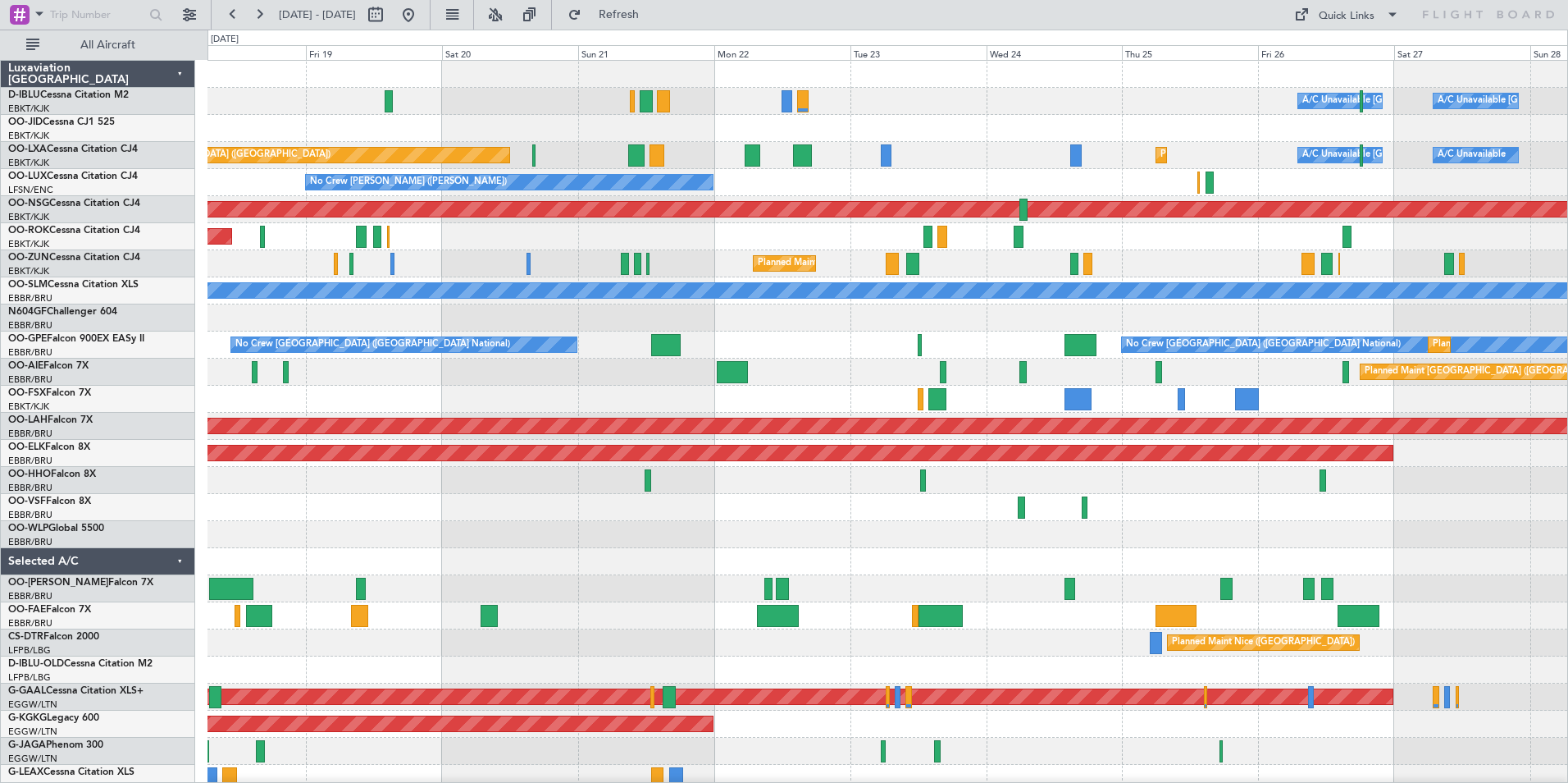
click at [199, 542] on div "A/C Unavailable Brussels (Brussels National) A/C Unavailable Kortrijk-Wevelgem …" at bounding box center [784, 406] width 1568 height 753
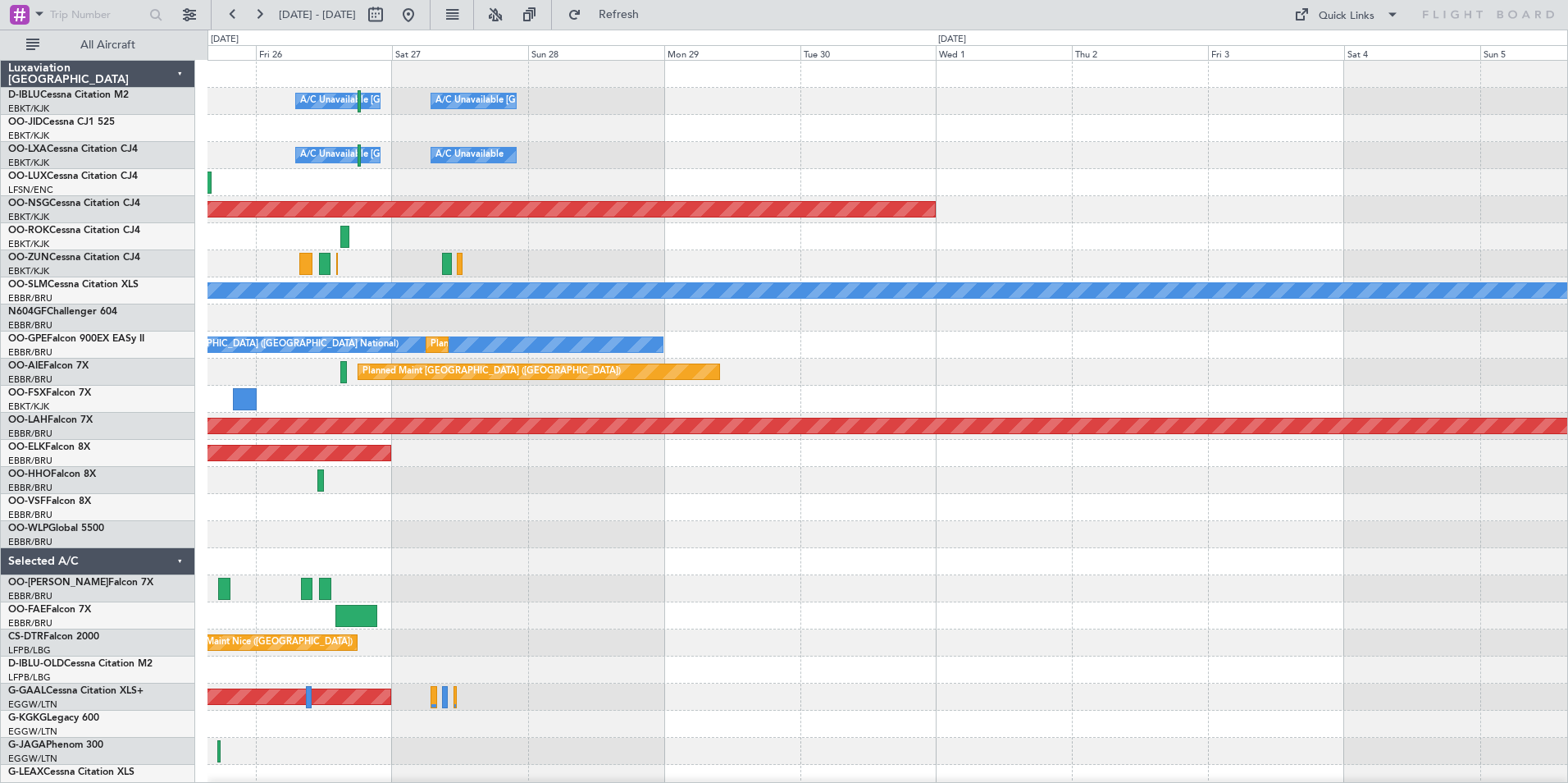
click at [13, 581] on div "A/C Unavailable Brussels (Brussels National) A/C Unavailable Kortrijk-Wevelgem …" at bounding box center [784, 406] width 1568 height 753
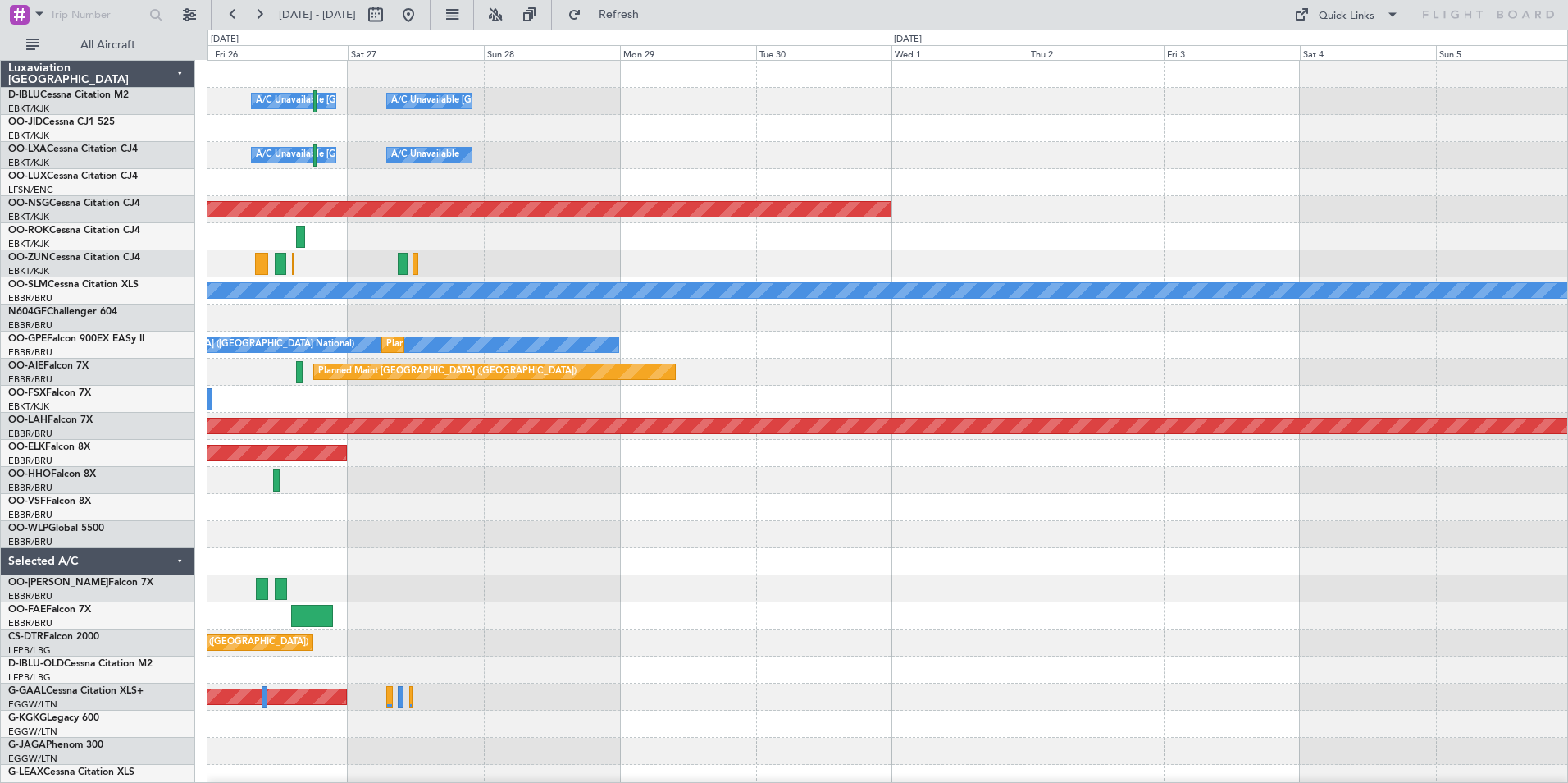
click at [204, 601] on div "A/C Unavailable Brussels (Brussels National) A/C Unavailable Kortrijk-Wevelgem …" at bounding box center [784, 406] width 1568 height 753
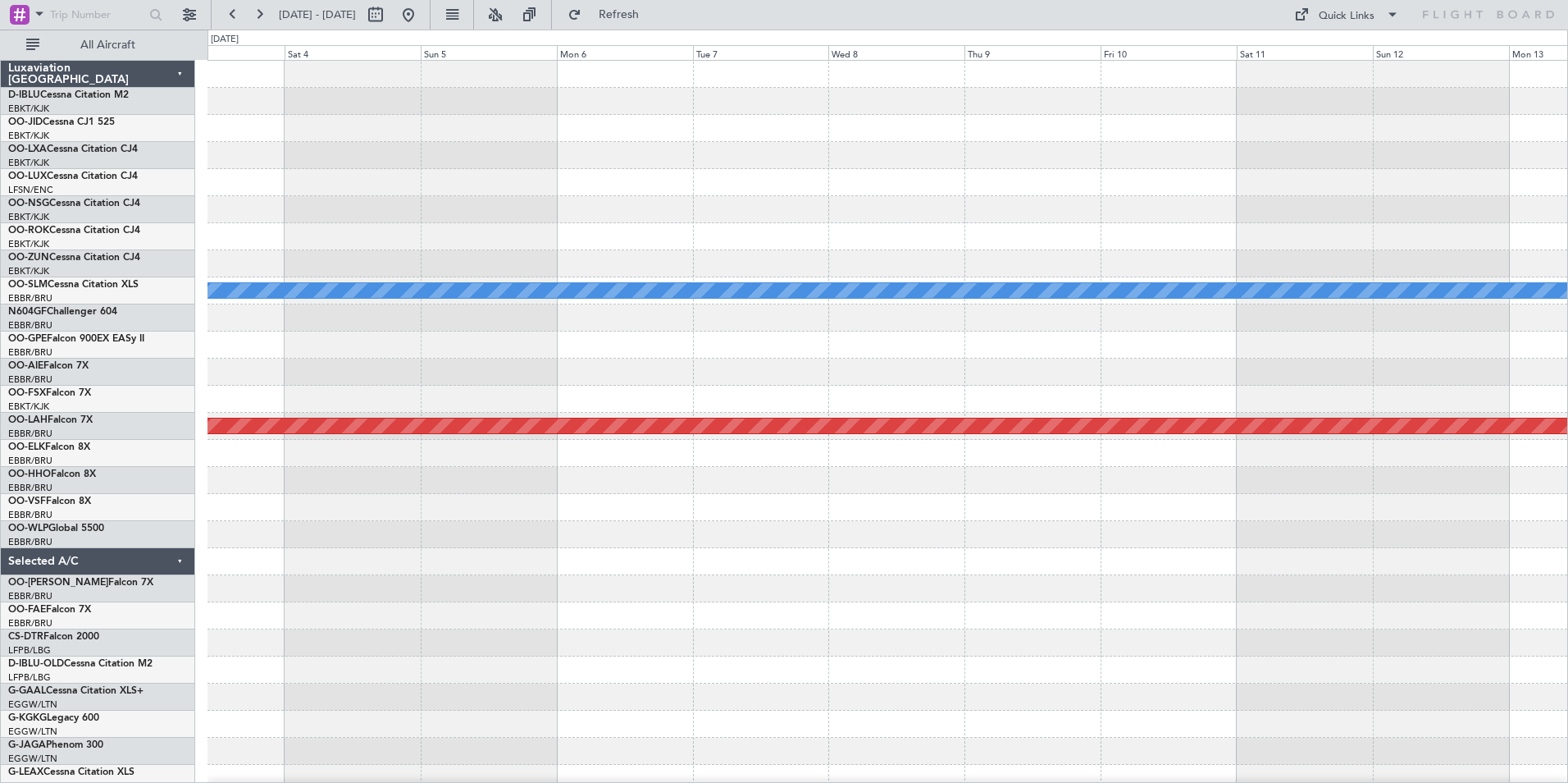
click at [138, 608] on div "Planned Maint Paris (Le Bourget) A/C Unavailable Monchengladbach Planned Maint …" at bounding box center [784, 406] width 1568 height 753
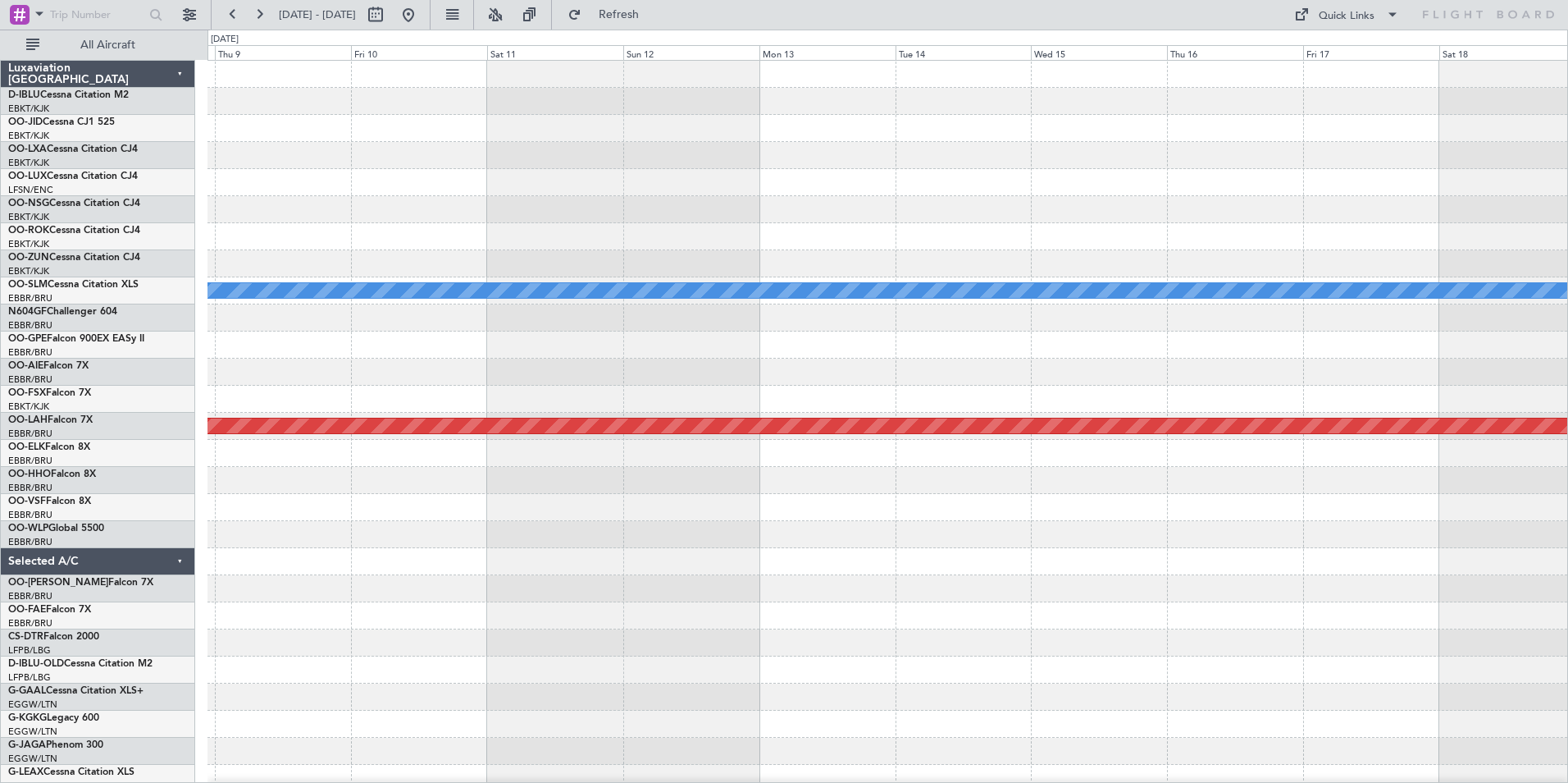
click at [94, 610] on div "A/C Unavailable Monchengladbach Planned Maint Alton-st Louis (St Louis Regl) Lu…" at bounding box center [784, 406] width 1568 height 753
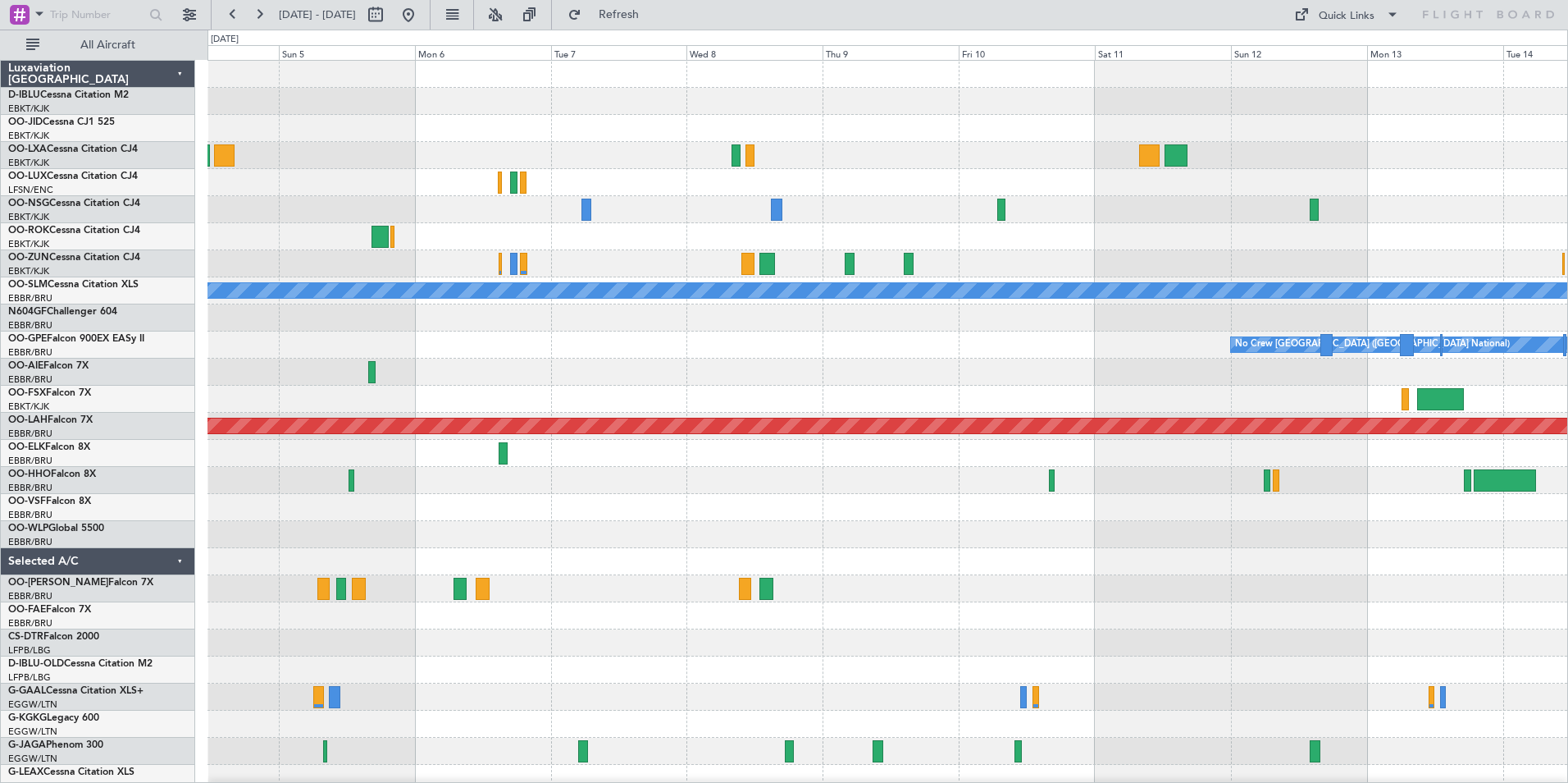
click at [71, 463] on div "Planned Maint Brussels (Brussels National) Owner Kortrijk-Wevelgem A/C Unavaila…" at bounding box center [784, 406] width 1568 height 753
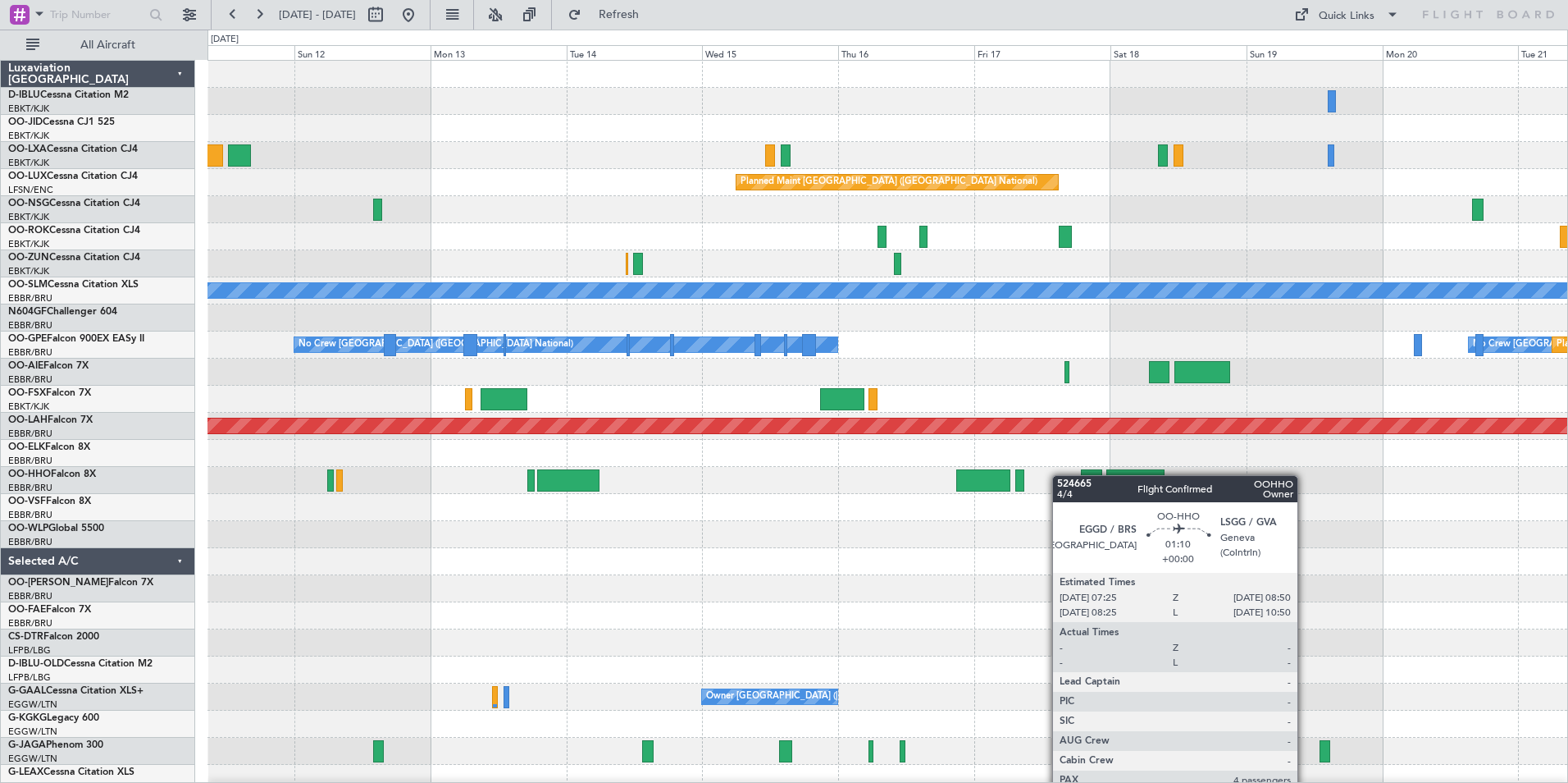
click at [391, 489] on div at bounding box center [887, 481] width 1360 height 27
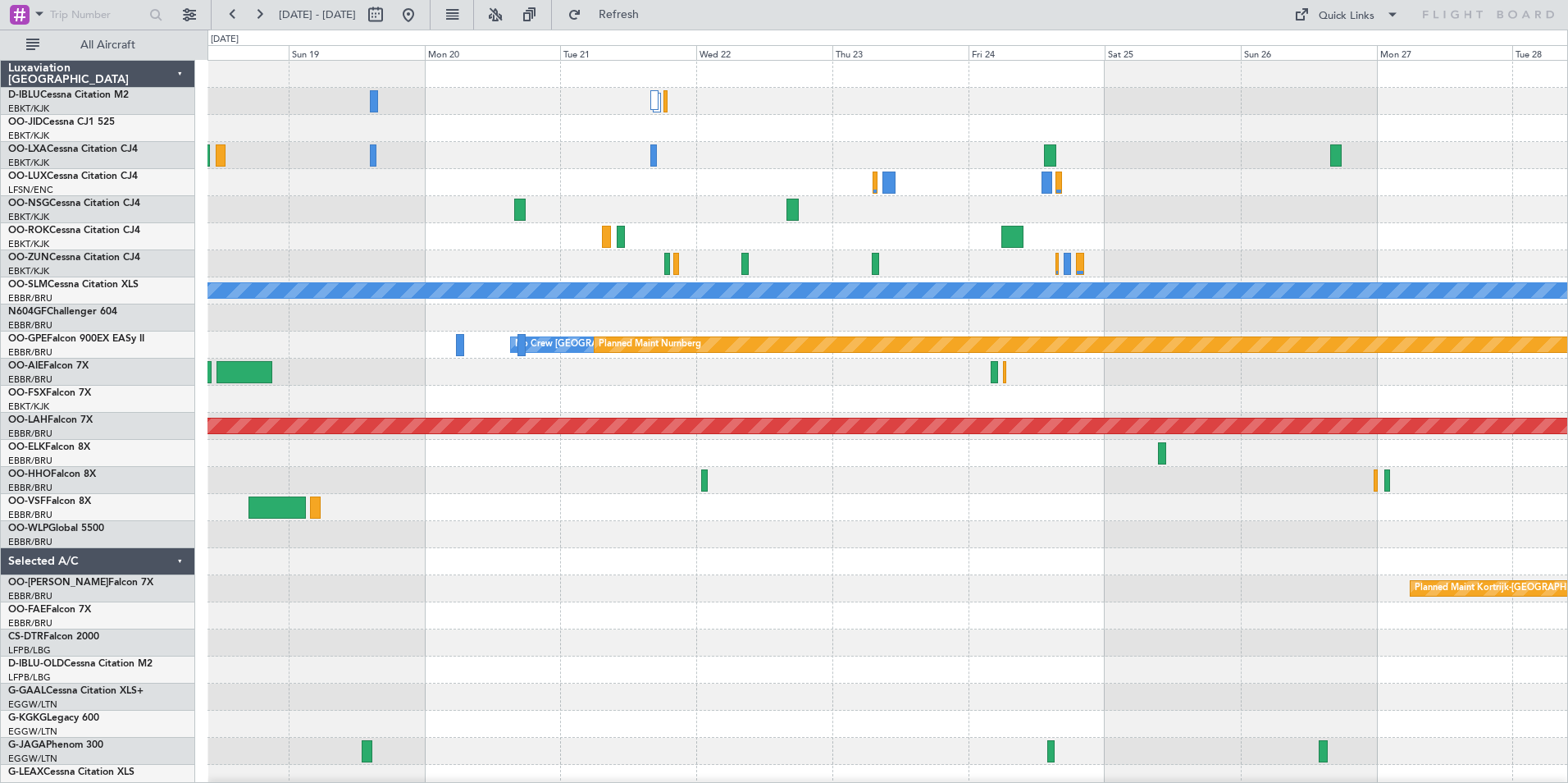
click at [125, 507] on div "Planned Maint Brussels (Brussels National) A/C Unavailable Monchengladbach No C…" at bounding box center [784, 406] width 1568 height 753
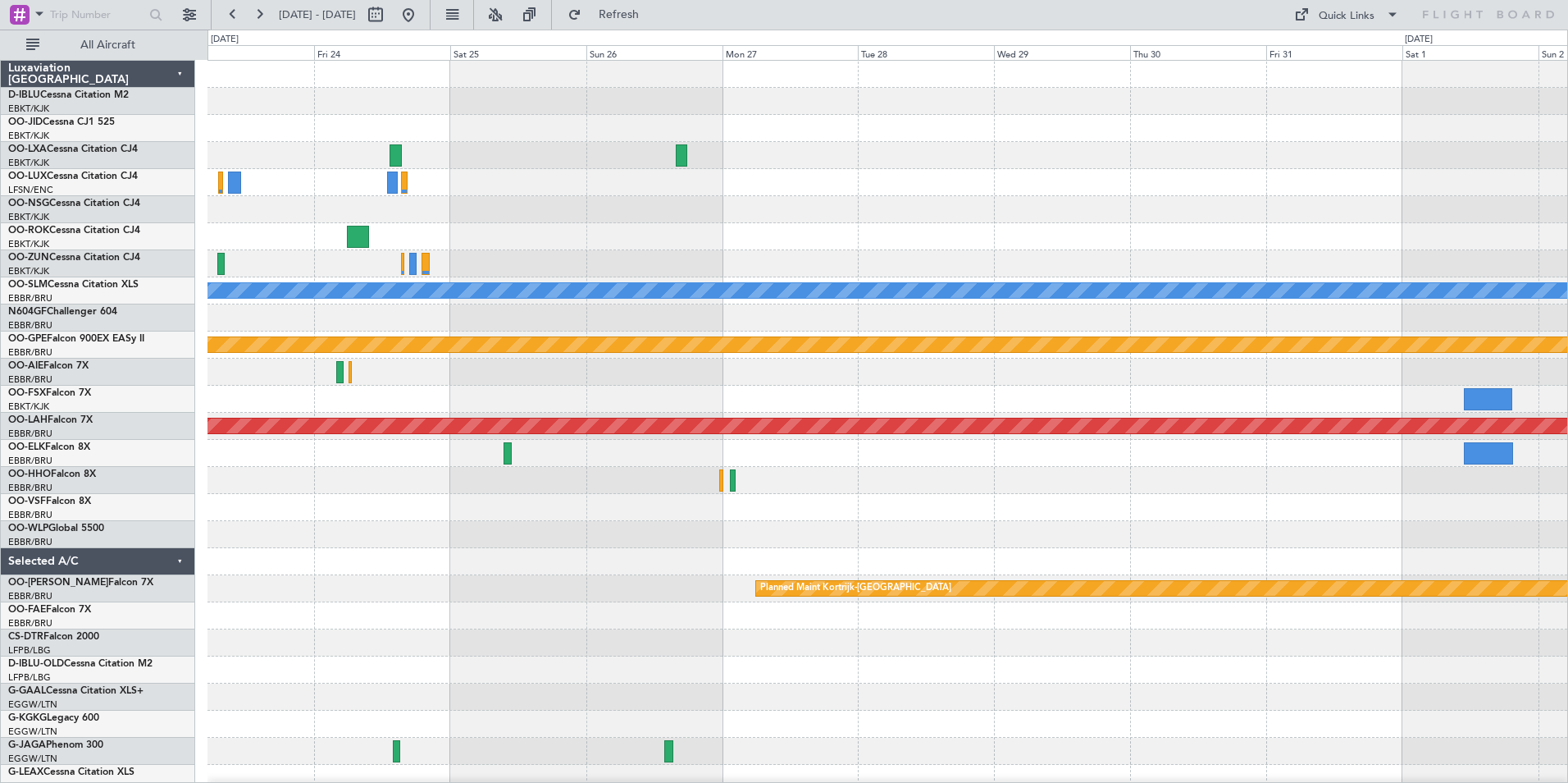
click at [482, 519] on div at bounding box center [887, 507] width 1360 height 27
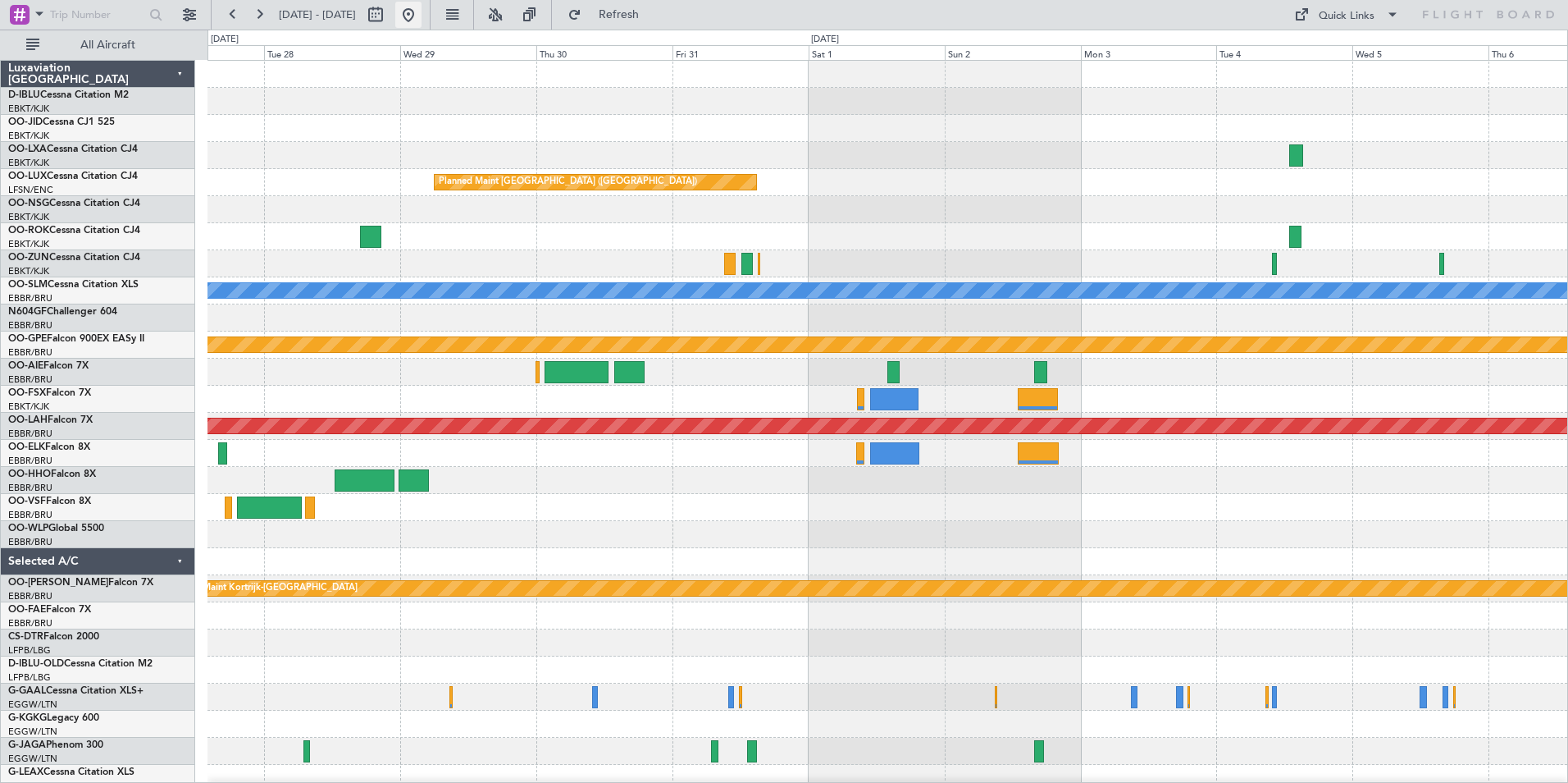
click at [422, 13] on button at bounding box center [408, 14] width 26 height 26
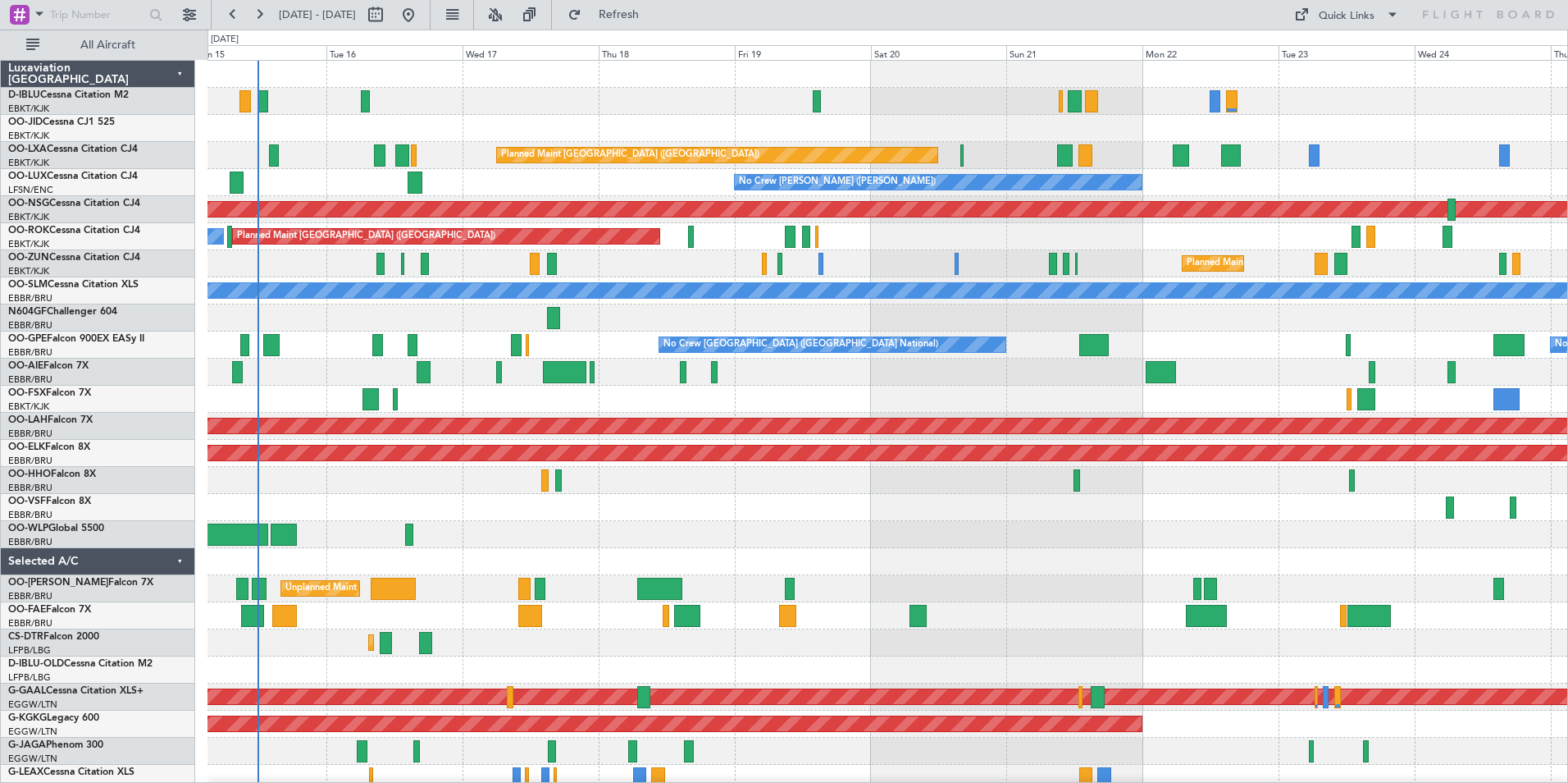
click at [693, 604] on div "A/C Unavailable [GEOGRAPHIC_DATA] ([GEOGRAPHIC_DATA] National) A/C Unavailable …" at bounding box center [887, 602] width 1360 height 1083
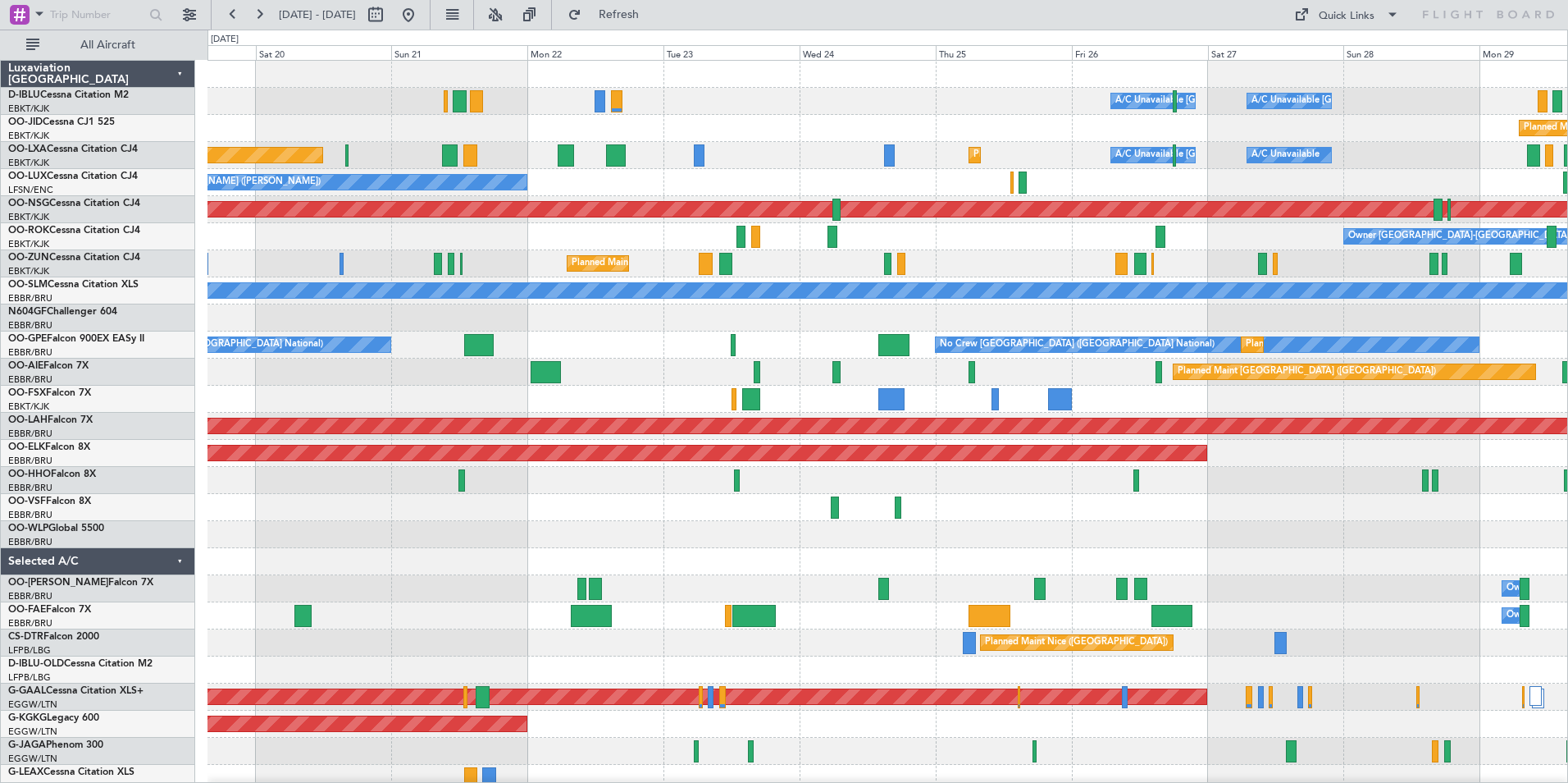
click at [118, 631] on div "A/C Unavailable Brussels (Brussels National) A/C Unavailable Kortrijk-Wevelgem …" at bounding box center [784, 406] width 1568 height 753
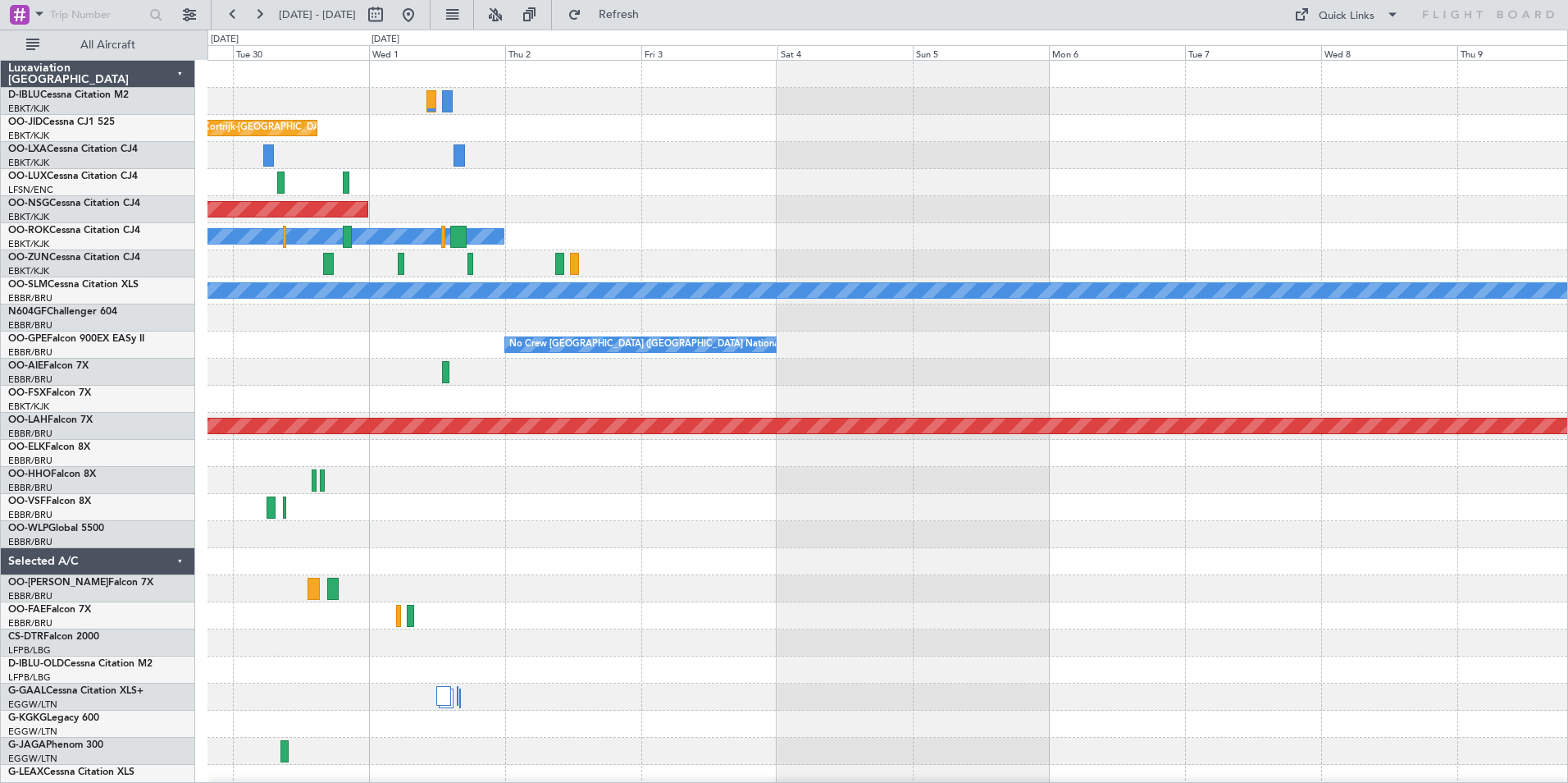
click at [232, 666] on div "A/C Unavailable Kortrijk-Wevelgem Planned Maint Kortrijk-Wevelgem A/C Unavailab…" at bounding box center [887, 602] width 1360 height 1083
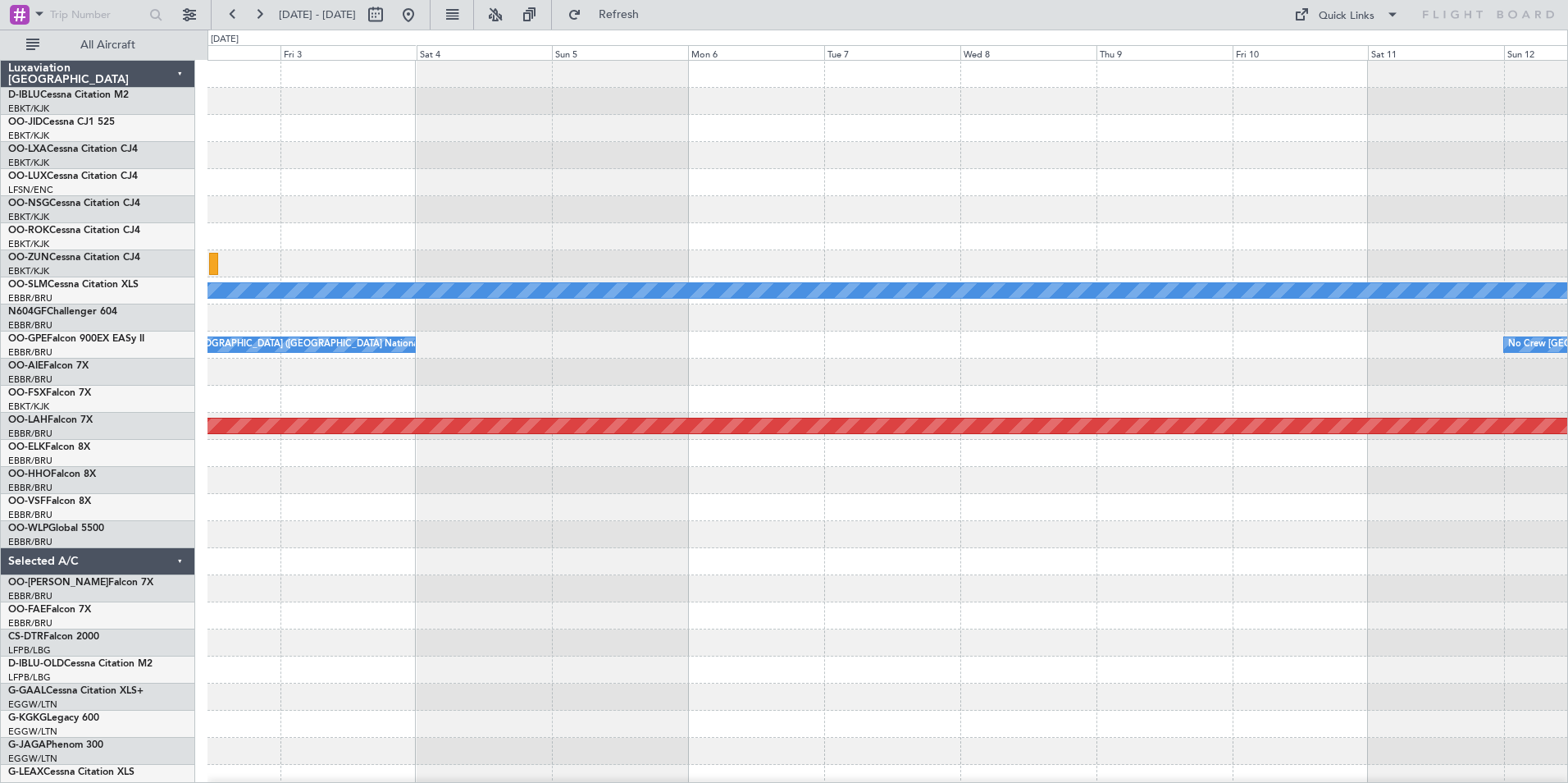
click at [0, 668] on html "15 Sep 2025 - 25 Sep 2025 Refresh Quick Links All Aircraft Planned Maint Kortri…" at bounding box center [784, 392] width 1568 height 783
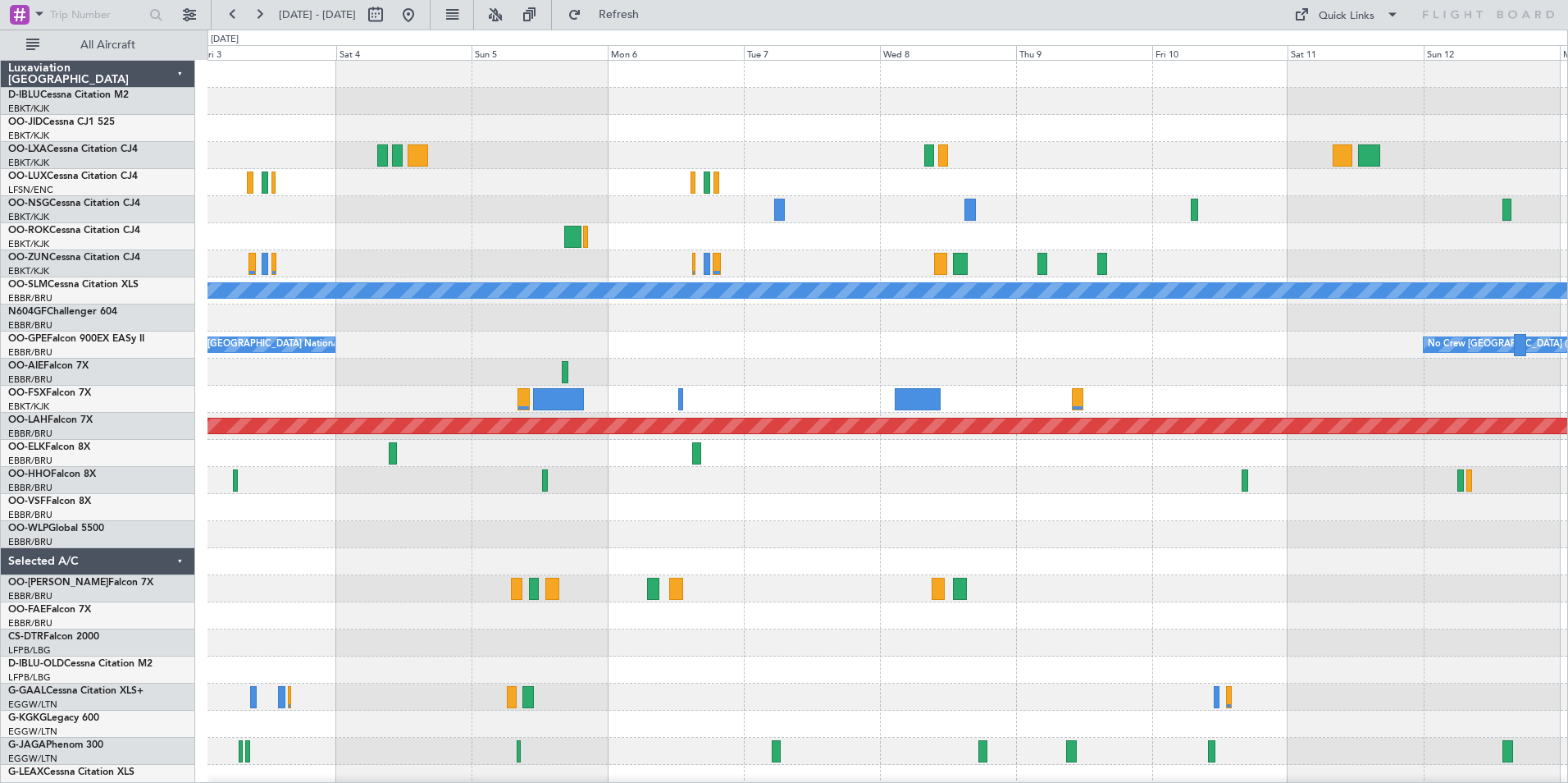
click at [941, 360] on div "Planned Maint Kortrijk-Wevelgem Planned Maint Brussels (Brussels National) Plan…" at bounding box center [887, 575] width 1360 height 1028
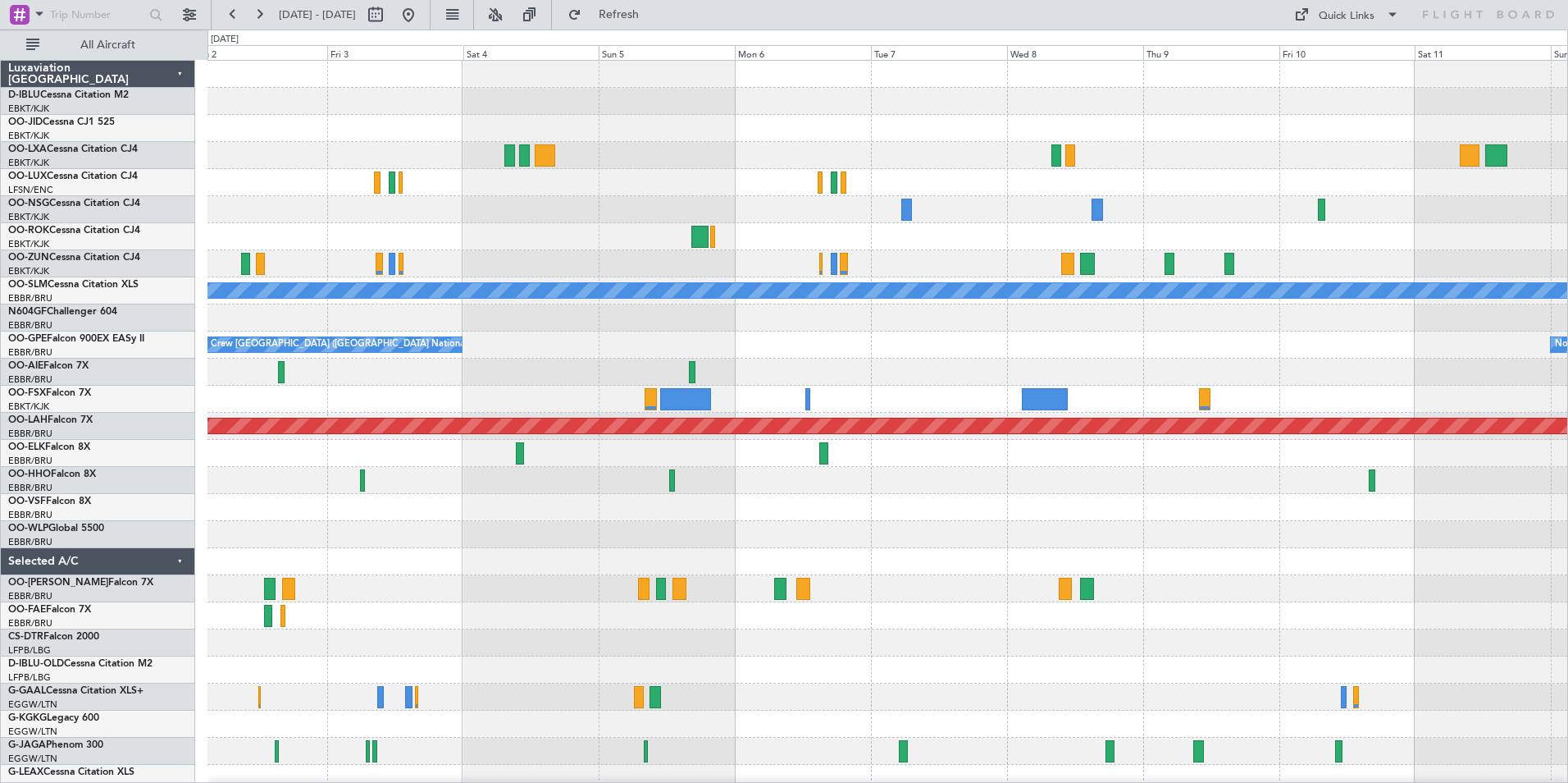
click at [802, 518] on div "Planned Maint Kortrijk-Wevelgem Planned Maint Paris (Le Bourget) Owner Kortrijk…" at bounding box center [887, 575] width 1360 height 1028
click at [431, 23] on fb-range-datepicker "02 Oct 2025 - 12 Oct 2025" at bounding box center [321, 14] width 220 height 29
click at [422, 18] on button at bounding box center [408, 14] width 26 height 26
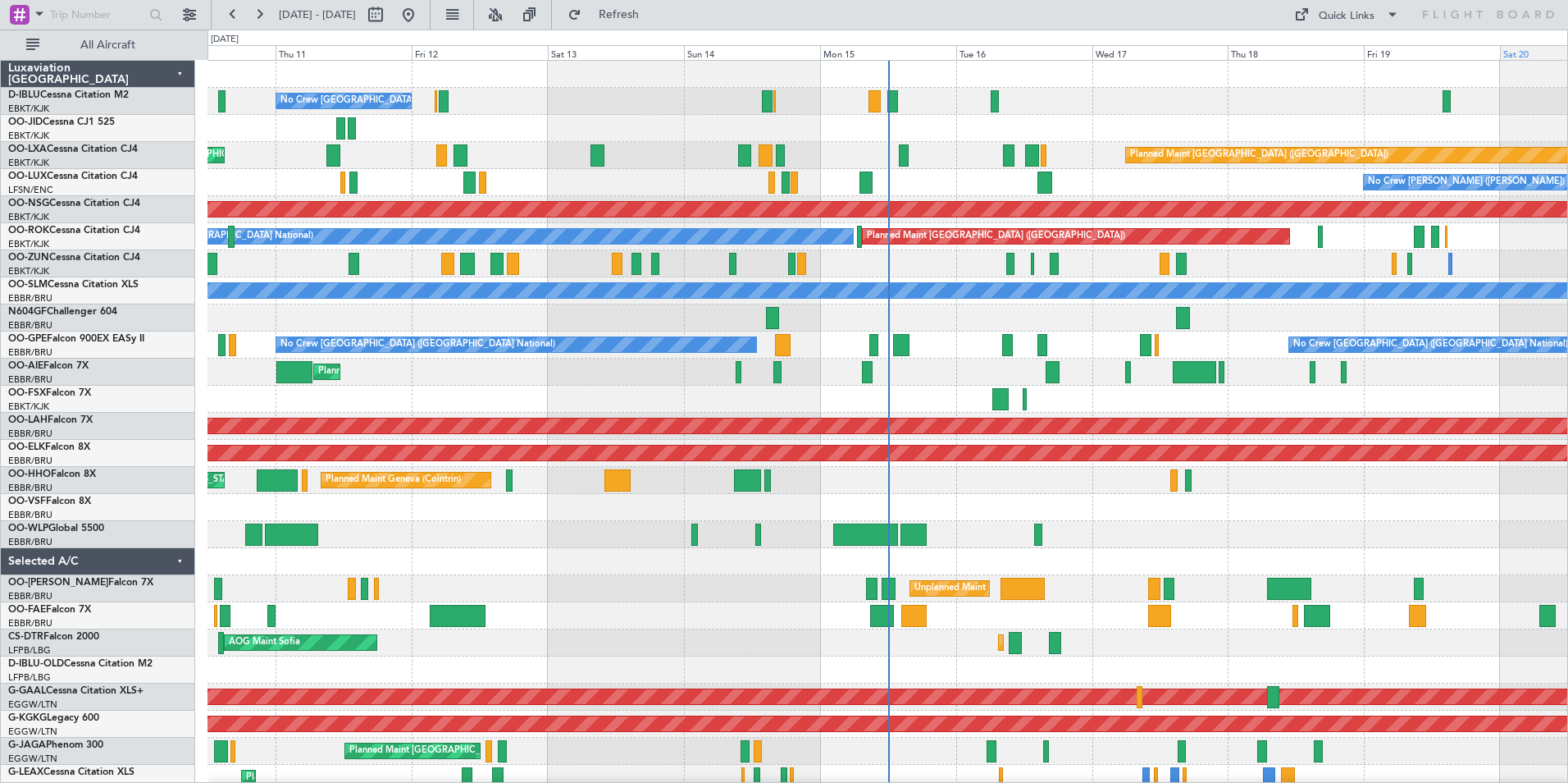
click at [396, 2] on button at bounding box center [408, 14] width 26 height 26
